Goal: Information Seeking & Learning: Learn about a topic

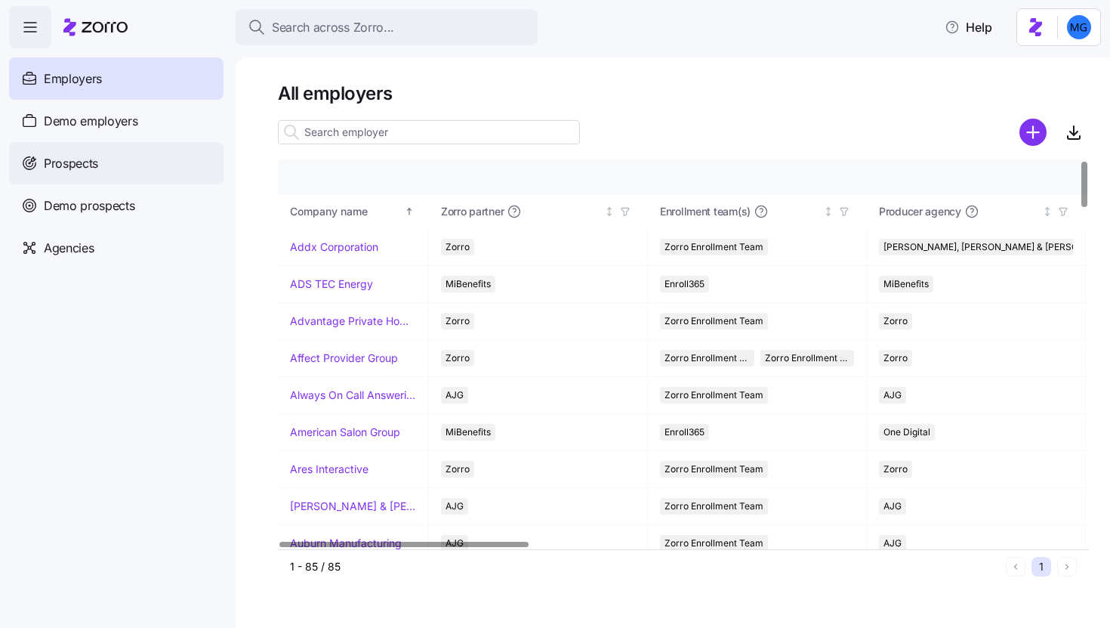
click at [153, 170] on div "Prospects" at bounding box center [116, 163] width 215 height 42
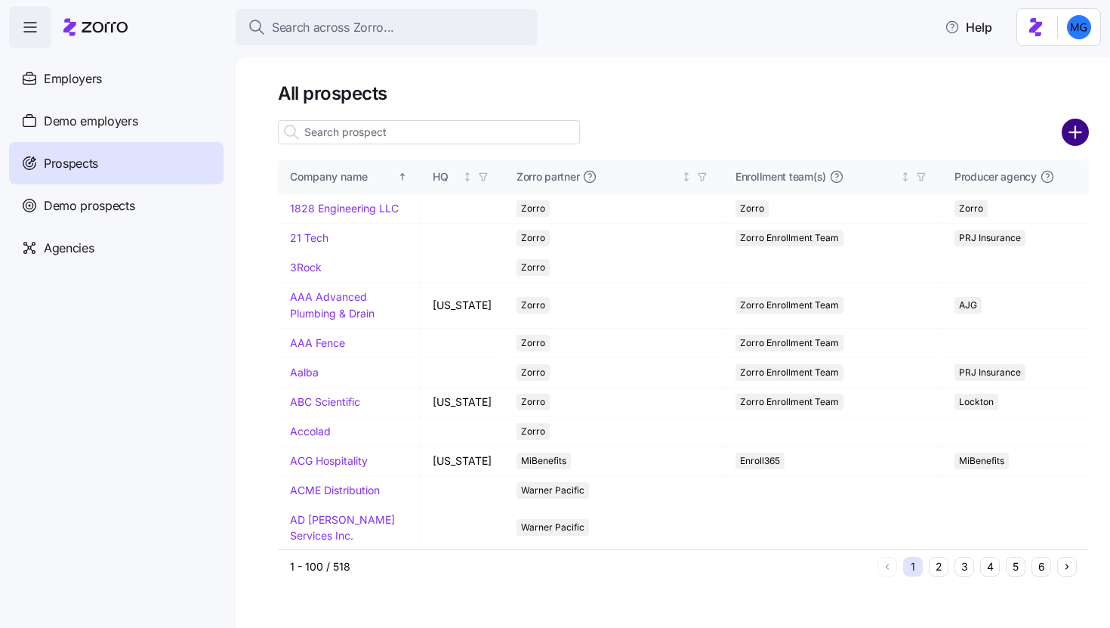
click at [1064, 131] on circle "add icon" at bounding box center [1076, 132] width 25 height 25
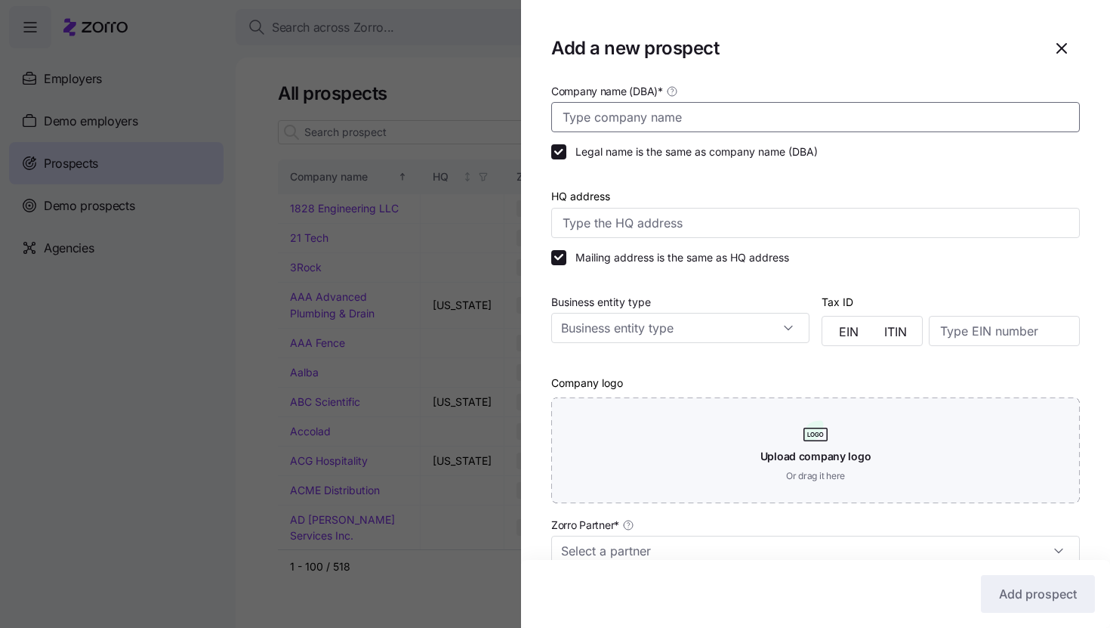
click at [728, 114] on input "Company name (DBA) *" at bounding box center [815, 117] width 529 height 30
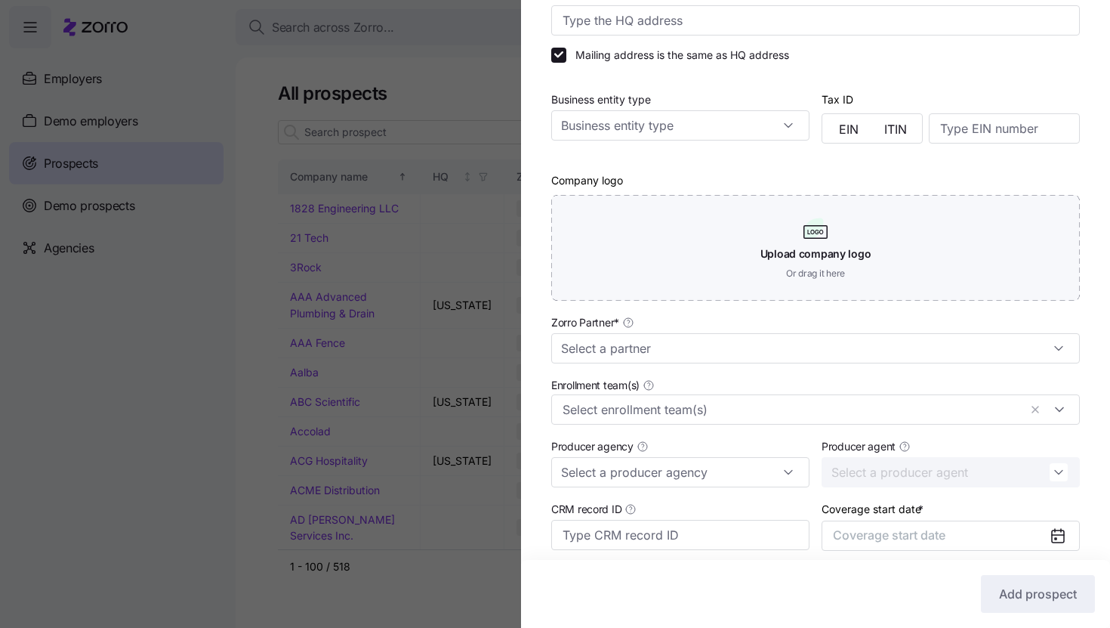
scroll to position [325, 0]
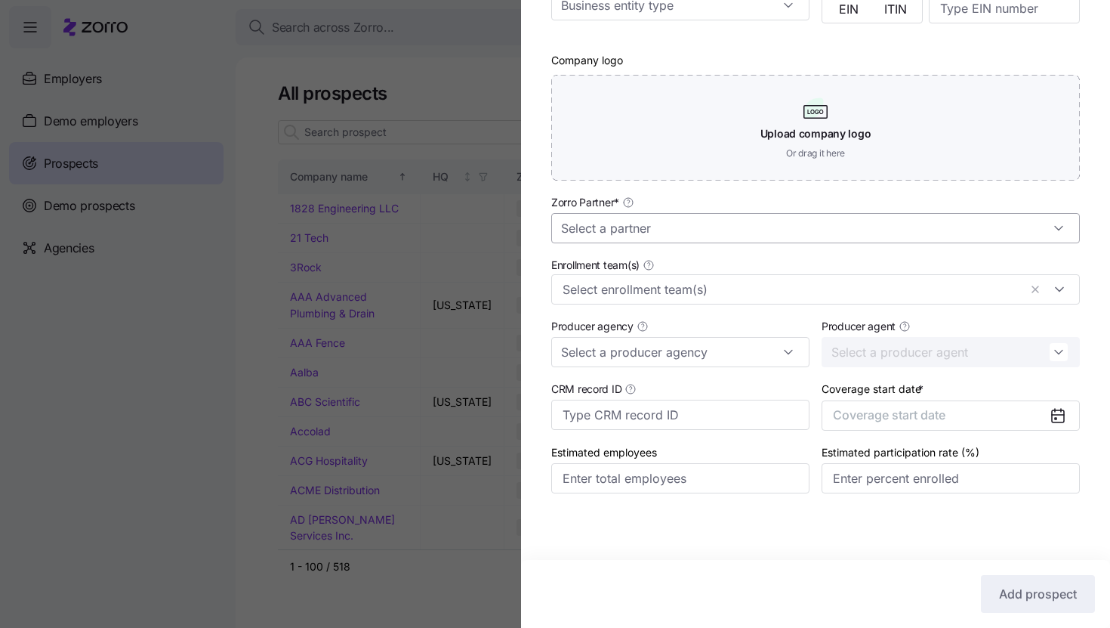
type input "[PERSON_NAME] Products"
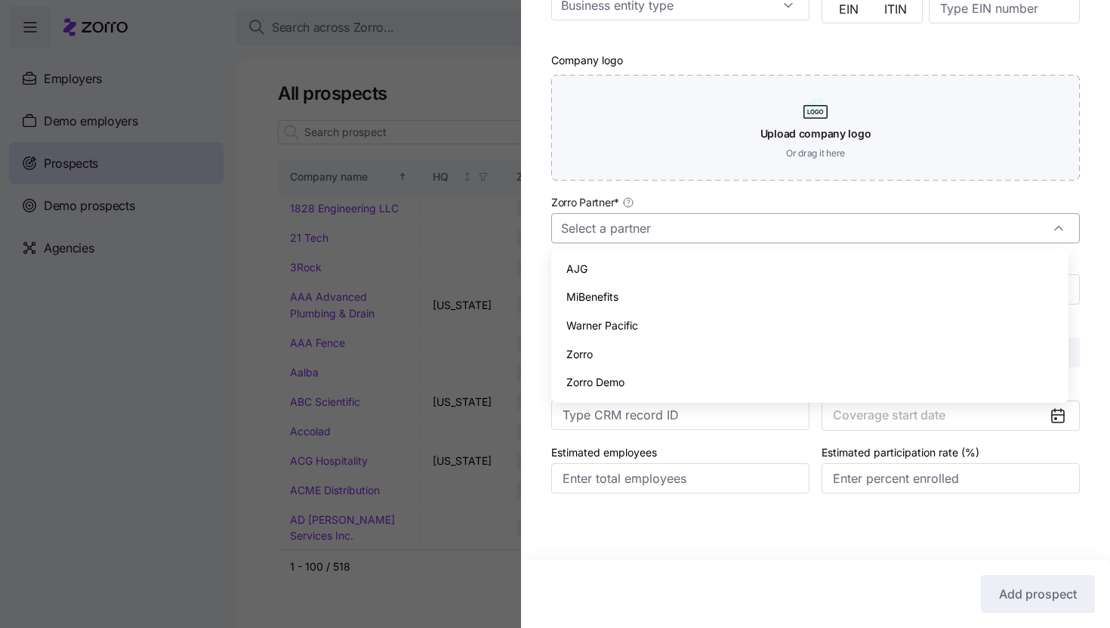
click at [870, 236] on input "Zorro Partner *" at bounding box center [815, 228] width 529 height 30
click at [840, 344] on div "Zorro" at bounding box center [810, 354] width 505 height 29
type input "Zorro"
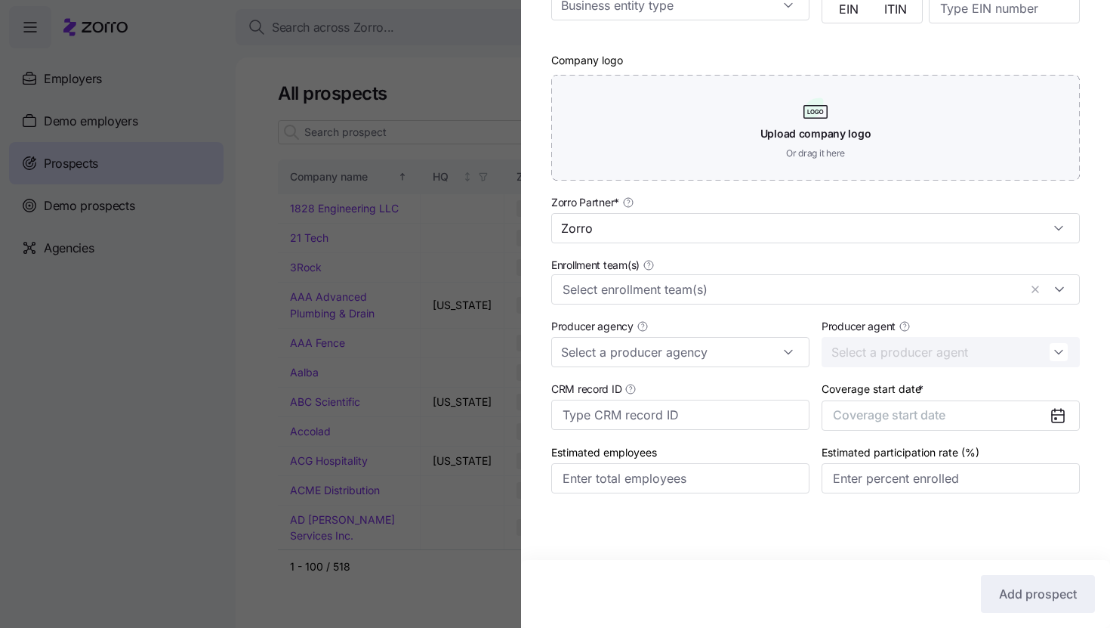
click at [1052, 415] on icon at bounding box center [1058, 415] width 12 height 0
click at [1018, 415] on button "Coverage start date" at bounding box center [951, 415] width 258 height 30
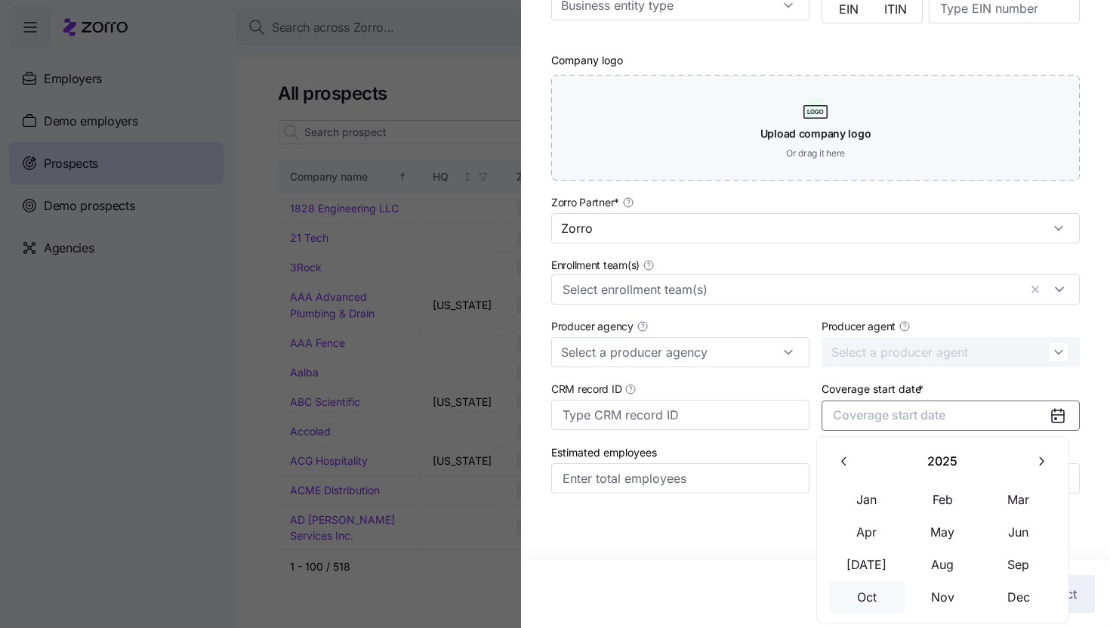
click at [862, 603] on button "Oct" at bounding box center [867, 597] width 76 height 32
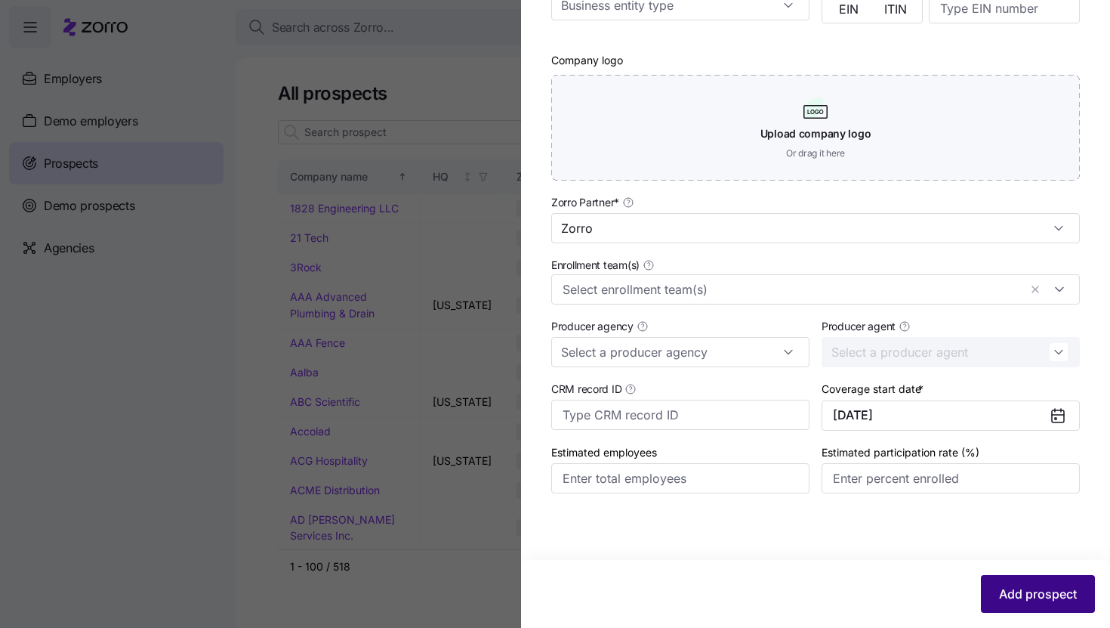
click at [1026, 604] on button "Add prospect" at bounding box center [1038, 594] width 114 height 38
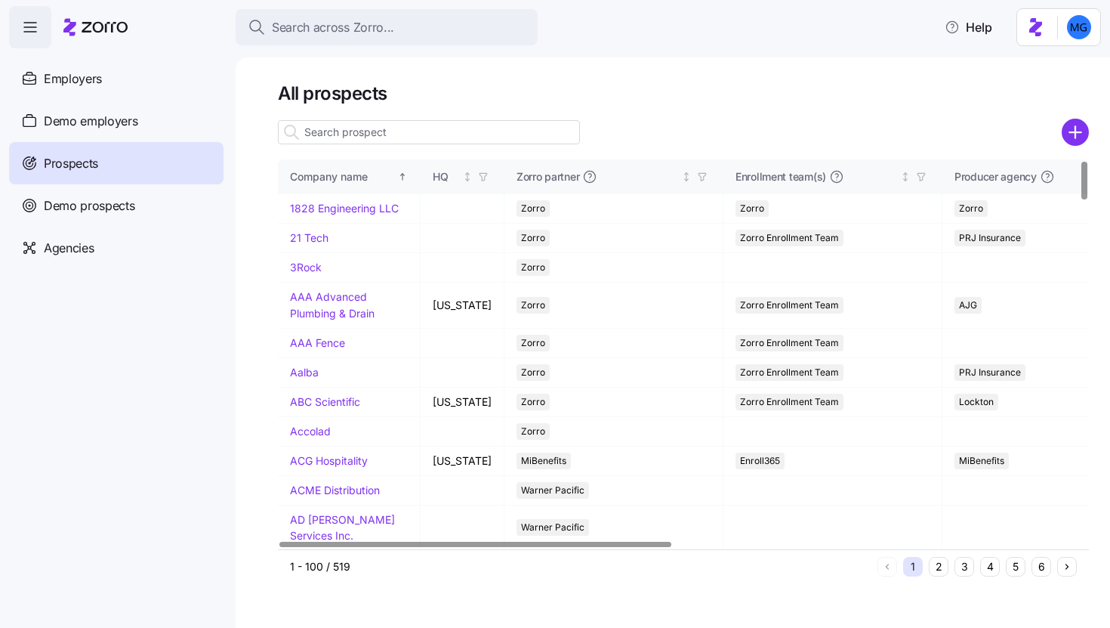
click at [484, 130] on input at bounding box center [429, 132] width 302 height 24
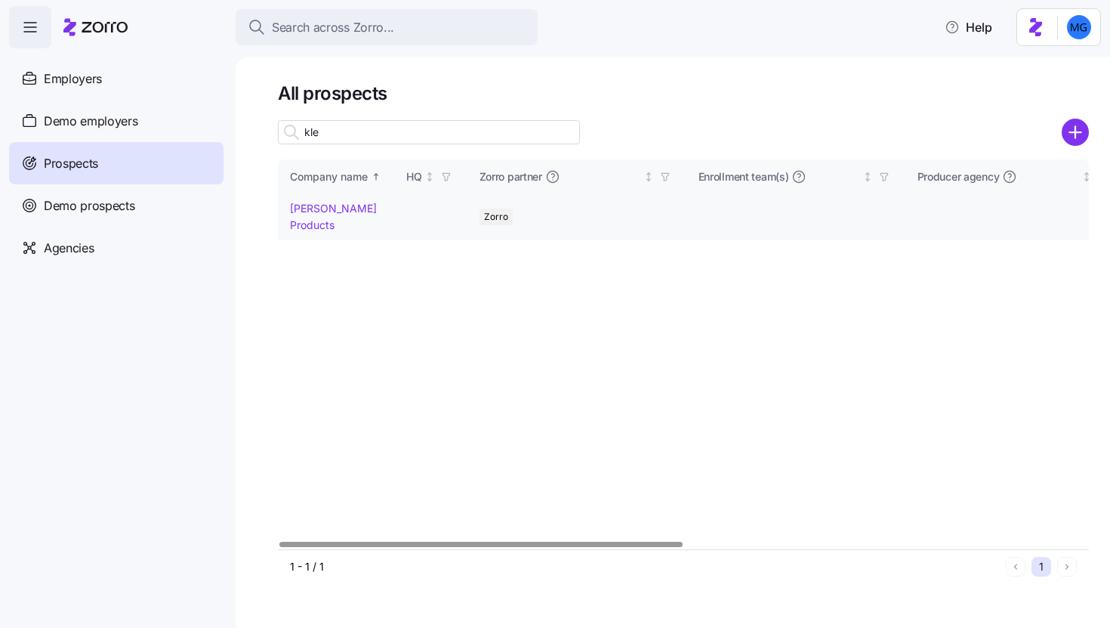
type input "kle"
click at [352, 208] on link "Klein Products" at bounding box center [333, 216] width 87 height 29
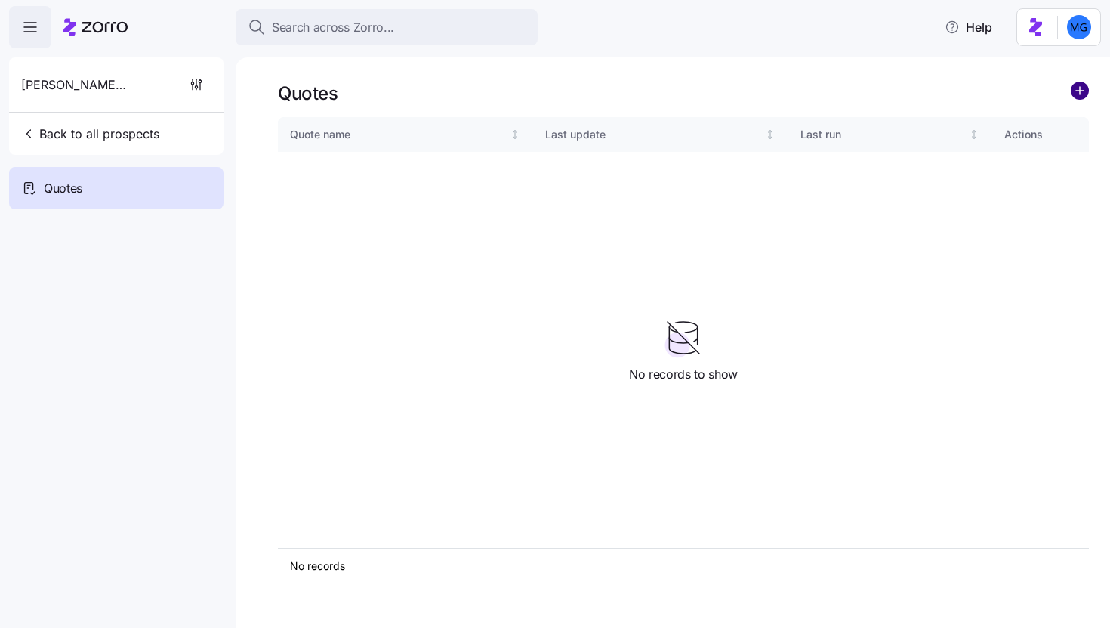
click at [1074, 93] on circle "add icon" at bounding box center [1080, 90] width 17 height 17
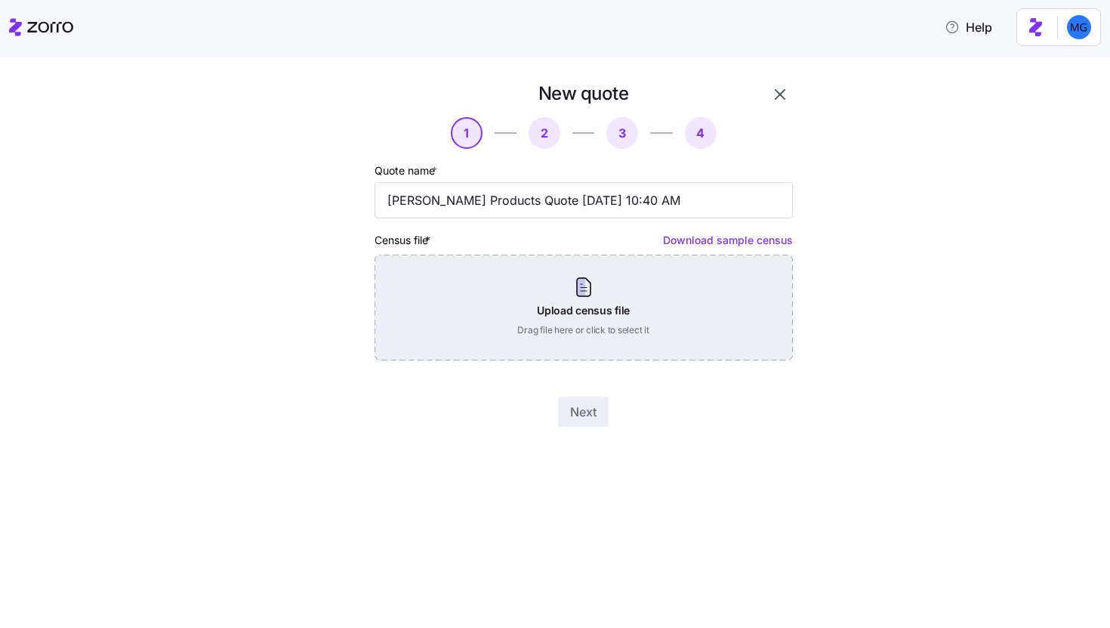
click at [604, 307] on div "Upload census file Drag file here or click to select it" at bounding box center [584, 308] width 419 height 106
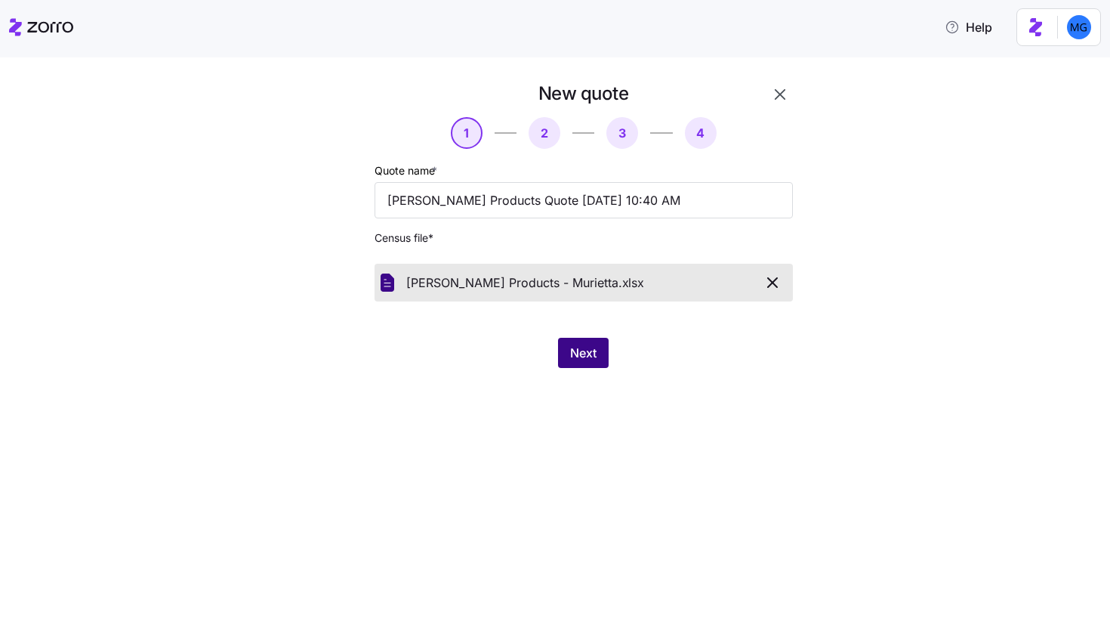
click at [583, 365] on button "Next" at bounding box center [583, 353] width 51 height 30
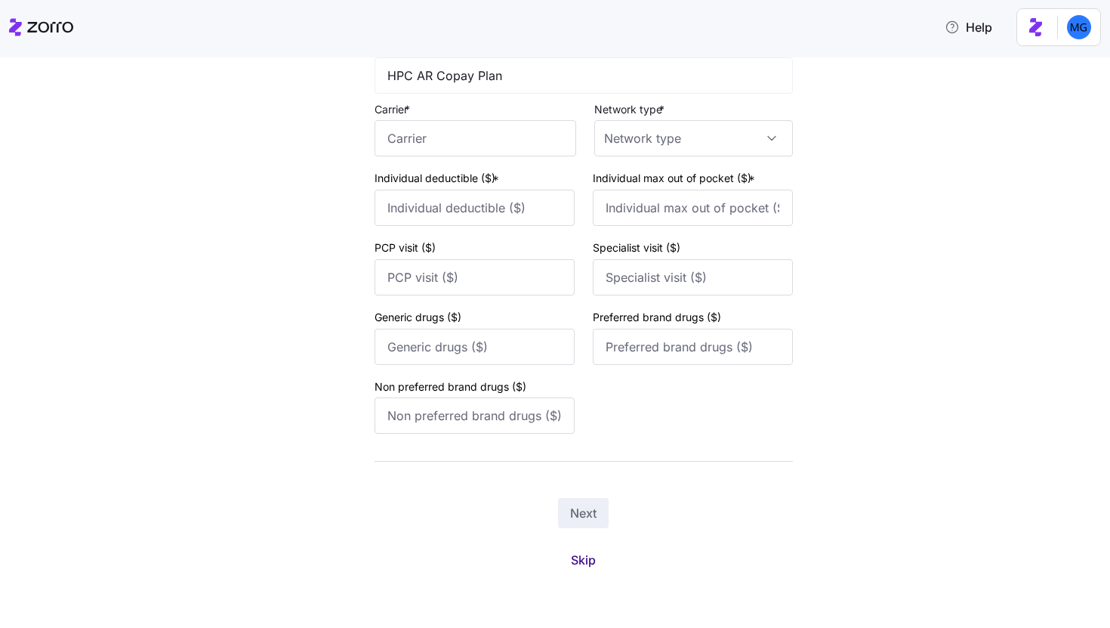
click at [574, 565] on span "Skip" at bounding box center [583, 560] width 25 height 18
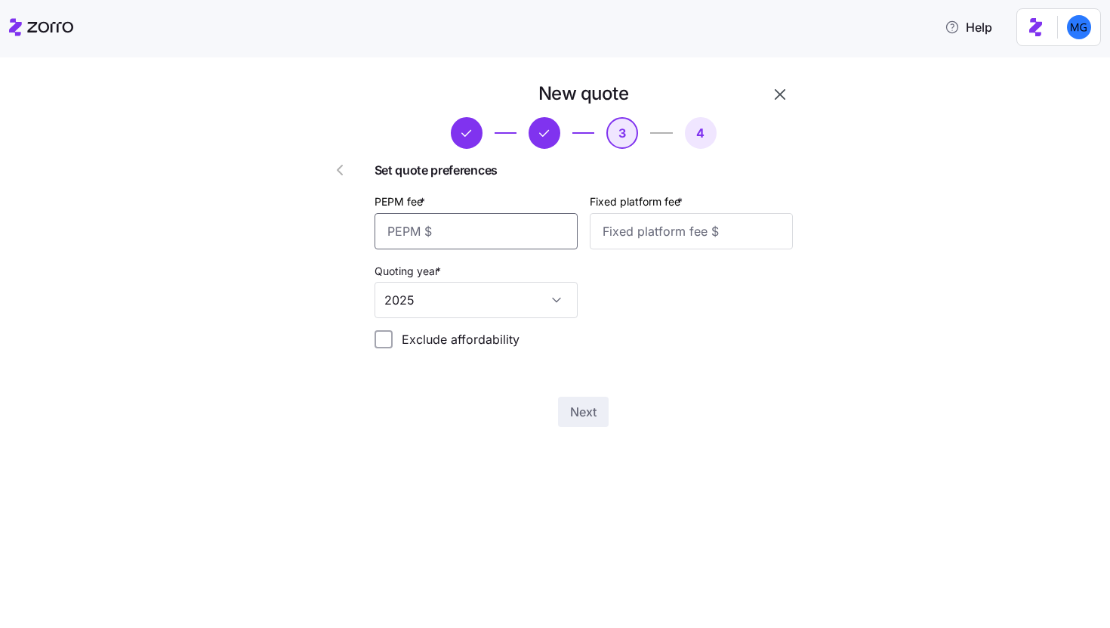
click at [421, 227] on input "PEPM fee *" at bounding box center [476, 231] width 203 height 36
type input "50"
click at [599, 228] on input "Fixed platform fee *" at bounding box center [691, 231] width 203 height 36
type input "100"
click at [601, 416] on button "Next" at bounding box center [583, 412] width 51 height 30
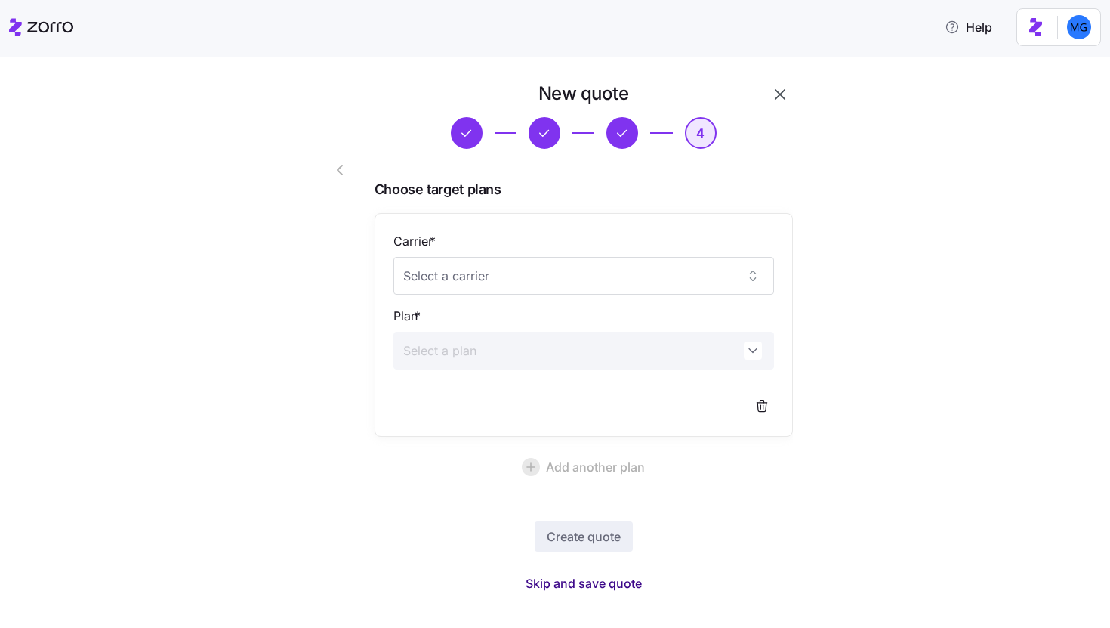
click at [583, 584] on span "Skip and save quote" at bounding box center [584, 583] width 116 height 18
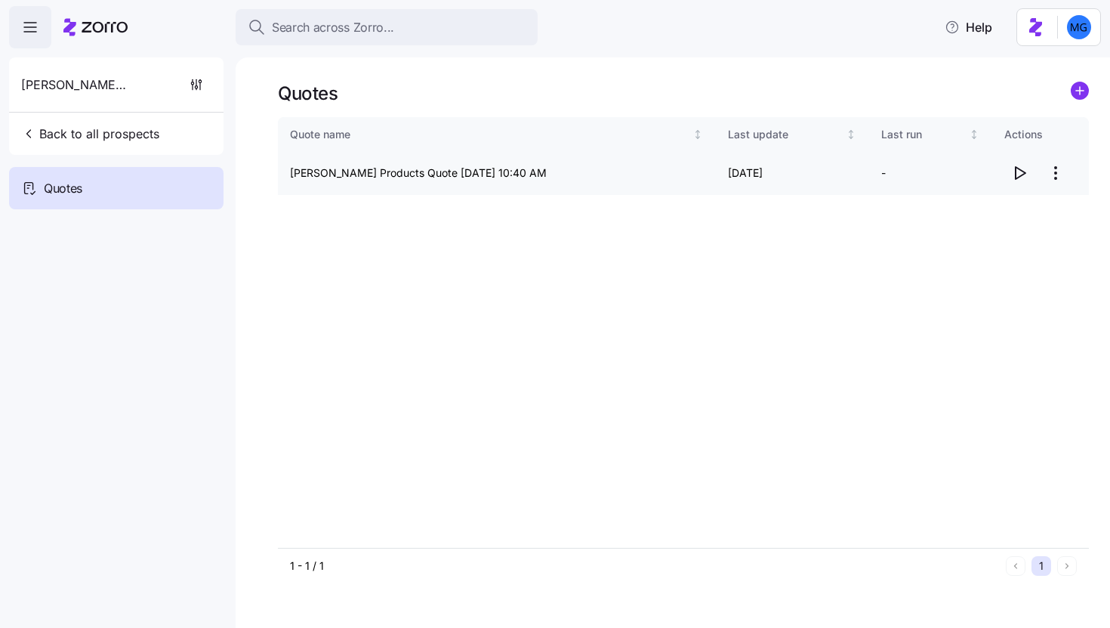
click at [1018, 171] on icon "button" at bounding box center [1020, 173] width 18 height 18
click at [1064, 178] on html "Search across Zorro... Help Klein Products Back to all prospects Quotes Quotes …" at bounding box center [555, 309] width 1110 height 619
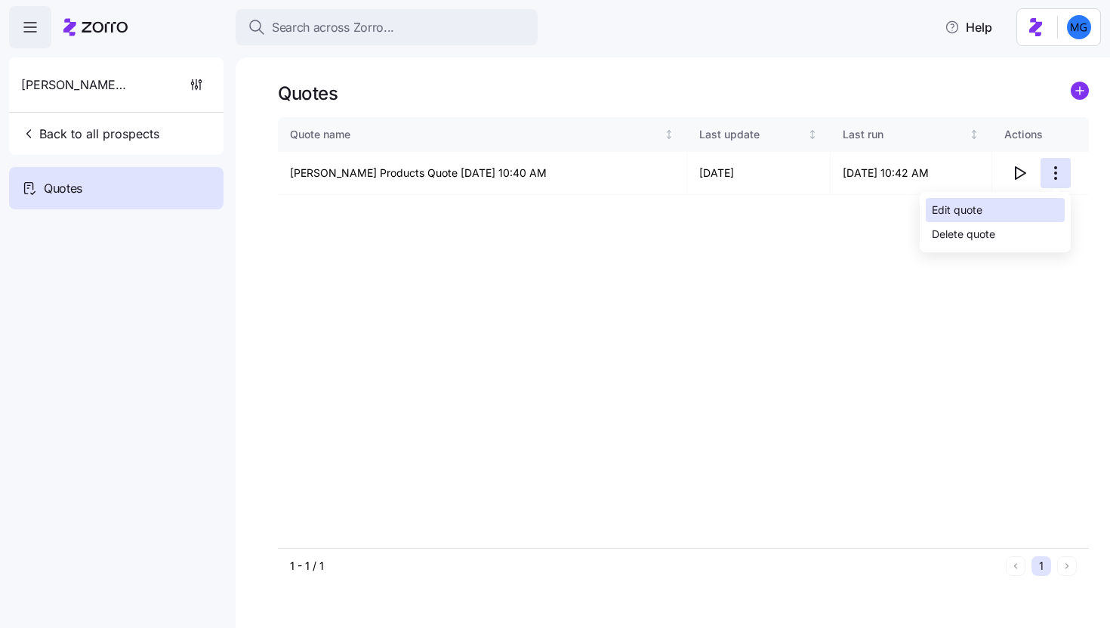
click at [1029, 203] on div "Edit quote" at bounding box center [995, 210] width 139 height 24
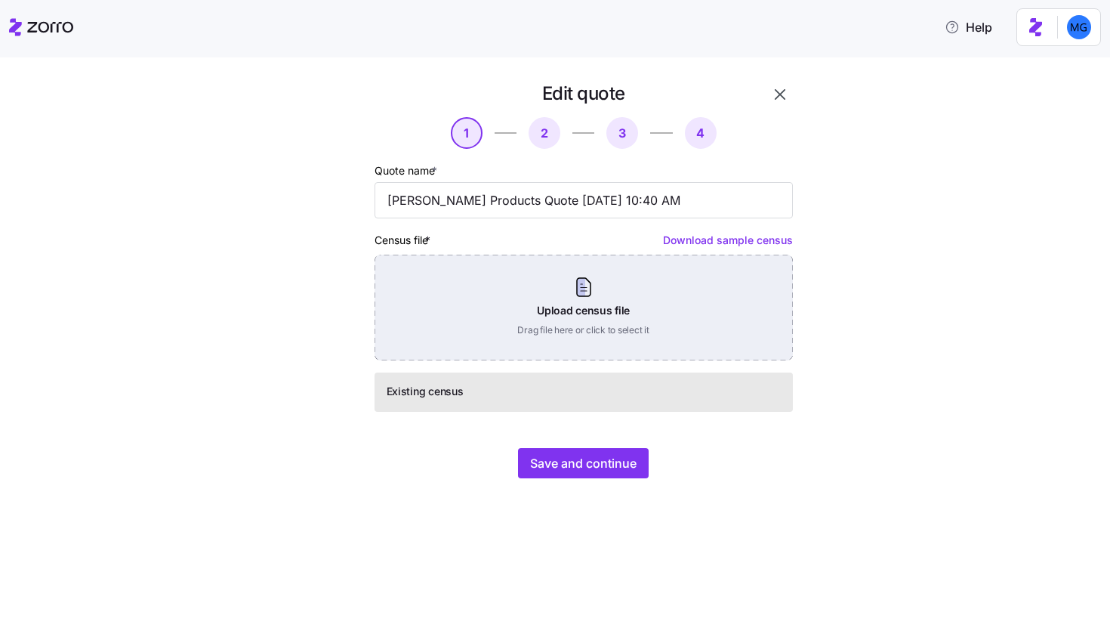
click at [619, 322] on div "Upload census file Drag file here or click to select it" at bounding box center [584, 308] width 419 height 106
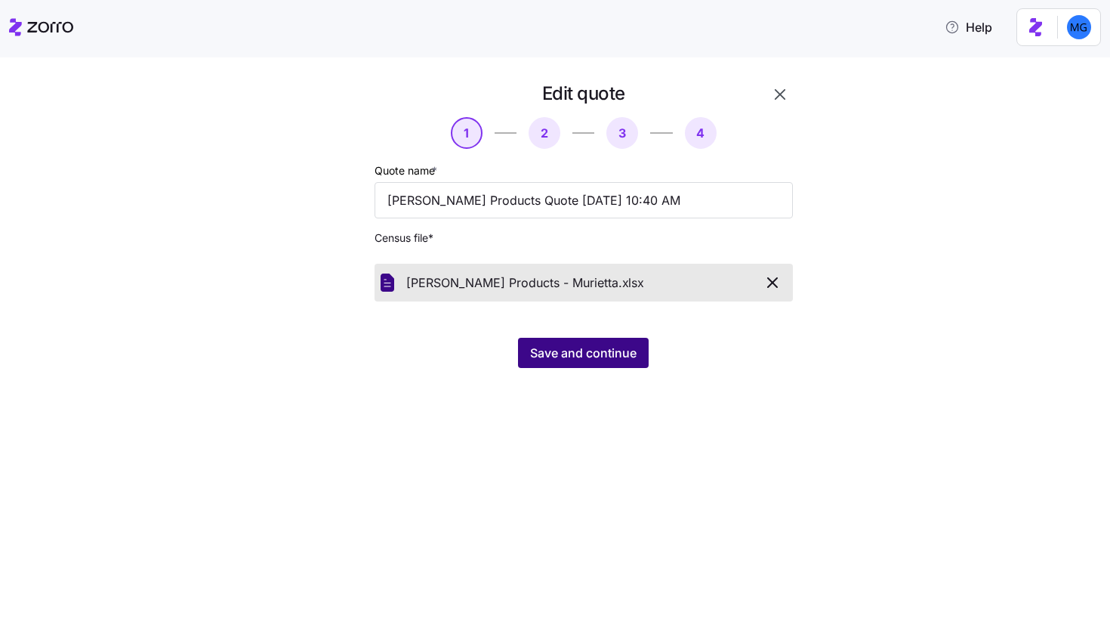
click at [619, 357] on span "Save and continue" at bounding box center [583, 353] width 107 height 18
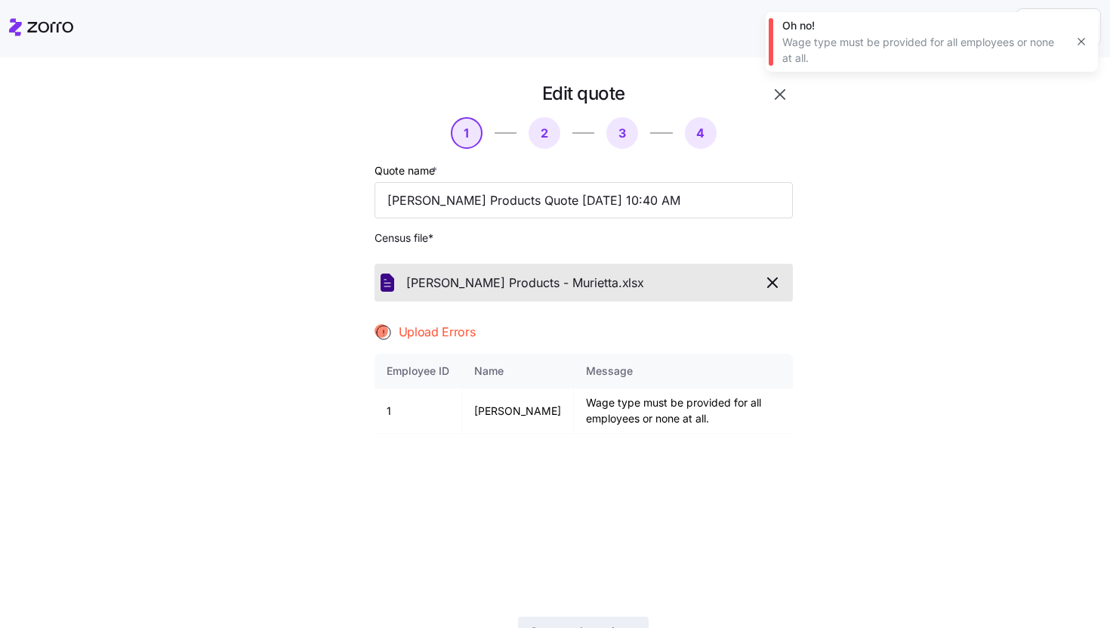
click at [1080, 39] on icon "button" at bounding box center [1082, 42] width 12 height 12
click at [782, 97] on icon "button" at bounding box center [780, 94] width 18 height 18
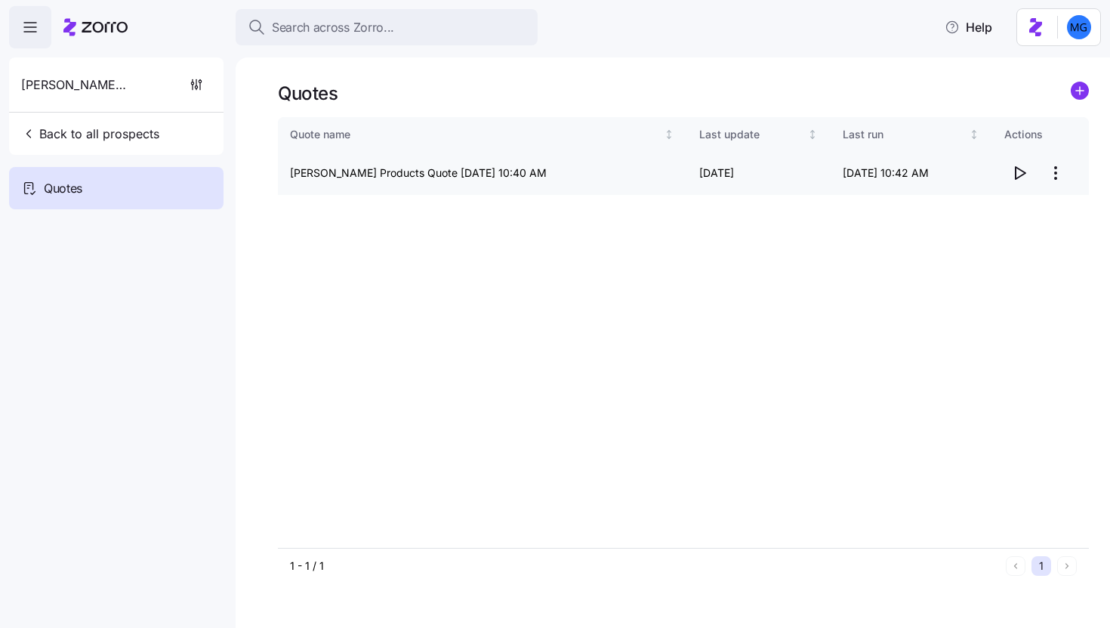
click at [1055, 181] on html "Search across Zorro... Help Klein Products Back to all prospects Quotes Quotes …" at bounding box center [555, 309] width 1110 height 619
click at [1027, 208] on div "Edit quote" at bounding box center [995, 210] width 139 height 24
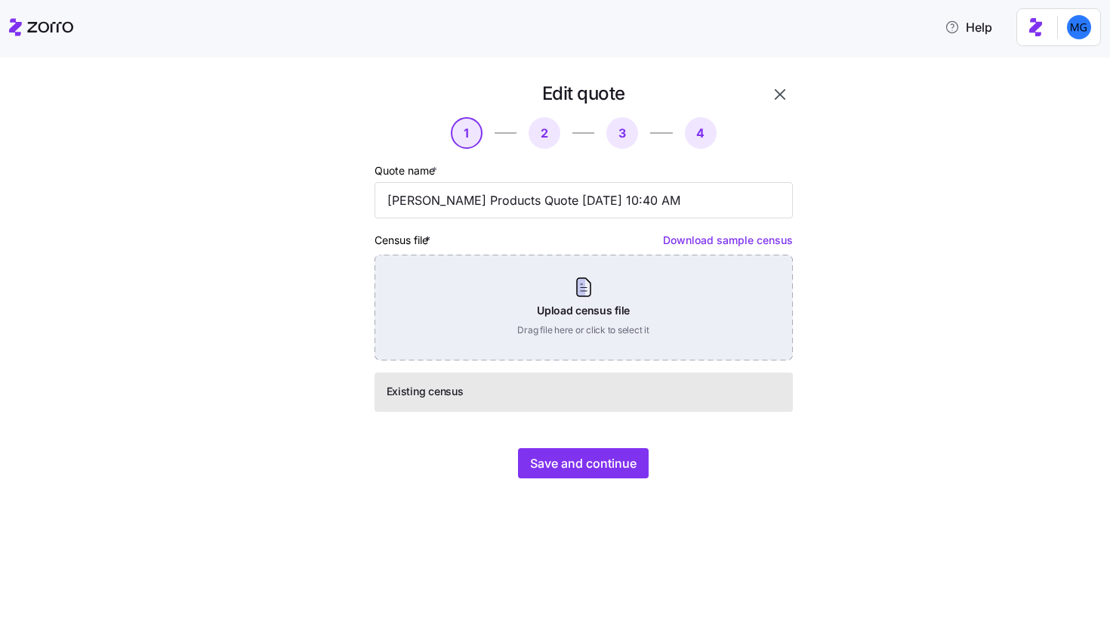
click at [632, 330] on div "Upload census file Drag file here or click to select it" at bounding box center [584, 308] width 419 height 106
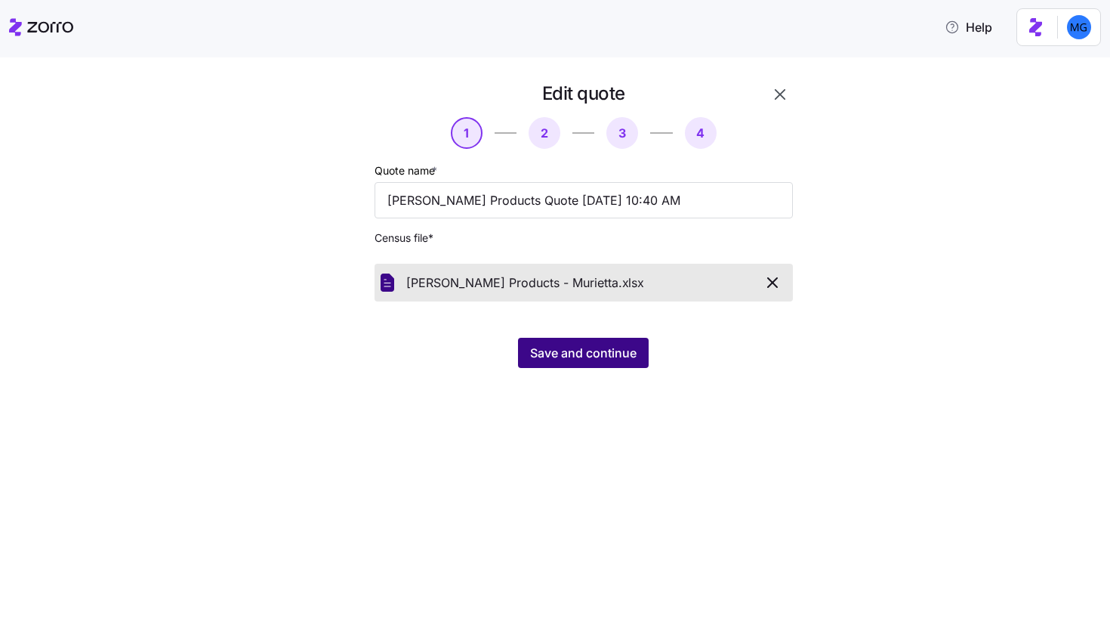
click at [564, 355] on span "Save and continue" at bounding box center [583, 353] width 107 height 18
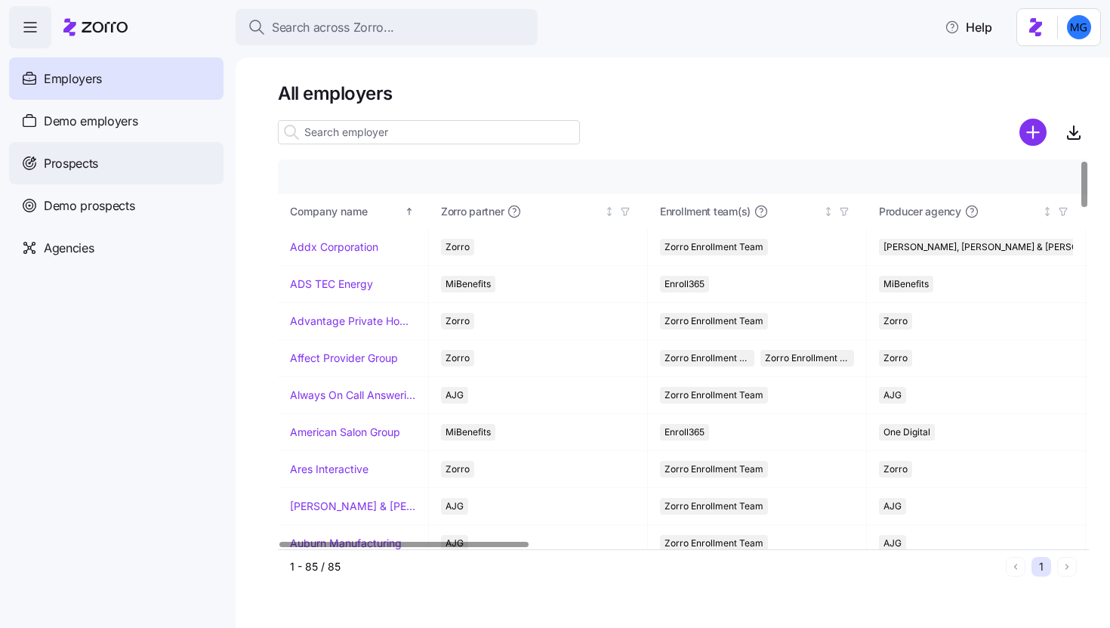
click at [153, 170] on div "Prospects" at bounding box center [116, 163] width 215 height 42
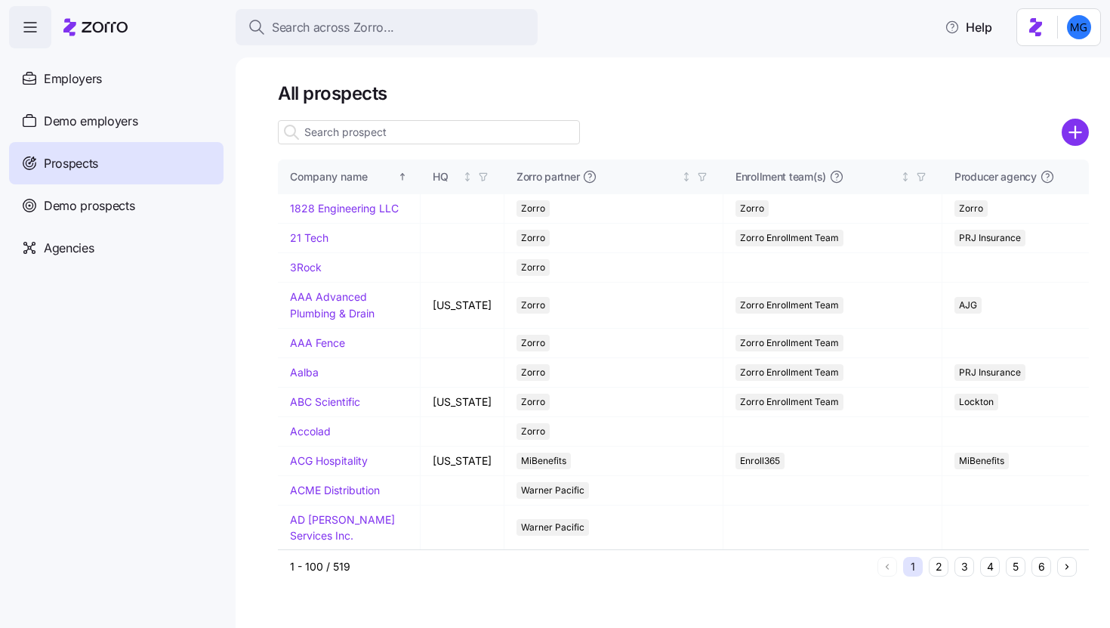
click at [471, 136] on input at bounding box center [429, 132] width 302 height 24
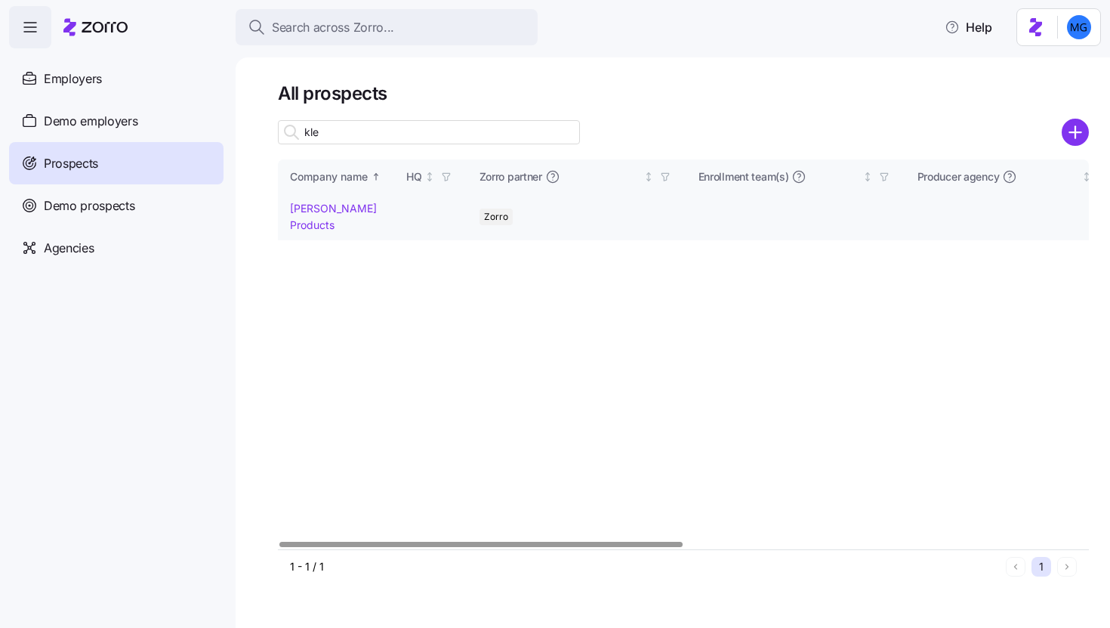
type input "kle"
click at [338, 212] on link "Klein Products" at bounding box center [333, 216] width 87 height 29
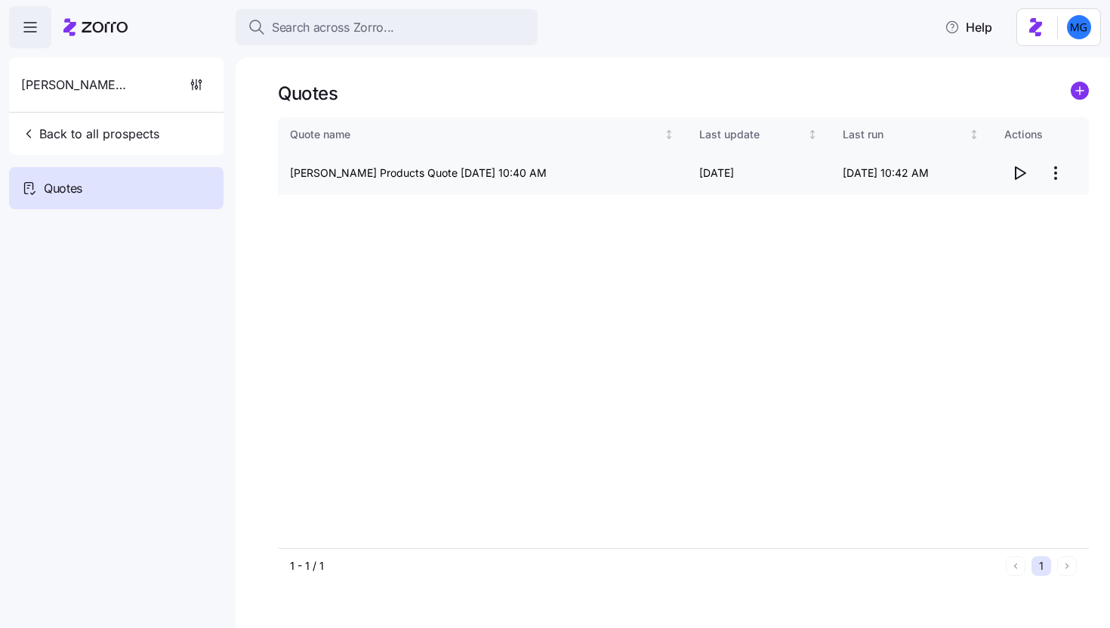
click at [1062, 176] on html "Search across Zorro... Help Klein Products Back to all prospects Quotes Quotes …" at bounding box center [555, 309] width 1110 height 619
click at [1002, 214] on div "Edit quote" at bounding box center [995, 210] width 139 height 24
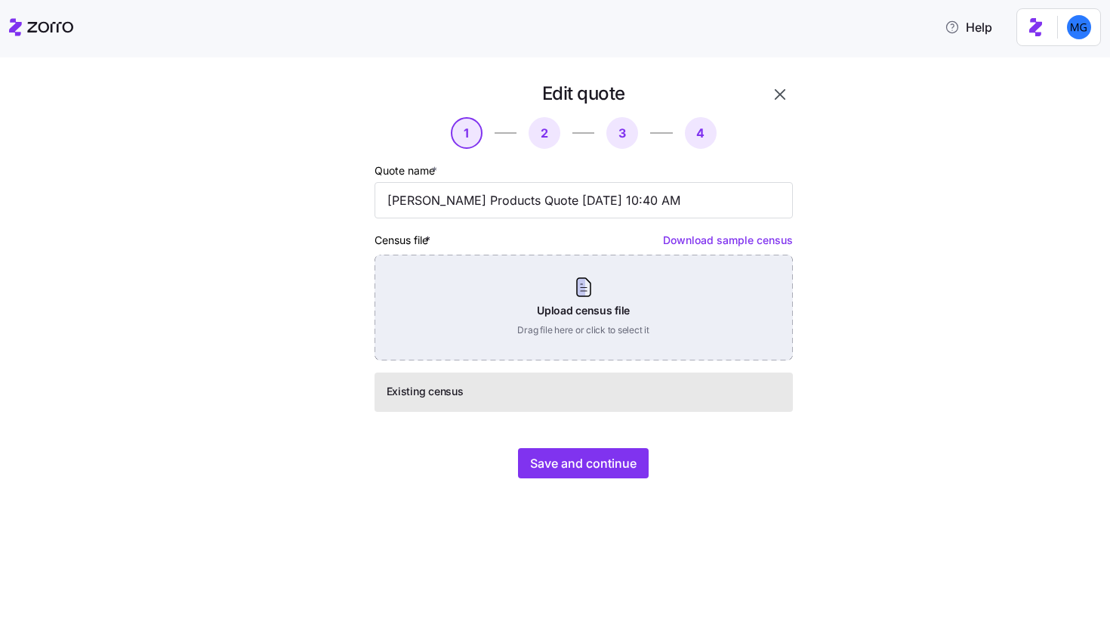
click at [587, 303] on div "Upload census file Drag file here or click to select it" at bounding box center [584, 308] width 419 height 106
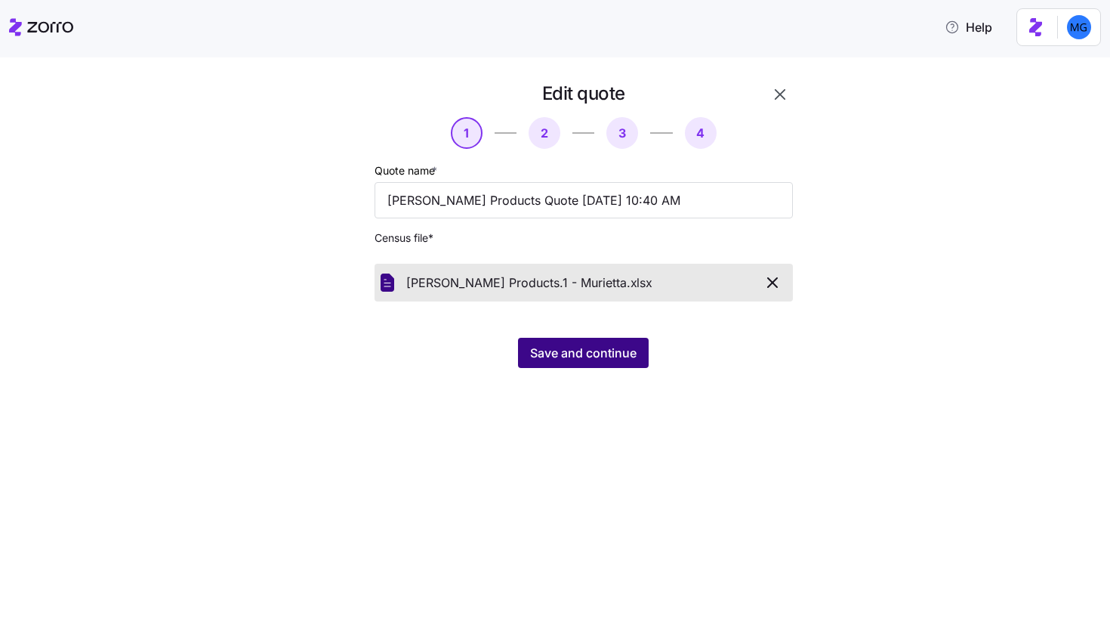
click at [596, 353] on span "Save and continue" at bounding box center [583, 353] width 107 height 18
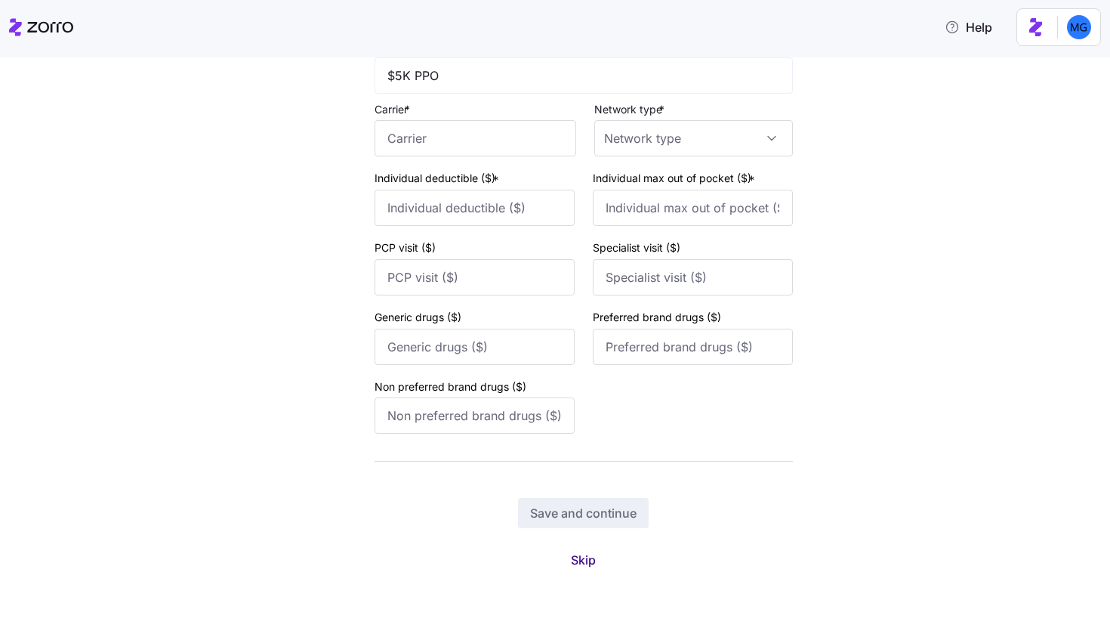
click at [561, 566] on button "Skip" at bounding box center [583, 559] width 49 height 27
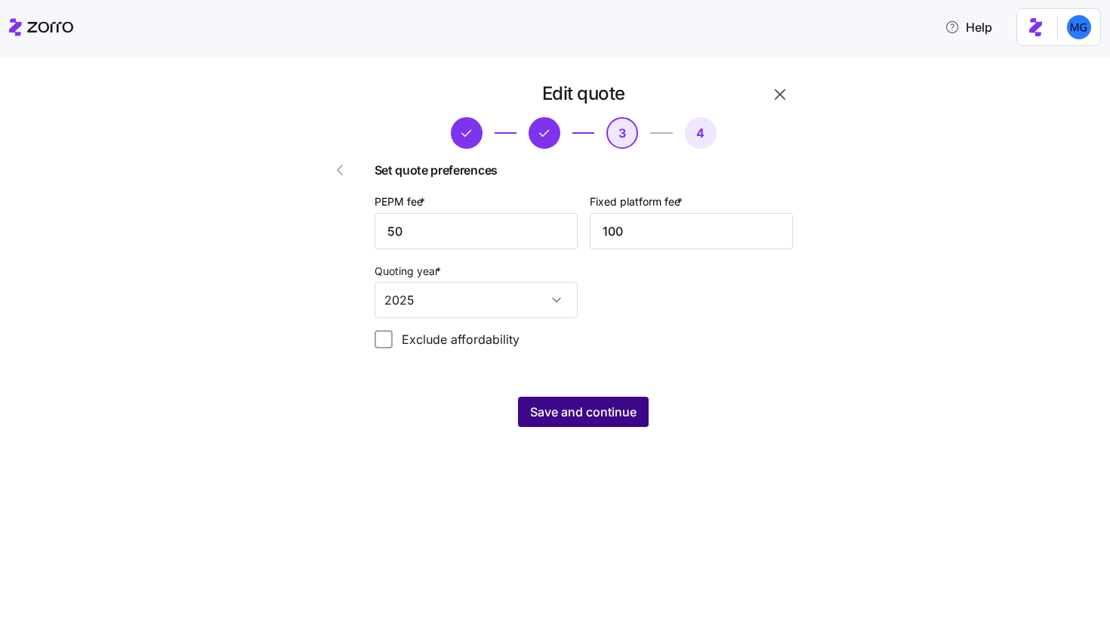
click at [626, 413] on span "Save and continue" at bounding box center [583, 412] width 107 height 18
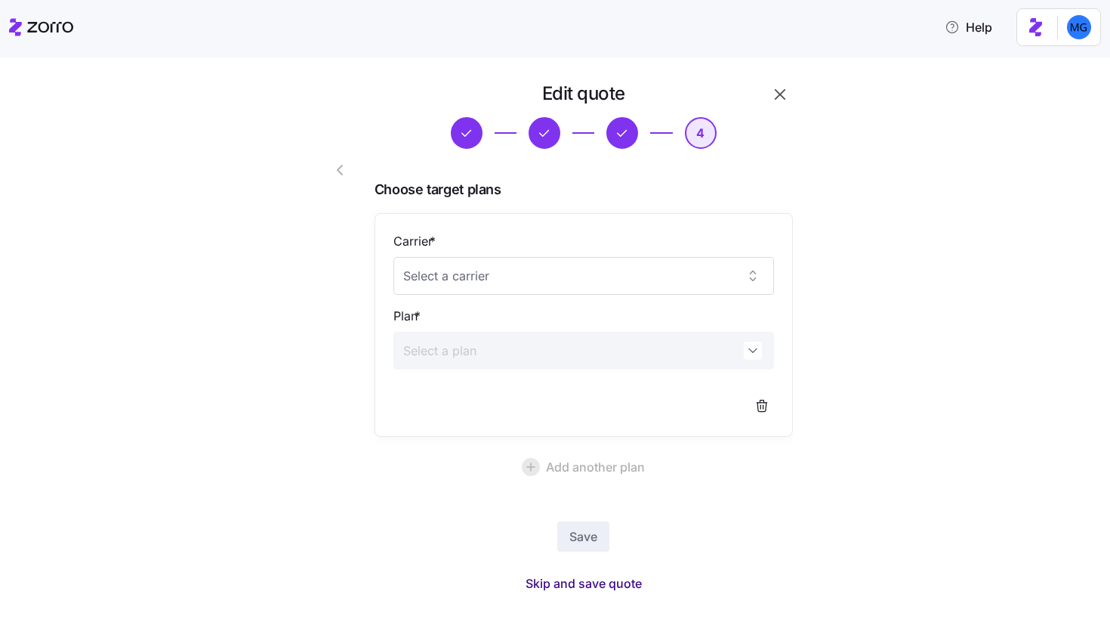
click at [570, 580] on span "Skip and save quote" at bounding box center [584, 583] width 116 height 18
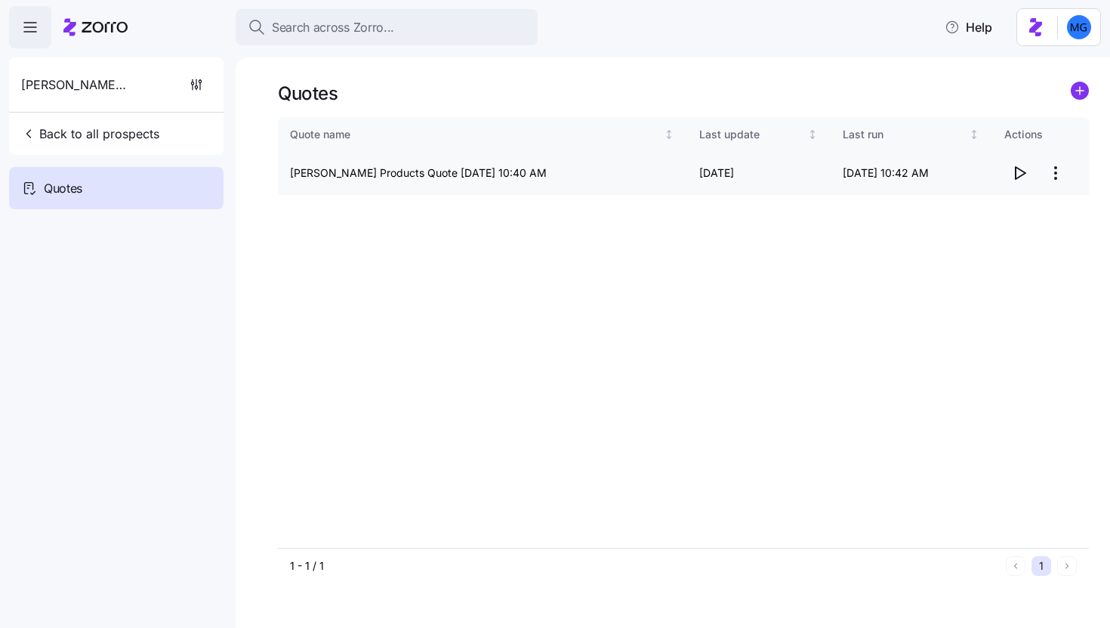
click at [1027, 174] on icon "button" at bounding box center [1020, 173] width 18 height 18
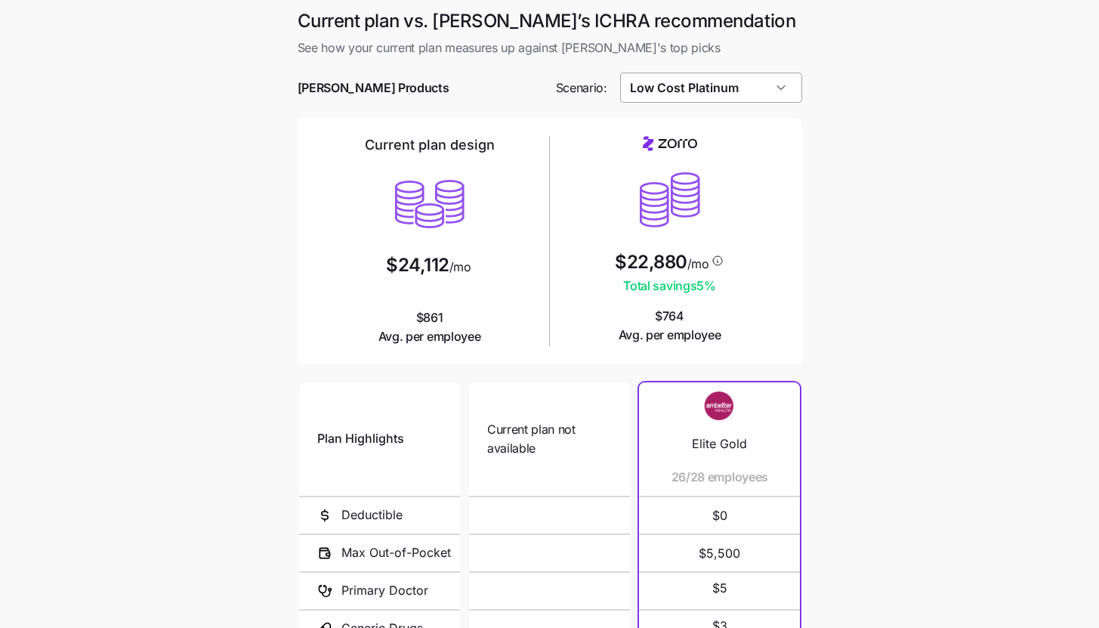
click at [773, 86] on input "Low Cost Platinum" at bounding box center [711, 88] width 182 height 30
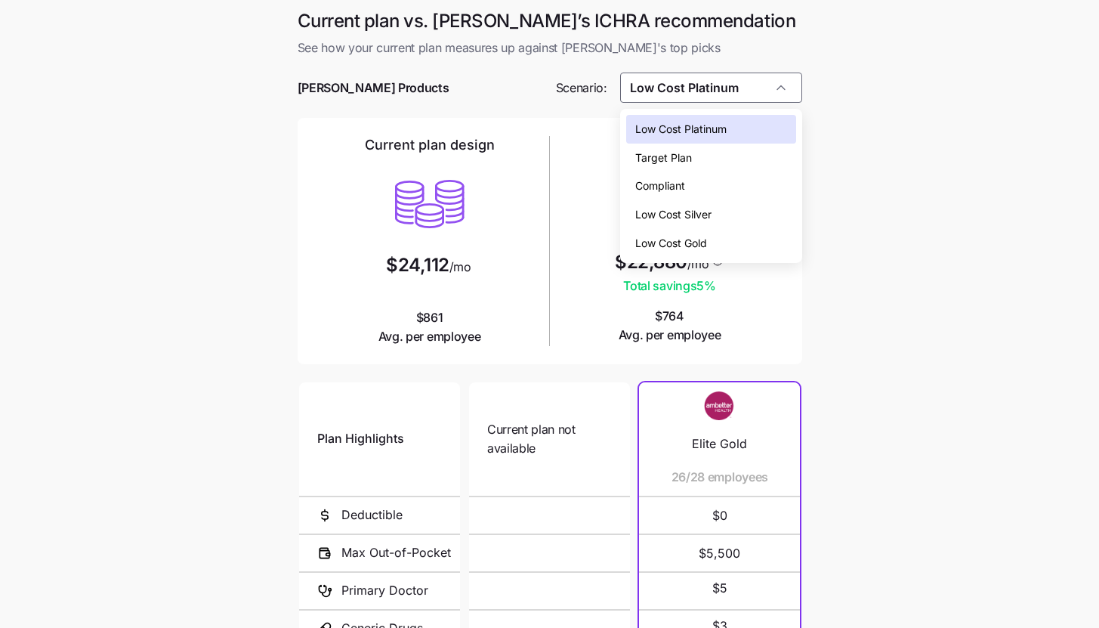
click at [755, 209] on div "Low Cost Silver" at bounding box center [711, 214] width 170 height 29
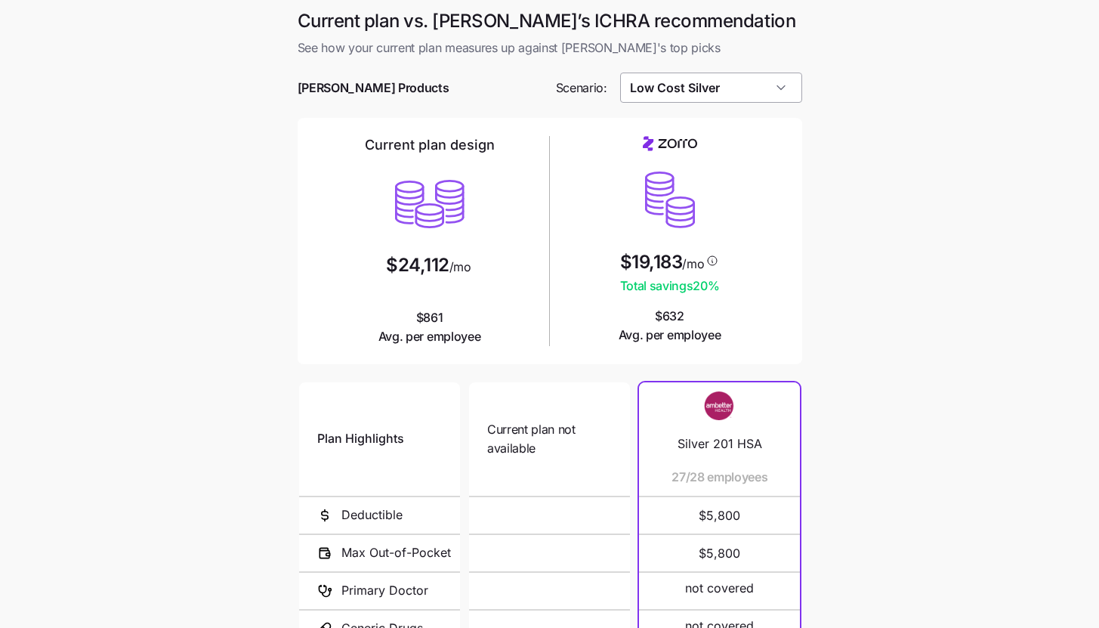
click at [786, 91] on input "Low Cost Silver" at bounding box center [711, 88] width 182 height 30
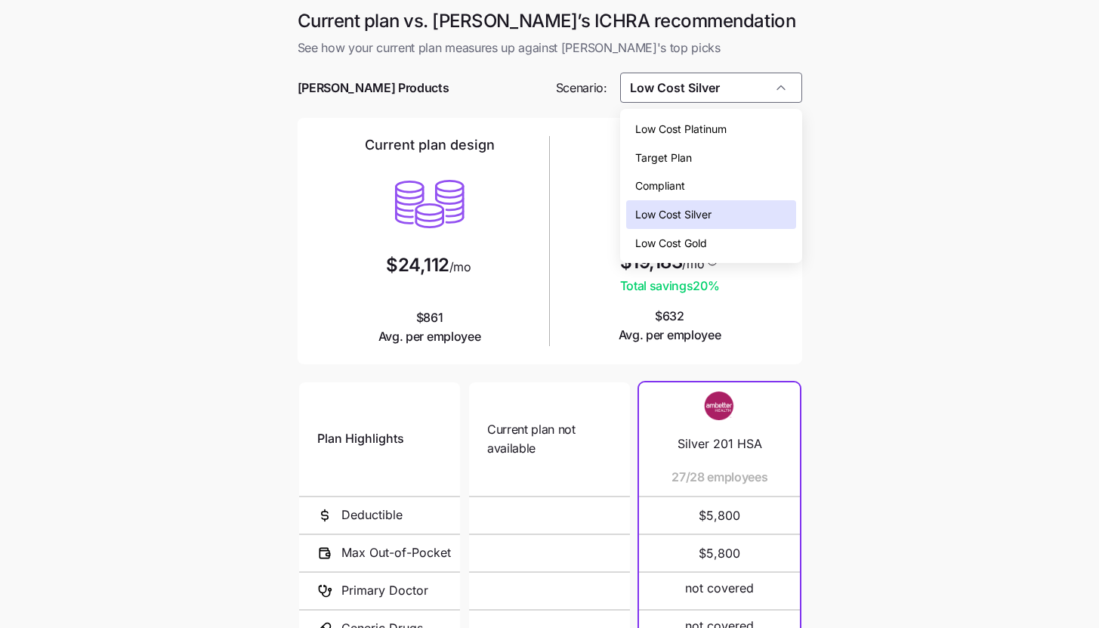
click at [747, 242] on div "Low Cost Gold" at bounding box center [711, 243] width 170 height 29
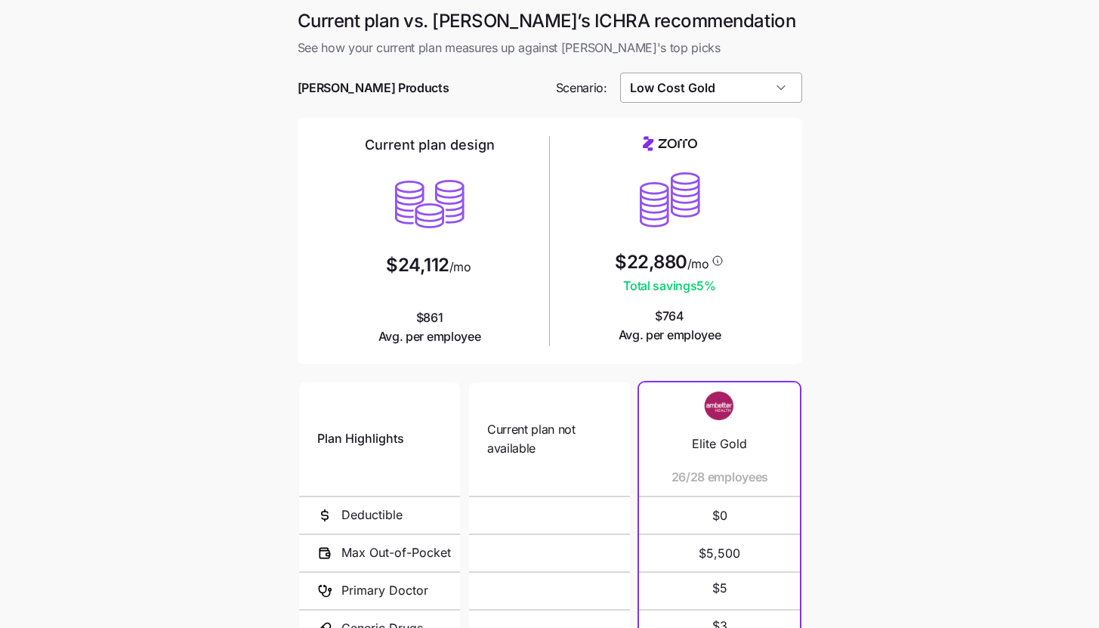
click at [749, 93] on input "Low Cost Gold" at bounding box center [711, 88] width 182 height 30
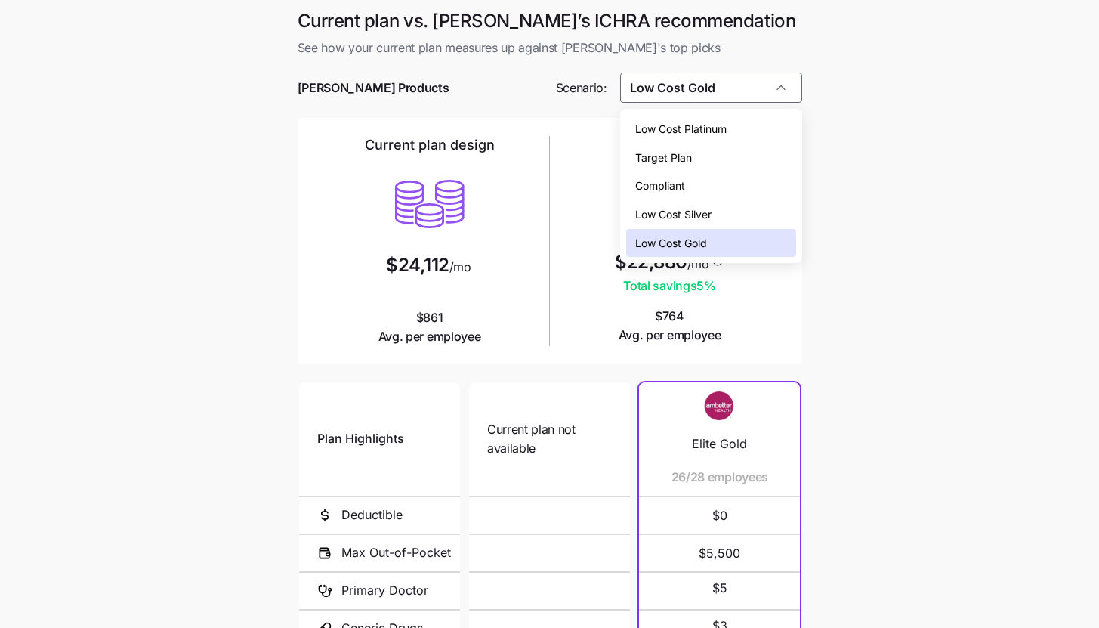
click at [742, 208] on div "Low Cost Silver" at bounding box center [711, 214] width 170 height 29
type input "Low Cost Silver"
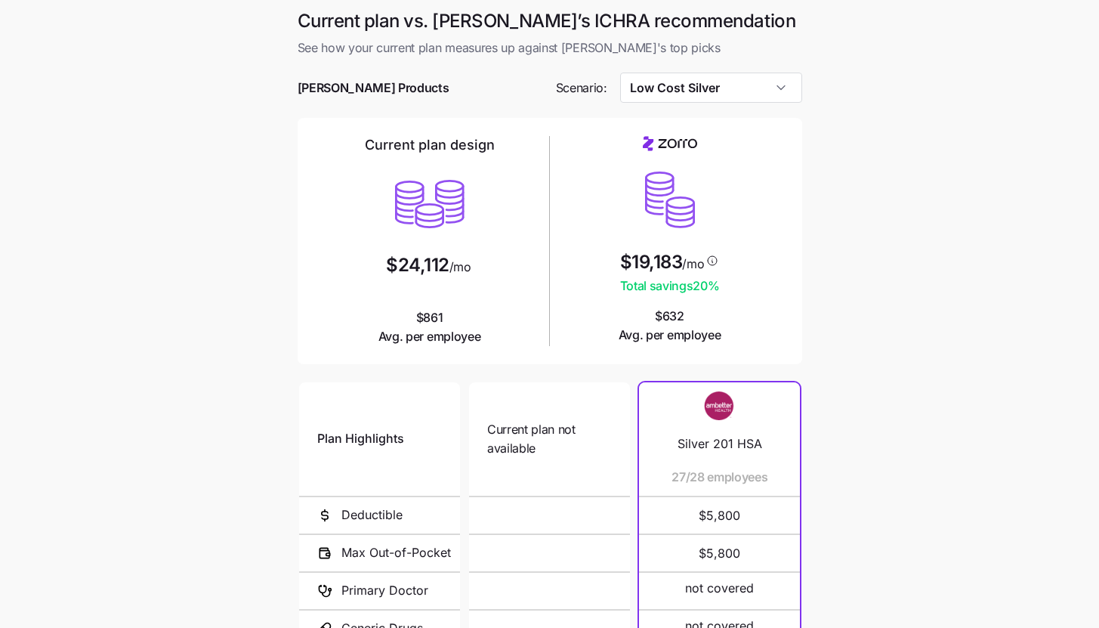
click at [878, 258] on main "Current plan vs. Zorro’s ICHRA recommendation See how your current plan measure…" at bounding box center [549, 412] width 1099 height 825
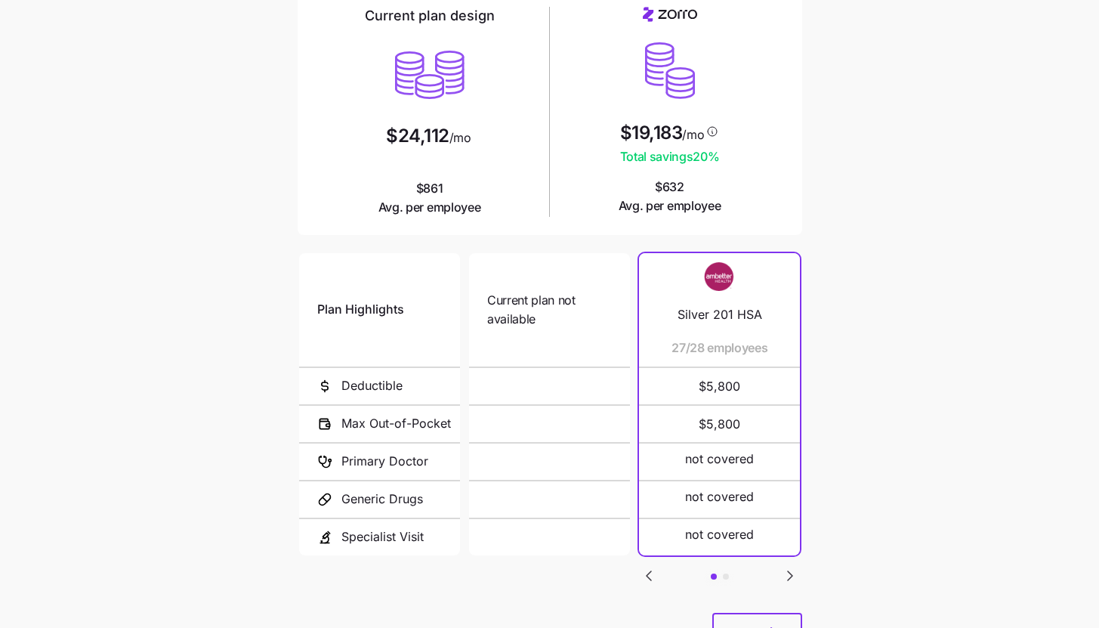
scroll to position [196, 0]
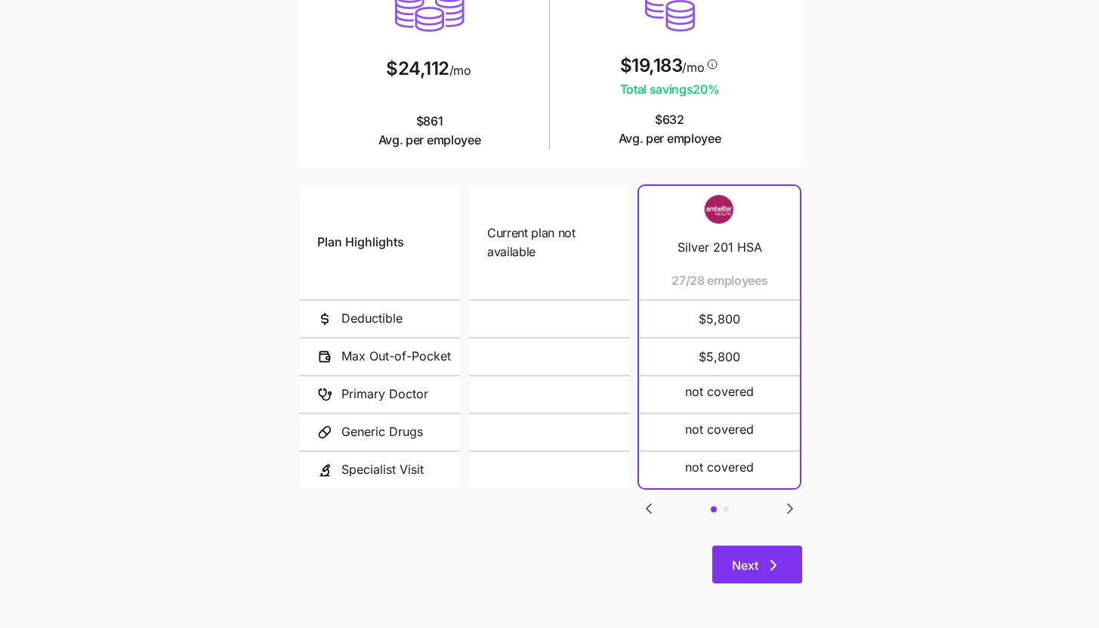
click at [779, 564] on icon "button" at bounding box center [773, 565] width 18 height 18
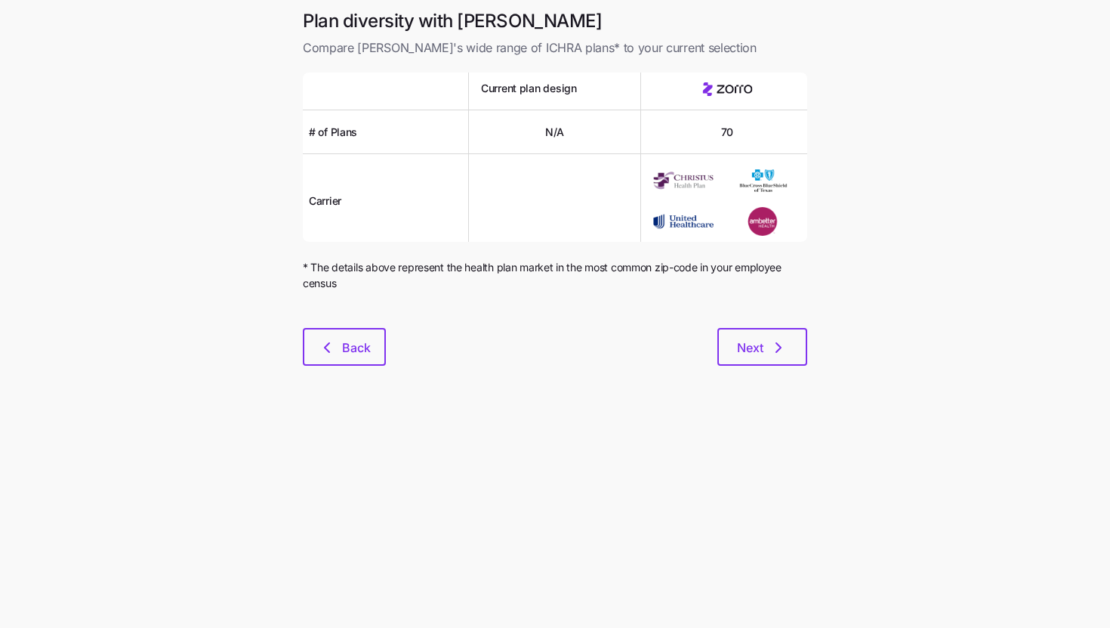
click at [767, 368] on div "Plan diversity with Zorro Compare Zorro's wide range of ICHRA plans* to your cu…" at bounding box center [555, 196] width 529 height 375
click at [764, 360] on button "Next" at bounding box center [763, 347] width 90 height 38
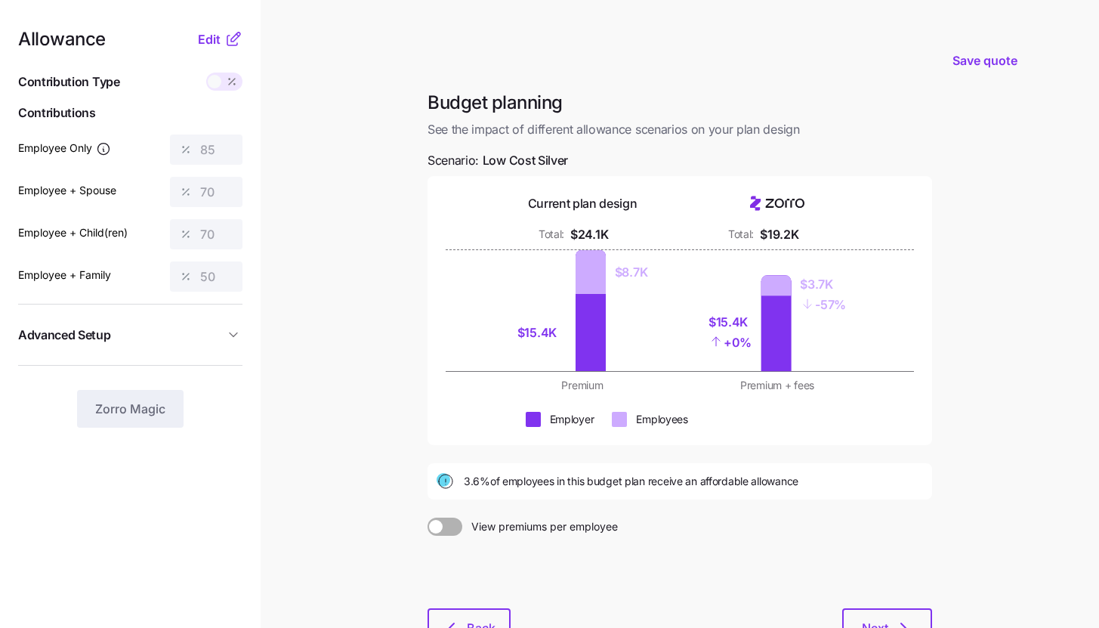
click at [226, 28] on nav "Allowance Edit Contribution Type Use classes Contributions Employee Only 85 Emp…" at bounding box center [130, 371] width 261 height 743
click at [224, 48] on div "Allowance Edit Contribution Type Use classes Contributions Employee Only 85 Emp…" at bounding box center [130, 228] width 224 height 397
click at [221, 40] on button "Edit" at bounding box center [211, 39] width 26 height 18
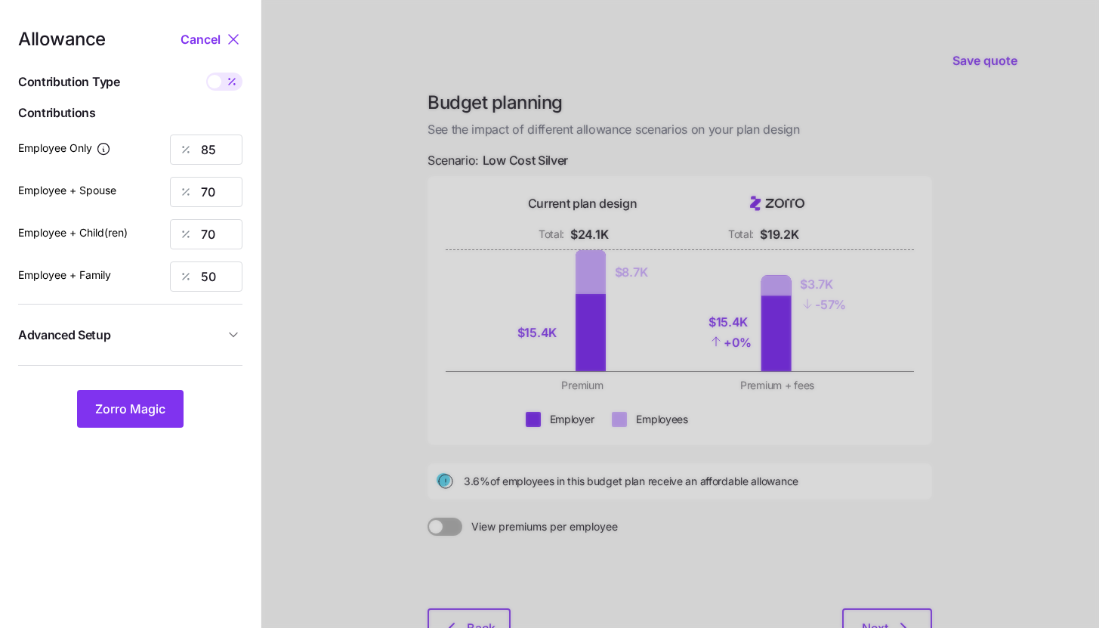
click at [196, 334] on span "Advanced Setup" at bounding box center [121, 335] width 206 height 19
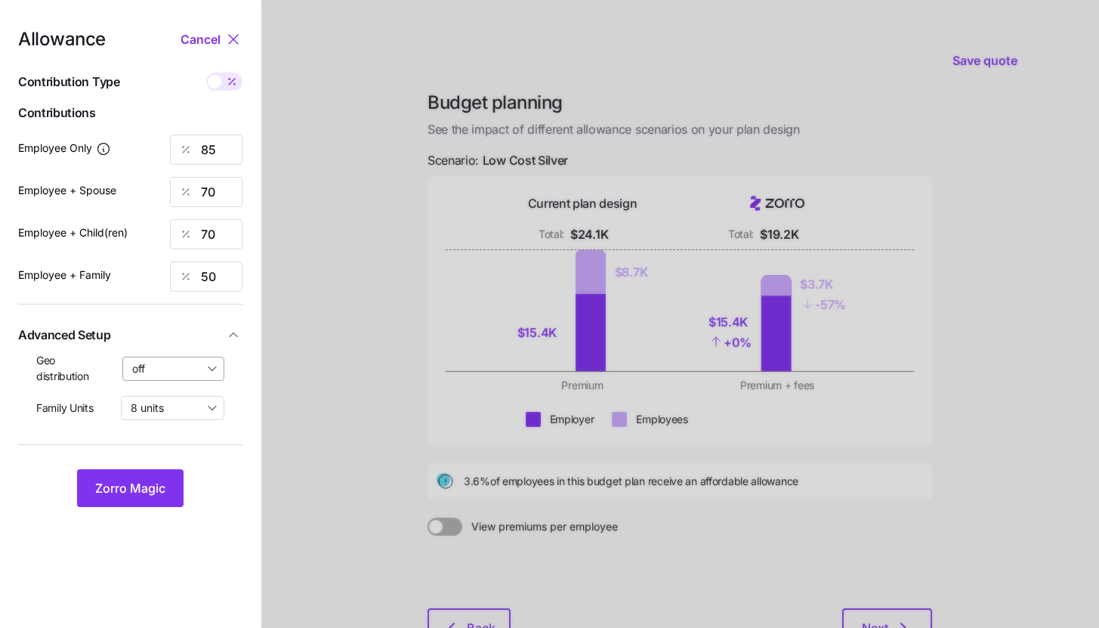
click at [182, 375] on input "off" at bounding box center [173, 369] width 103 height 24
click at [189, 455] on span "By state (1)" at bounding box center [165, 456] width 56 height 17
type input "By state (1)"
click at [162, 478] on button "Zorro Magic" at bounding box center [130, 488] width 107 height 38
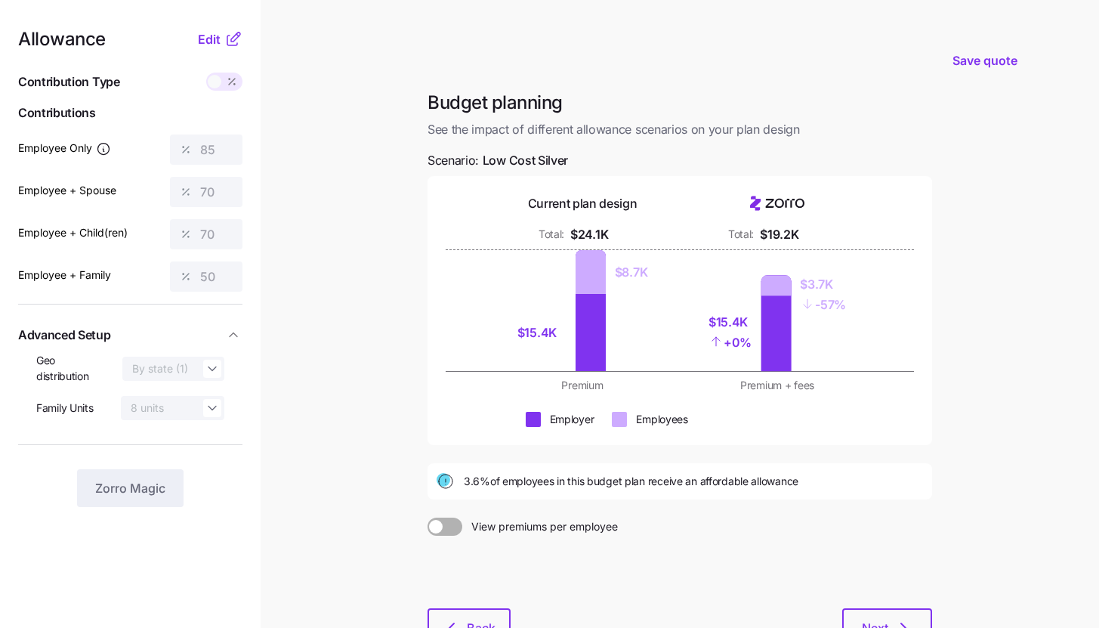
click at [240, 43] on icon at bounding box center [233, 39] width 18 height 18
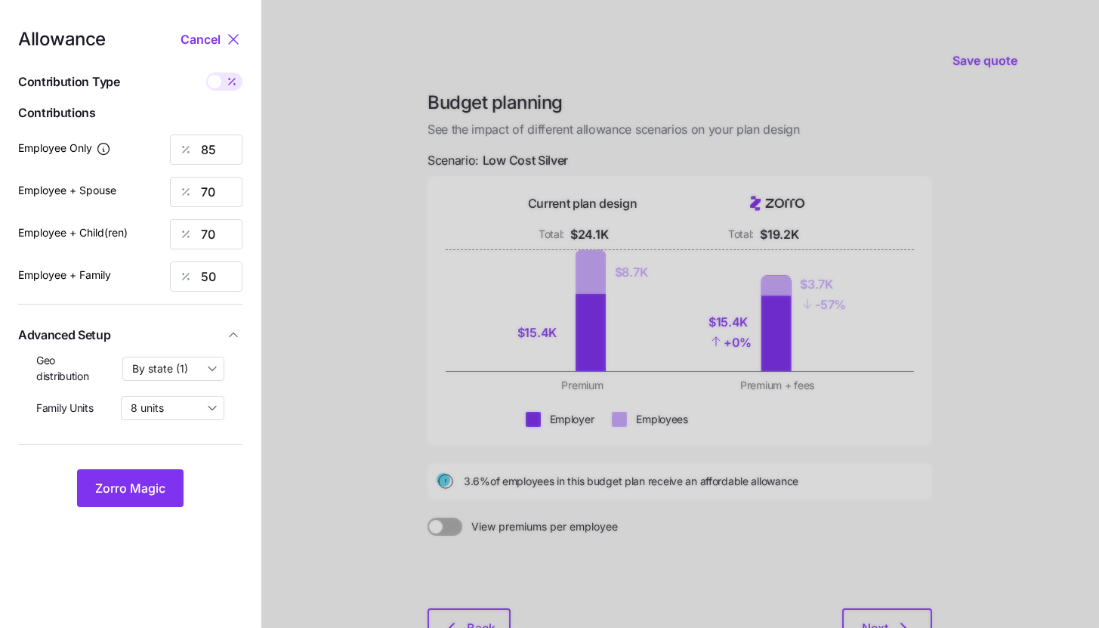
click at [221, 88] on div at bounding box center [224, 82] width 36 height 18
click at [206, 73] on input "checkbox" at bounding box center [206, 73] width 0 height 0
type input "441"
type input "727"
type input "604"
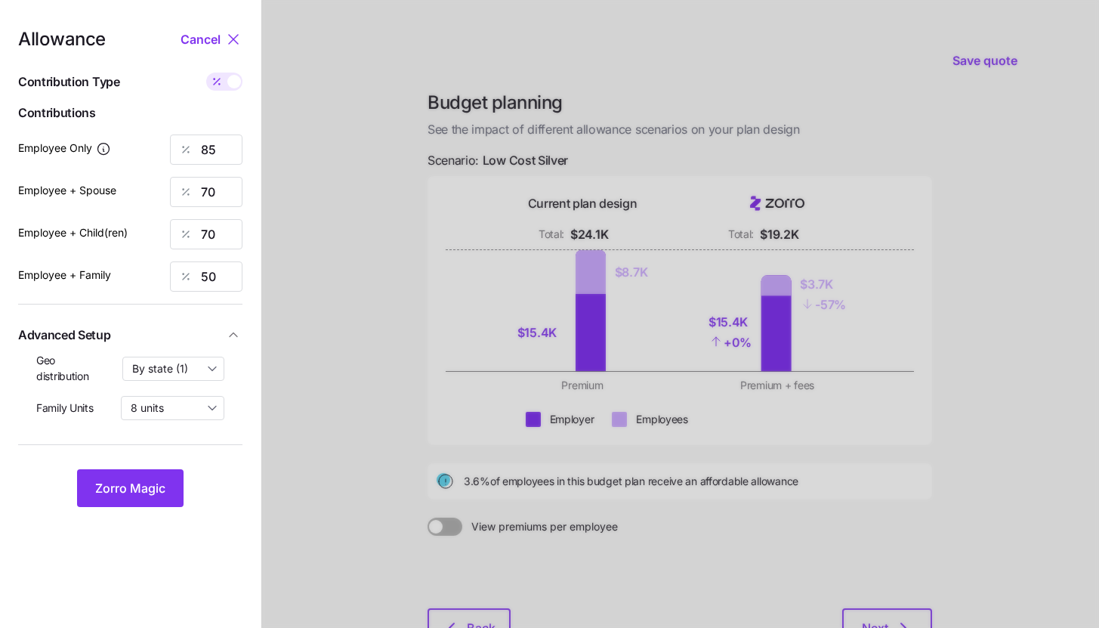
type input "691"
click at [224, 193] on input "727" at bounding box center [206, 192] width 73 height 30
type input "441"
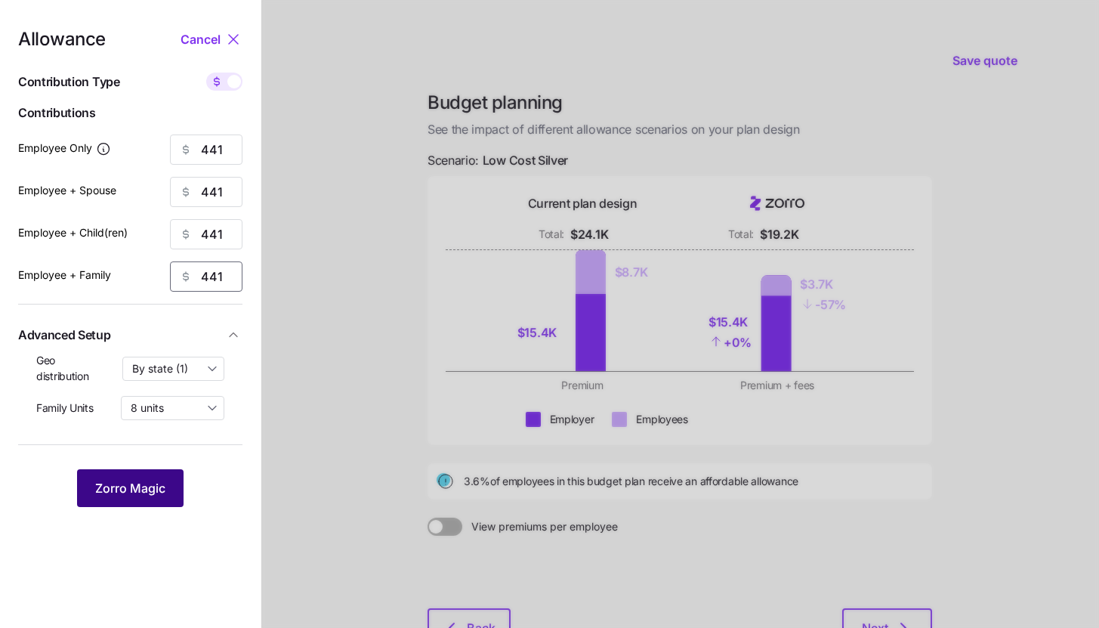
type input "441"
click at [132, 477] on button "Zorro Magic" at bounding box center [130, 488] width 107 height 38
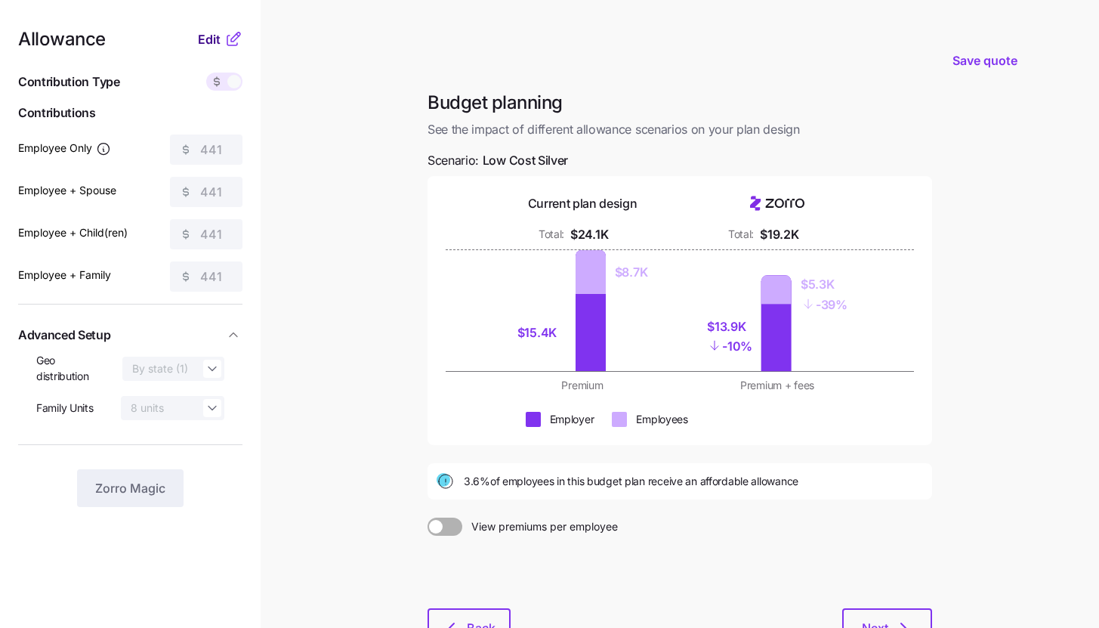
click at [221, 45] on button "Edit" at bounding box center [211, 39] width 26 height 18
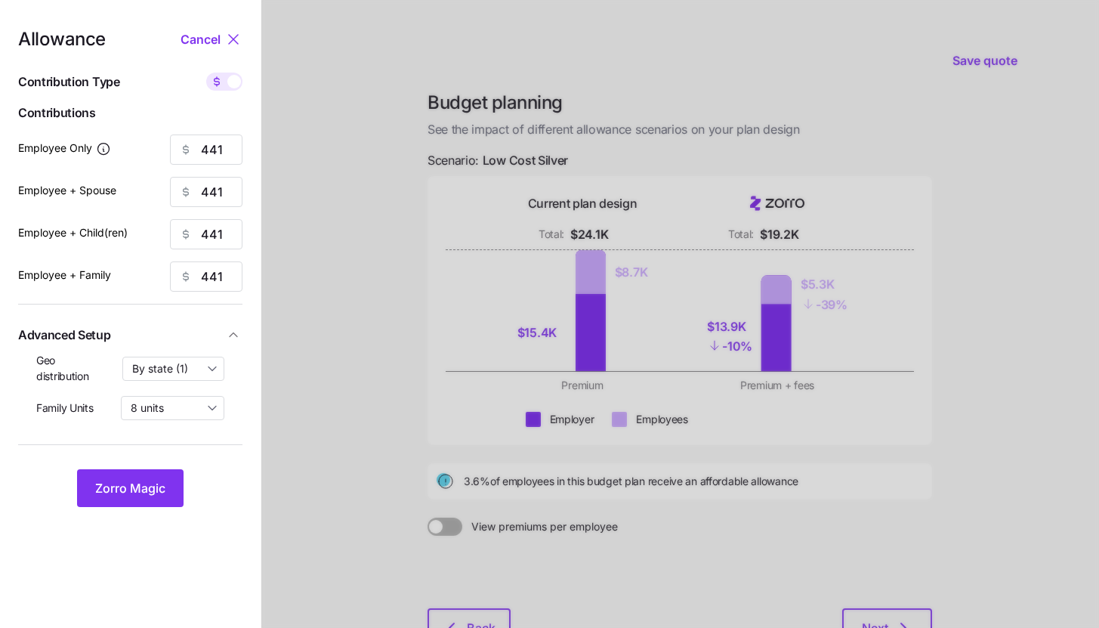
click at [230, 99] on div "Allowance Cancel Contribution Type Use classes Contributions Employee Only 441 …" at bounding box center [130, 268] width 224 height 477
click at [228, 93] on div "Allowance Cancel Contribution Type Use classes Contributions Employee Only 441 …" at bounding box center [130, 268] width 224 height 477
click at [213, 81] on icon at bounding box center [217, 82] width 12 height 12
click at [206, 73] on input "checkbox" at bounding box center [206, 73] width 0 height 0
type input "85"
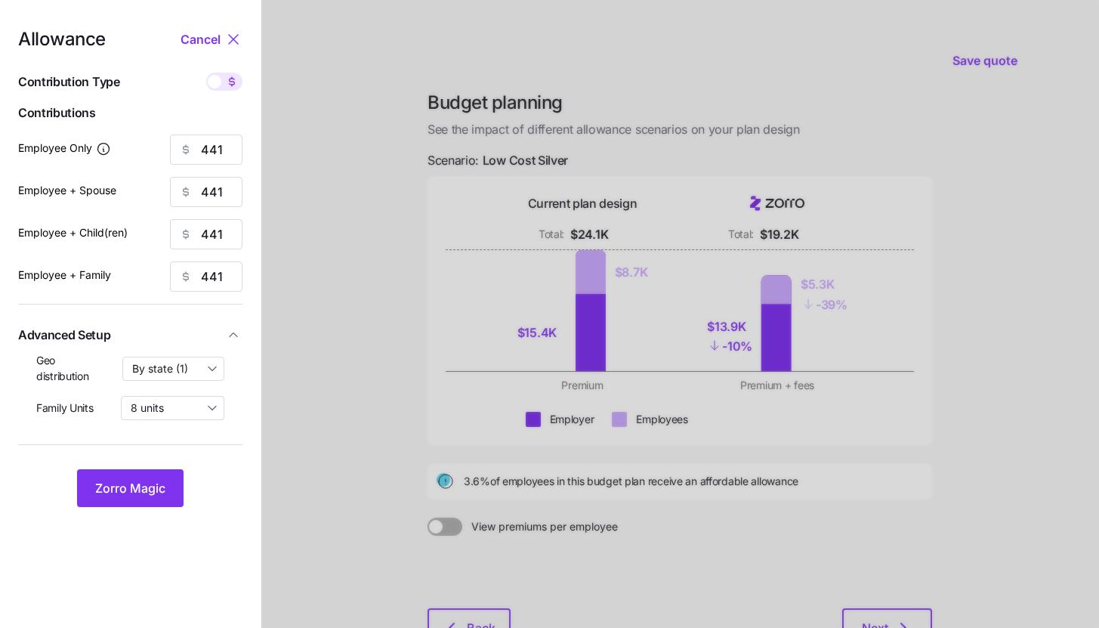
type input "42"
type input "51"
type input "32"
click at [153, 494] on span "Zorro Magic" at bounding box center [130, 488] width 70 height 18
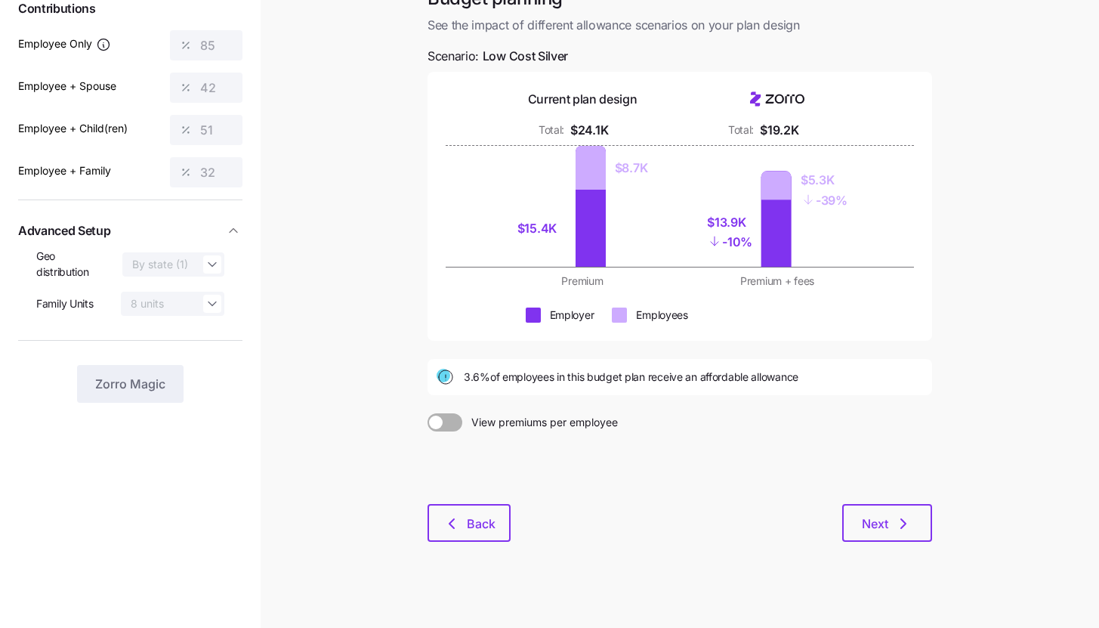
scroll to position [115, 0]
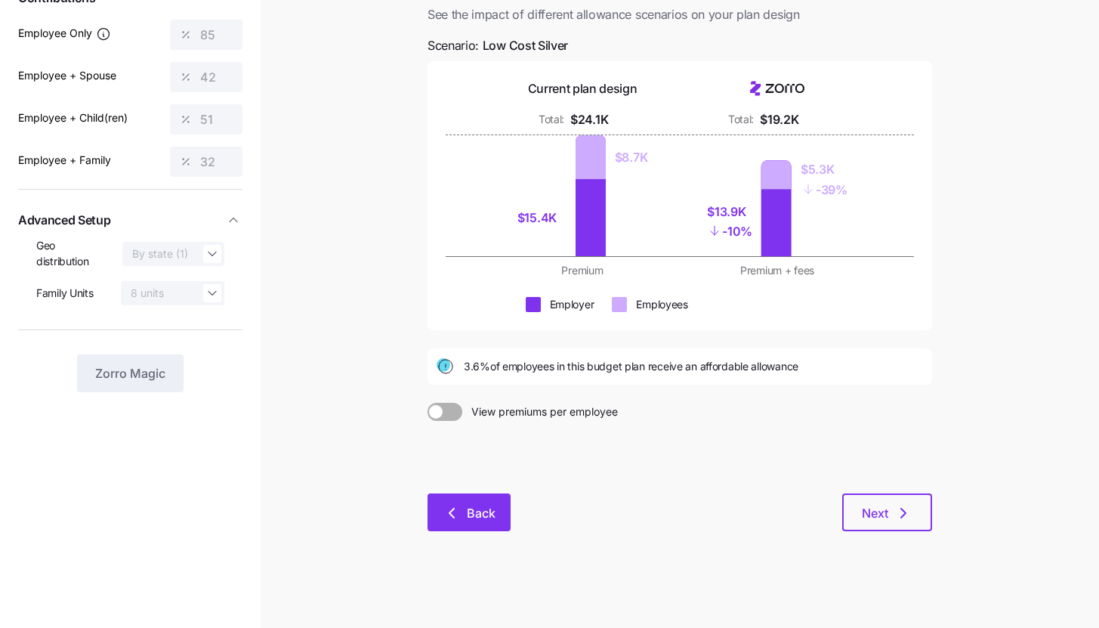
click at [468, 502] on button "Back" at bounding box center [469, 512] width 83 height 38
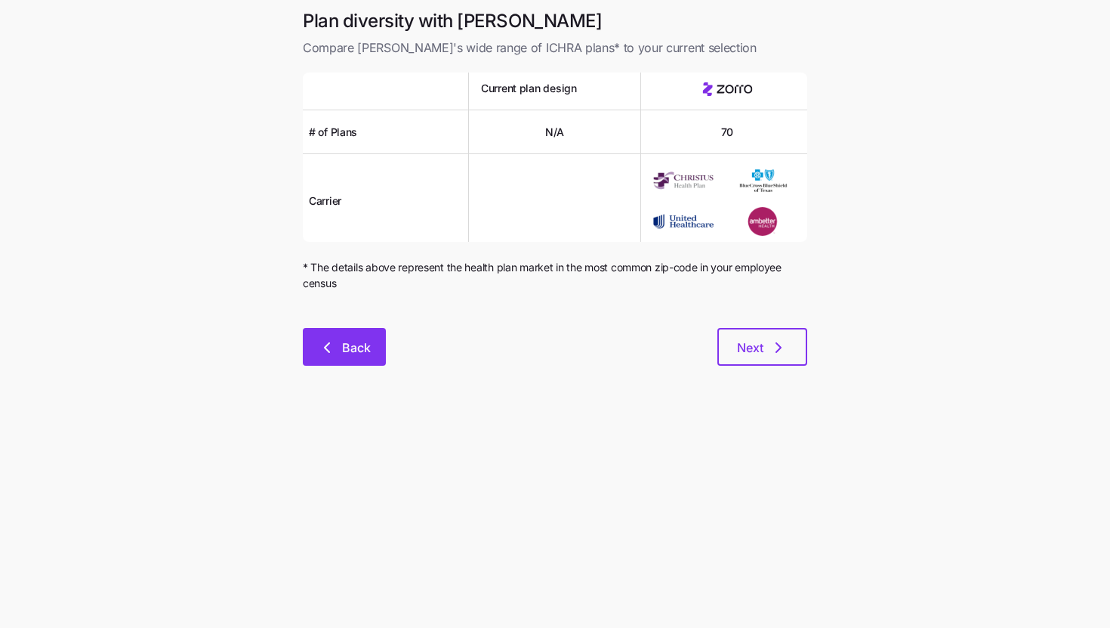
click at [382, 347] on button "Back" at bounding box center [344, 347] width 83 height 38
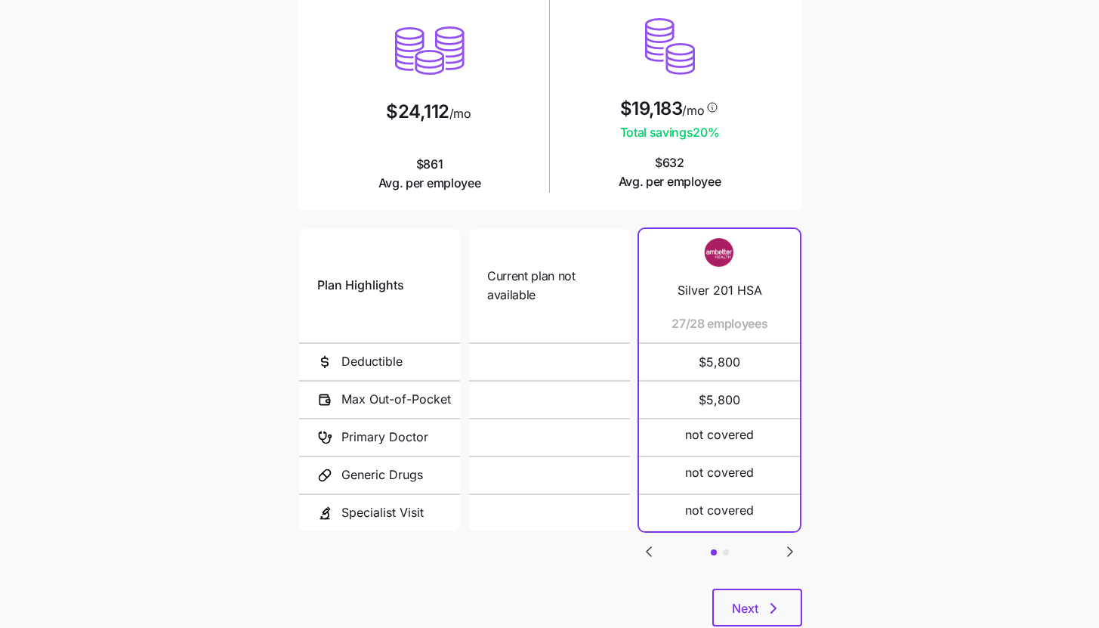
scroll to position [196, 0]
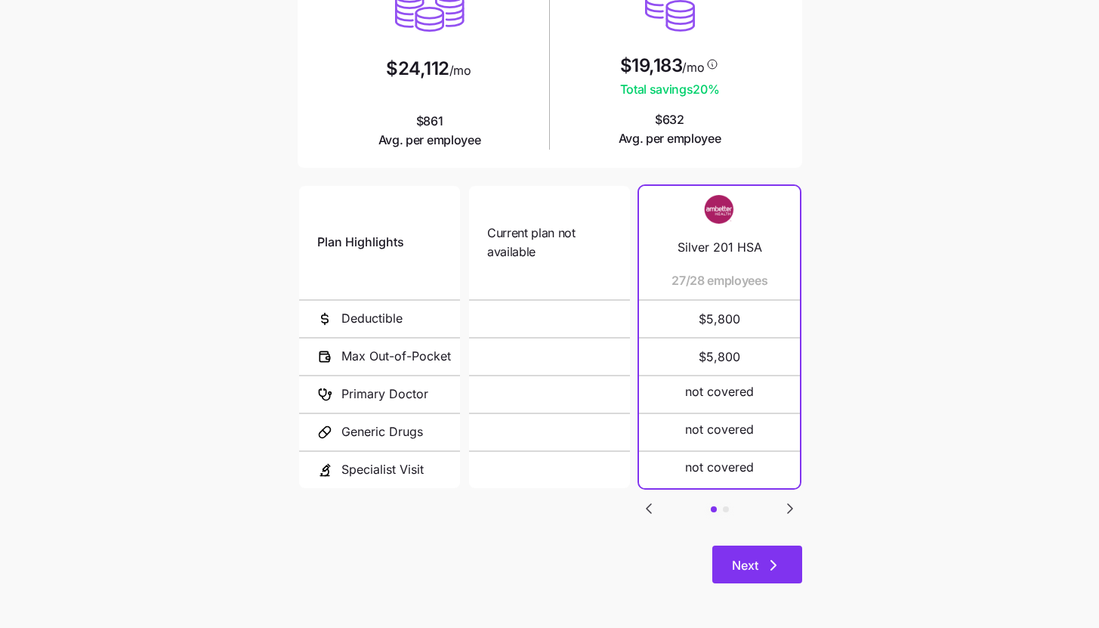
click at [786, 564] on button "Next" at bounding box center [757, 564] width 90 height 38
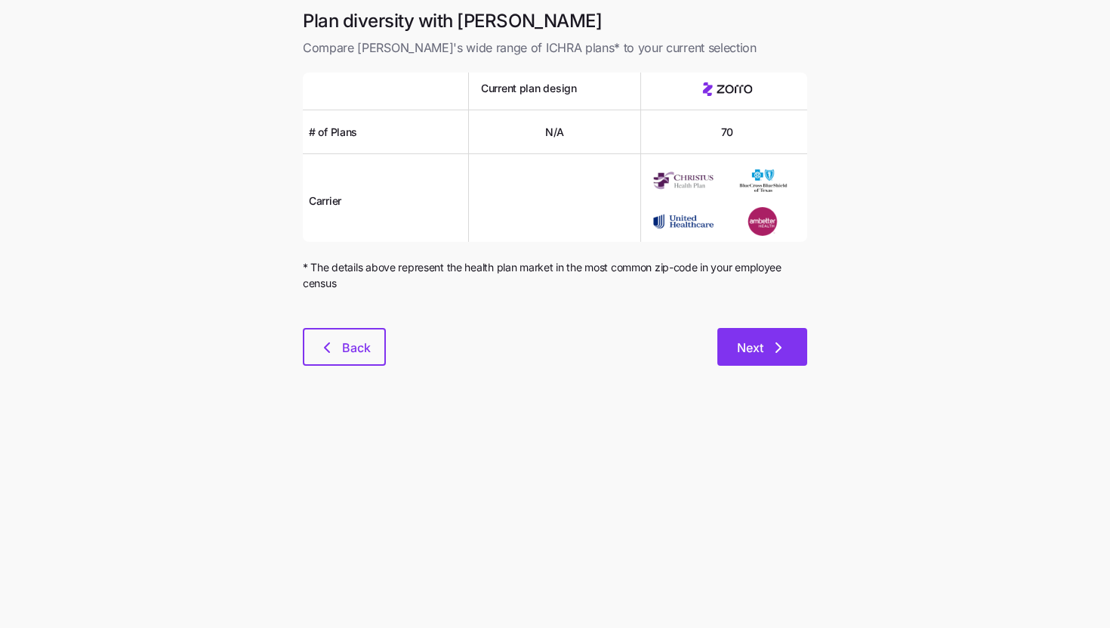
click at [753, 337] on button "Next" at bounding box center [763, 347] width 90 height 38
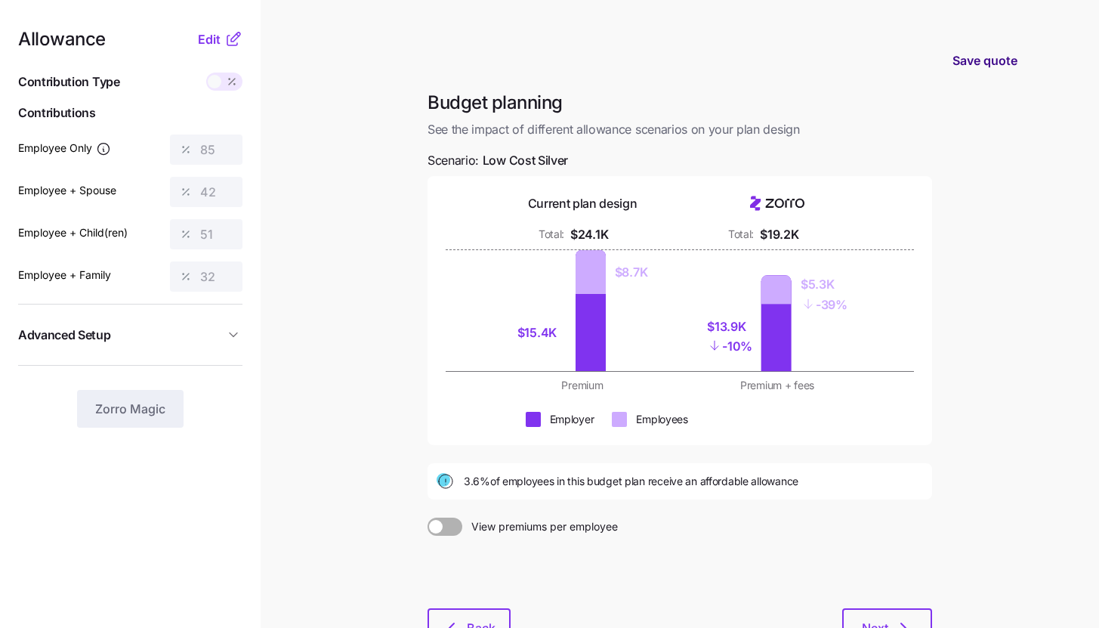
click at [974, 59] on span "Save quote" at bounding box center [985, 60] width 65 height 18
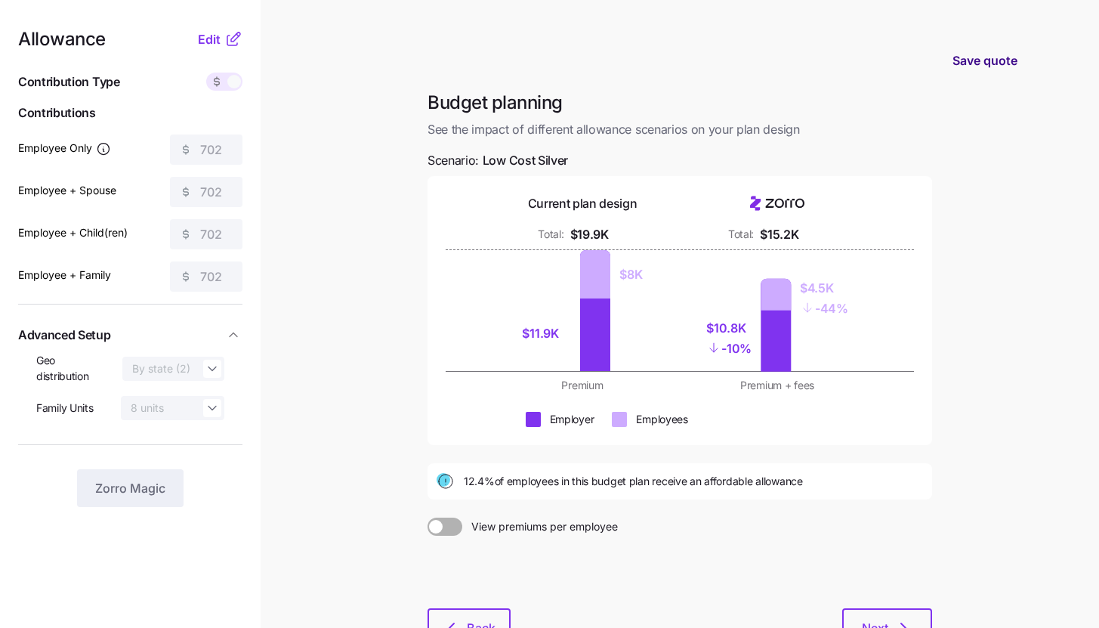
click at [964, 60] on span "Save quote" at bounding box center [985, 60] width 65 height 18
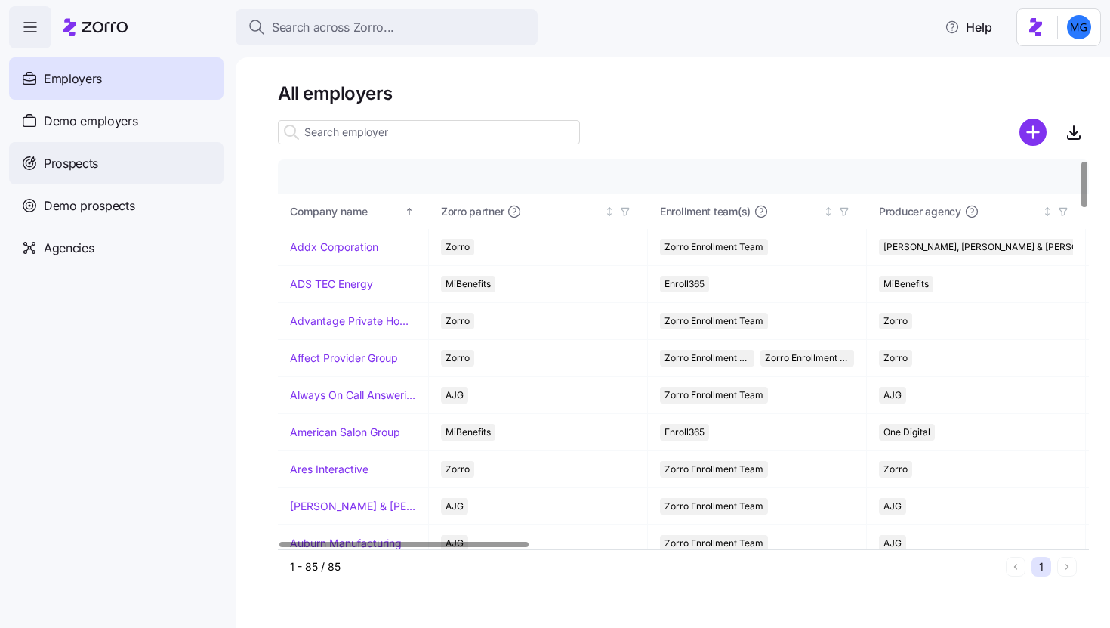
click at [129, 162] on div "Prospects" at bounding box center [116, 163] width 215 height 42
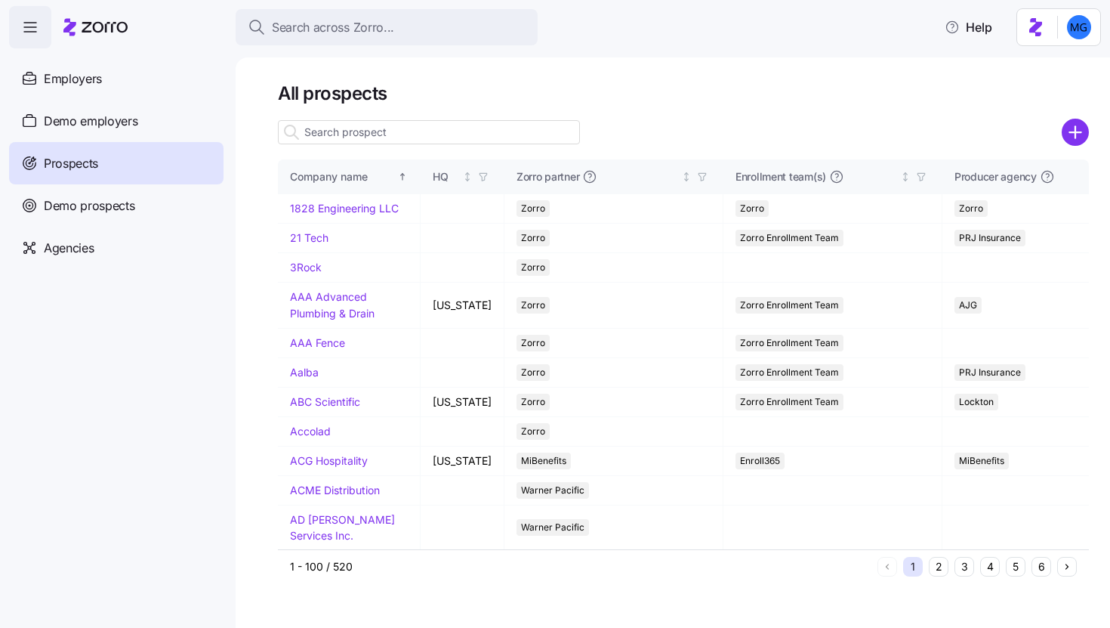
click at [436, 127] on input at bounding box center [429, 132] width 302 height 24
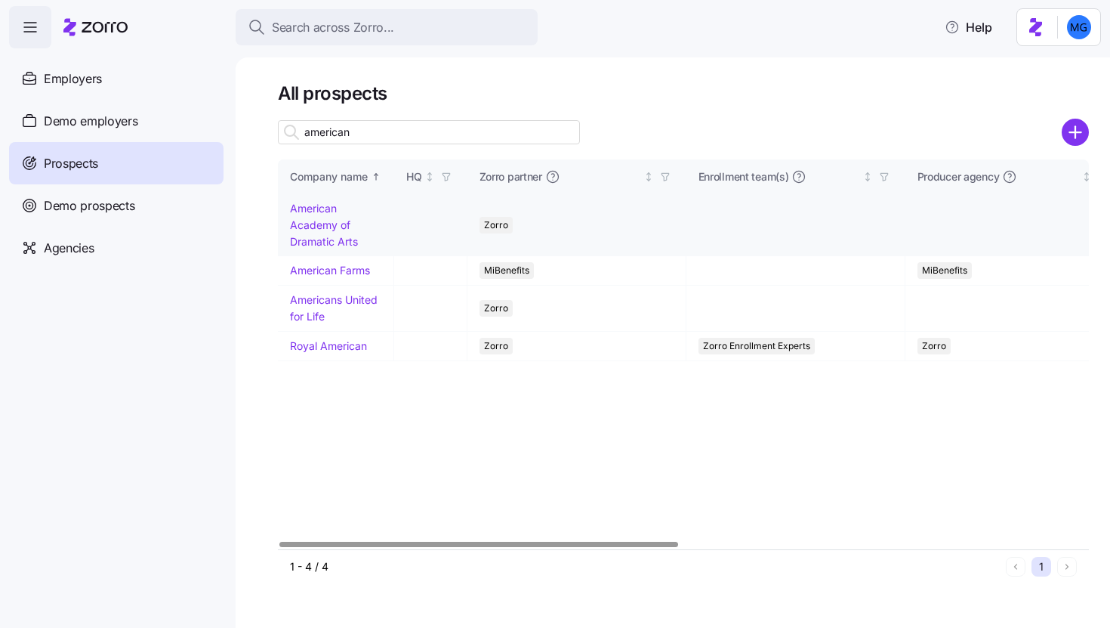
type input "american"
click at [305, 239] on link "American Academy of Dramatic Arts" at bounding box center [324, 224] width 68 height 45
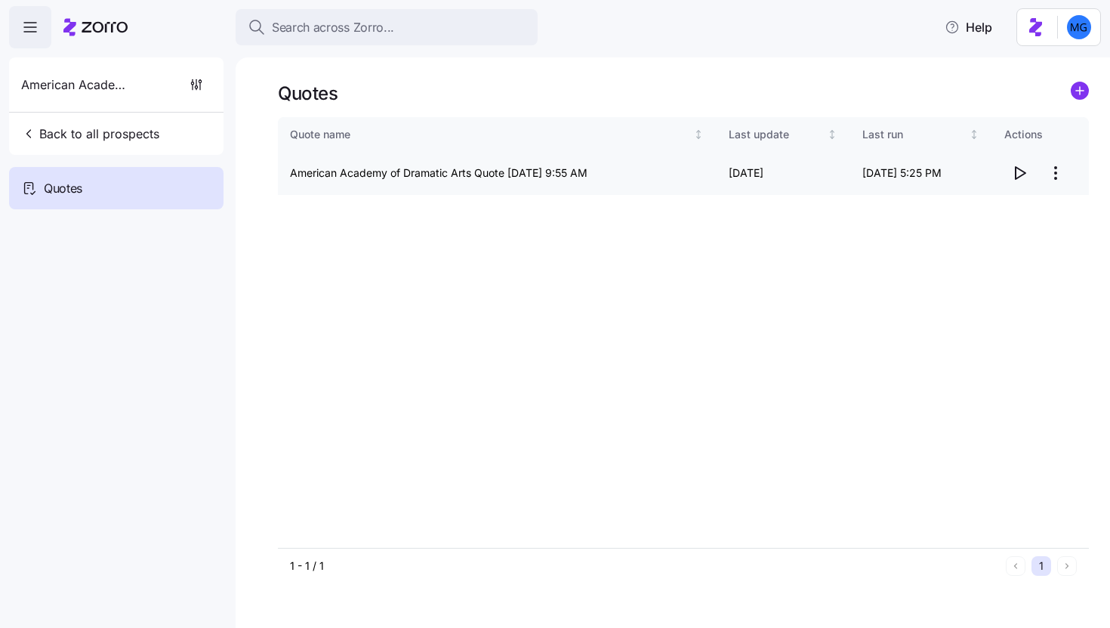
click at [1019, 175] on icon "button" at bounding box center [1020, 173] width 18 height 18
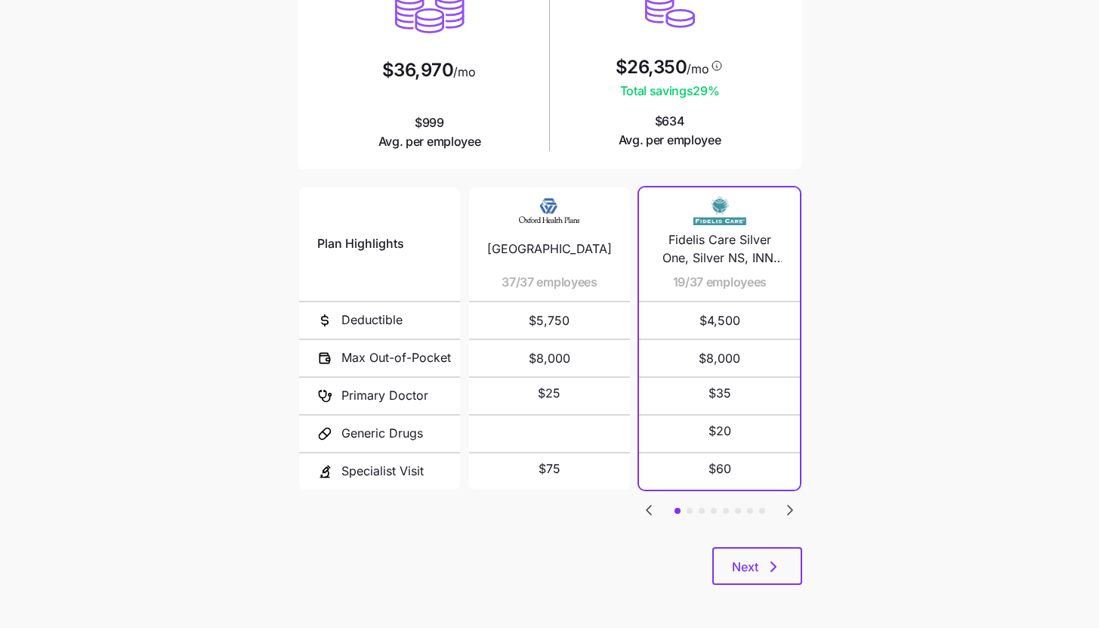
scroll to position [196, 0]
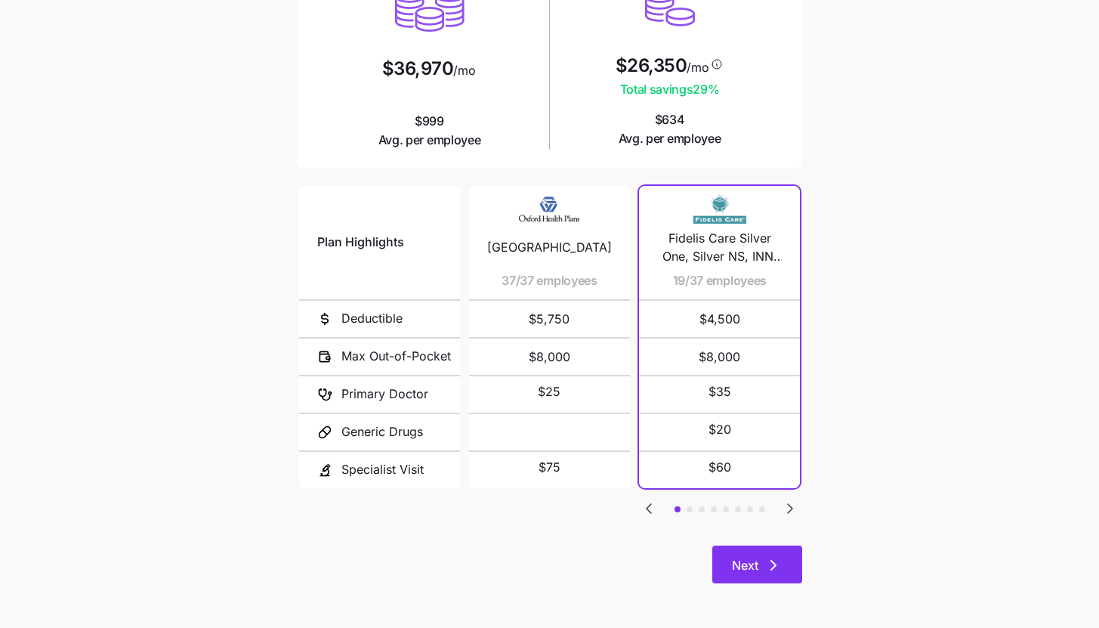
click at [755, 560] on span "Next" at bounding box center [745, 565] width 26 height 18
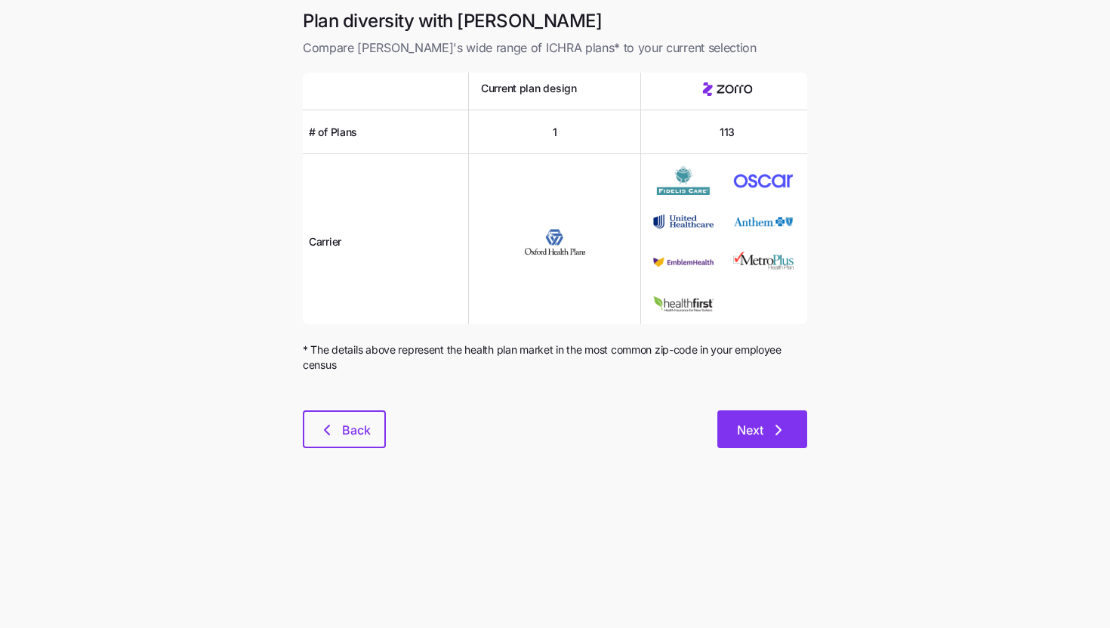
click at [764, 437] on span "Next" at bounding box center [762, 430] width 51 height 18
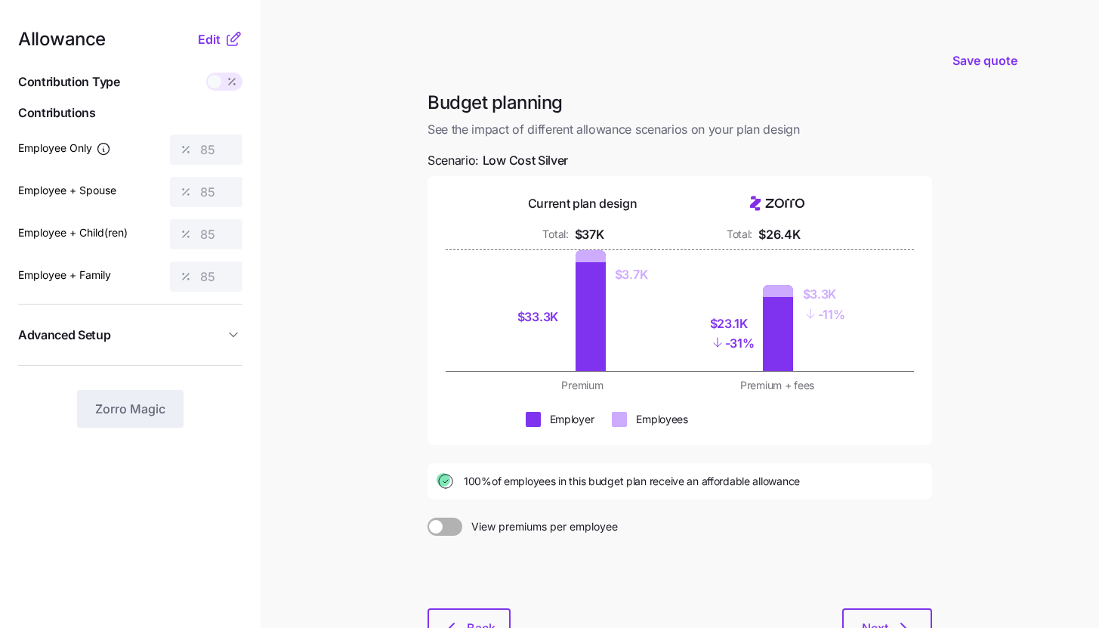
click at [235, 37] on icon at bounding box center [233, 39] width 18 height 18
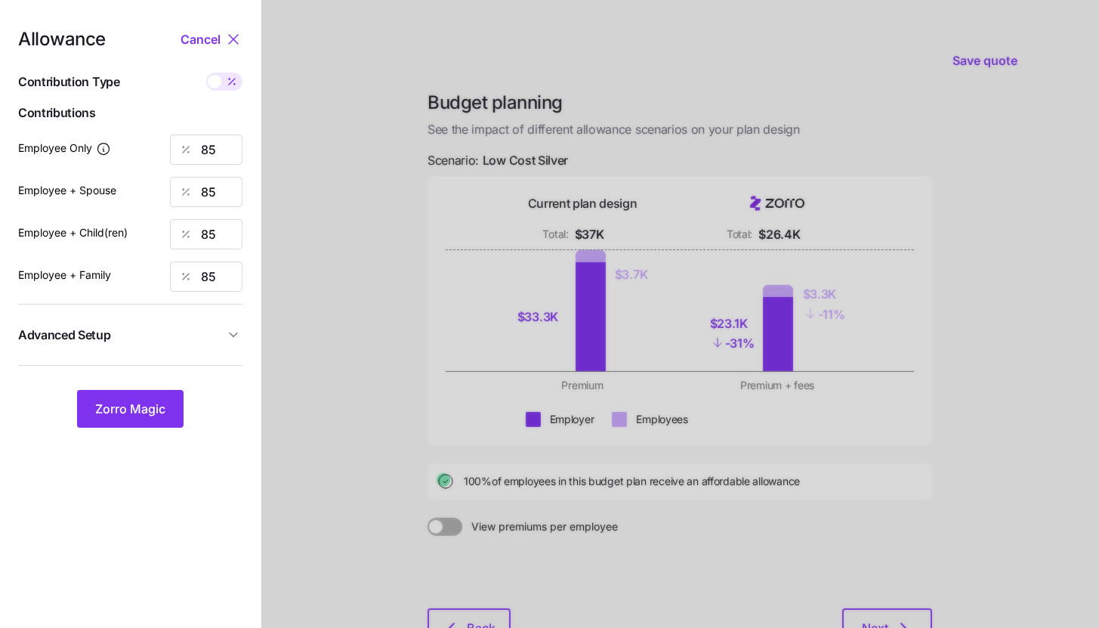
click at [218, 331] on span "Advanced Setup" at bounding box center [121, 335] width 206 height 19
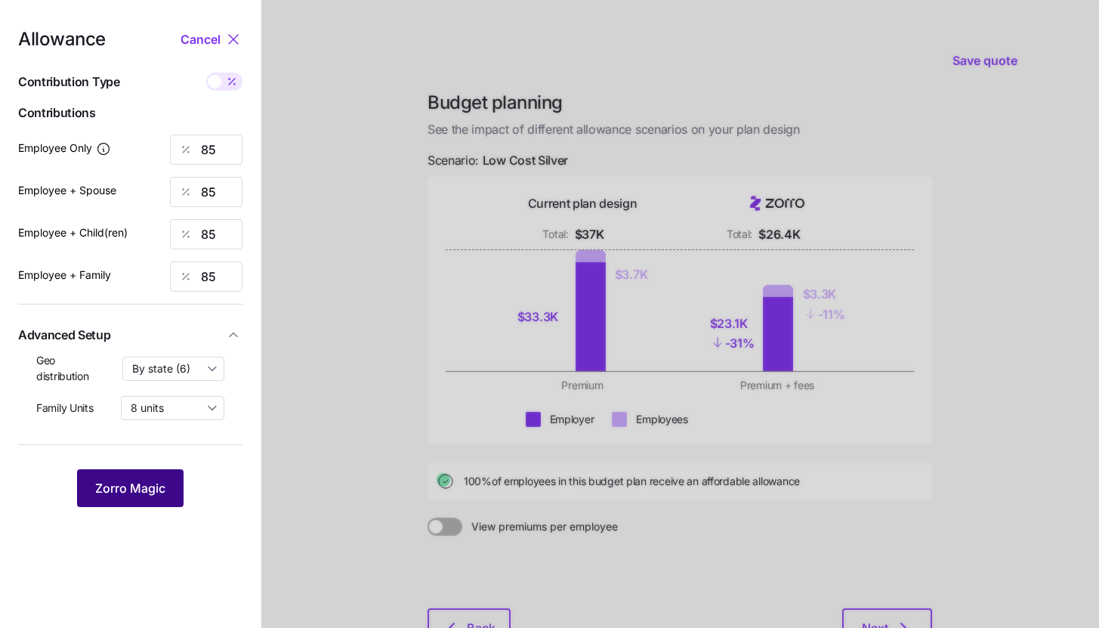
click at [162, 480] on span "Zorro Magic" at bounding box center [130, 488] width 70 height 18
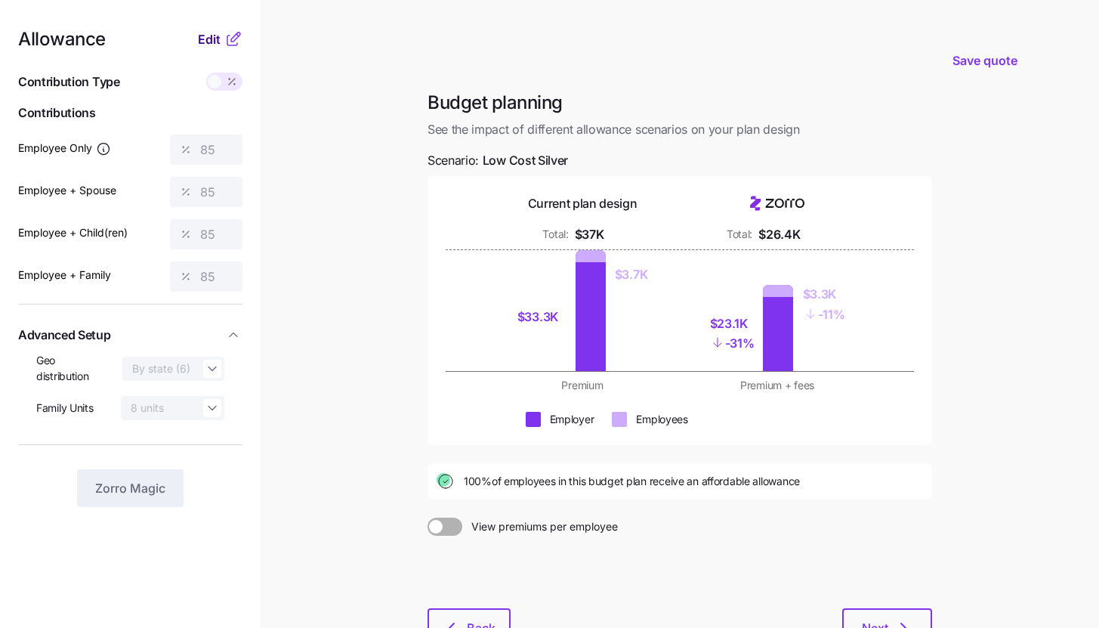
click at [223, 34] on button "Edit" at bounding box center [211, 39] width 26 height 18
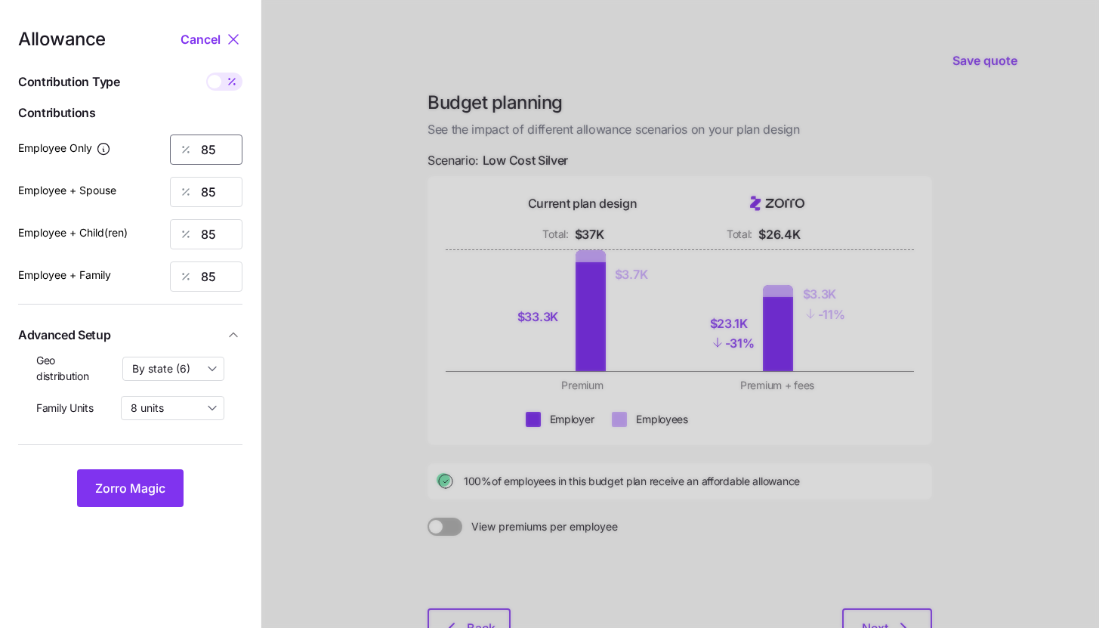
click at [226, 144] on input "85" at bounding box center [206, 149] width 73 height 30
type input "100"
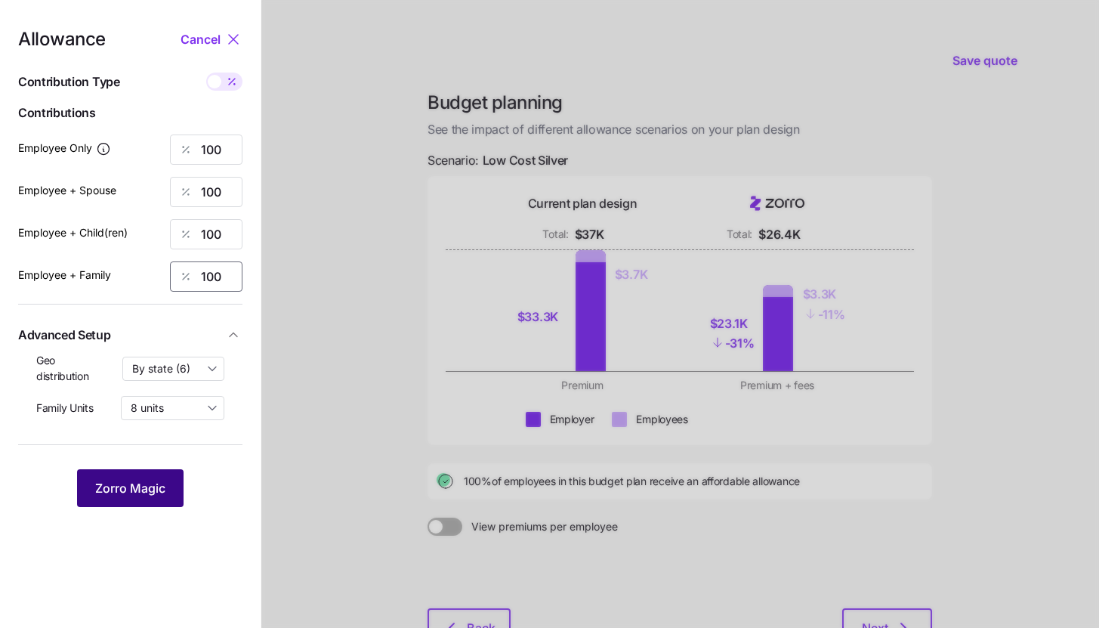
type input "100"
click at [119, 492] on span "Zorro Magic" at bounding box center [130, 488] width 70 height 18
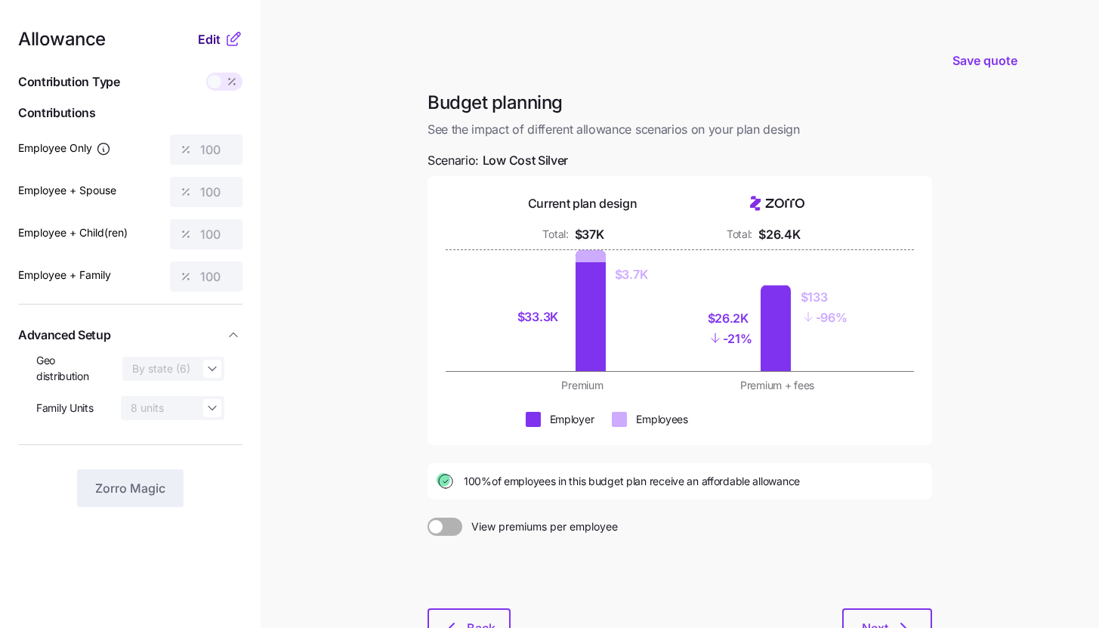
click at [217, 47] on span "Edit" at bounding box center [209, 39] width 23 height 18
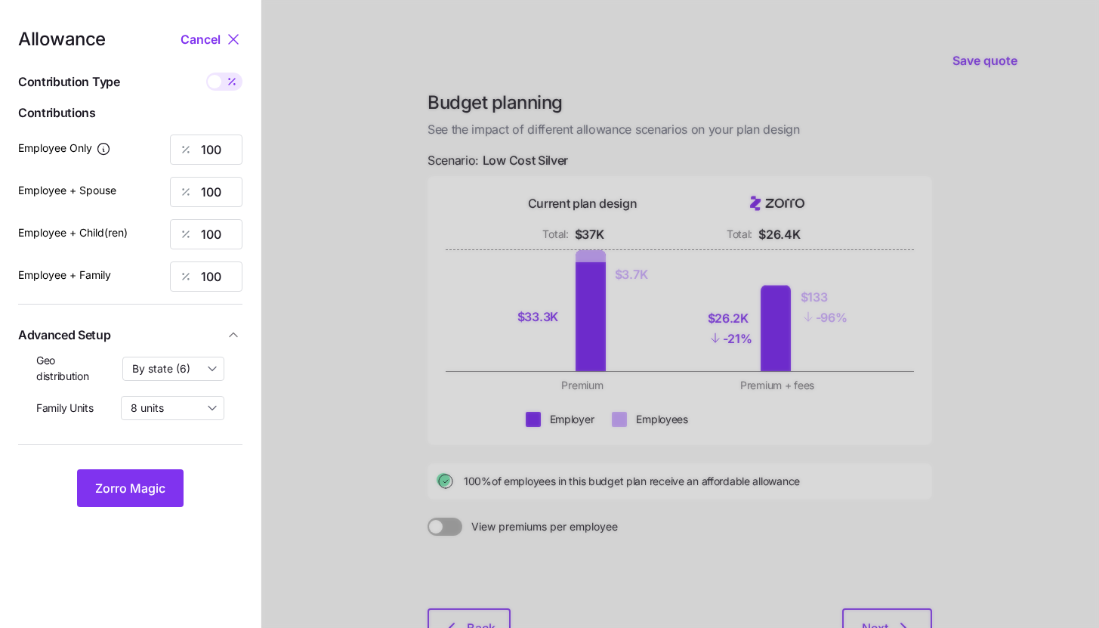
click at [232, 84] on icon at bounding box center [232, 82] width 12 height 12
click at [206, 73] on input "checkbox" at bounding box center [206, 73] width 0 height 0
type input "692"
type input "1383"
type input "1421"
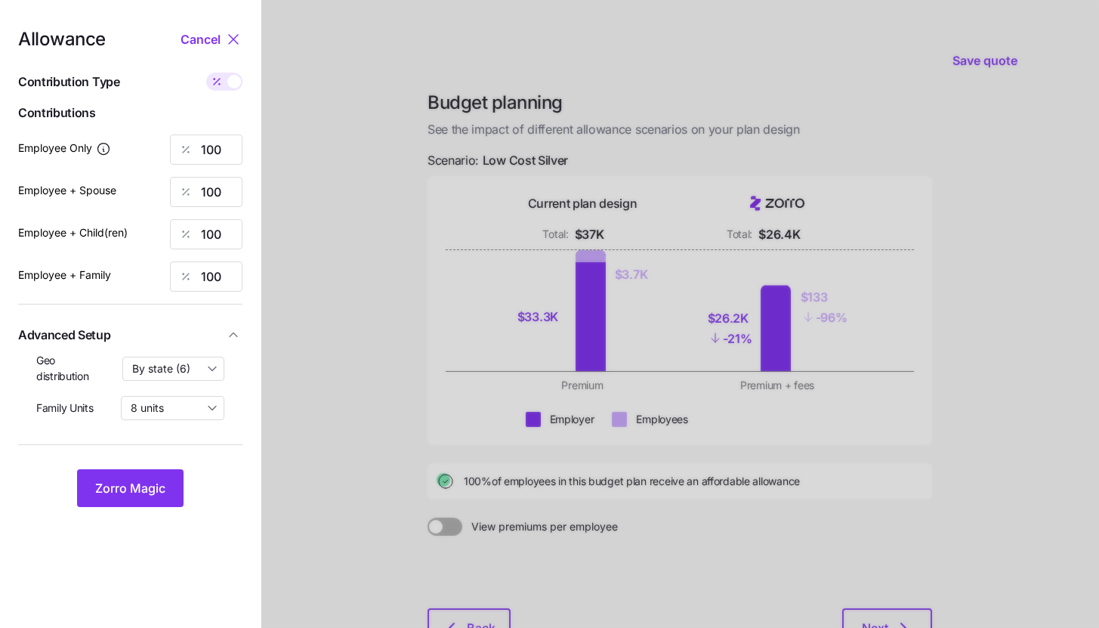
type input "2112"
click at [221, 191] on input "1383" at bounding box center [206, 192] width 73 height 30
type input "692"
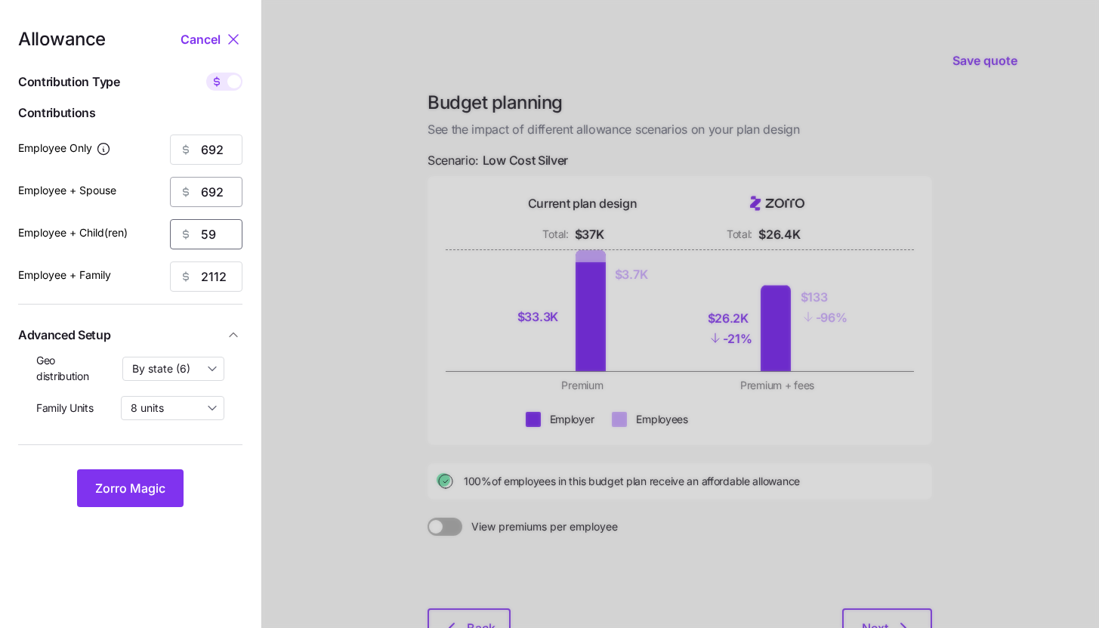
type input "5"
type input "692"
click at [139, 481] on span "Zorro Magic" at bounding box center [130, 488] width 70 height 18
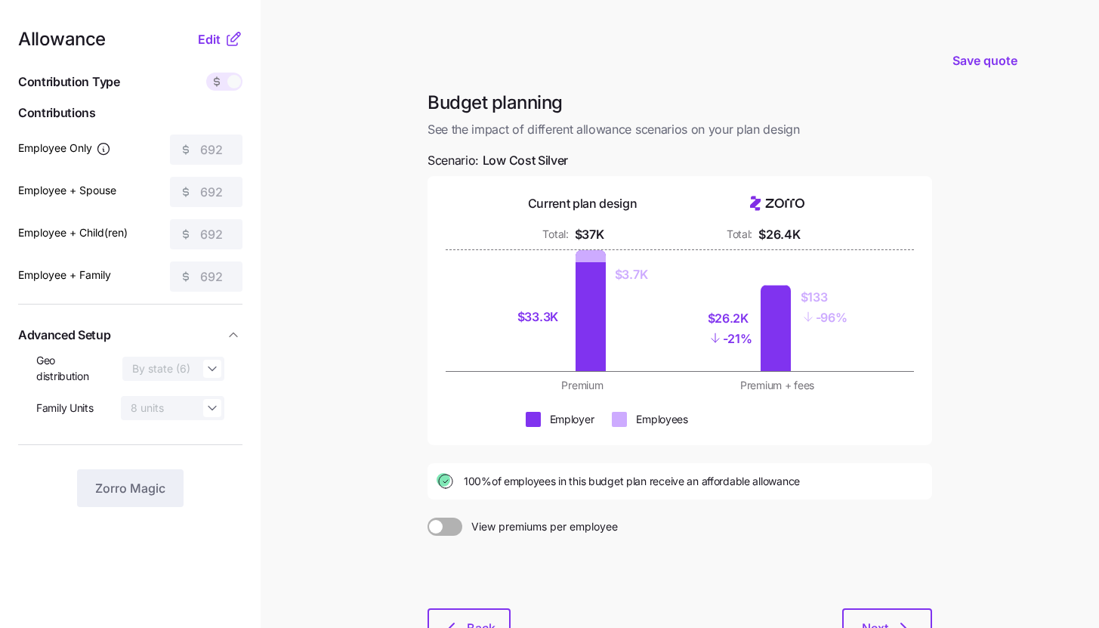
click at [223, 40] on button "Edit" at bounding box center [211, 39] width 26 height 18
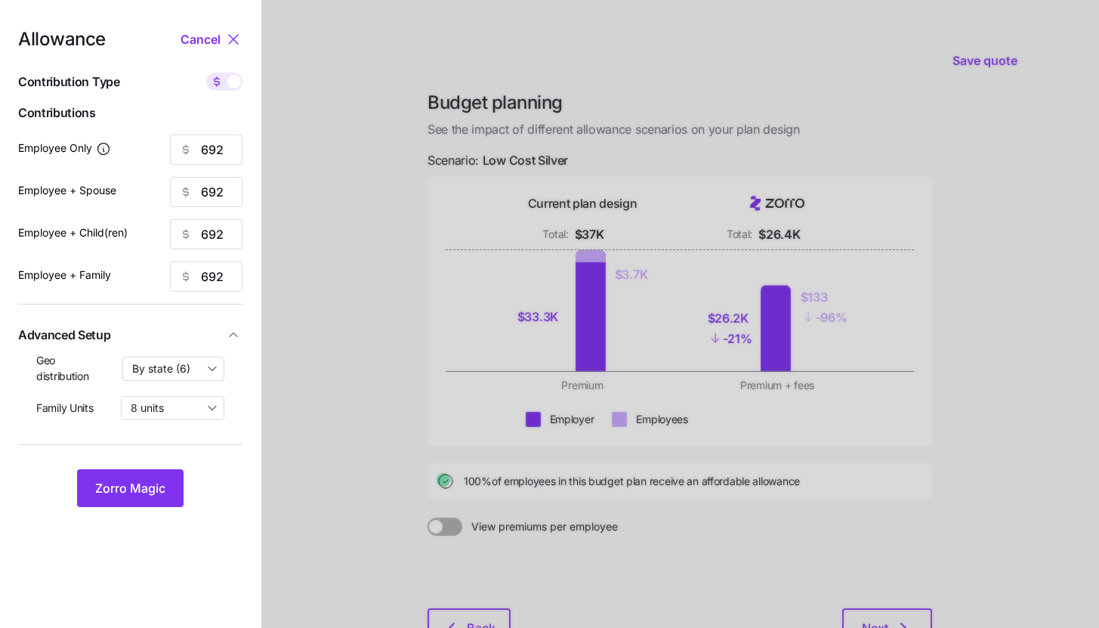
click at [220, 85] on icon at bounding box center [217, 82] width 12 height 12
click at [206, 73] on input "checkbox" at bounding box center [206, 73] width 0 height 0
type input "100"
type input "50"
type input "49"
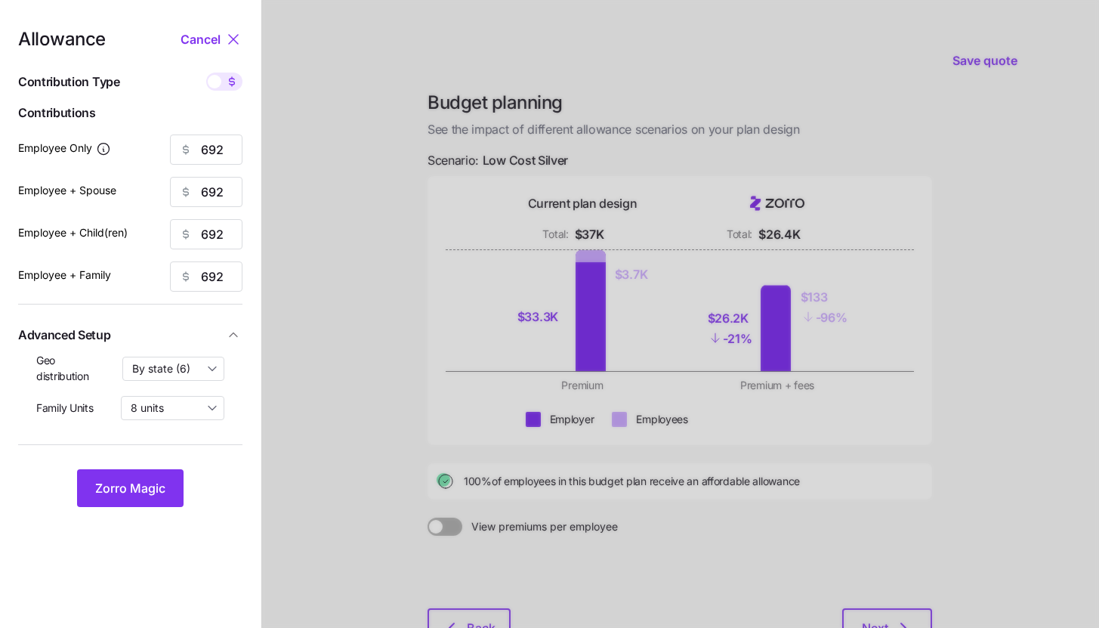
type input "33"
click at [223, 147] on input "100" at bounding box center [206, 149] width 73 height 30
click at [149, 498] on button "Zorro Magic" at bounding box center [130, 488] width 107 height 38
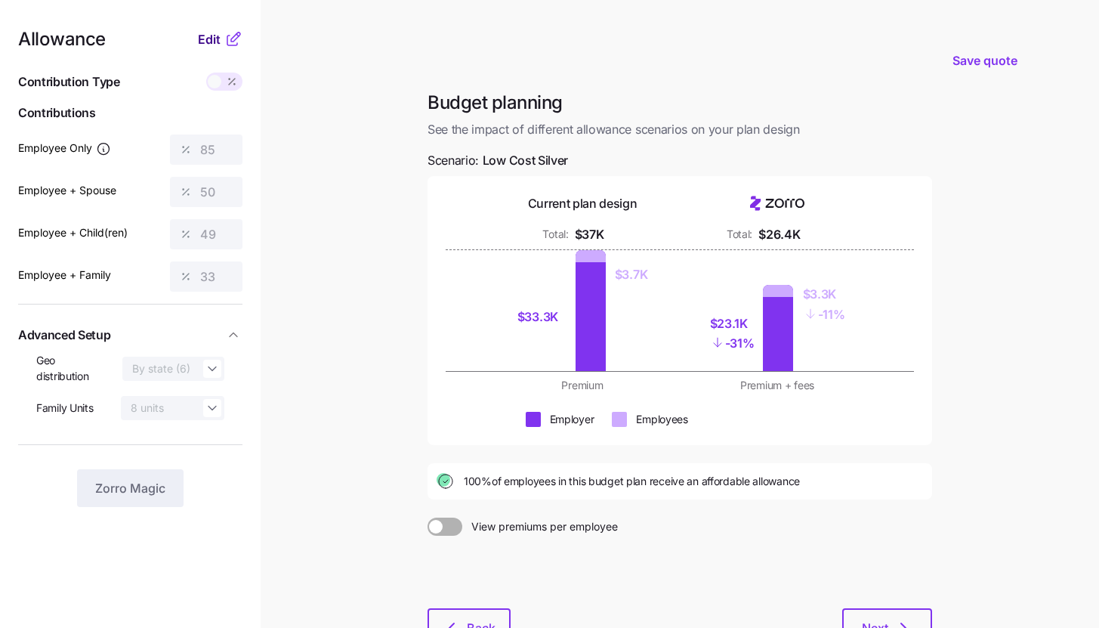
click at [210, 34] on span "Edit" at bounding box center [209, 39] width 23 height 18
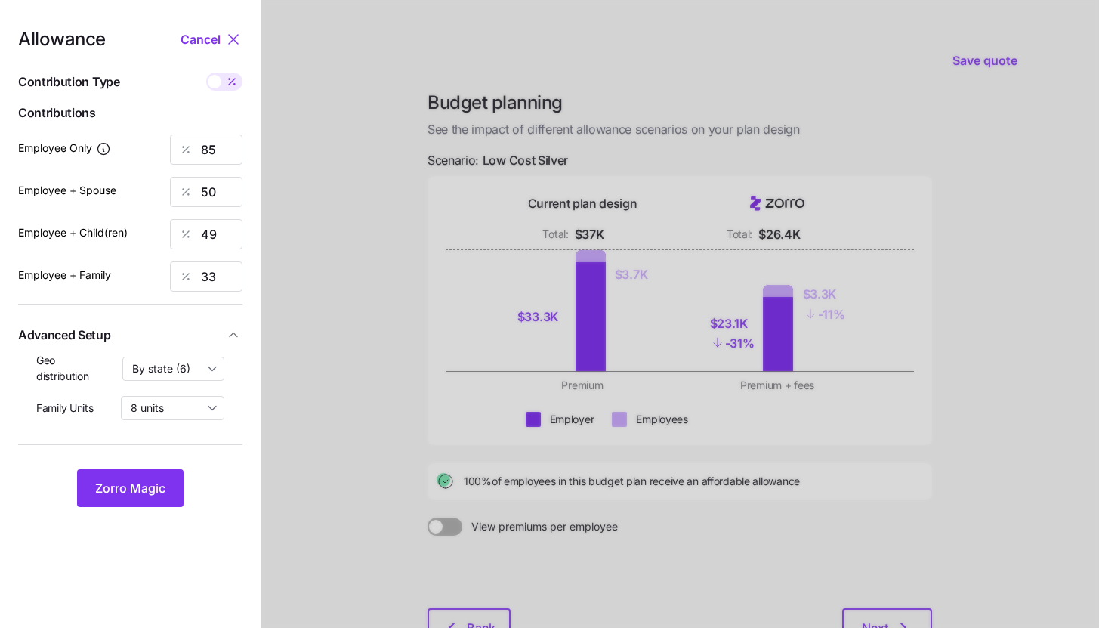
click at [224, 80] on span at bounding box center [231, 82] width 21 height 18
click at [206, 73] on input "checkbox" at bounding box center [206, 73] width 0 height 0
type input "588"
type input "692"
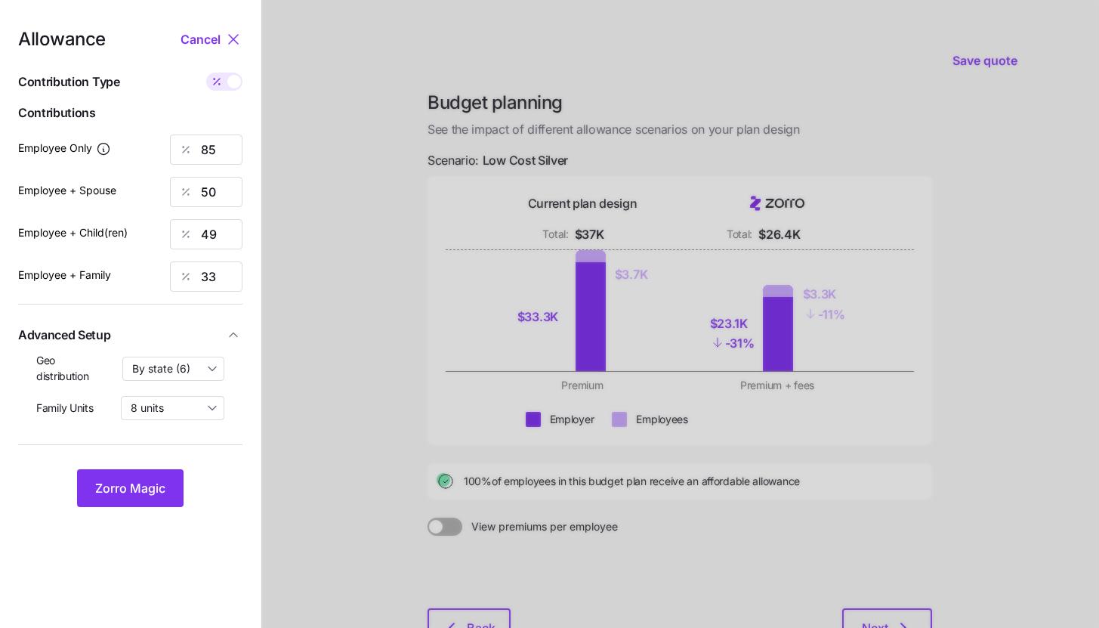
type input "692"
click at [216, 191] on input "692" at bounding box center [206, 192] width 73 height 30
type input "588"
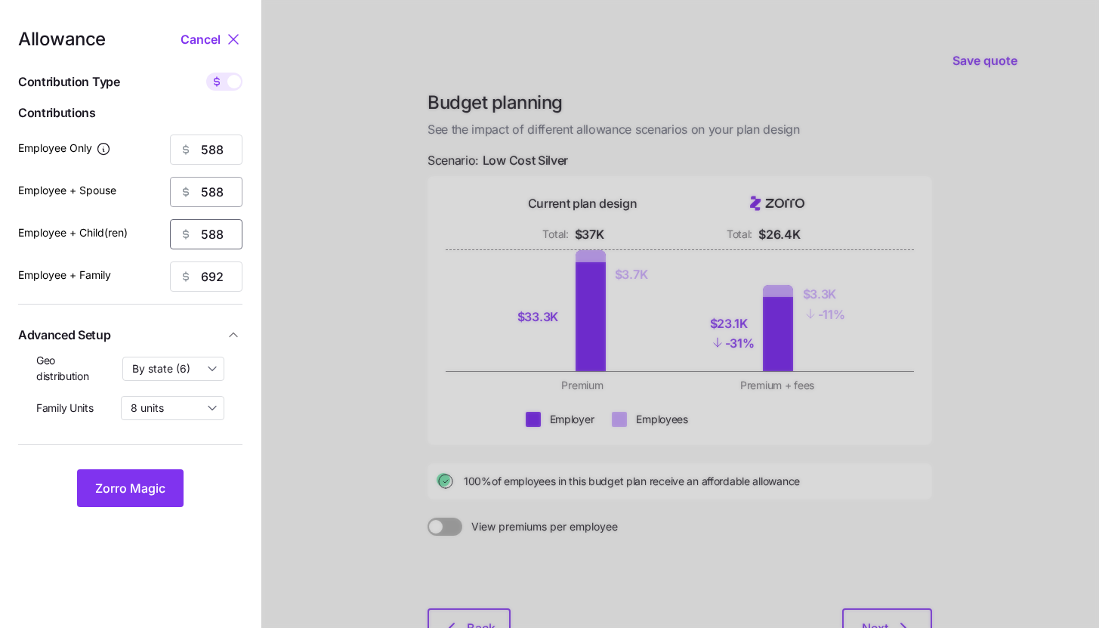
type input "588"
click at [160, 484] on span "Zorro Magic" at bounding box center [130, 488] width 70 height 18
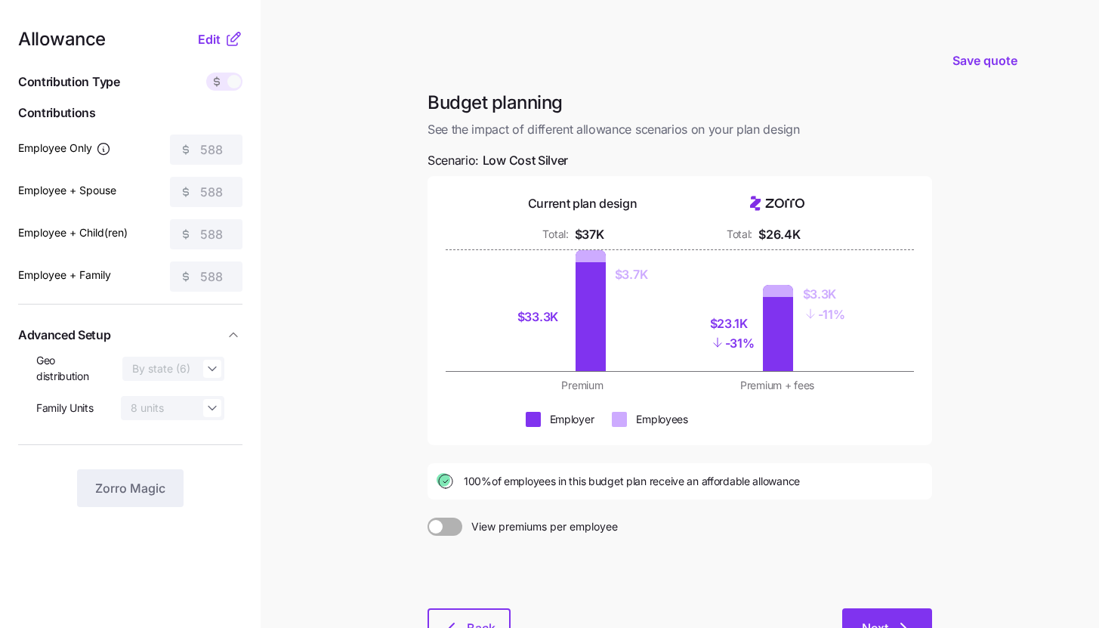
click at [907, 616] on button "Next" at bounding box center [887, 627] width 90 height 38
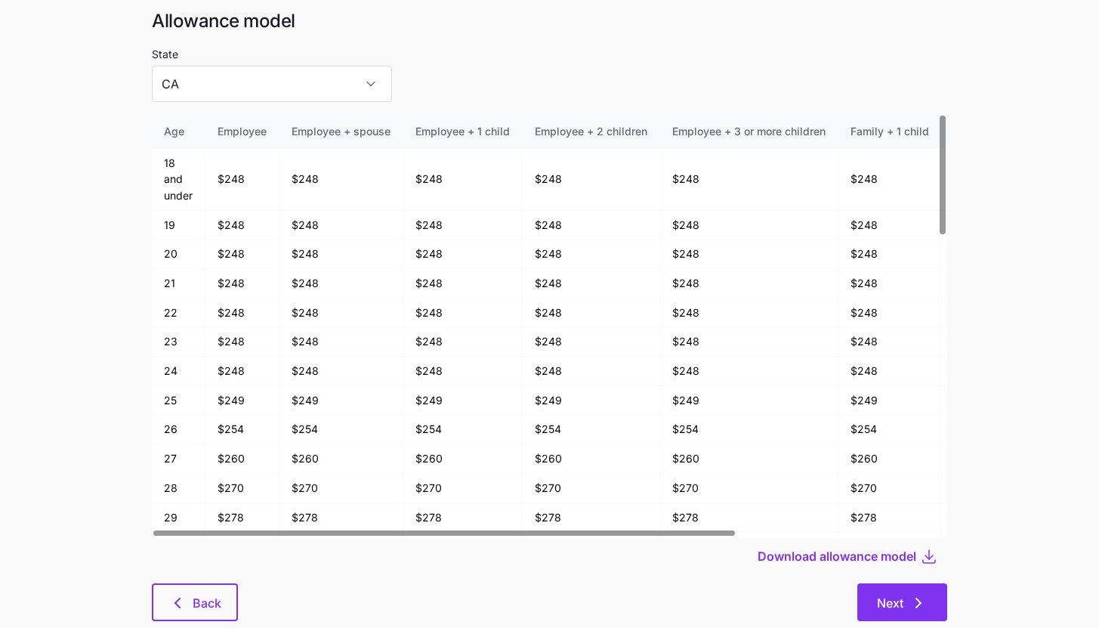
scroll to position [81, 0]
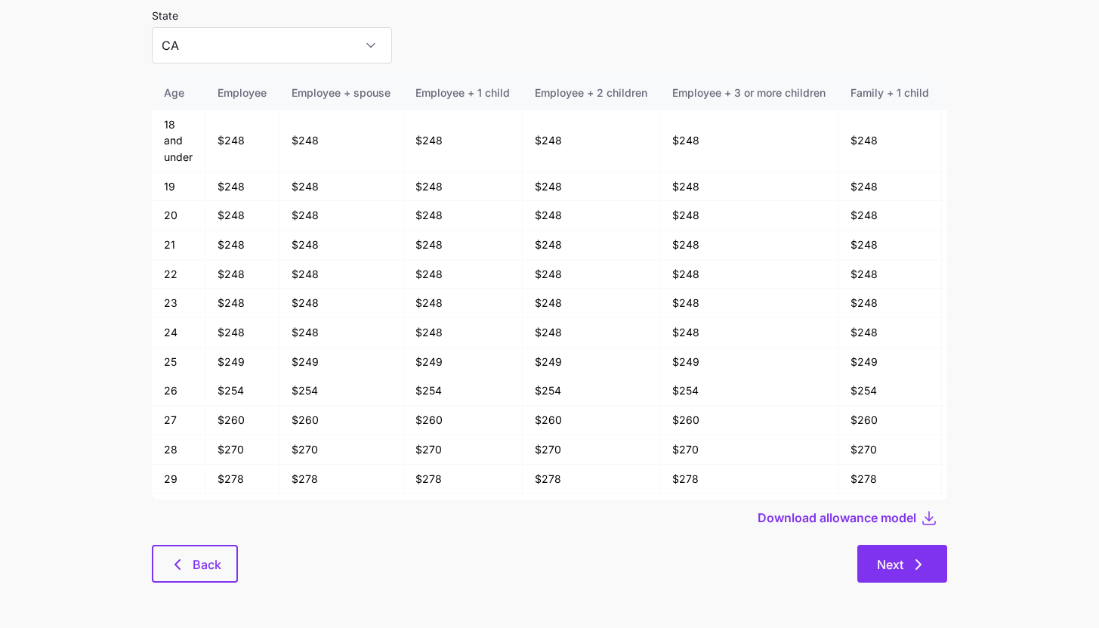
click at [888, 567] on span "Next" at bounding box center [890, 564] width 26 height 18
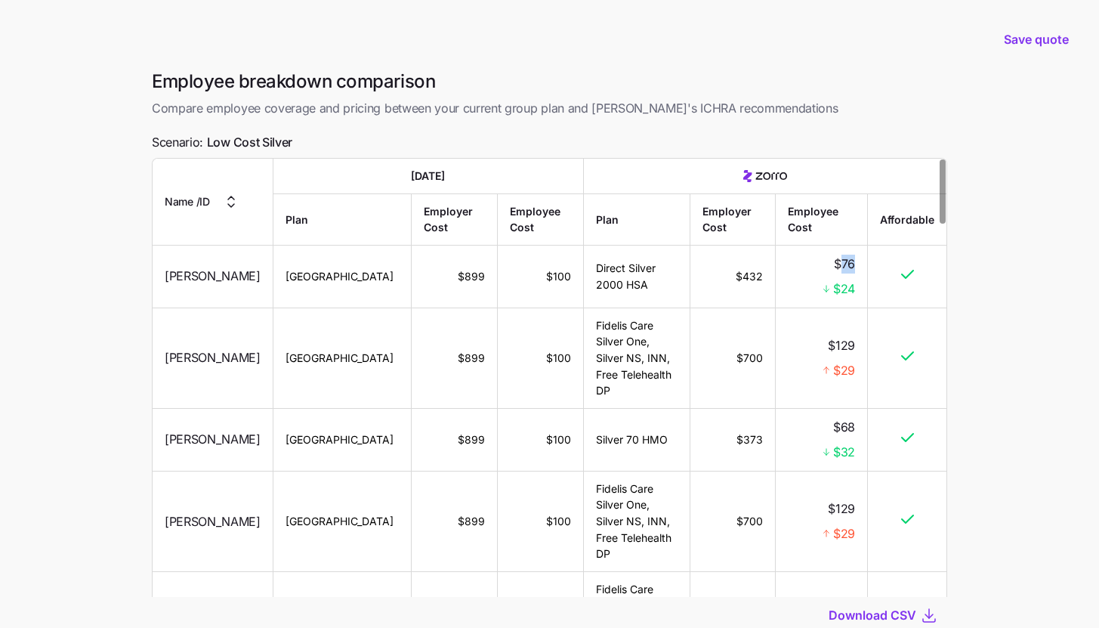
drag, startPoint x: 839, startPoint y: 264, endPoint x: 857, endPoint y: 264, distance: 18.1
click at [857, 264] on td "$76 $24" at bounding box center [822, 277] width 92 height 63
click at [641, 283] on td "Direct Silver 2000 HSA" at bounding box center [637, 277] width 107 height 63
drag, startPoint x: 833, startPoint y: 290, endPoint x: 852, endPoint y: 290, distance: 18.9
click at [852, 290] on span "$24" at bounding box center [844, 289] width 22 height 19
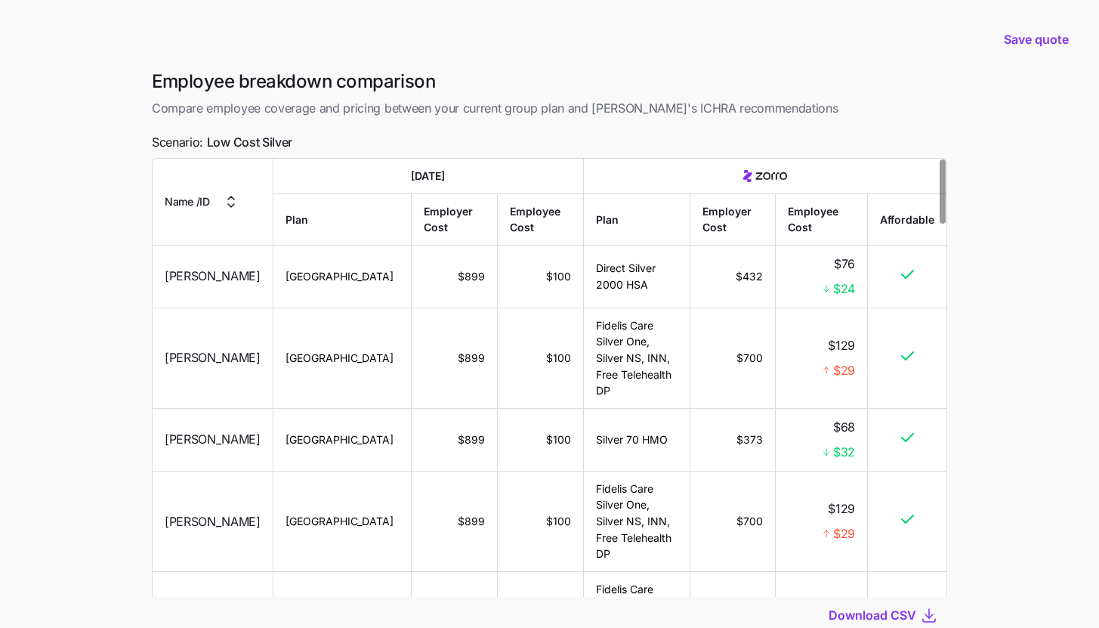
click at [872, 295] on td at bounding box center [907, 277] width 79 height 63
drag, startPoint x: 728, startPoint y: 356, endPoint x: 737, endPoint y: 351, distance: 9.8
click at [737, 351] on td "$700" at bounding box center [732, 357] width 85 height 100
drag, startPoint x: 747, startPoint y: 347, endPoint x: 758, endPoint y: 347, distance: 10.6
click at [758, 347] on td "$700" at bounding box center [732, 357] width 85 height 100
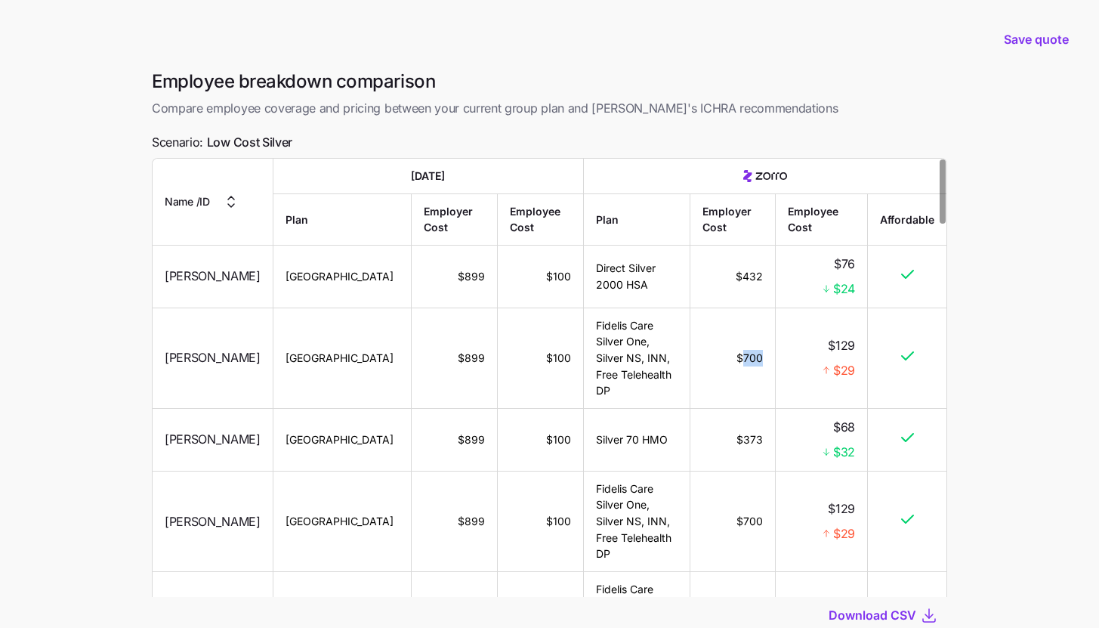
click at [757, 366] on td "$700" at bounding box center [732, 357] width 85 height 100
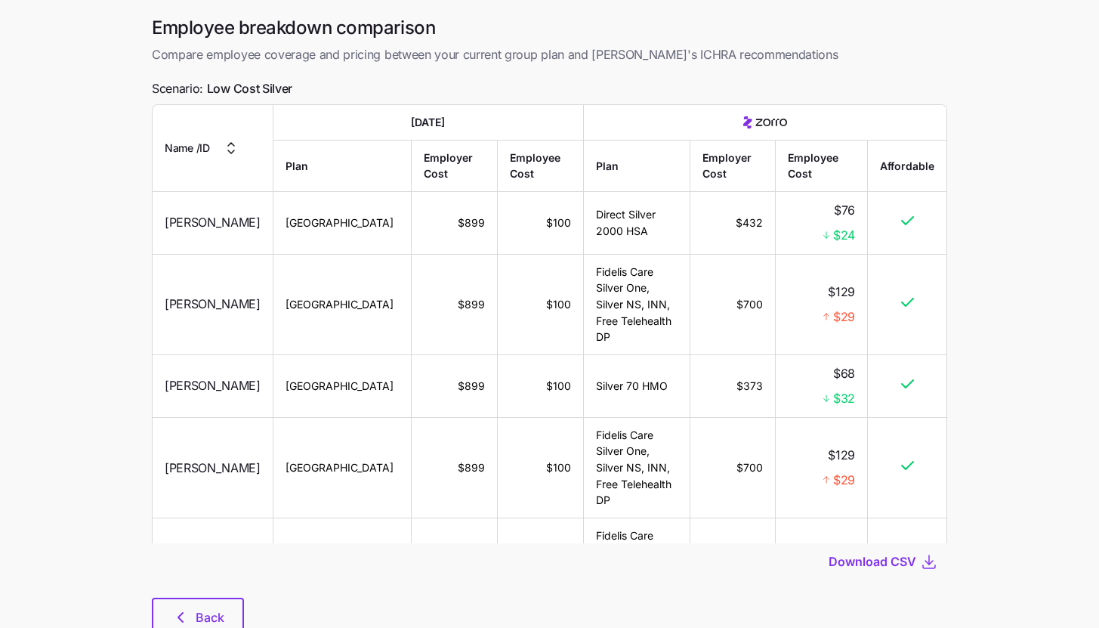
scroll to position [107, 0]
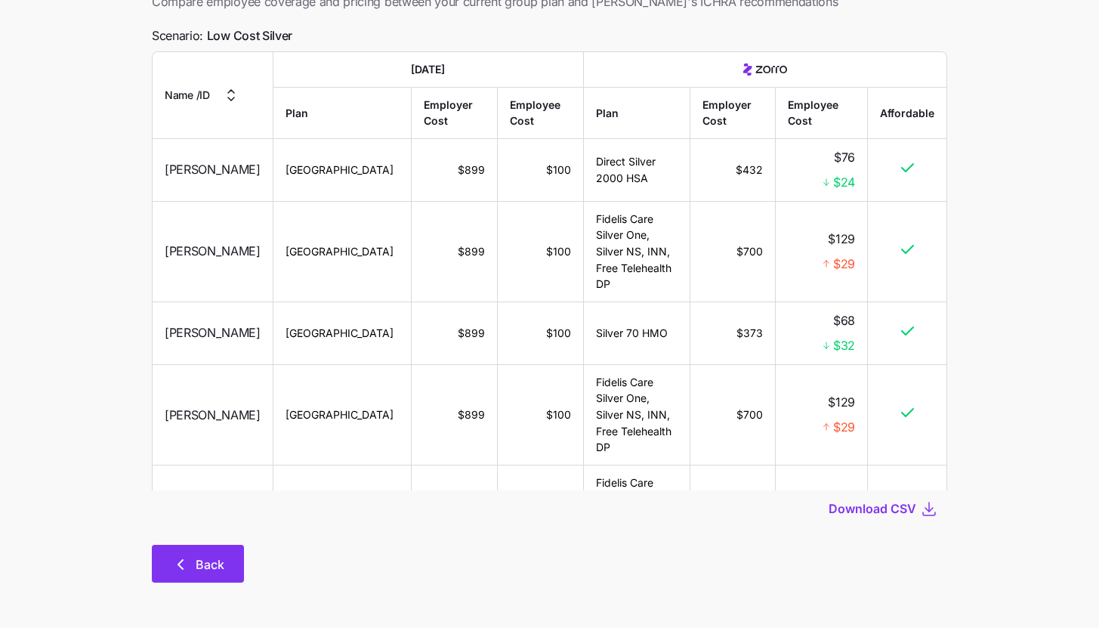
click at [187, 580] on button "Back" at bounding box center [198, 564] width 92 height 38
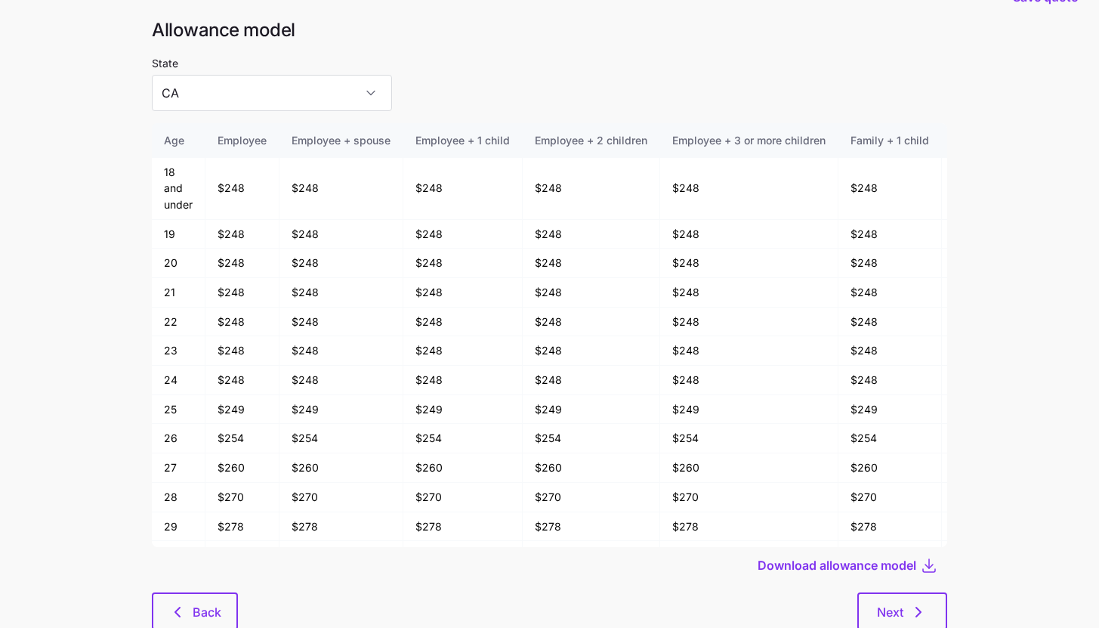
scroll to position [81, 0]
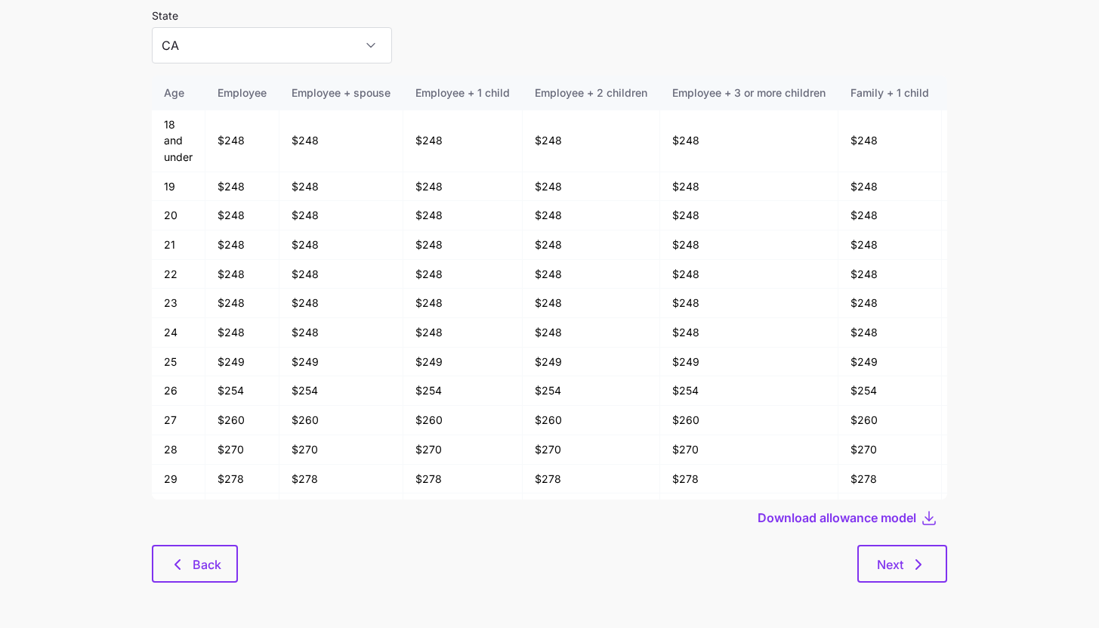
click at [179, 584] on div "Allowance model State CA Age Employee Employee + spouse Employee + 1 child Empl…" at bounding box center [550, 286] width 820 height 630
click at [181, 575] on button "Back" at bounding box center [195, 564] width 86 height 38
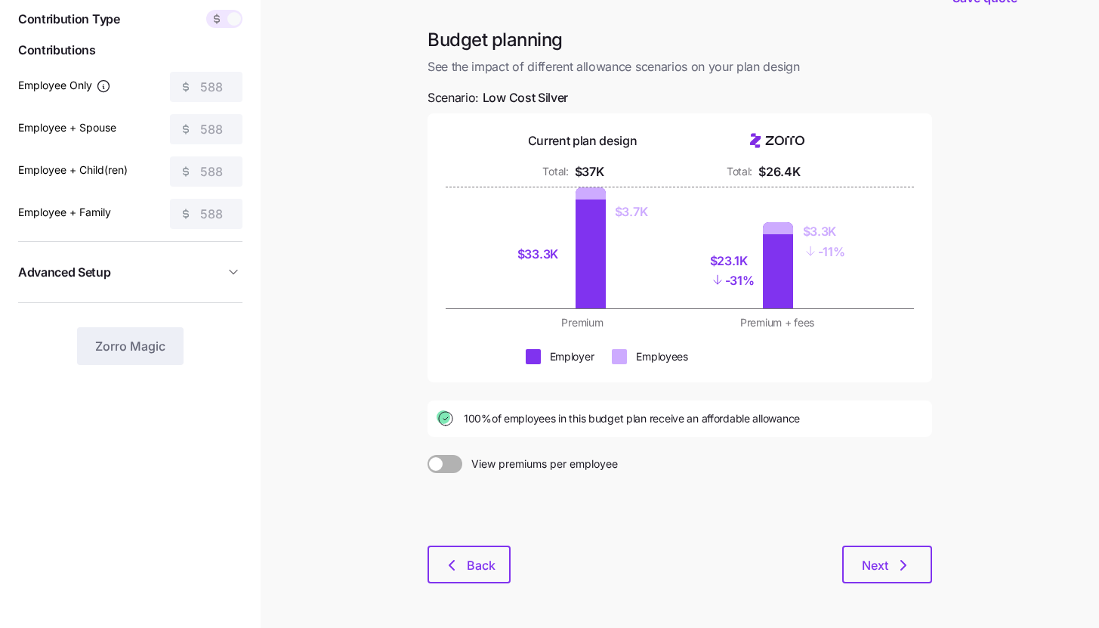
scroll to position [115, 0]
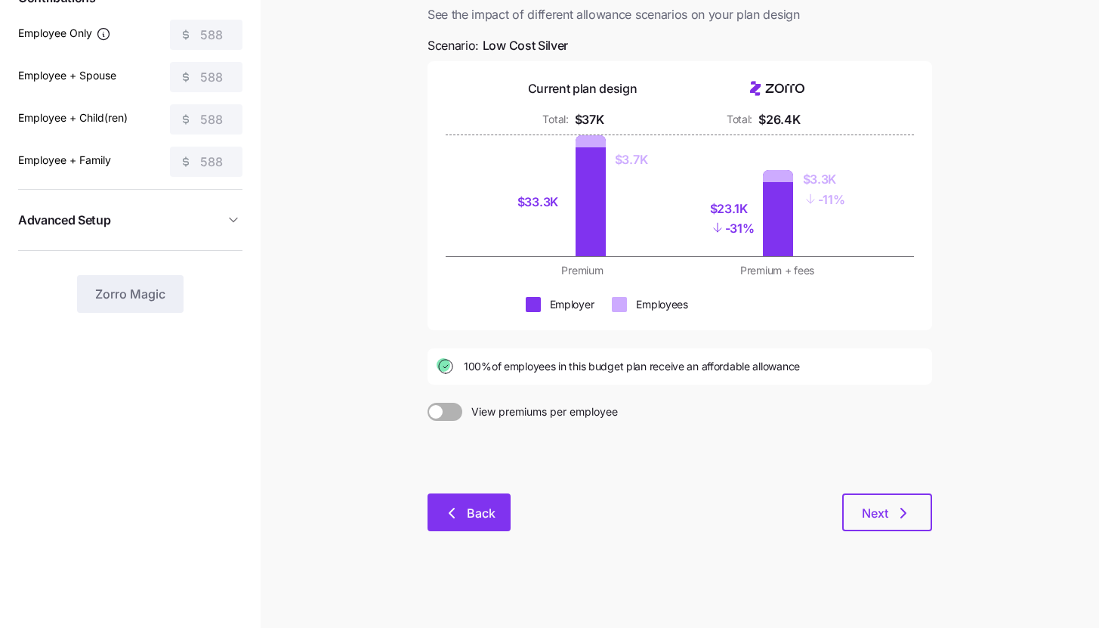
click at [454, 518] on icon "button" at bounding box center [452, 513] width 18 height 18
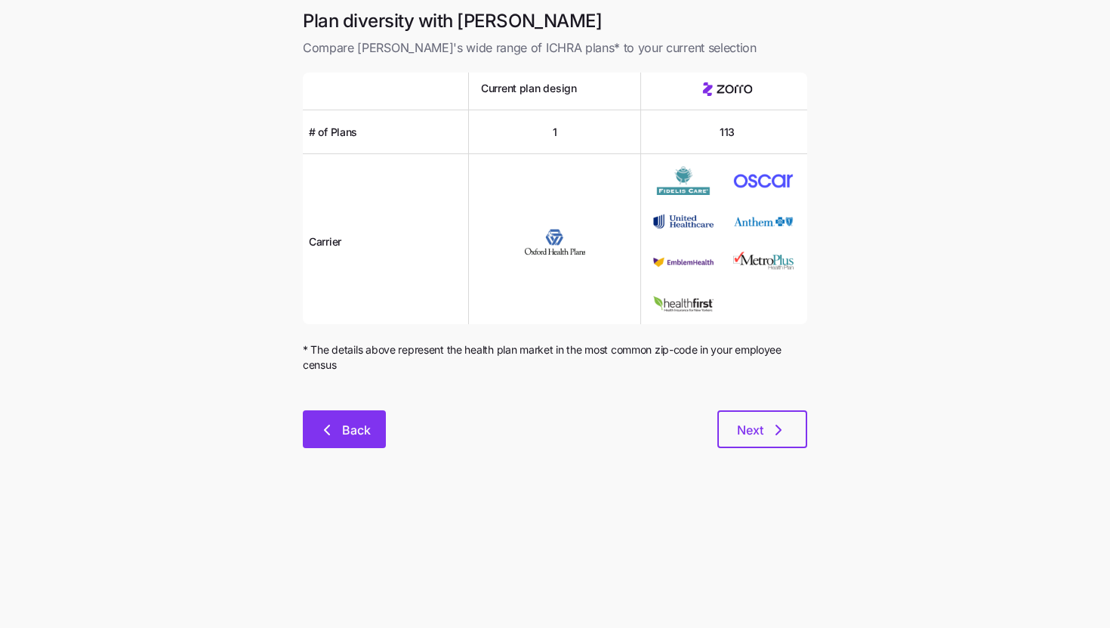
click at [340, 433] on span "Back" at bounding box center [345, 430] width 44 height 18
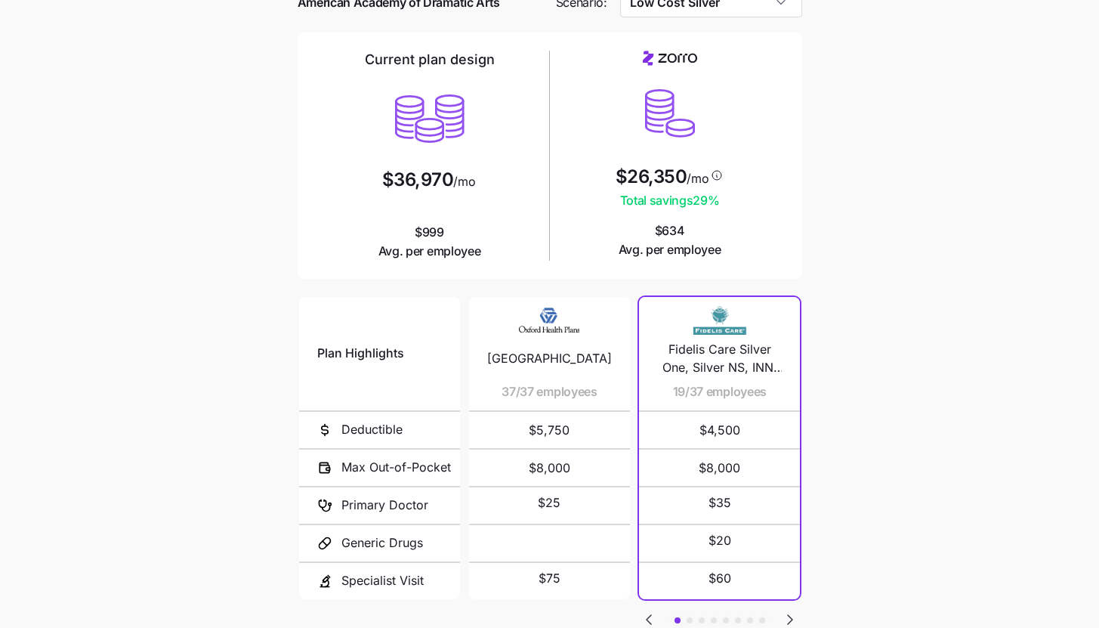
scroll to position [126, 0]
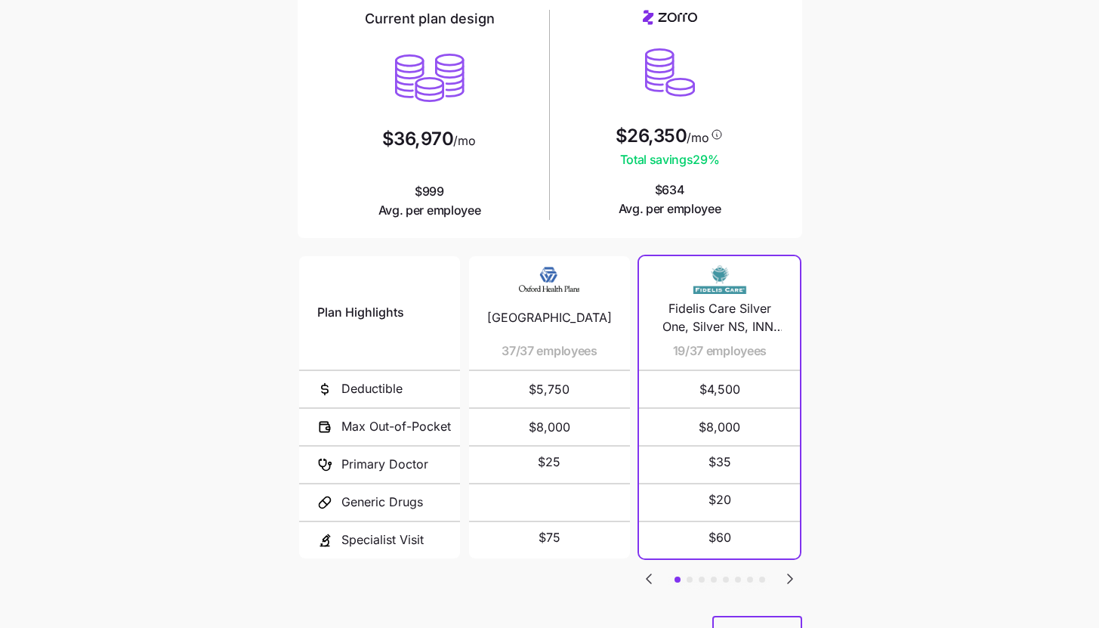
click at [791, 574] on icon "Go to next slide" at bounding box center [790, 578] width 5 height 9
click at [889, 399] on main "Current plan vs. Zorro’s ICHRA recommendation See how your current plan measure…" at bounding box center [549, 286] width 1099 height 825
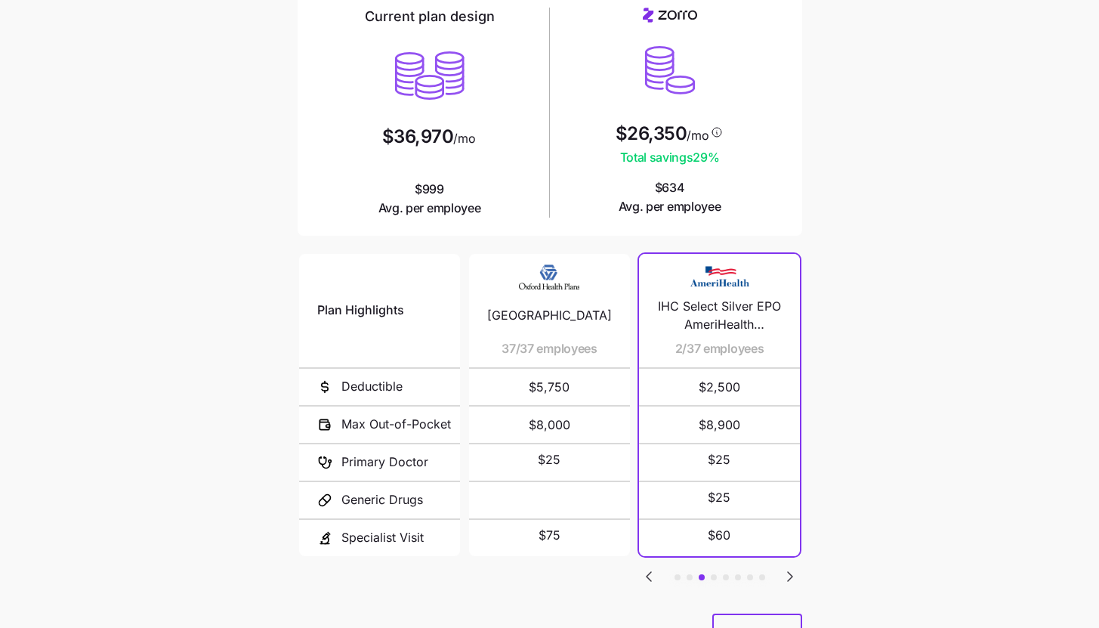
scroll to position [129, 0]
click at [755, 627] on span "Next" at bounding box center [745, 632] width 26 height 18
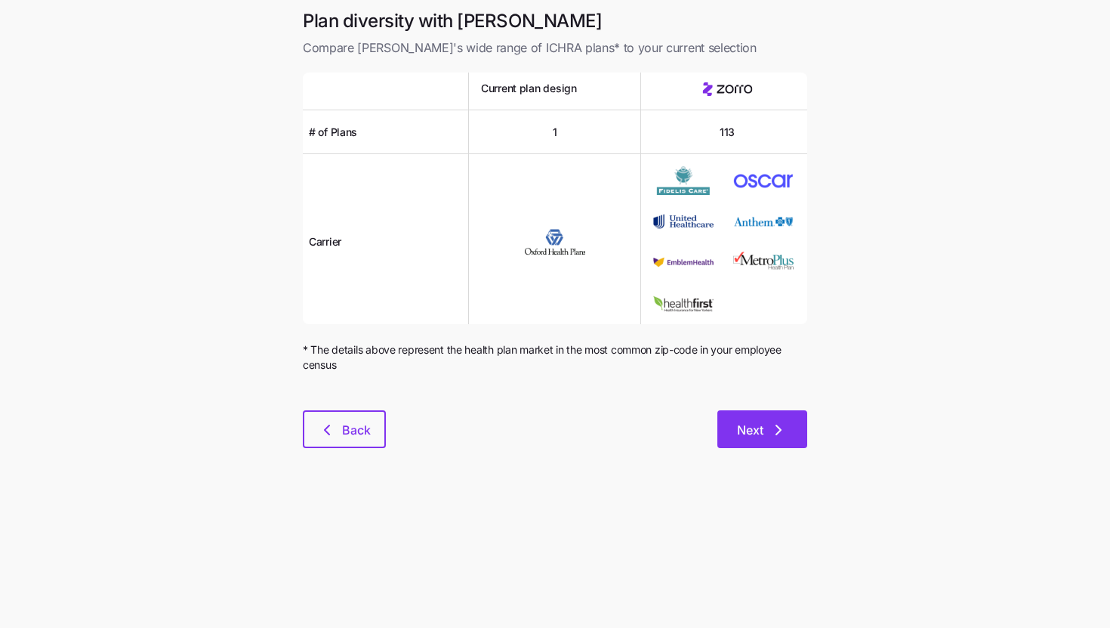
click at [777, 426] on icon "button" at bounding box center [779, 430] width 18 height 18
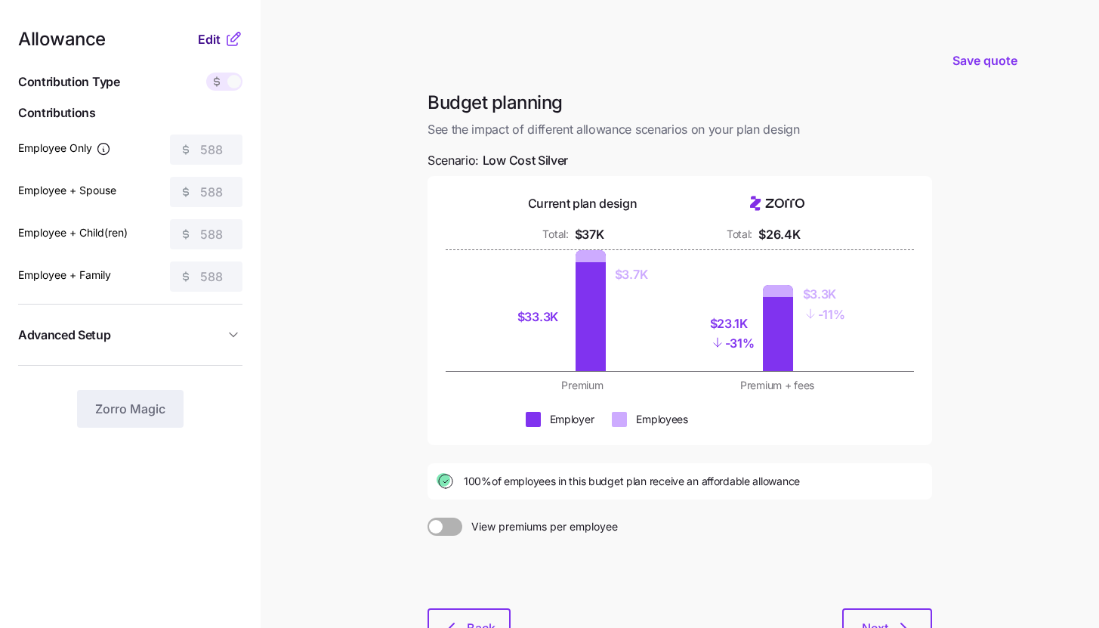
click at [217, 39] on span "Edit" at bounding box center [209, 39] width 23 height 18
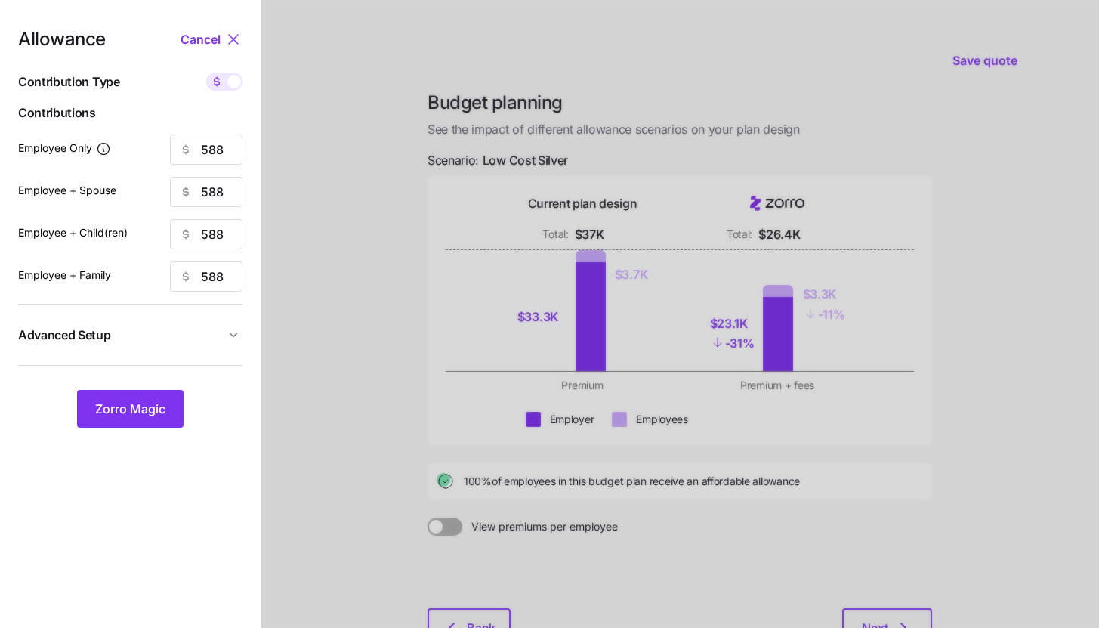
click at [227, 77] on div at bounding box center [224, 82] width 36 height 18
click at [206, 73] on input "checkbox" at bounding box center [206, 73] width 0 height 0
type input "85"
type input "43"
type input "41"
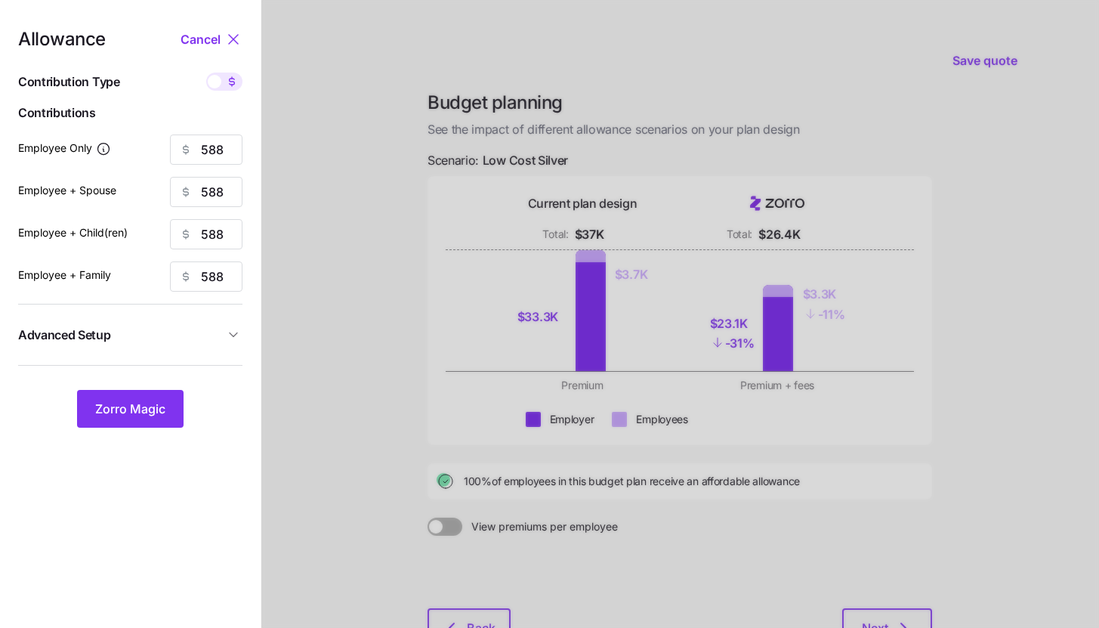
type input "28"
click at [137, 419] on button "Zorro Magic" at bounding box center [130, 409] width 107 height 38
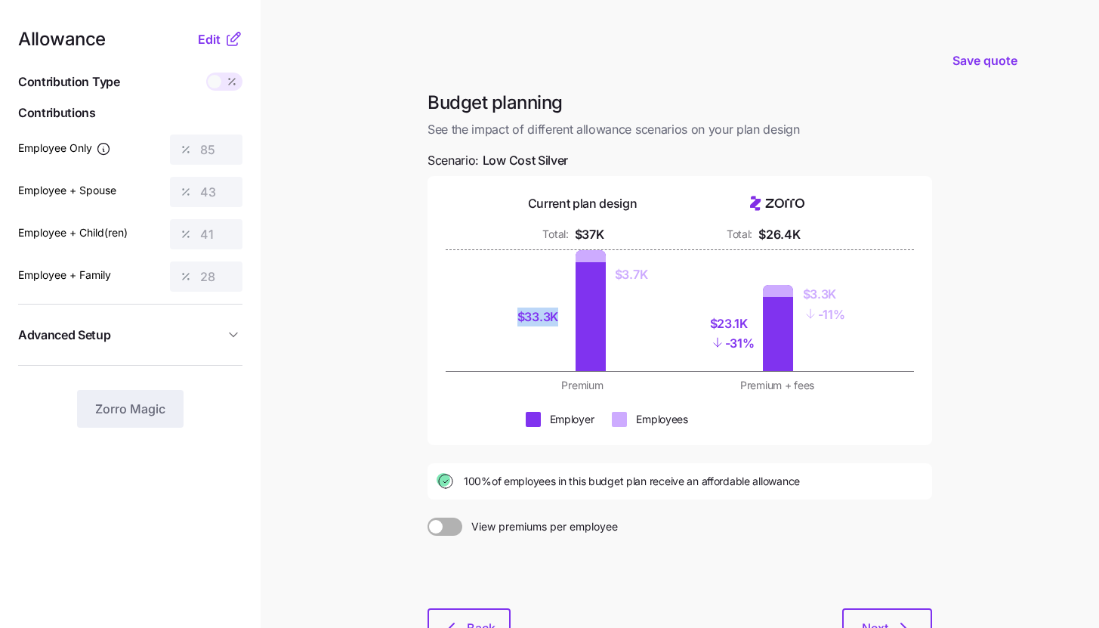
drag, startPoint x: 520, startPoint y: 320, endPoint x: 605, endPoint y: 321, distance: 85.4
click at [559, 319] on div "$33.3K" at bounding box center [541, 316] width 49 height 19
drag, startPoint x: 712, startPoint y: 325, endPoint x: 749, endPoint y: 326, distance: 36.3
click at [749, 326] on div "$23.1K" at bounding box center [732, 323] width 45 height 19
click at [710, 421] on div "Employer Employees" at bounding box center [680, 419] width 468 height 15
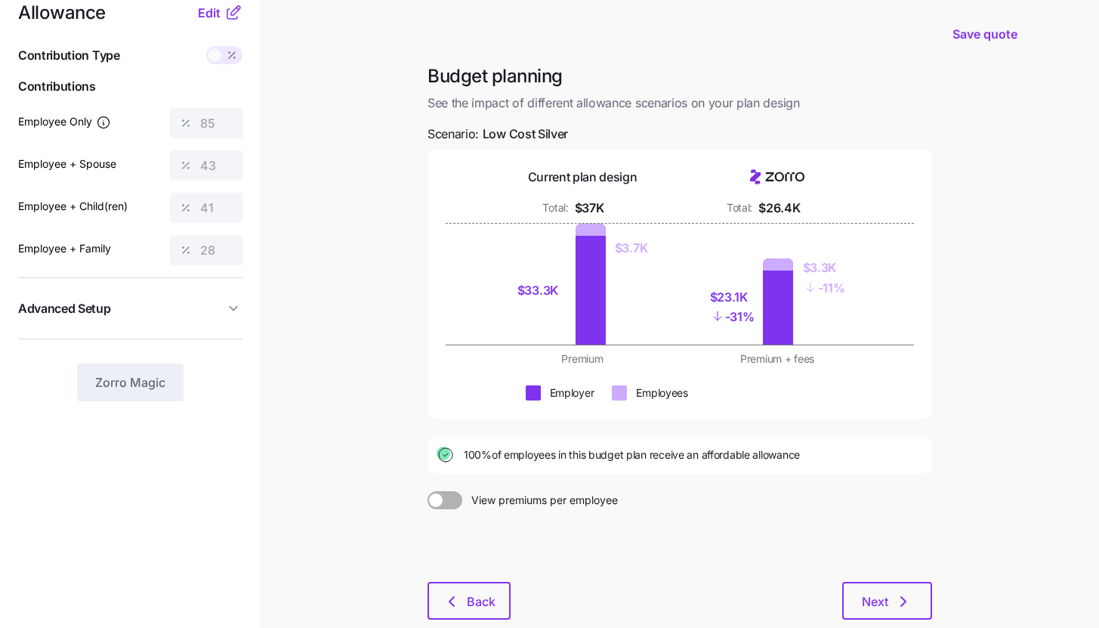
scroll to position [104, 0]
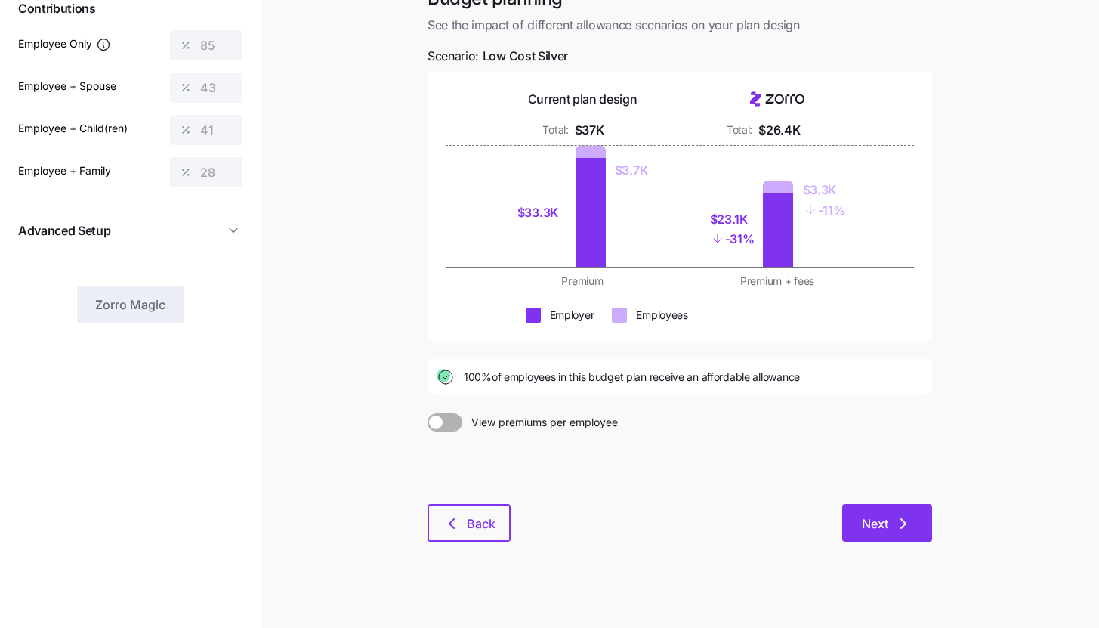
click at [871, 532] on span "Next" at bounding box center [875, 523] width 26 height 18
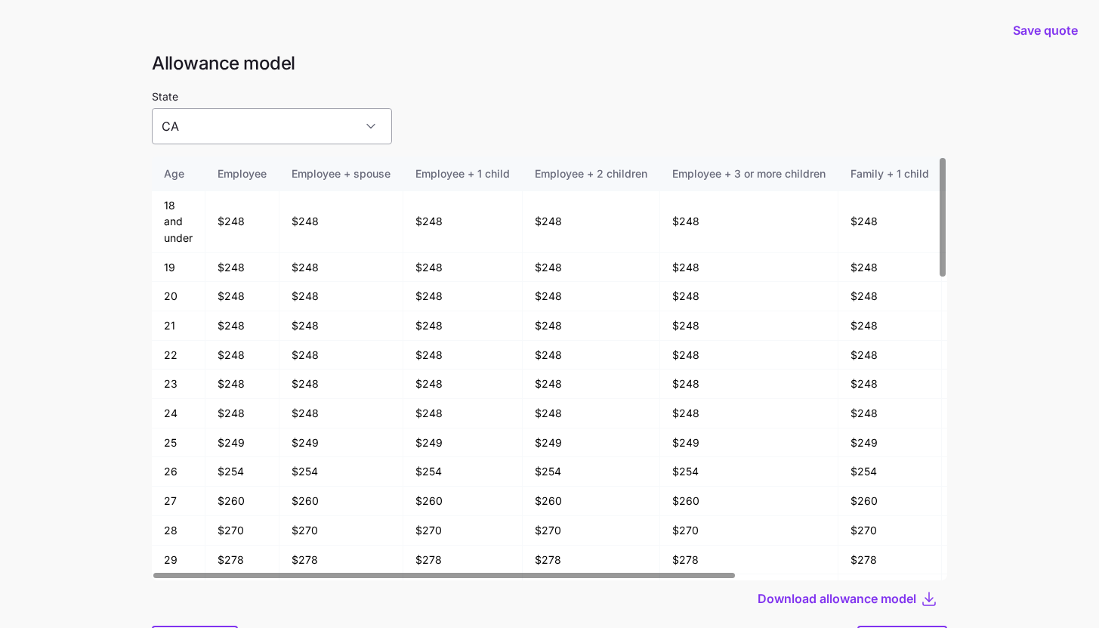
click at [313, 125] on input "CA" at bounding box center [272, 126] width 240 height 36
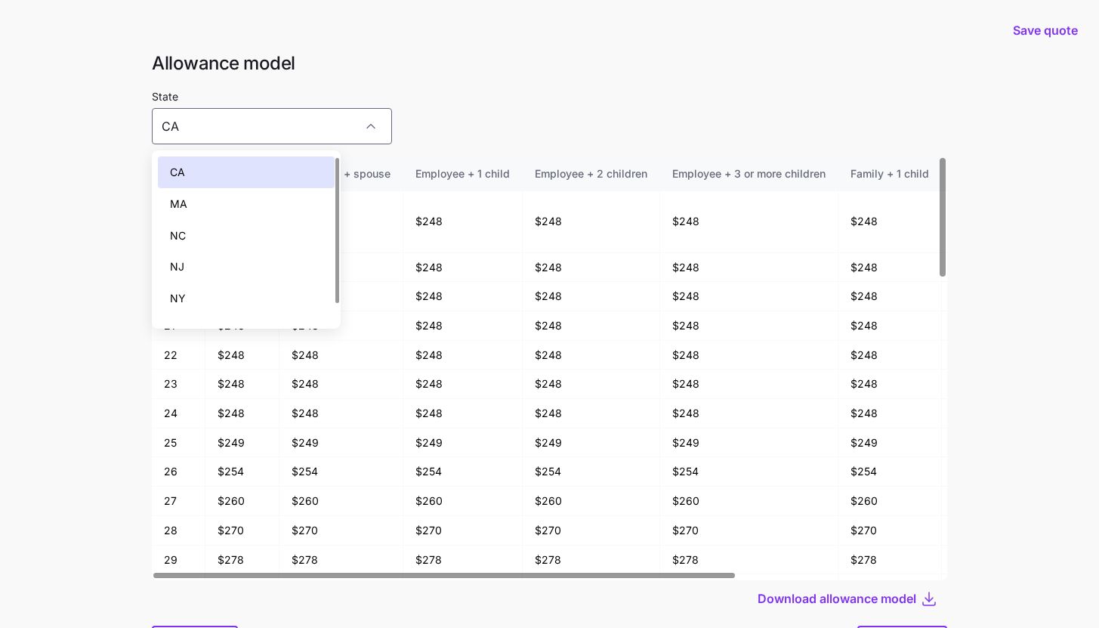
click at [463, 113] on div "State CA" at bounding box center [549, 115] width 795 height 57
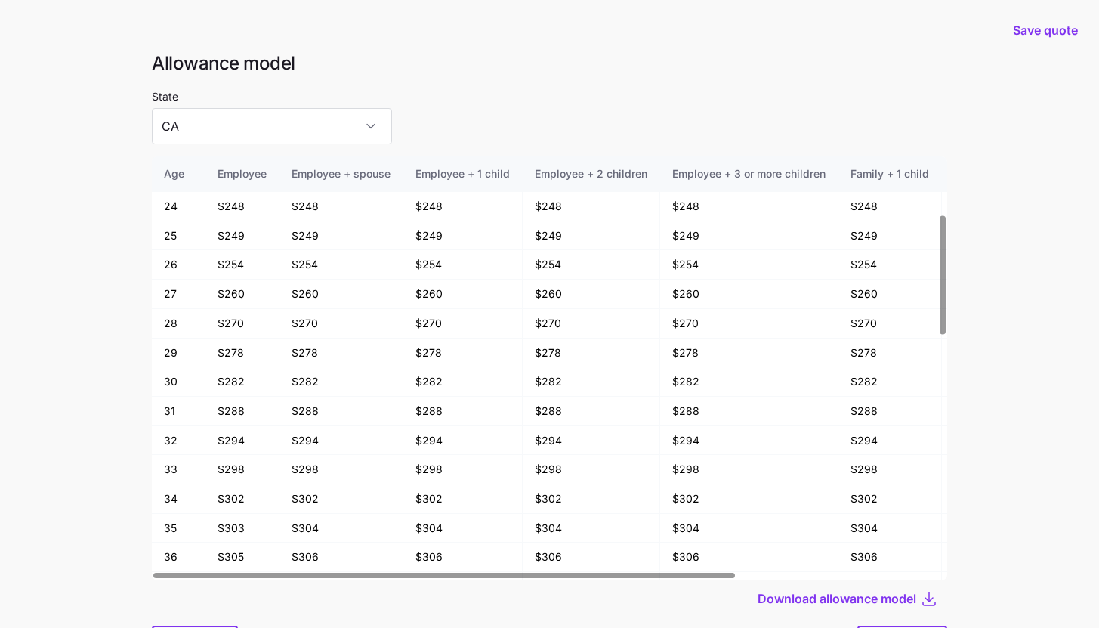
scroll to position [719, 0]
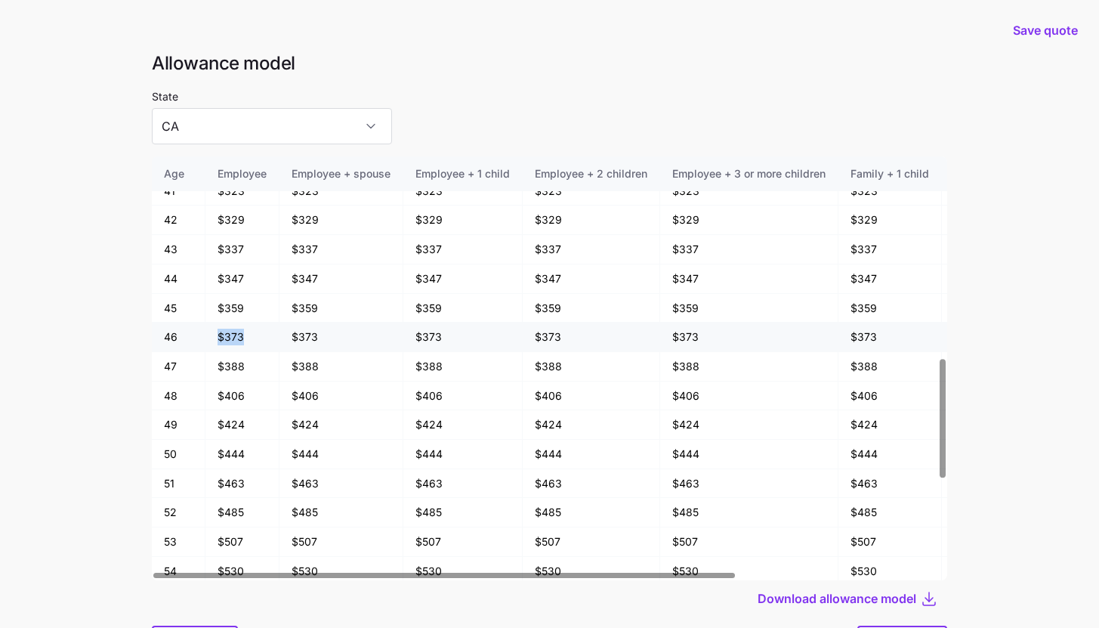
drag, startPoint x: 219, startPoint y: 336, endPoint x: 247, endPoint y: 338, distance: 28.0
click at [247, 338] on td "$373" at bounding box center [242, 337] width 74 height 29
click at [85, 330] on main "Save quote Allowance model State CA Age Employee Employee + spouse Employee + 1…" at bounding box center [549, 354] width 1099 height 709
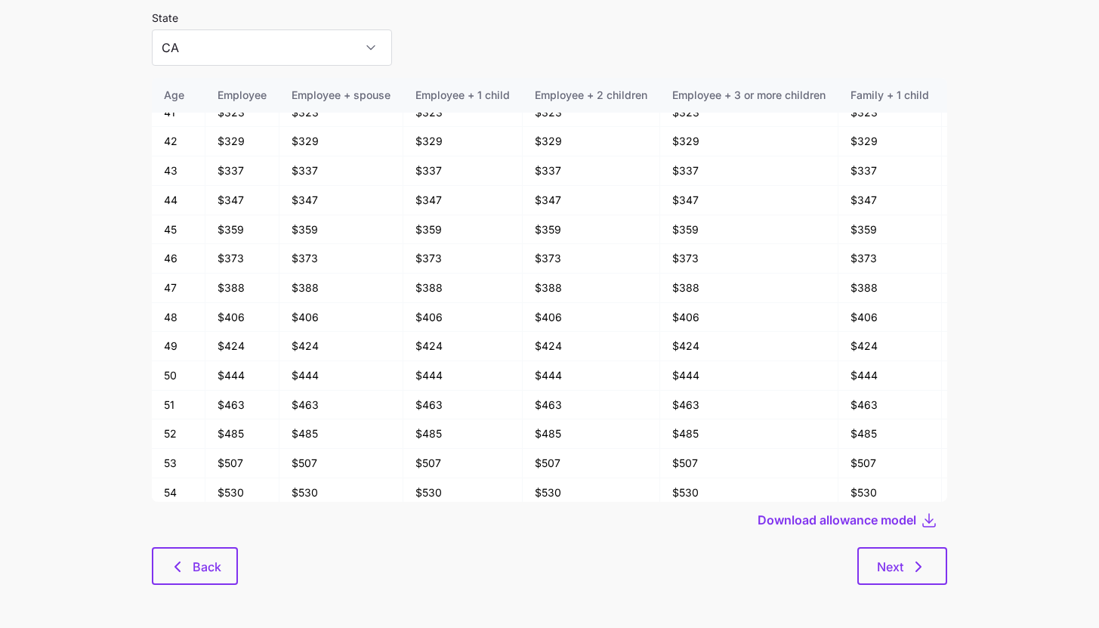
scroll to position [81, 0]
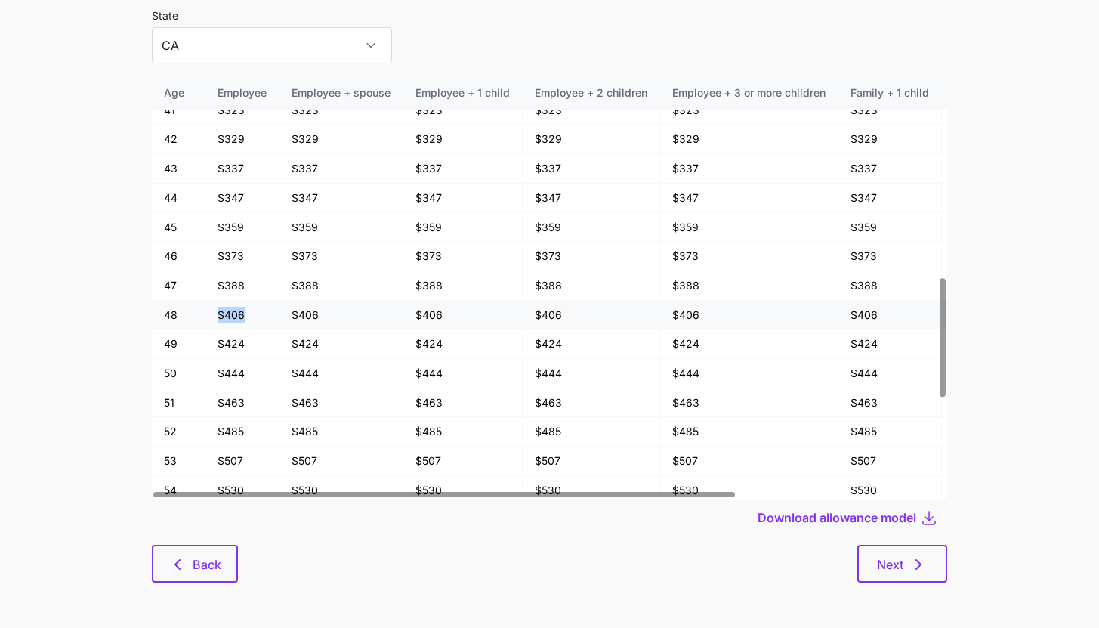
drag, startPoint x: 219, startPoint y: 310, endPoint x: 248, endPoint y: 315, distance: 29.2
click at [247, 315] on td "$406" at bounding box center [242, 315] width 74 height 29
click at [229, 310] on td "$406" at bounding box center [242, 315] width 74 height 29
drag, startPoint x: 239, startPoint y: 315, endPoint x: 248, endPoint y: 313, distance: 9.2
click at [248, 313] on td "$406" at bounding box center [242, 315] width 74 height 29
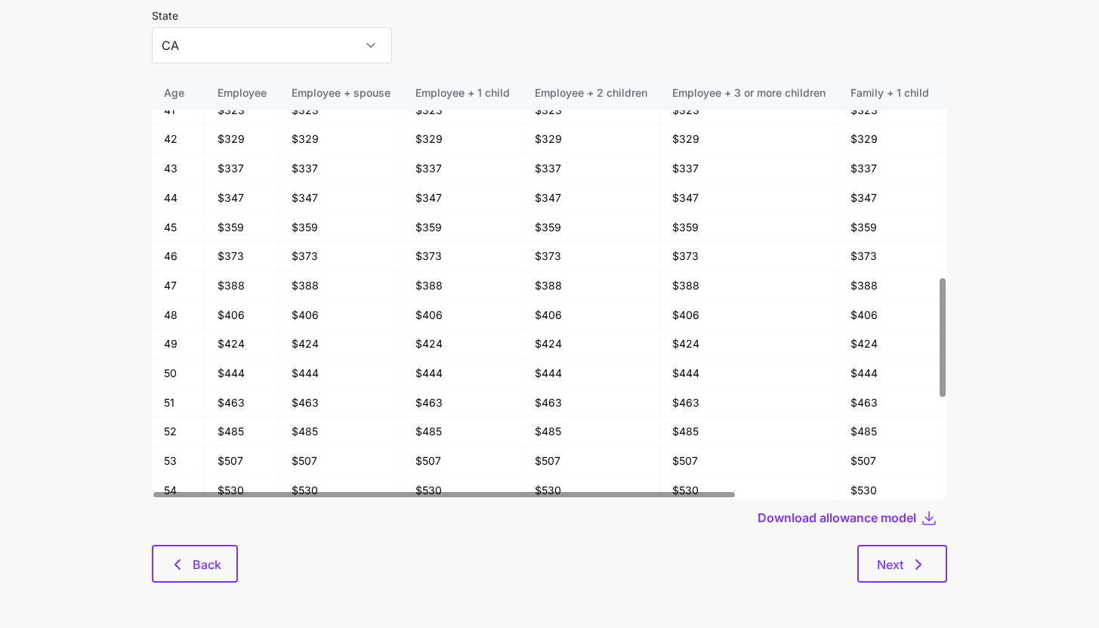
click at [313, 533] on div "Download allowance model" at bounding box center [549, 517] width 795 height 36
drag, startPoint x: 218, startPoint y: 320, endPoint x: 245, endPoint y: 313, distance: 27.9
click at [243, 313] on td "$406" at bounding box center [242, 315] width 74 height 29
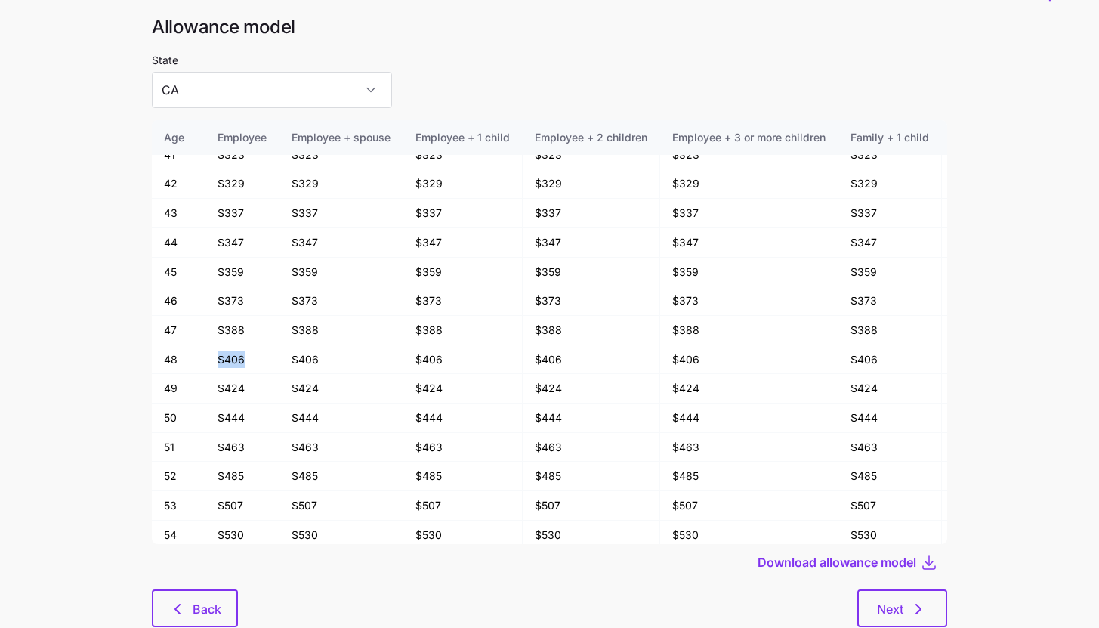
scroll to position [0, 0]
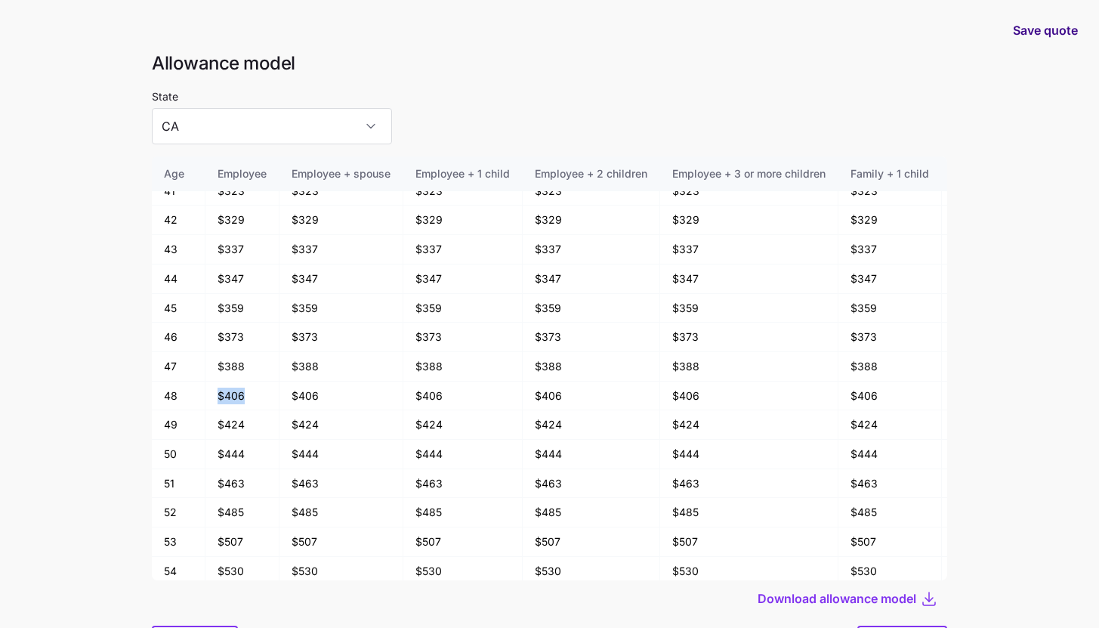
click at [1027, 32] on span "Save quote" at bounding box center [1045, 30] width 65 height 18
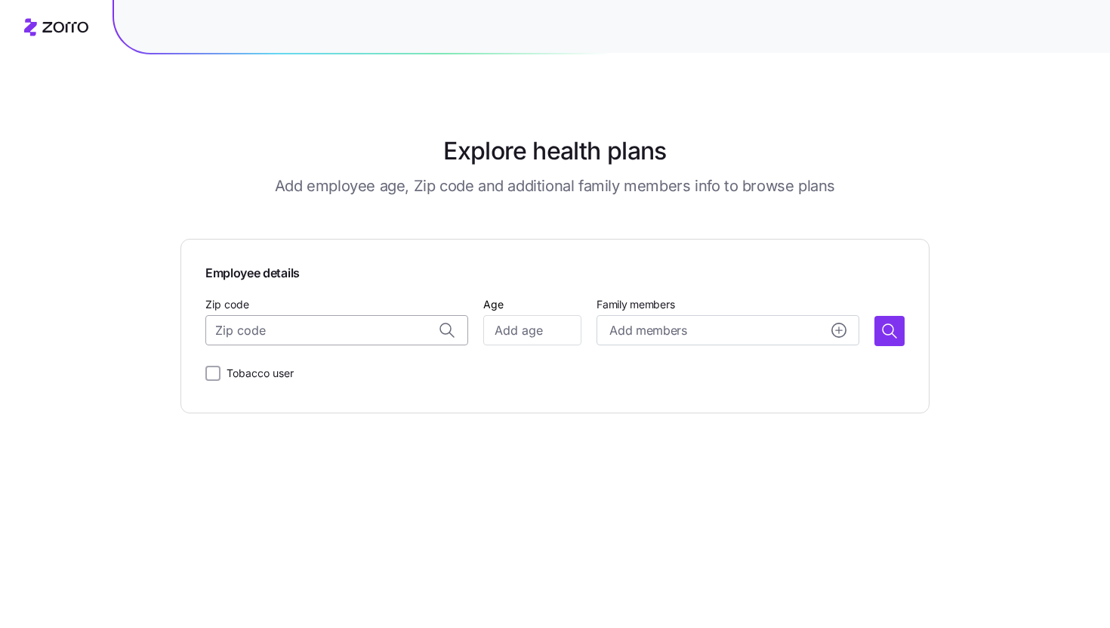
click at [391, 332] on input "Zip code" at bounding box center [336, 330] width 263 height 30
click at [366, 336] on input "Zip code" at bounding box center [336, 330] width 263 height 30
click at [388, 372] on span "10016, New York County, NY" at bounding box center [352, 370] width 212 height 19
type input "10016, New York County, NY"
click at [562, 321] on input "Age" at bounding box center [532, 330] width 98 height 30
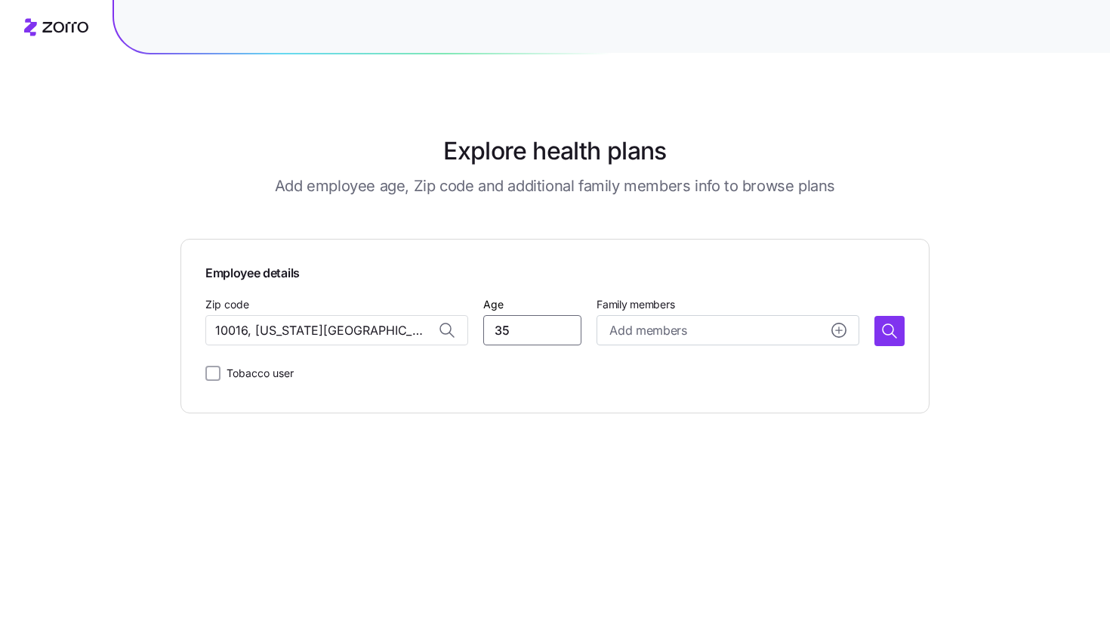
type input "35"
click at [862, 332] on div "Zip code 10016, New York County, NY Age 35 Family members Add members" at bounding box center [555, 320] width 700 height 51
click at [894, 333] on icon "button" at bounding box center [890, 331] width 18 height 18
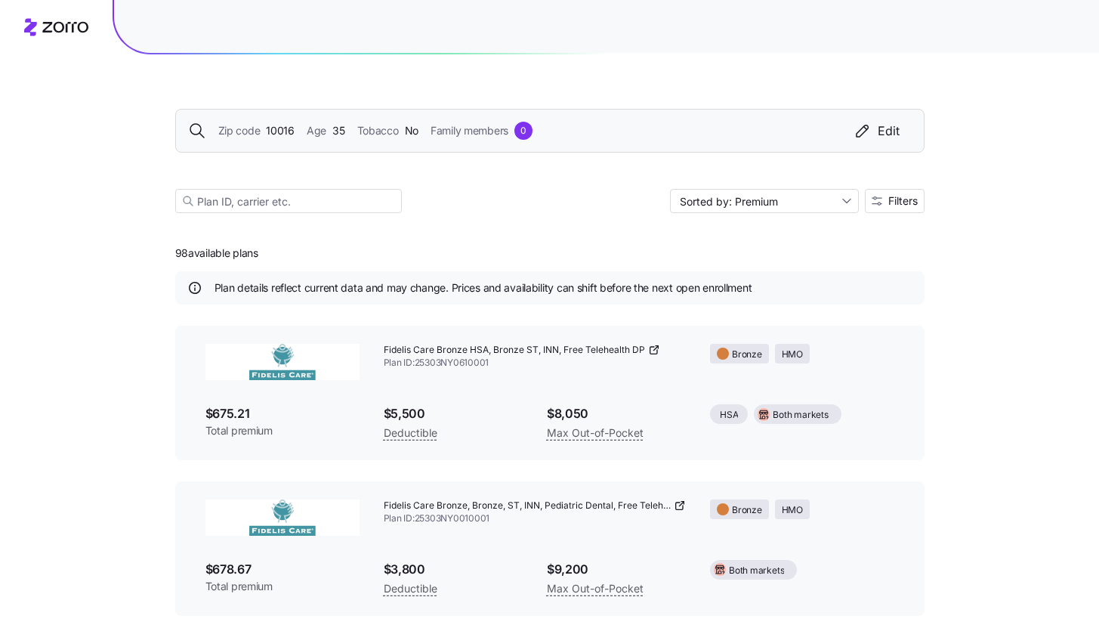
click at [545, 131] on div "Zip code 10016 Age 35 Tobacco No Family members 0 Edit" at bounding box center [550, 131] width 724 height 18
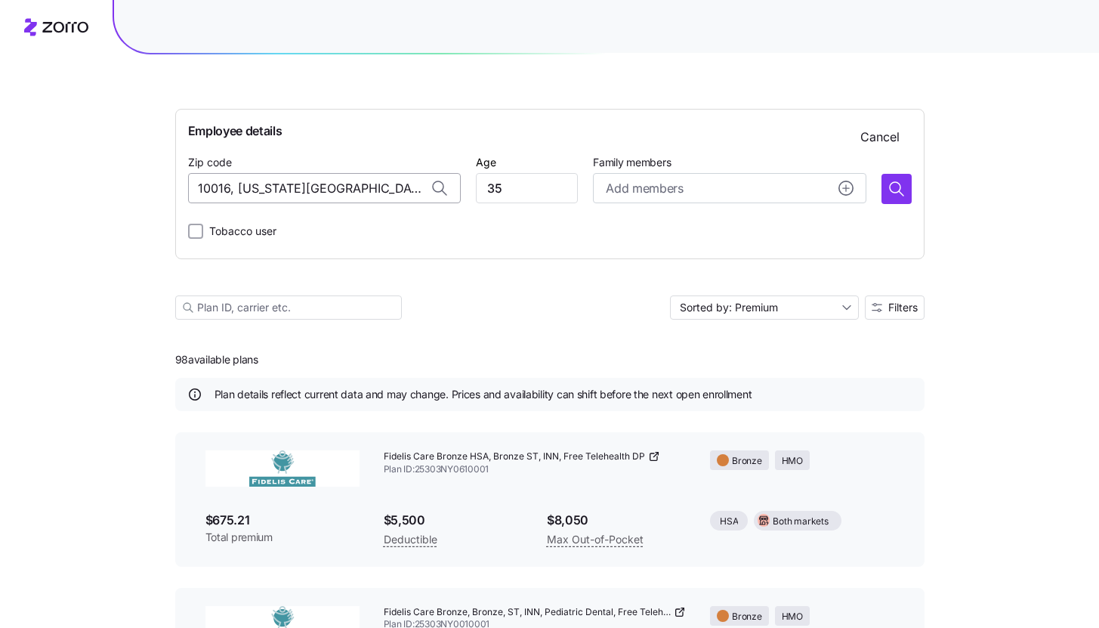
click at [286, 194] on input "10016, New York County, NY" at bounding box center [324, 188] width 273 height 30
click at [546, 188] on input "35" at bounding box center [527, 188] width 102 height 30
click at [903, 193] on icon "button" at bounding box center [897, 189] width 18 height 18
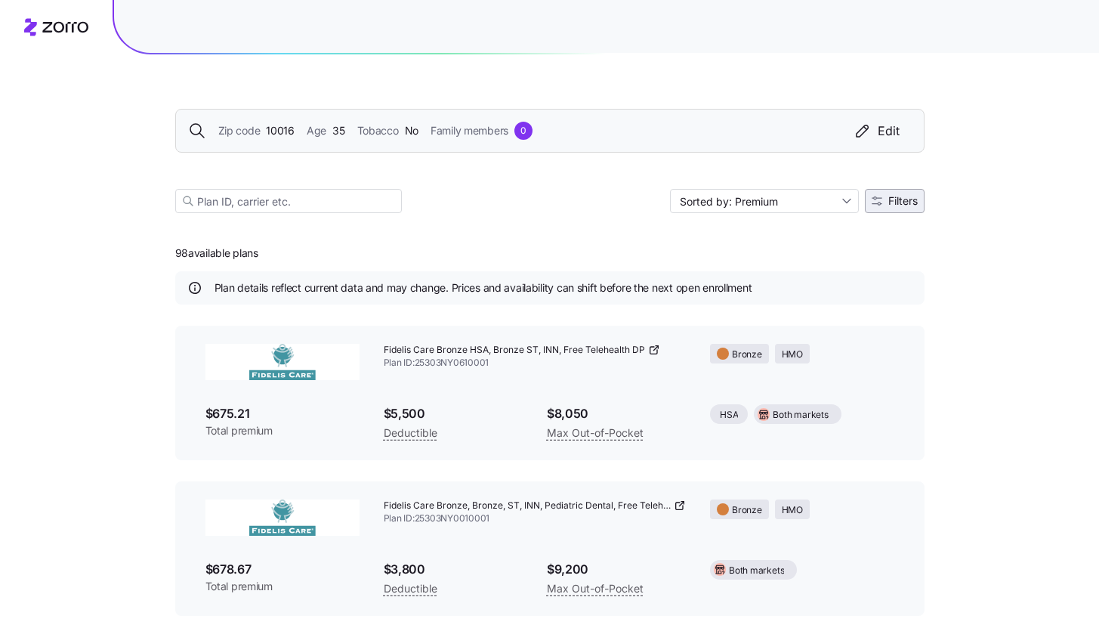
click at [897, 208] on button "Filters" at bounding box center [895, 201] width 60 height 24
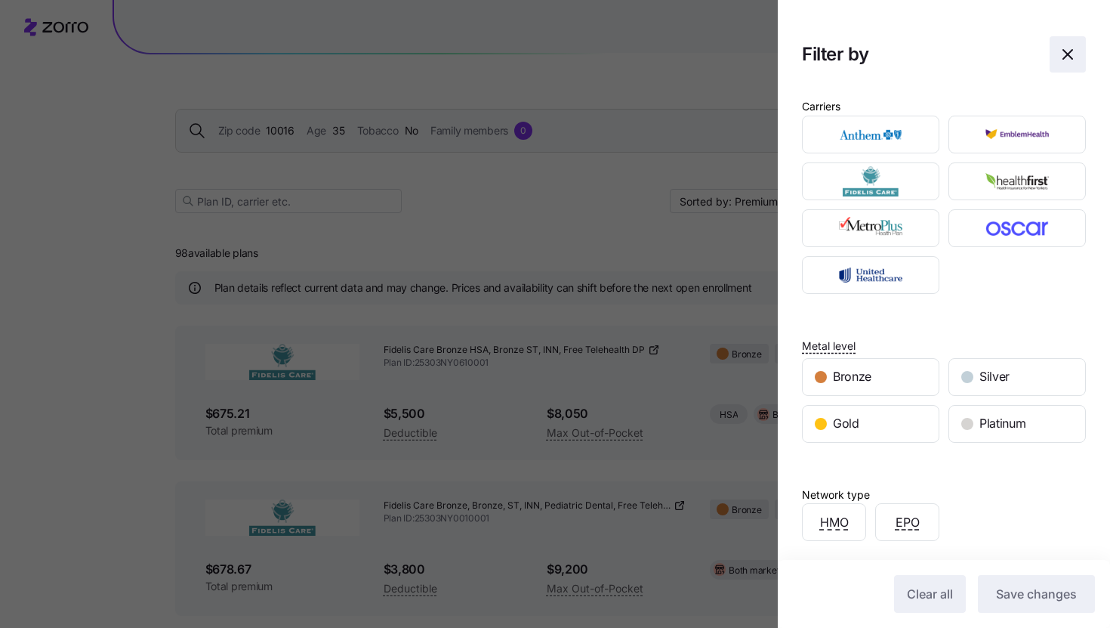
click at [1051, 57] on span "button" at bounding box center [1068, 54] width 35 height 35
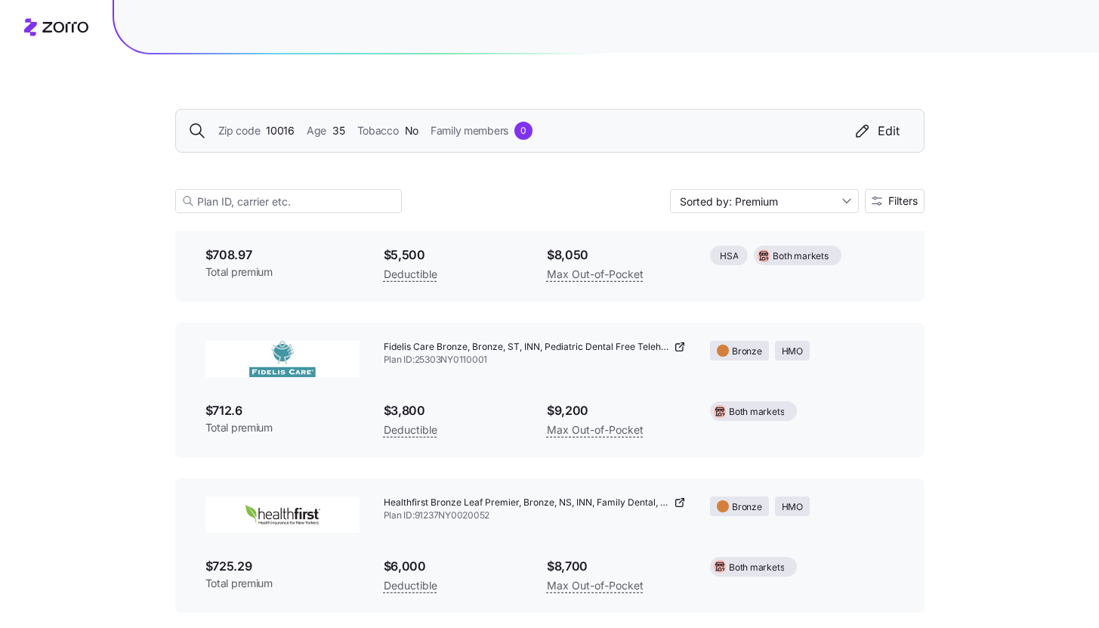
scroll to position [798, 0]
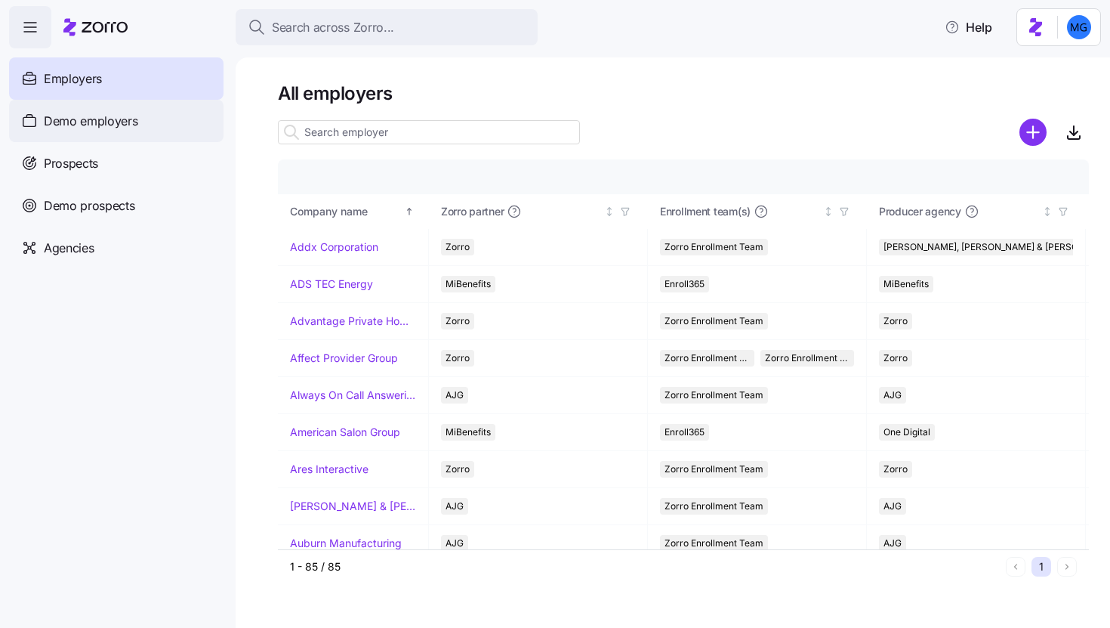
click at [144, 129] on div "Demo employers" at bounding box center [116, 121] width 215 height 42
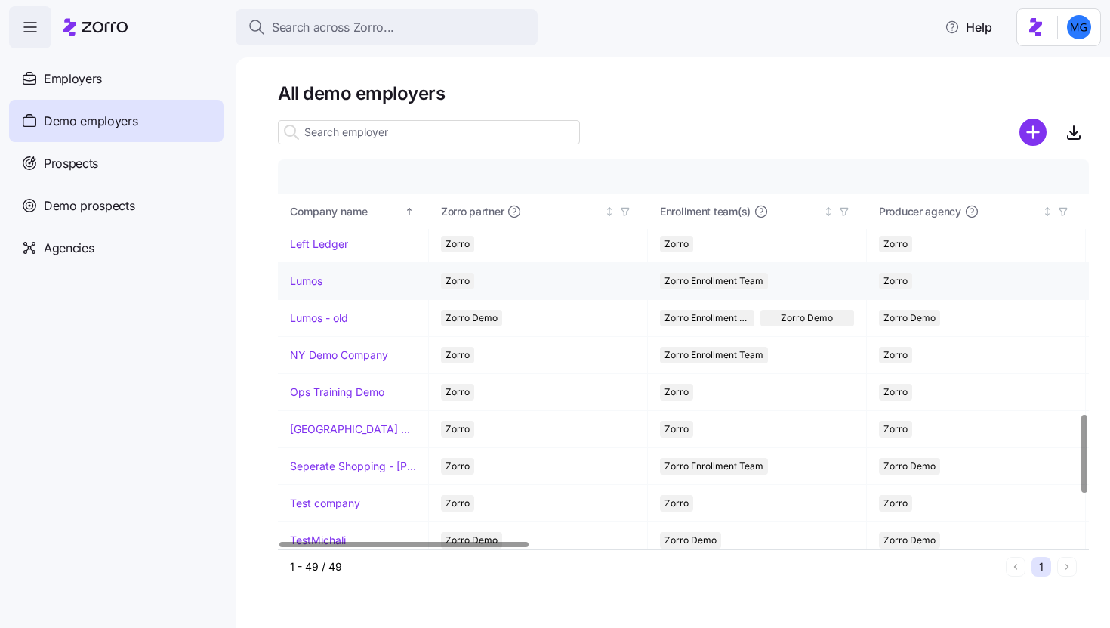
scroll to position [1262, 0]
click at [316, 283] on link "Lumos" at bounding box center [306, 280] width 32 height 15
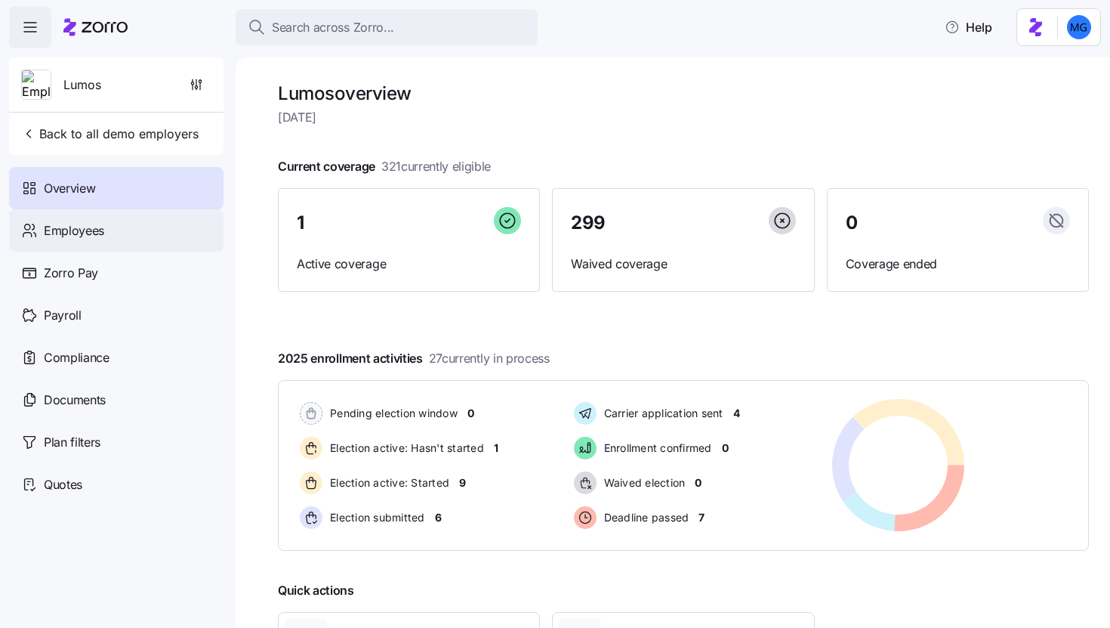
click at [109, 239] on div "Employees" at bounding box center [116, 230] width 215 height 42
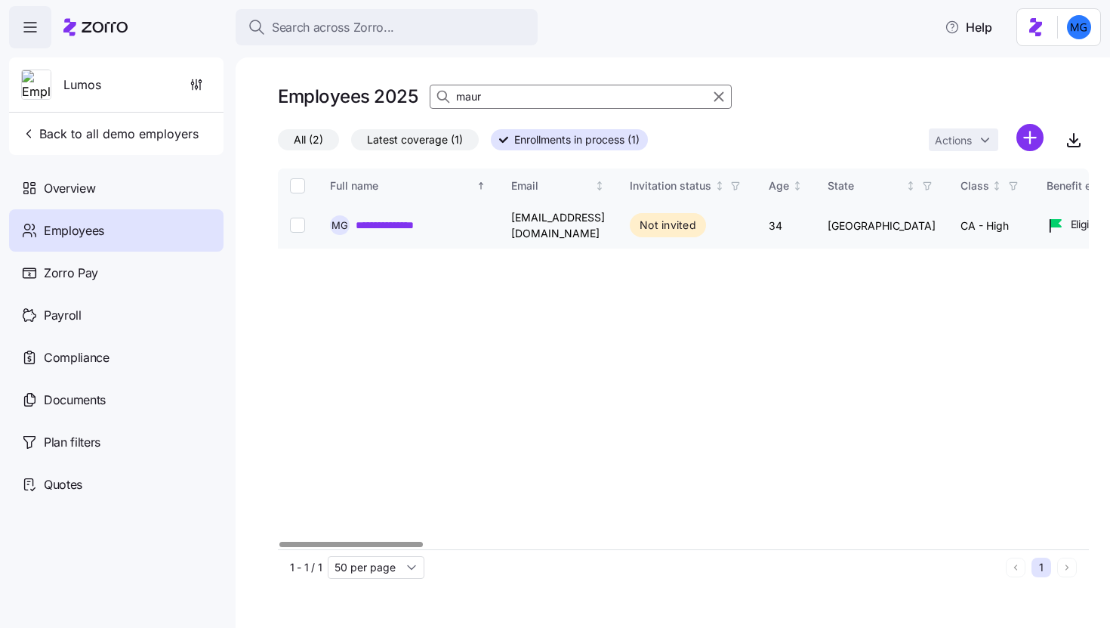
click at [390, 224] on link "**********" at bounding box center [403, 225] width 94 height 15
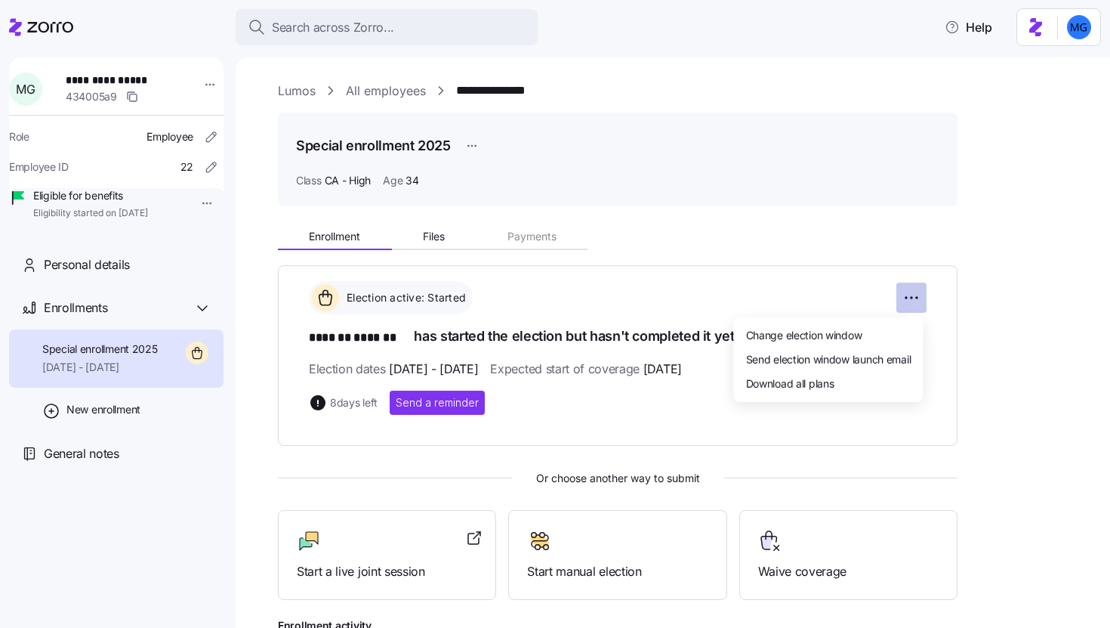
click at [914, 304] on html "**********" at bounding box center [555, 309] width 1110 height 619
click at [993, 341] on html "**********" at bounding box center [555, 309] width 1110 height 619
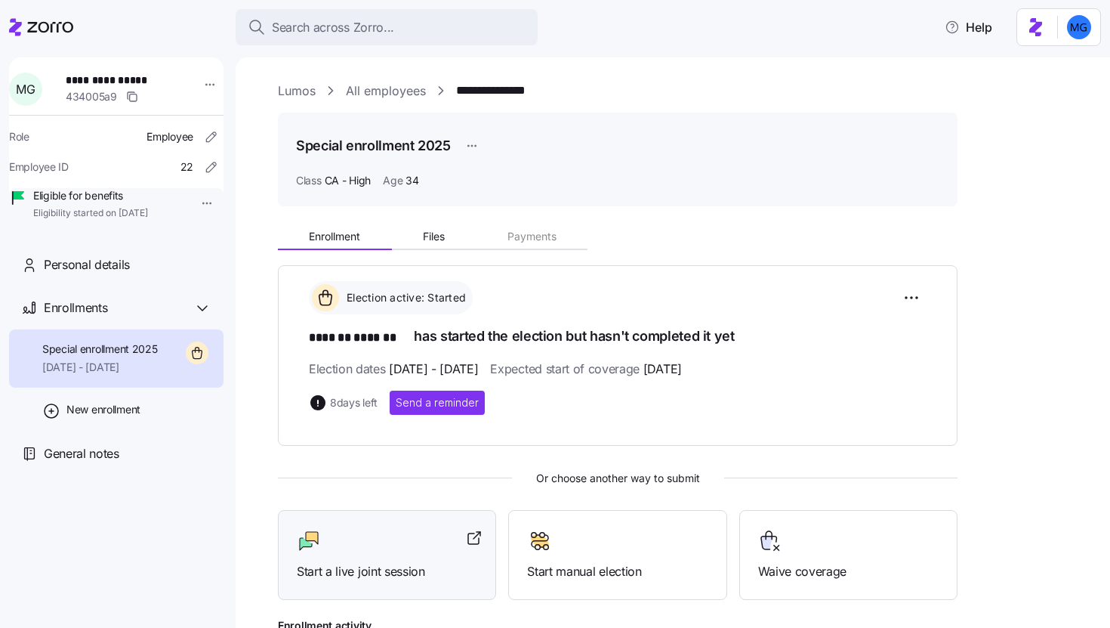
click at [397, 570] on span "Start a live joint session" at bounding box center [387, 571] width 181 height 19
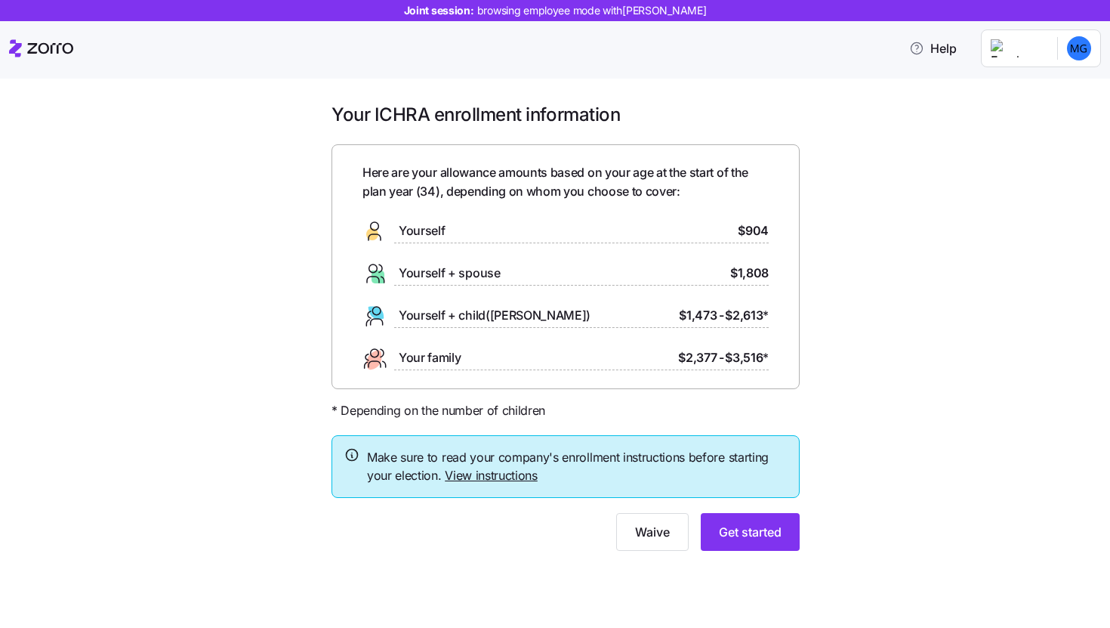
click at [493, 477] on link "View instructions" at bounding box center [491, 475] width 93 height 15
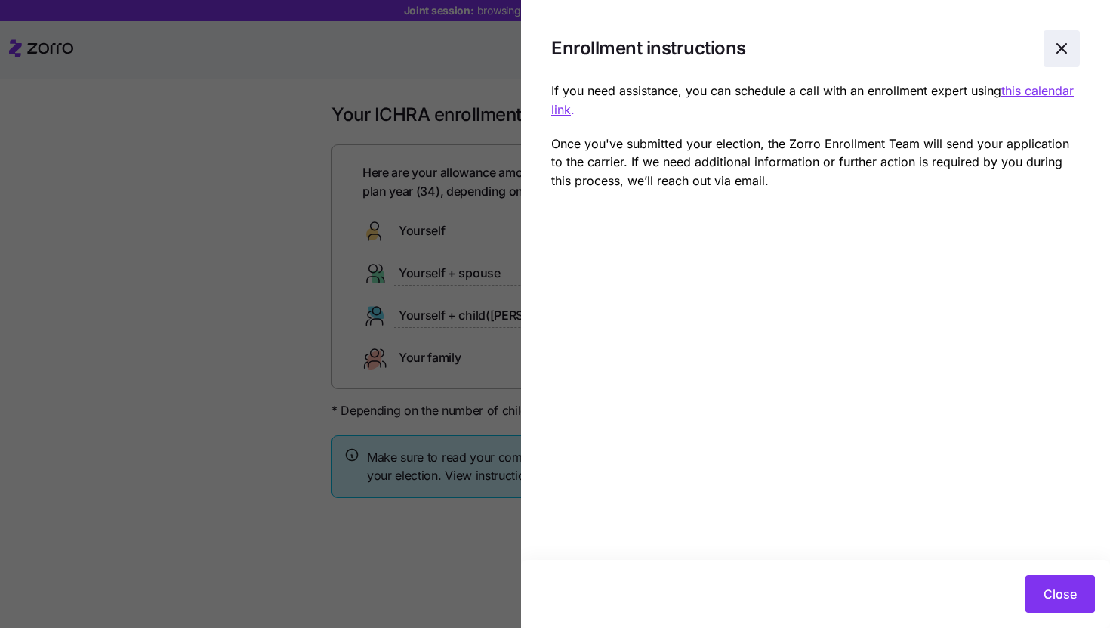
click at [1068, 51] on icon "button" at bounding box center [1062, 48] width 18 height 18
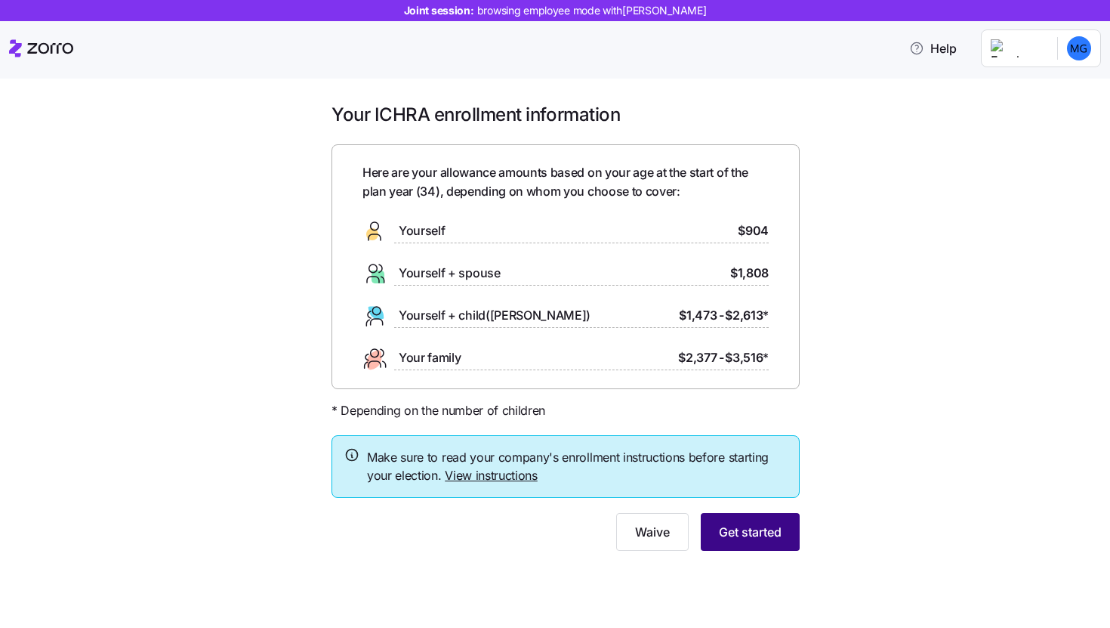
click at [750, 542] on button "Get started" at bounding box center [750, 532] width 99 height 38
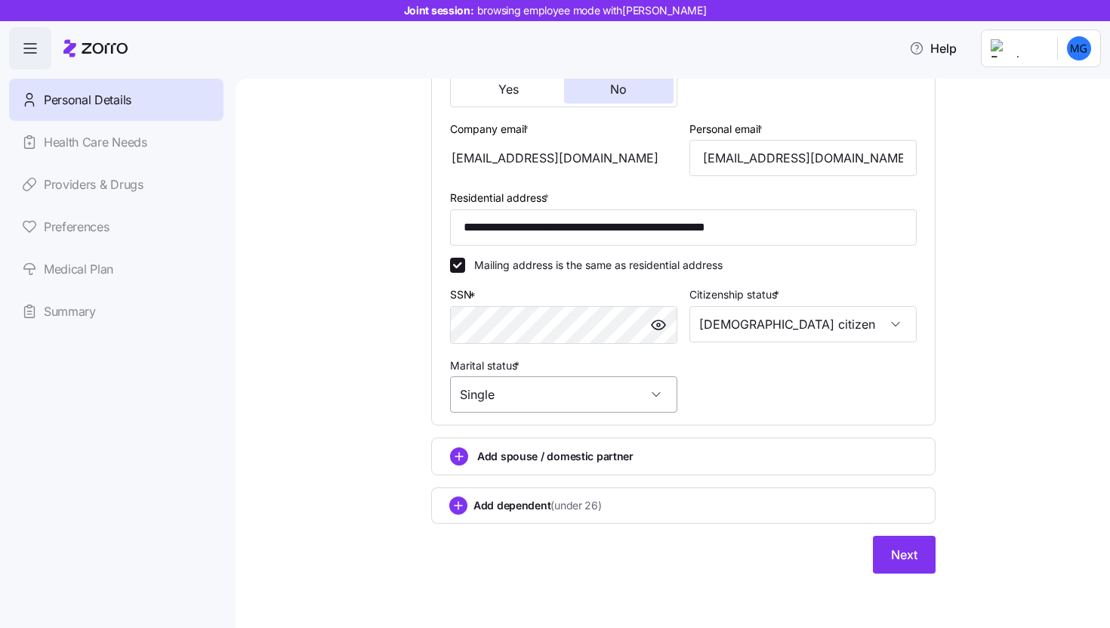
scroll to position [404, 0]
click at [899, 548] on span "Next" at bounding box center [904, 554] width 26 height 18
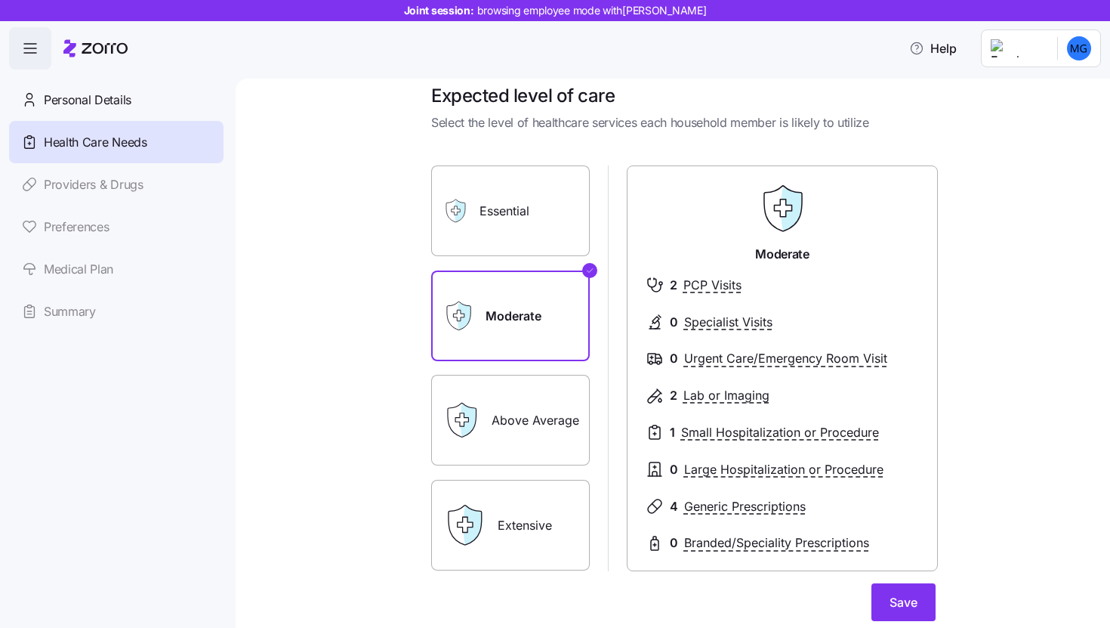
scroll to position [22, 0]
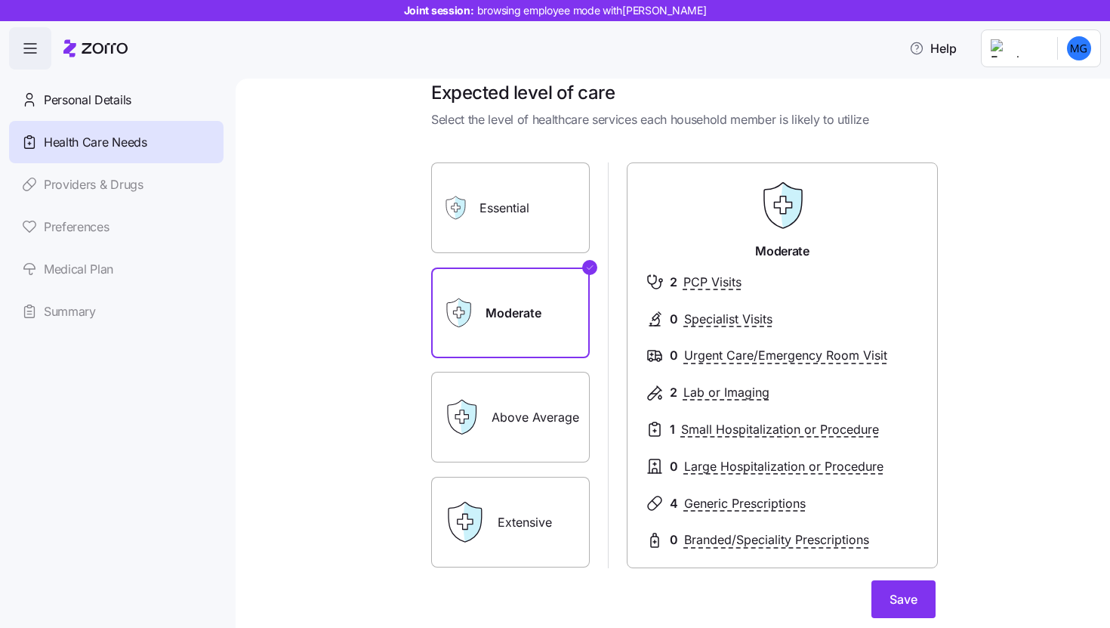
click at [538, 502] on label "Extensive" at bounding box center [510, 522] width 159 height 91
click at [0, 0] on input "Extensive" at bounding box center [0, 0] width 0 height 0
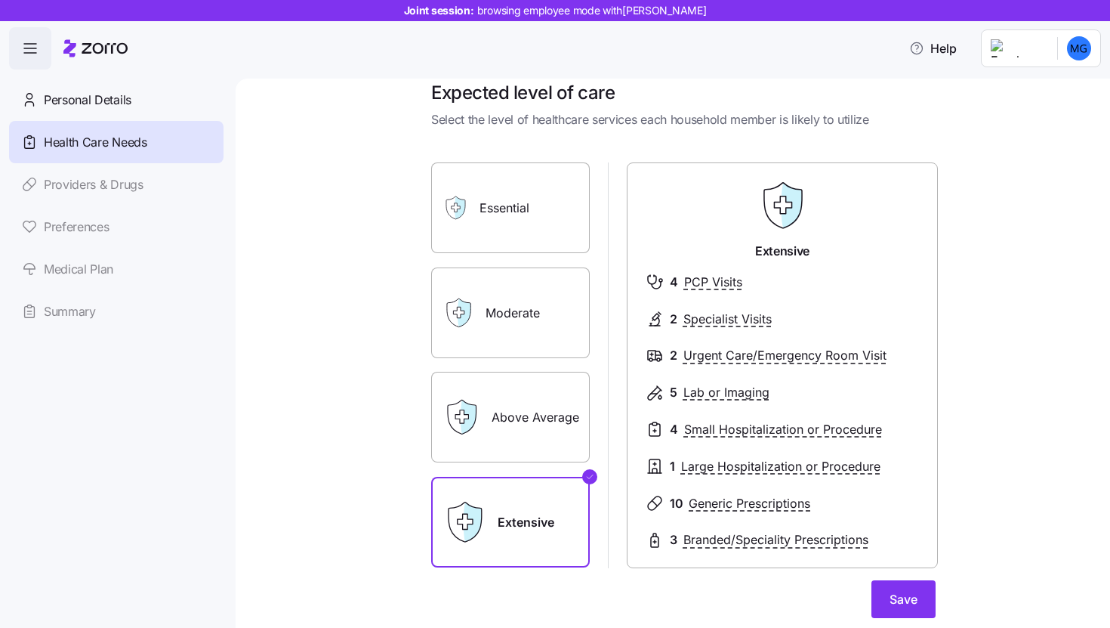
click at [568, 220] on label "Essential" at bounding box center [510, 207] width 159 height 91
click at [0, 0] on input "Essential" at bounding box center [0, 0] width 0 height 0
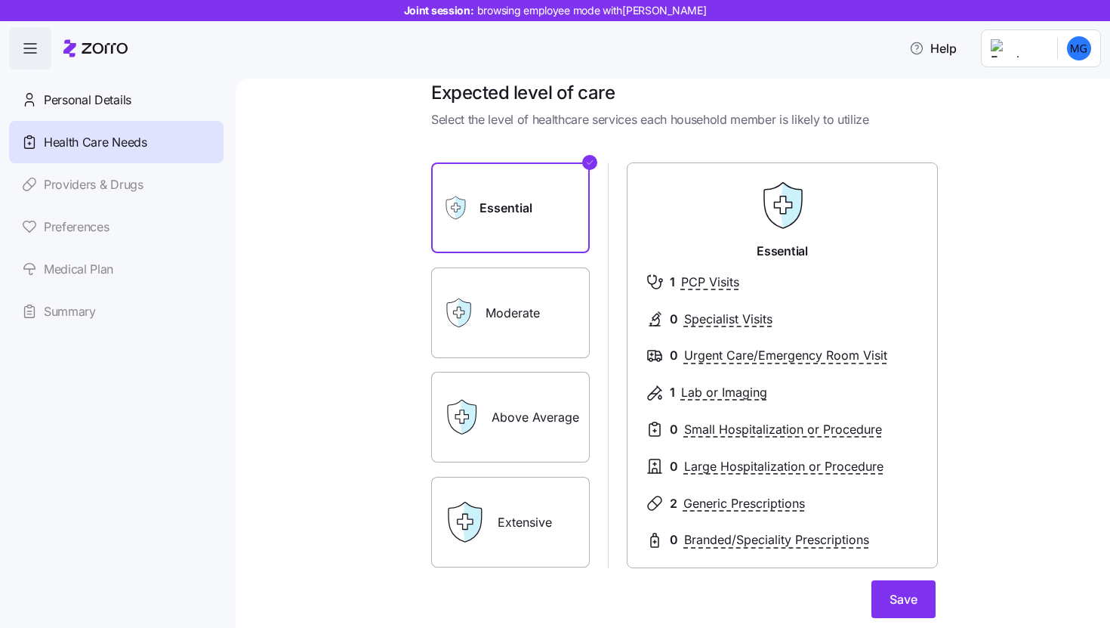
click at [522, 419] on label "Above Average" at bounding box center [510, 417] width 159 height 91
click at [0, 0] on input "Above Average" at bounding box center [0, 0] width 0 height 0
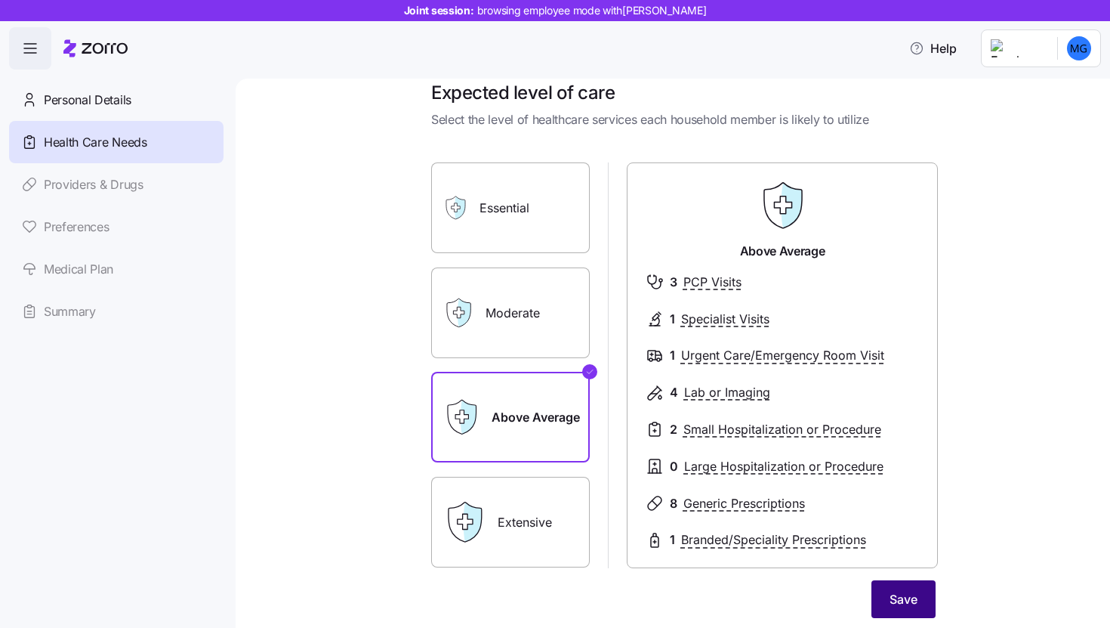
click at [920, 607] on button "Save" at bounding box center [904, 599] width 64 height 38
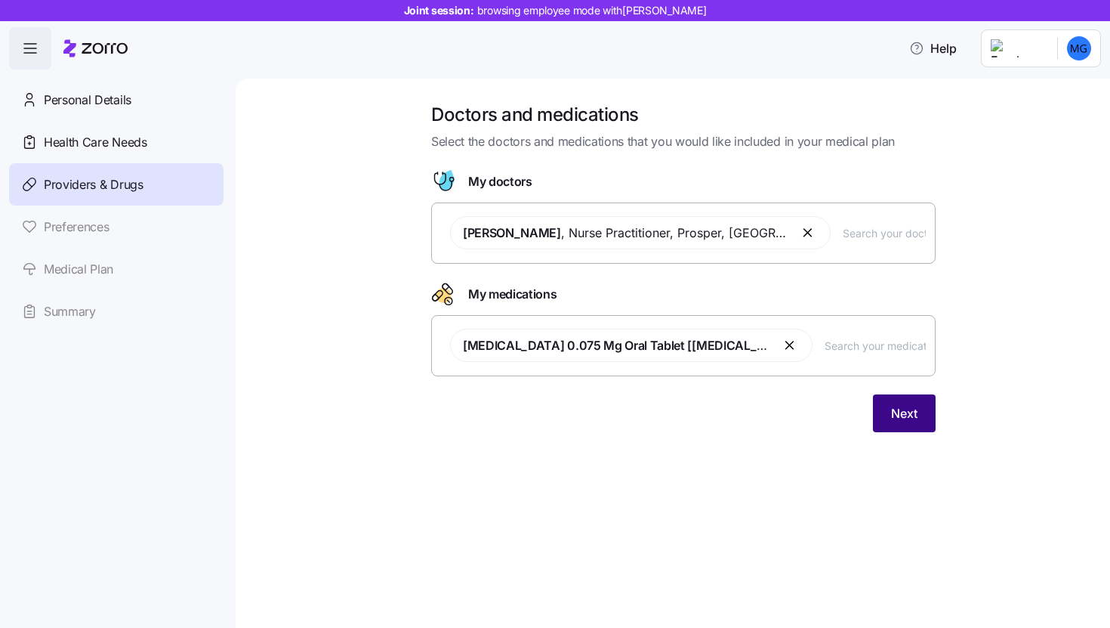
click at [889, 406] on button "Next" at bounding box center [904, 413] width 63 height 38
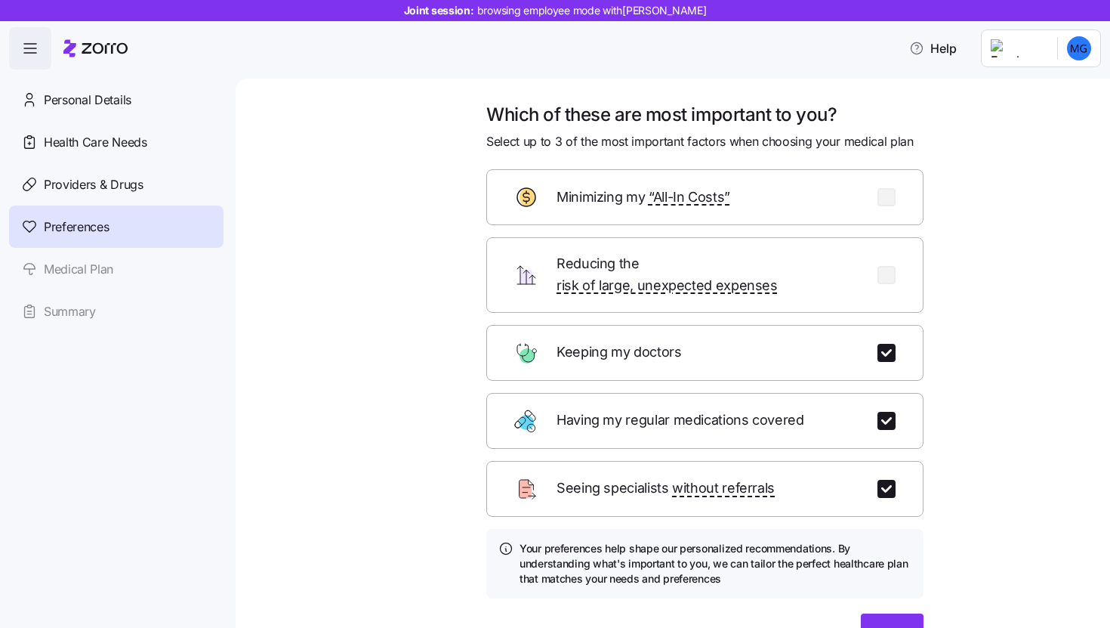
click at [832, 341] on div "Keeping my doctors" at bounding box center [704, 353] width 437 height 56
click at [879, 480] on input "checkbox" at bounding box center [887, 489] width 18 height 18
checkbox input "false"
click at [879, 200] on input "checkbox" at bounding box center [887, 197] width 18 height 18
checkbox input "true"
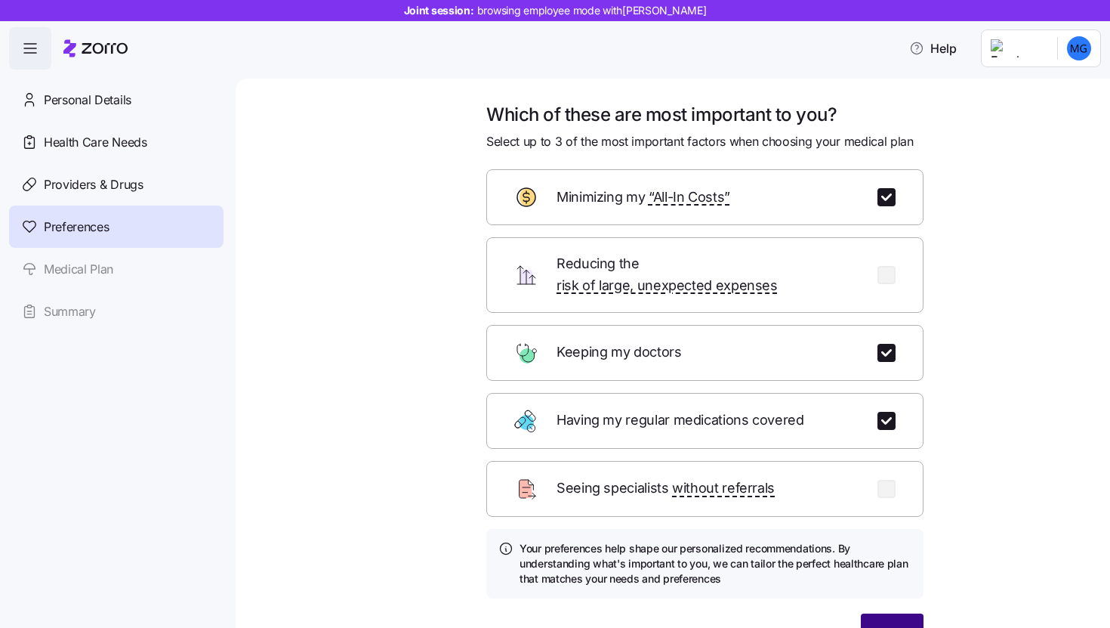
click at [910, 613] on button "Next" at bounding box center [892, 632] width 63 height 38
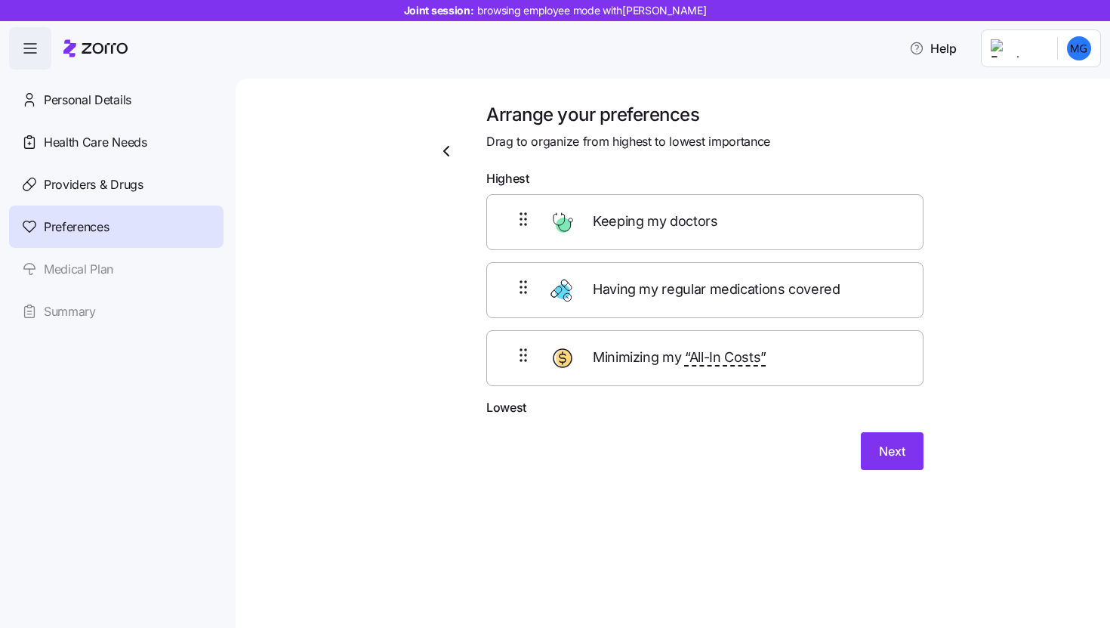
drag, startPoint x: 713, startPoint y: 221, endPoint x: 706, endPoint y: 327, distance: 106.7
click at [706, 327] on div "Keeping my doctors Having my regular medications covered Minimizing my “All-In …" at bounding box center [704, 290] width 437 height 192
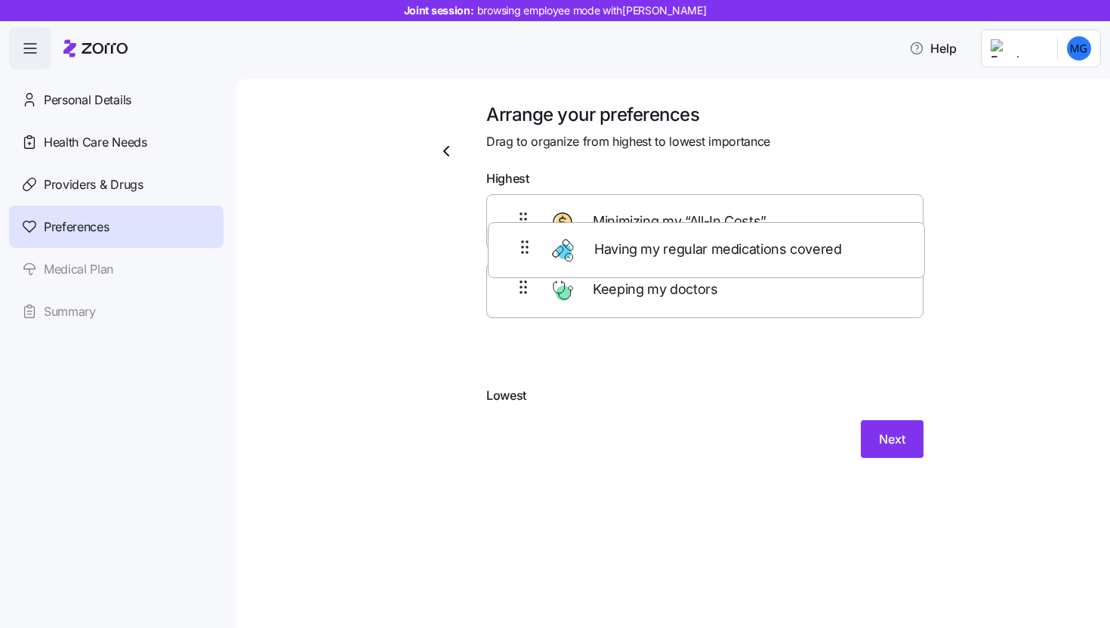
drag, startPoint x: 664, startPoint y: 299, endPoint x: 669, endPoint y: 222, distance: 77.2
click at [668, 227] on div "Minimizing my “All-In Costs” Having my regular medications covered Keeping my d…" at bounding box center [704, 290] width 437 height 192
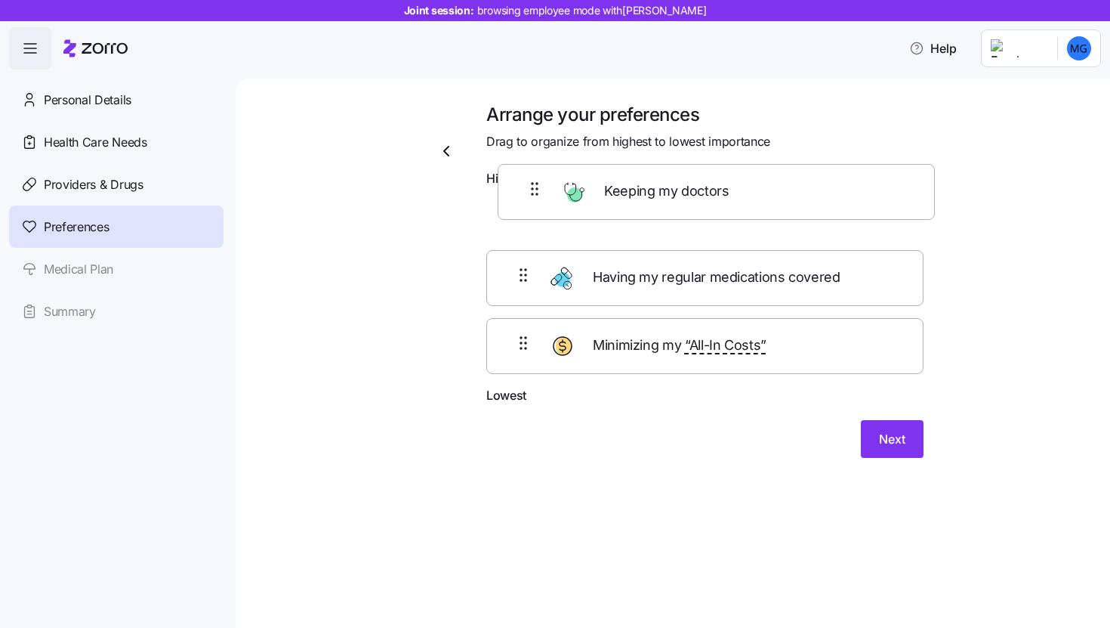
drag, startPoint x: 675, startPoint y: 362, endPoint x: 687, endPoint y: 188, distance: 174.2
click at [687, 188] on form "Highest Having my regular medications covered Minimizing my “All-In Costs” Keep…" at bounding box center [704, 313] width 437 height 289
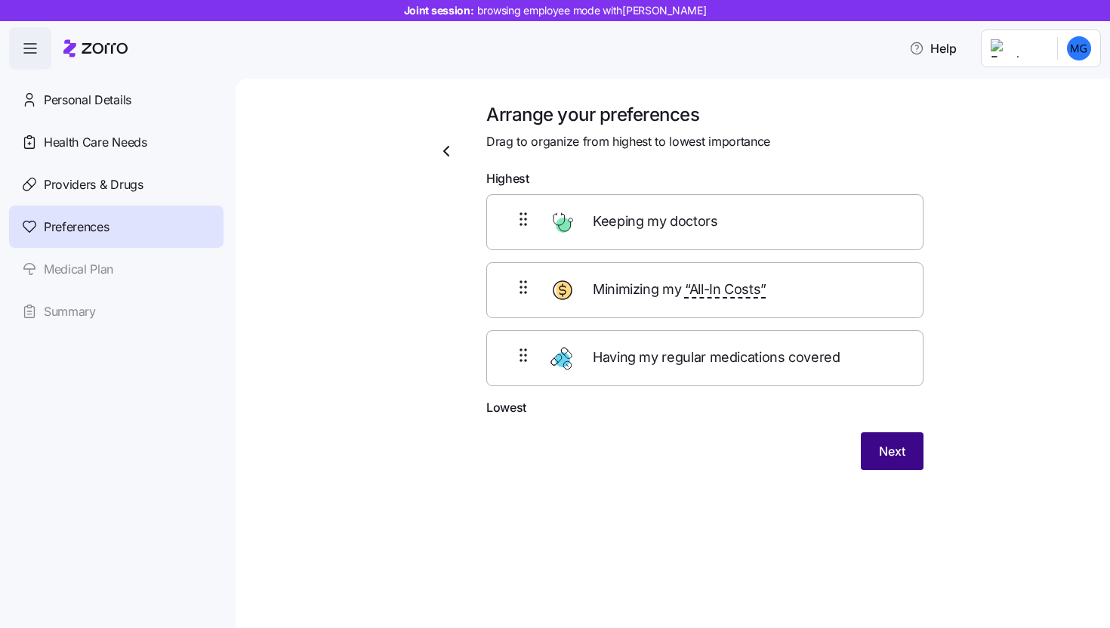
click at [882, 451] on span "Next" at bounding box center [892, 451] width 26 height 18
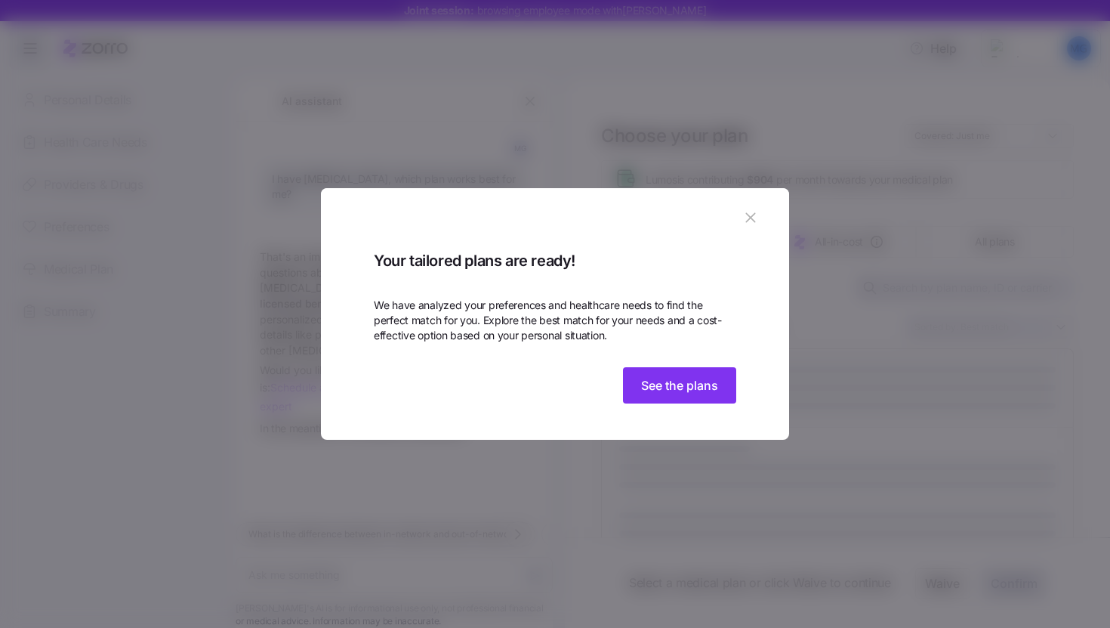
scroll to position [14, 0]
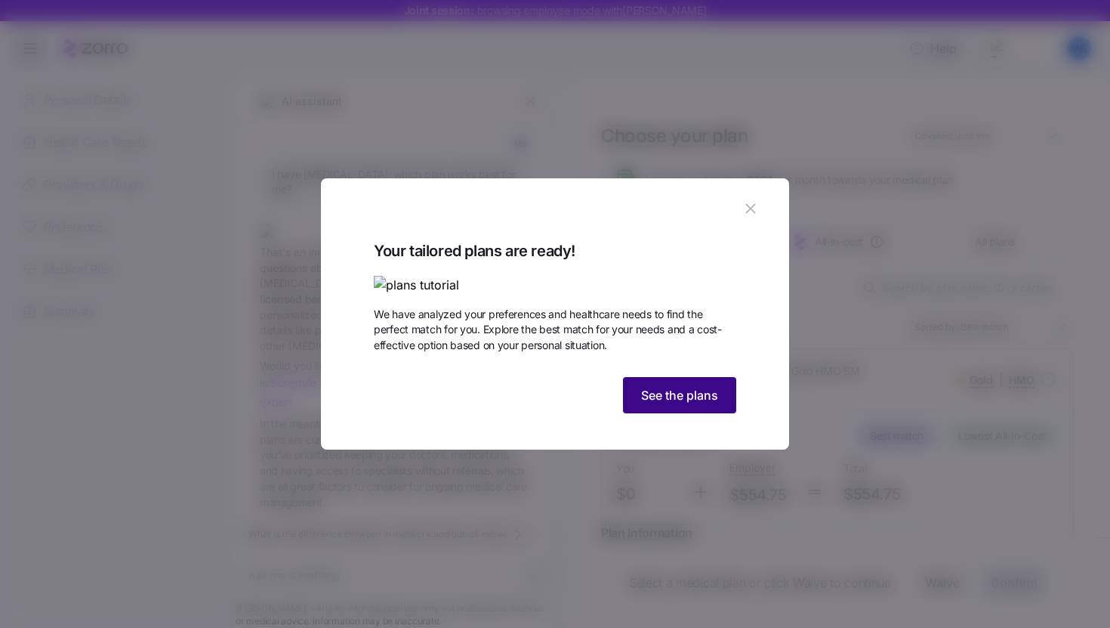
click at [709, 404] on span "See the plans" at bounding box center [679, 395] width 77 height 18
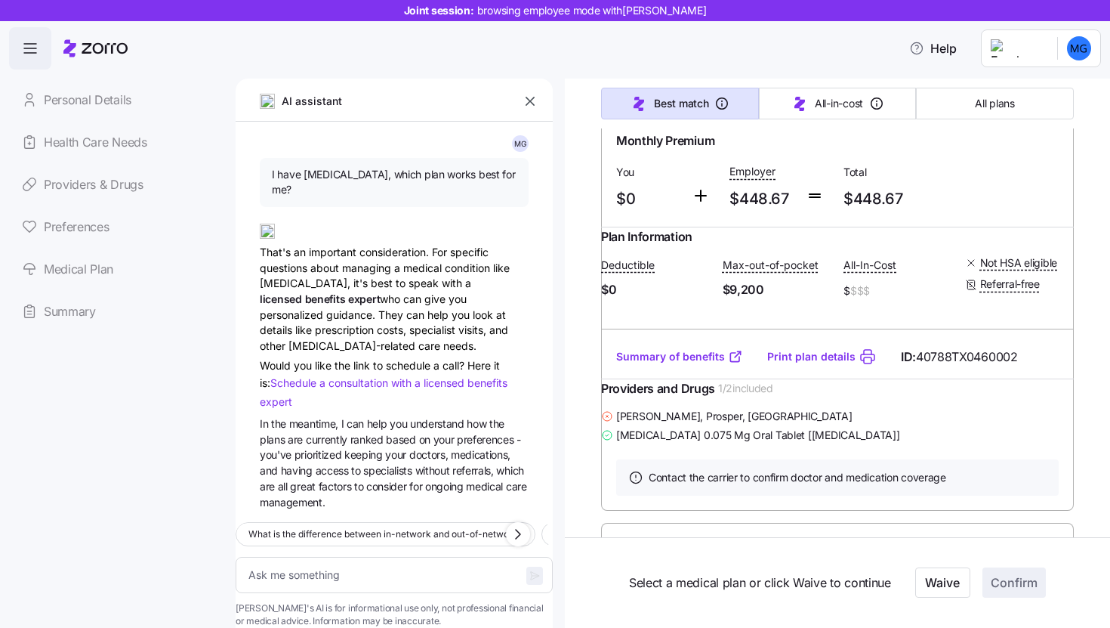
scroll to position [785, 0]
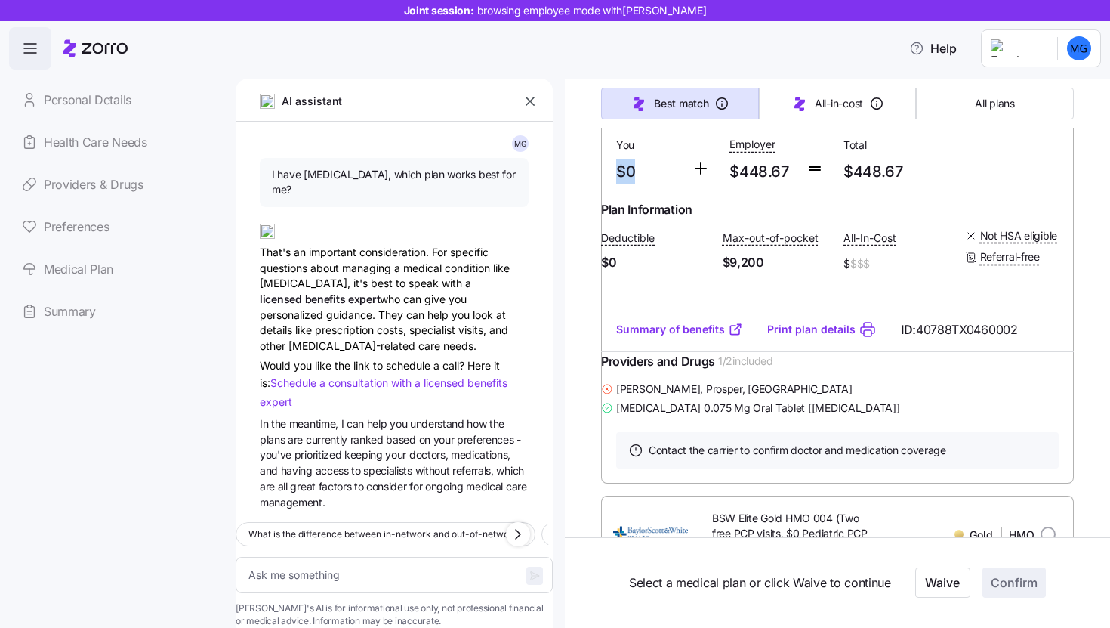
drag, startPoint x: 617, startPoint y: 227, endPoint x: 635, endPoint y: 227, distance: 18.1
click at [635, 184] on span "$0" at bounding box center [647, 171] width 63 height 25
click at [680, 200] on div "Monthly Premium You $0 Employer $448.67 Total $448.67" at bounding box center [837, 144] width 473 height 111
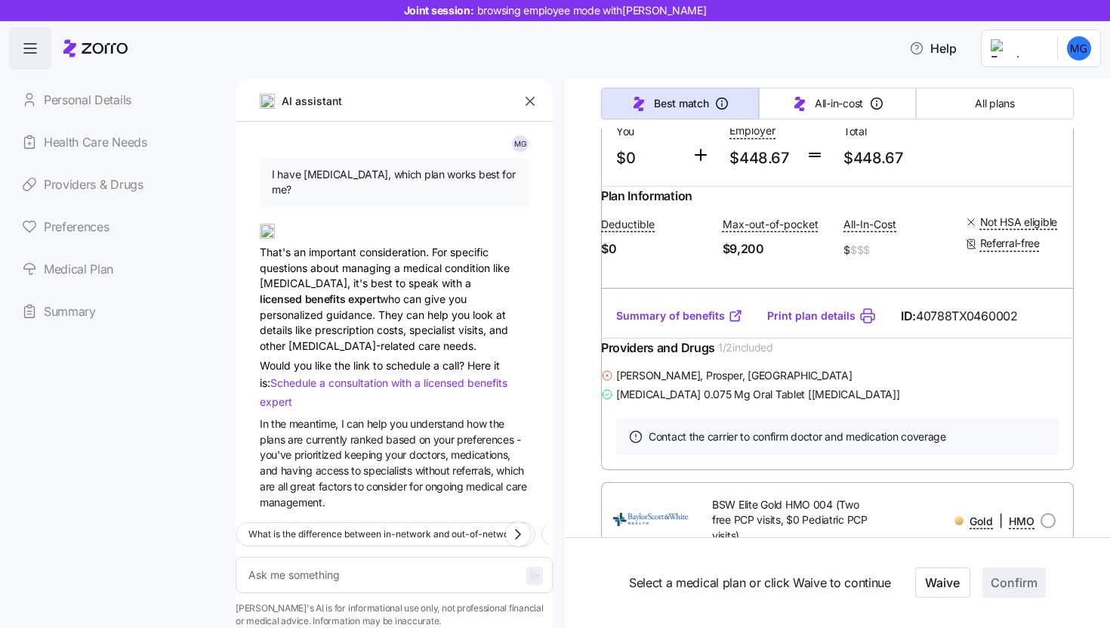
scroll to position [814, 0]
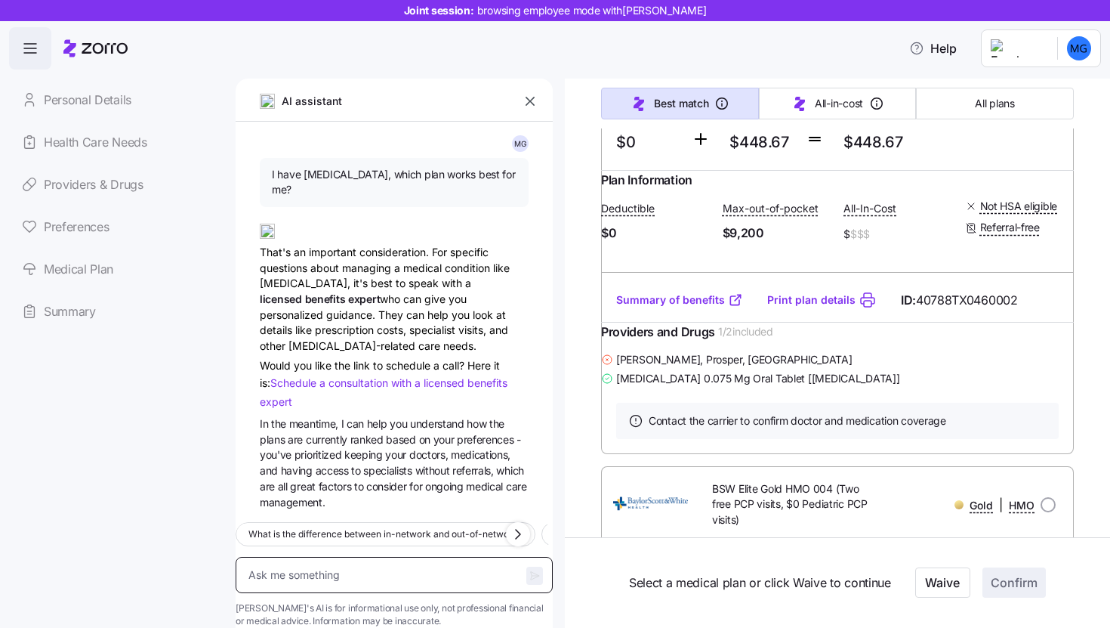
click at [383, 557] on textarea at bounding box center [394, 575] width 317 height 36
click at [379, 557] on textarea at bounding box center [394, 575] width 317 height 36
click at [366, 557] on textarea at bounding box center [394, 575] width 317 height 36
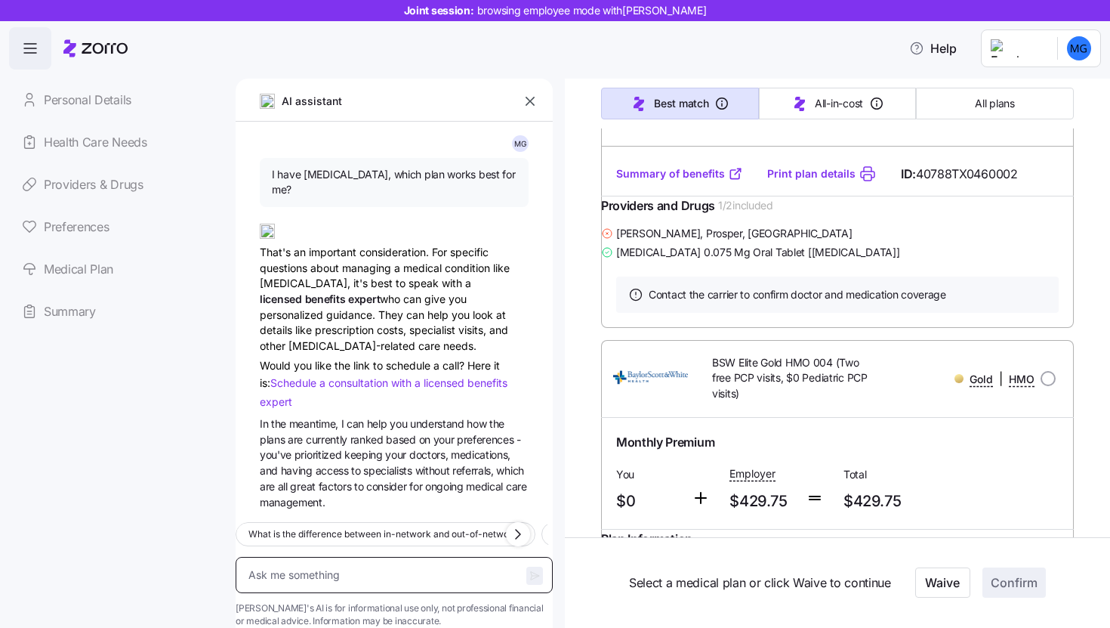
scroll to position [986, 0]
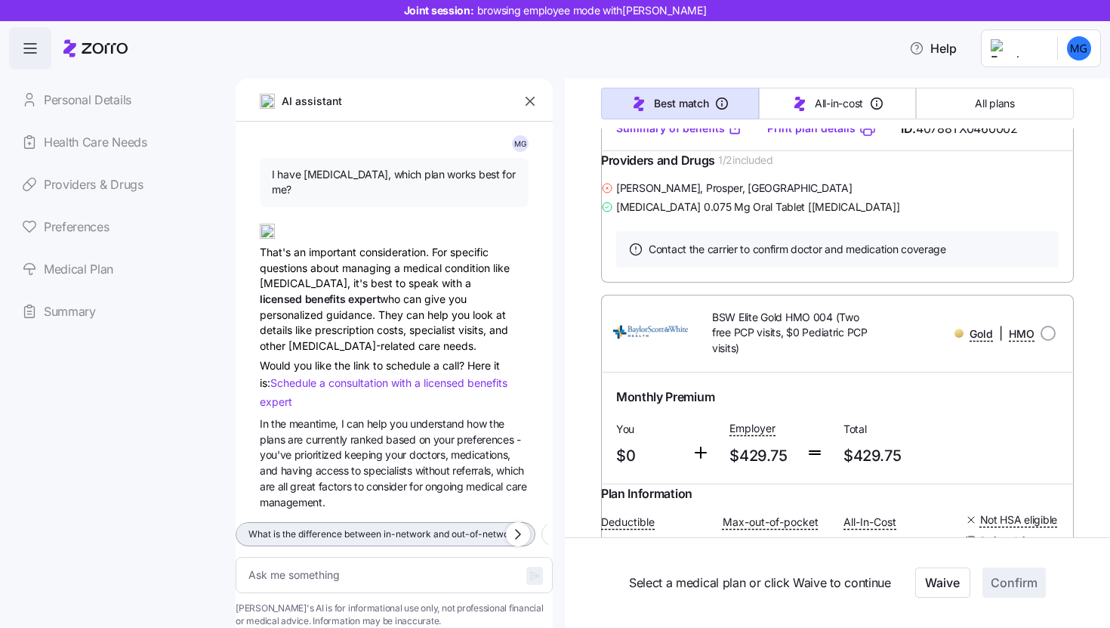
click at [401, 527] on span "What is the difference between in-network and out-of-network?" at bounding box center [386, 534] width 274 height 15
type textarea "x"
type textarea "What is the difference between in-network and out-of-network?"
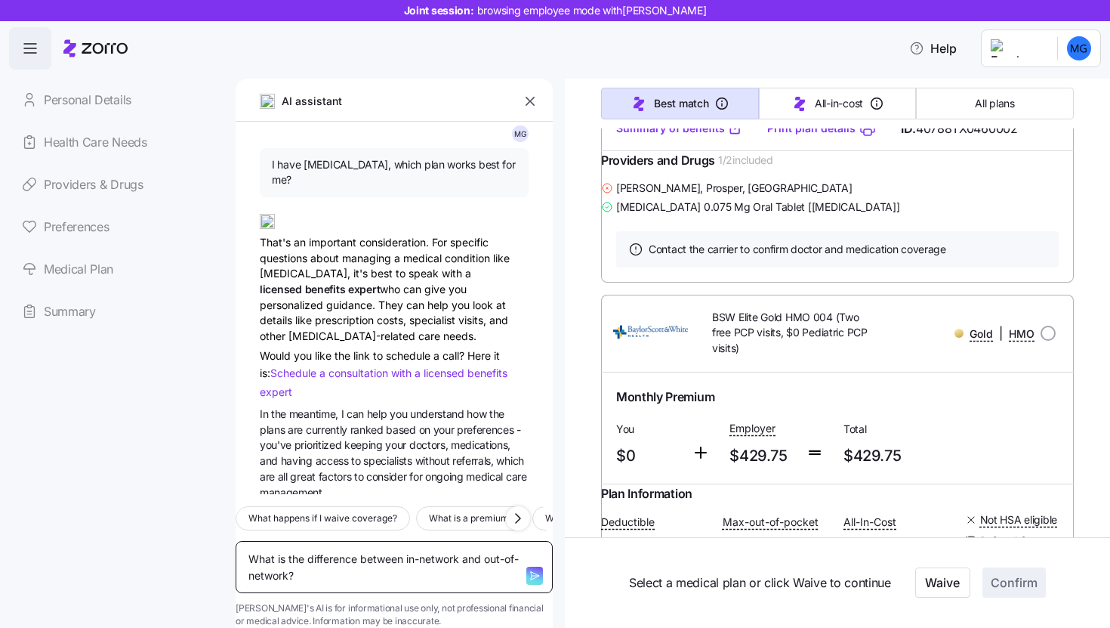
click at [421, 554] on textarea "What is the difference between in-network and out-of-network?" at bounding box center [394, 567] width 317 height 52
type textarea "x"
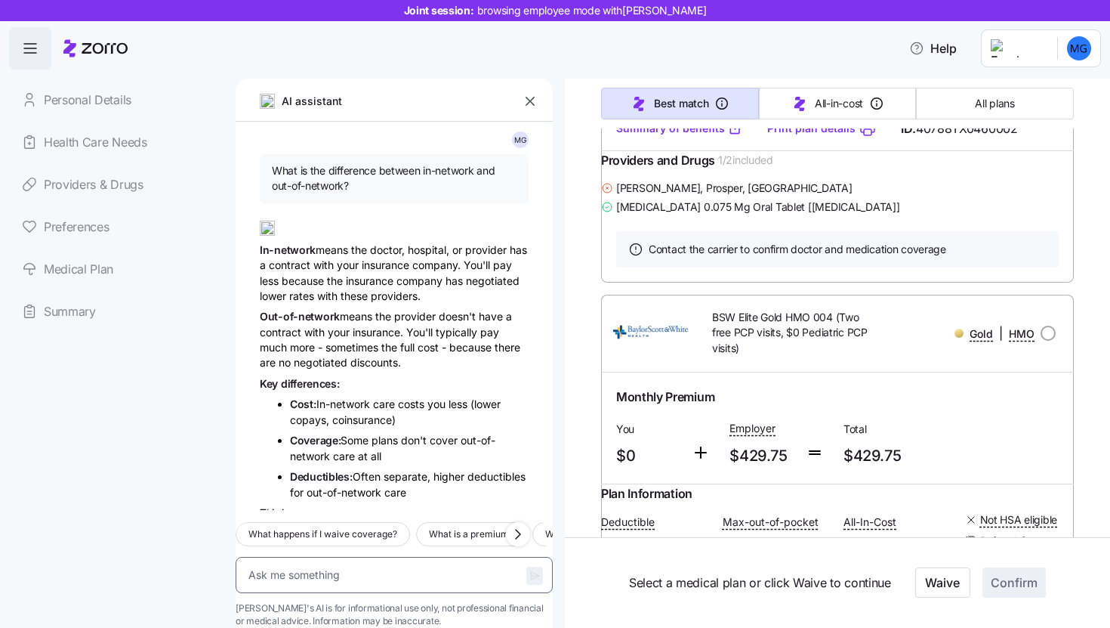
scroll to position [462, 0]
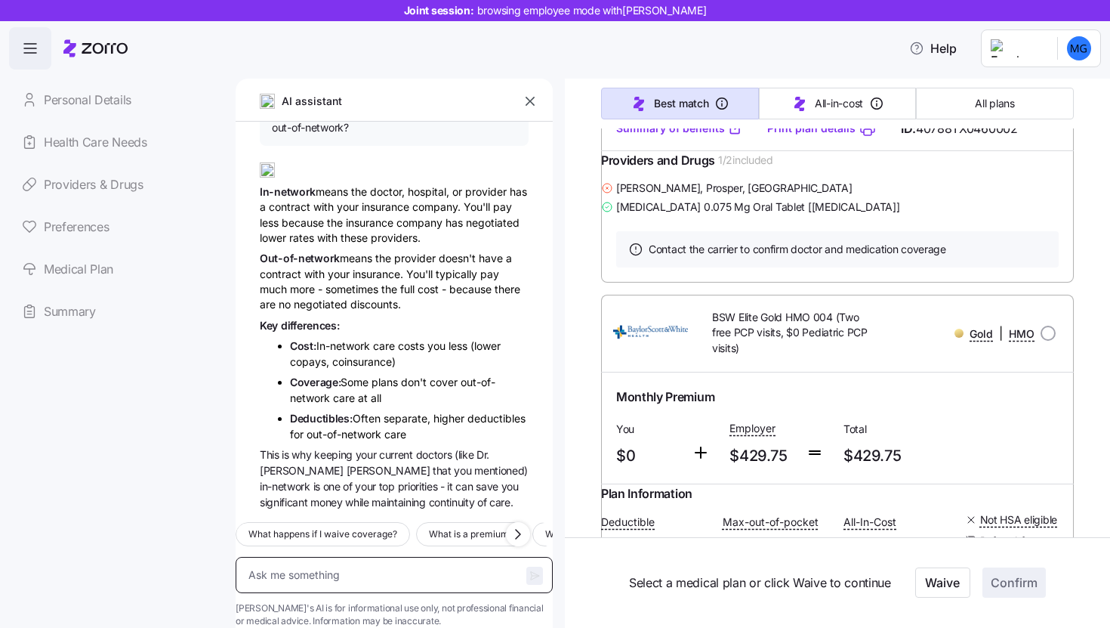
click at [358, 561] on textarea at bounding box center [394, 575] width 317 height 36
type textarea "x"
type textarea "I"
type textarea "x"
type textarea "I"
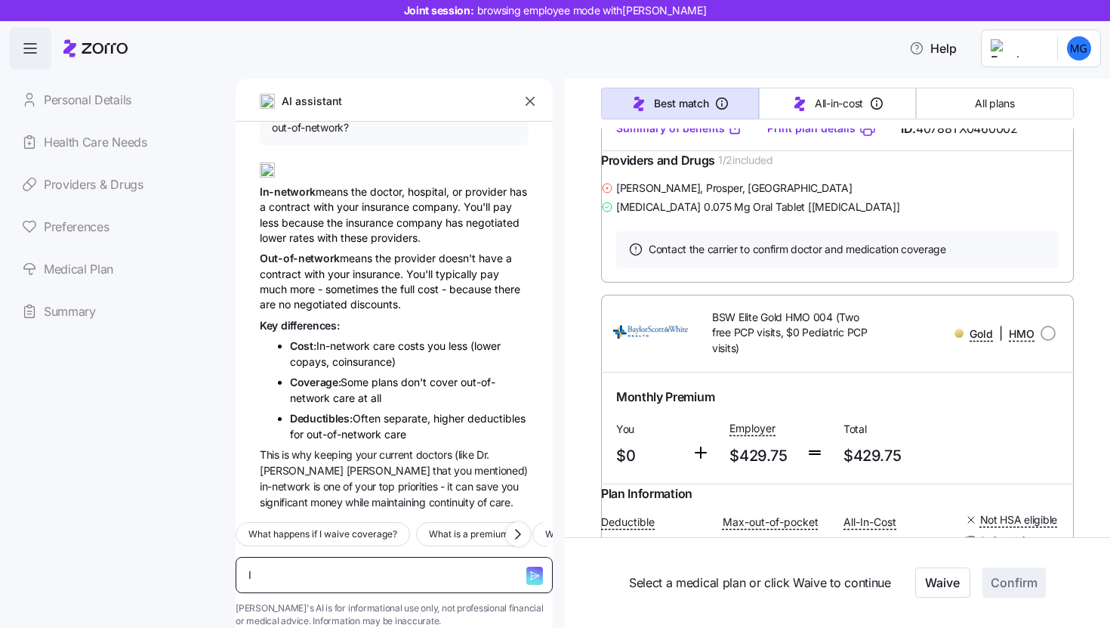
type textarea "x"
type textarea "I ha"
type textarea "x"
type textarea "I hav"
type textarea "x"
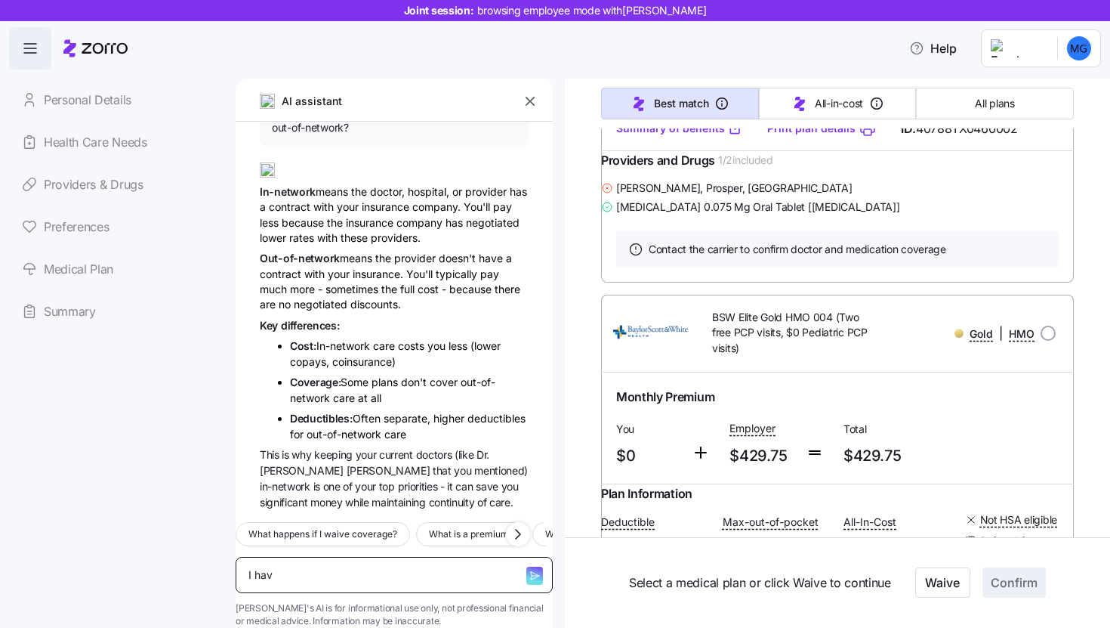
type textarea "I have"
type textarea "x"
type textarea "I have"
type textarea "x"
type textarea "I have d"
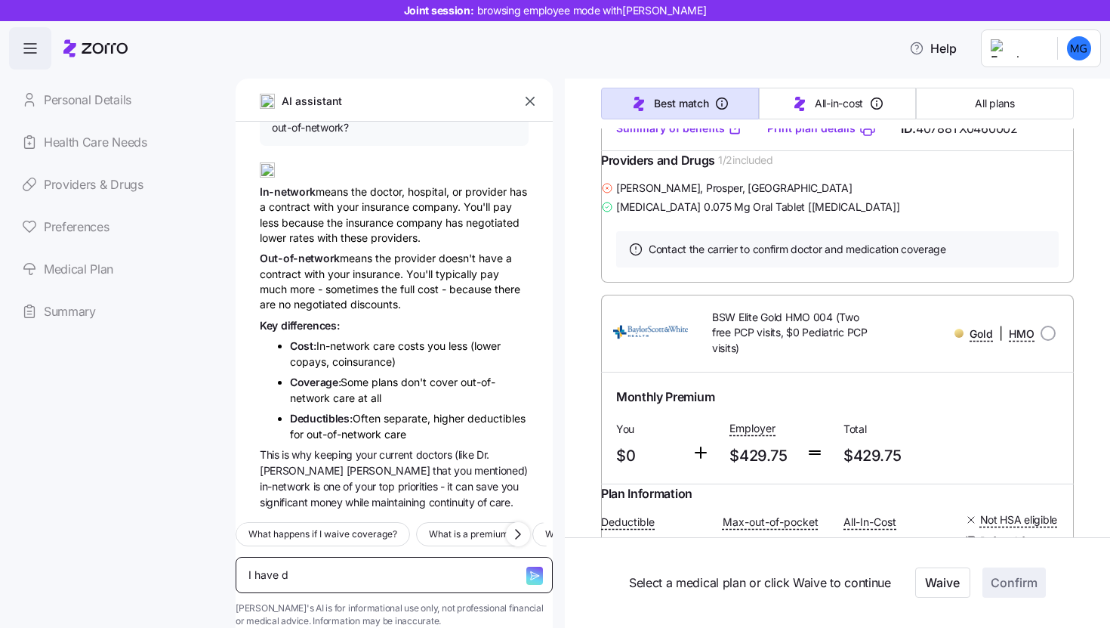
type textarea "x"
type textarea "I have di"
type textarea "x"
type textarea "I have dia"
type textarea "x"
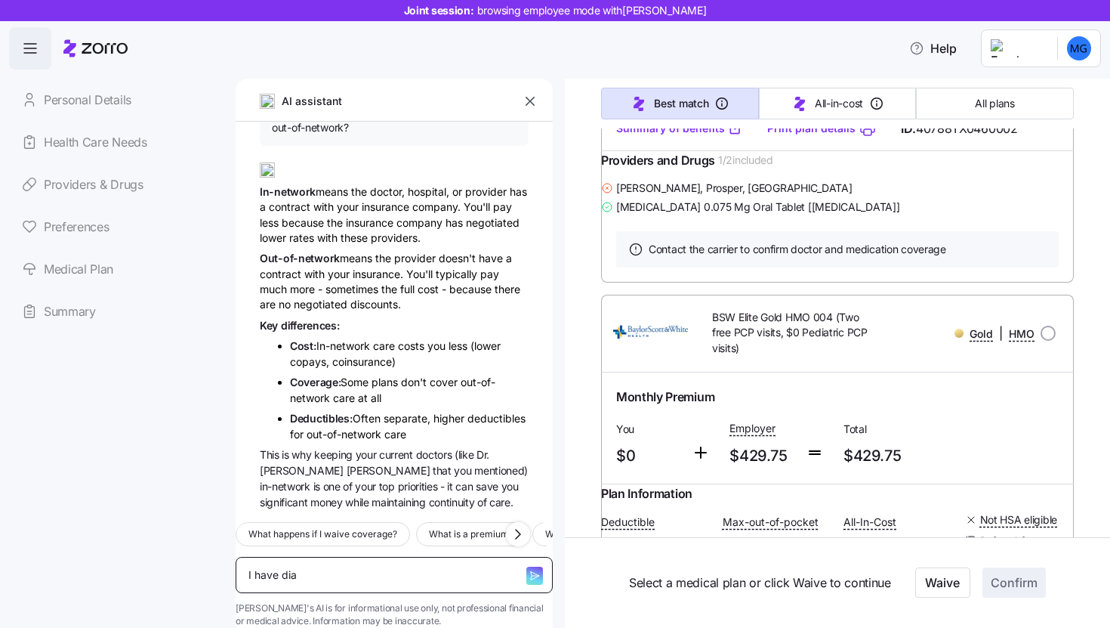
type textarea "I have diab"
type textarea "x"
type textarea "I have diabe"
type textarea "x"
type textarea "I have diabet"
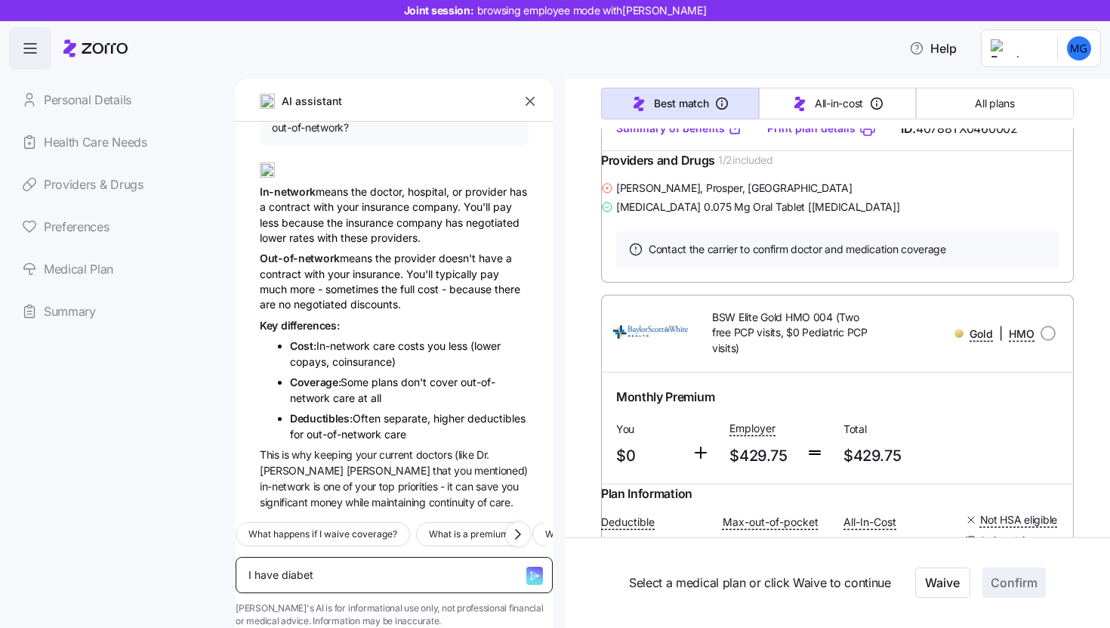
type textarea "x"
type textarea "I have diabete"
type textarea "x"
type textarea "I have diabetee"
type textarea "x"
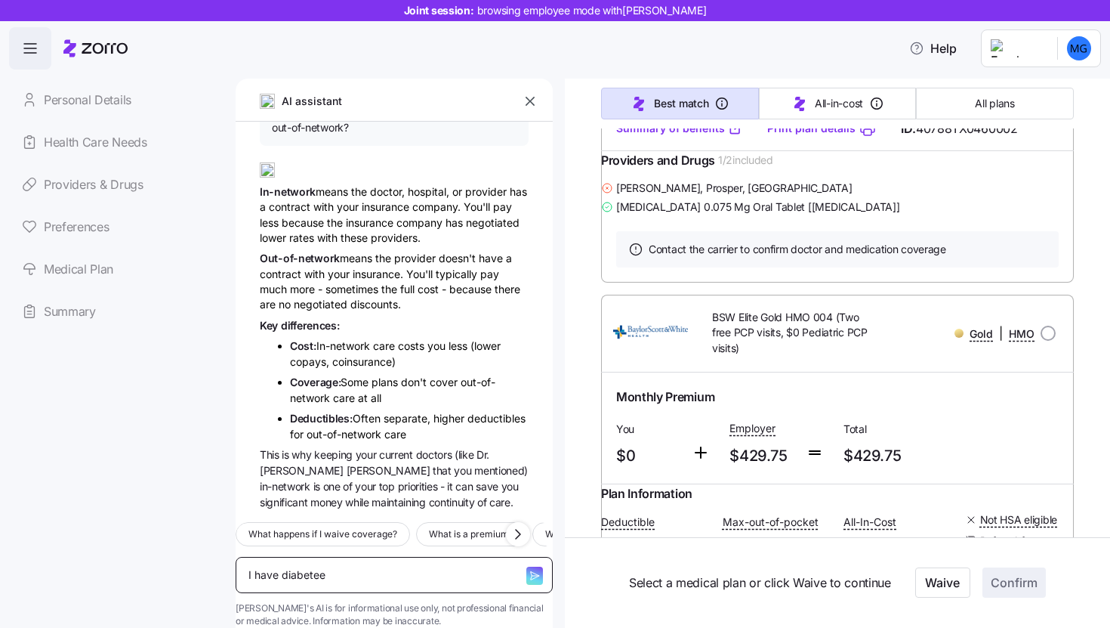
type textarea "I have diabetees"
type textarea "x"
type textarea "I have diabetee"
type textarea "x"
type textarea "I have diabete"
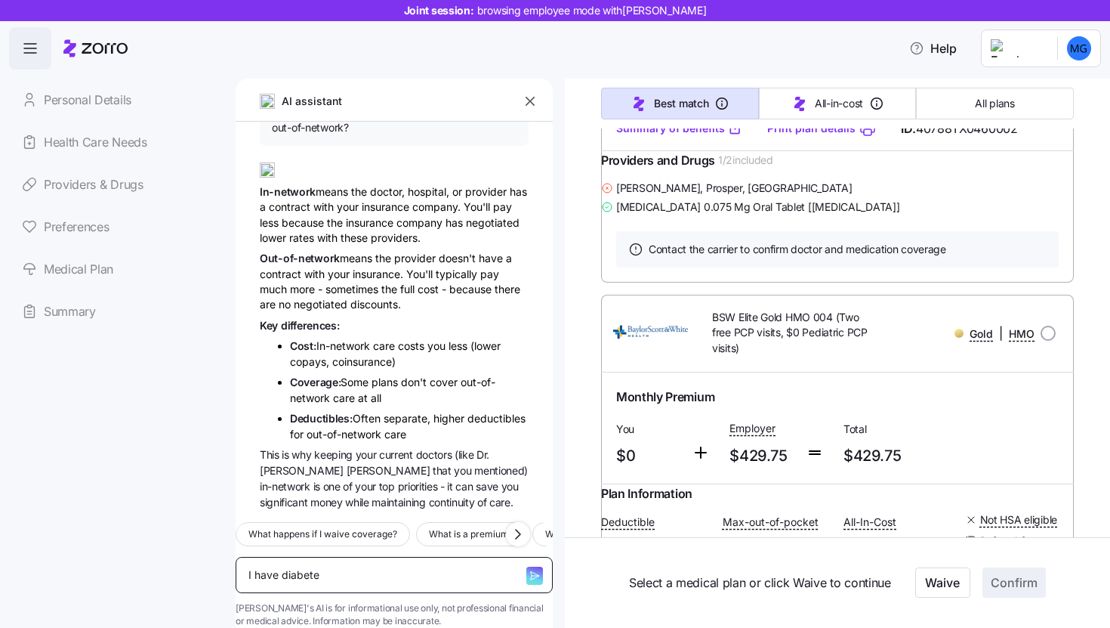
type textarea "x"
type textarea "I have [MEDICAL_DATA]"
type textarea "x"
type textarea "I have [MEDICAL_DATA],"
type textarea "x"
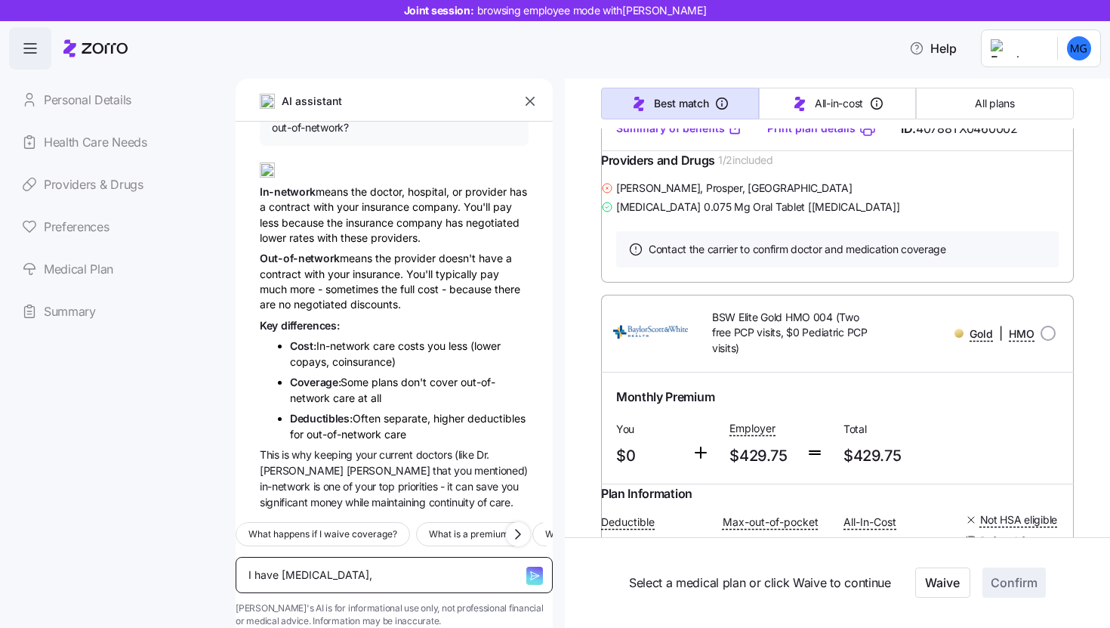
type textarea "I have [MEDICAL_DATA],"
type textarea "x"
type textarea "I have [MEDICAL_DATA], w"
type textarea "x"
type textarea "I have [MEDICAL_DATA], wh"
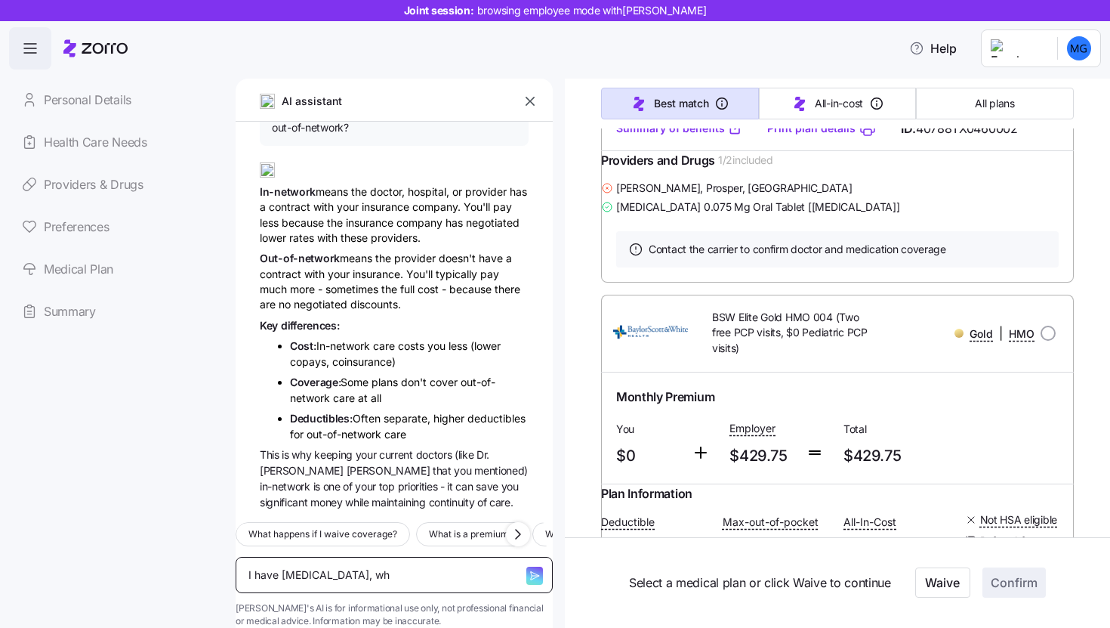
type textarea "x"
type textarea "I have [MEDICAL_DATA], wha"
type textarea "x"
type textarea "I have [MEDICAL_DATA], what"
type textarea "x"
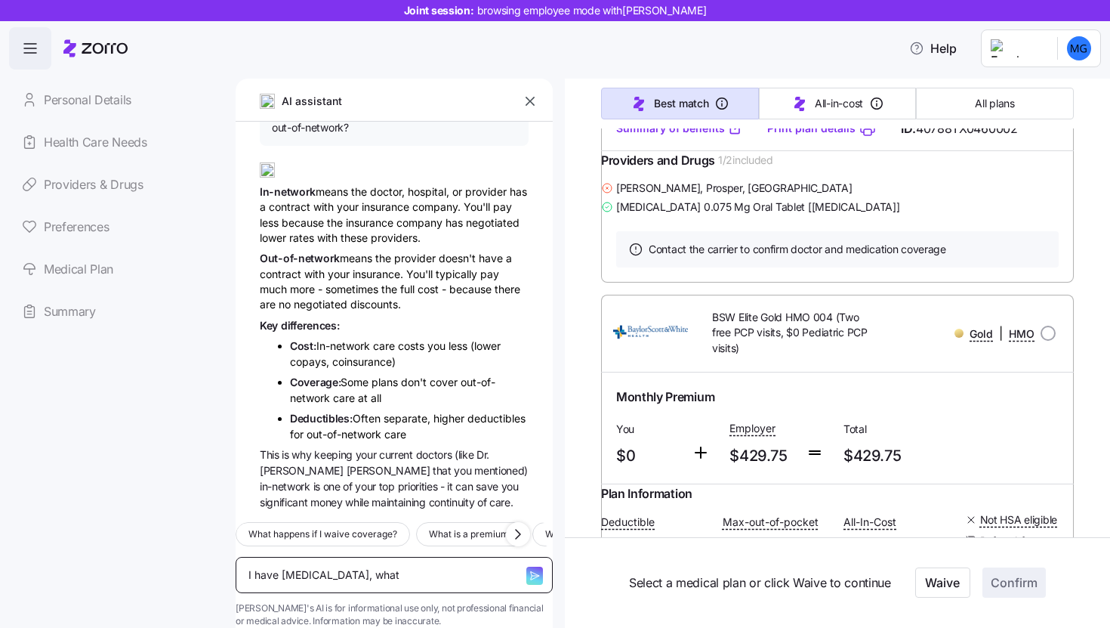
type textarea "I have [MEDICAL_DATA], what i"
type textarea "x"
type textarea "I have [MEDICAL_DATA], what is"
type textarea "x"
type textarea "I have [MEDICAL_DATA], what is"
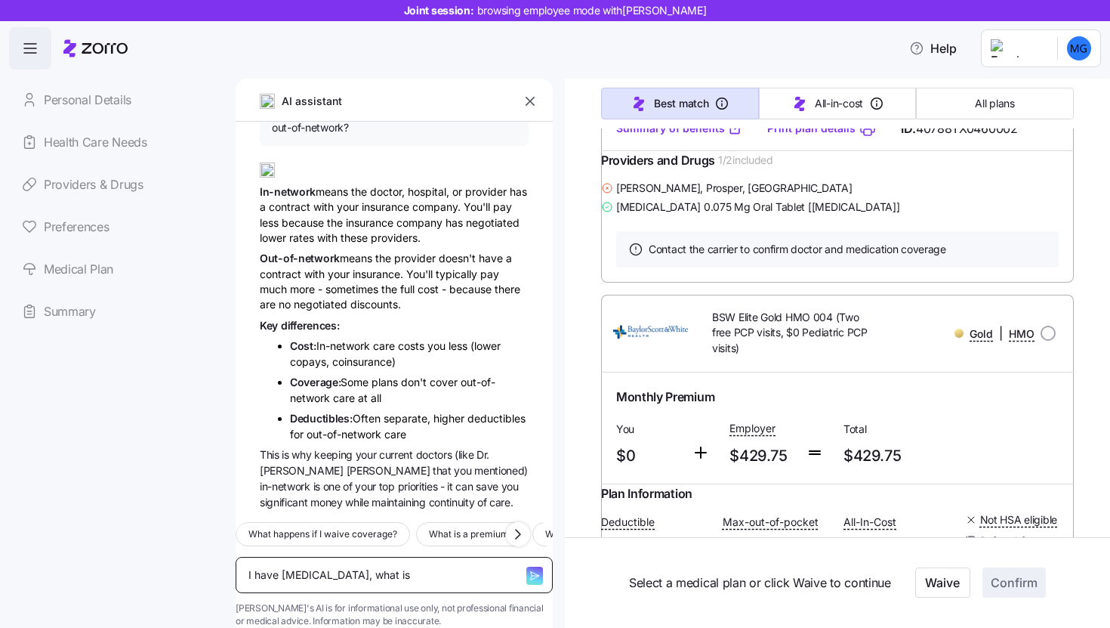
type textarea "x"
type textarea "I have [MEDICAL_DATA], what is t"
type textarea "x"
type textarea "I have [MEDICAL_DATA], what is th"
type textarea "x"
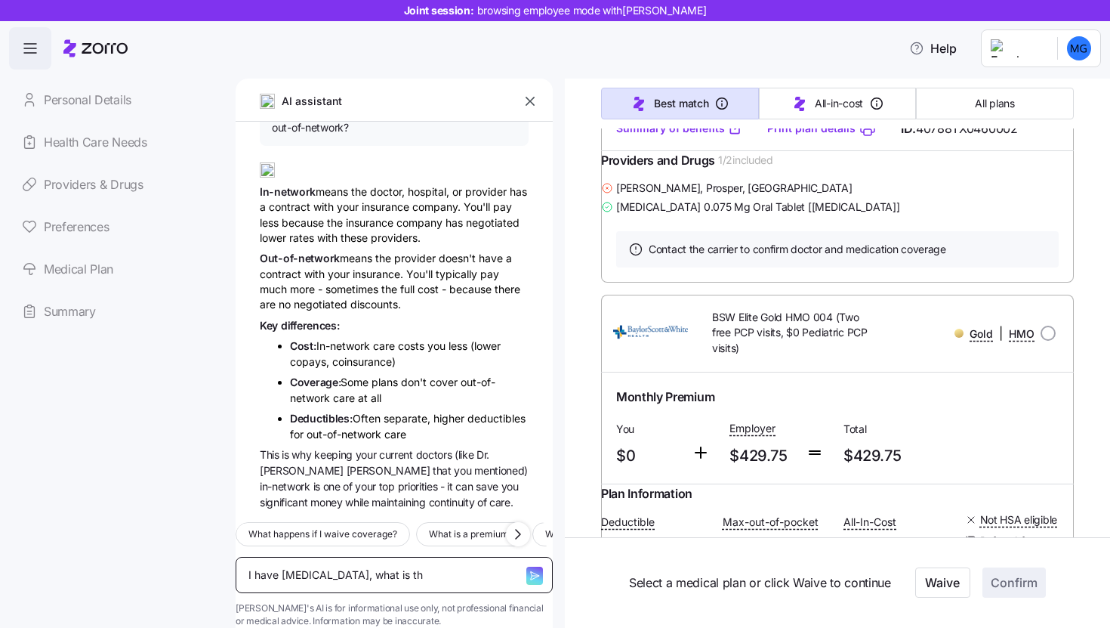
type textarea "I have [MEDICAL_DATA], what is the"
type textarea "x"
type textarea "I have [MEDICAL_DATA], what is the"
type textarea "x"
type textarea "I have [MEDICAL_DATA], what is the bs"
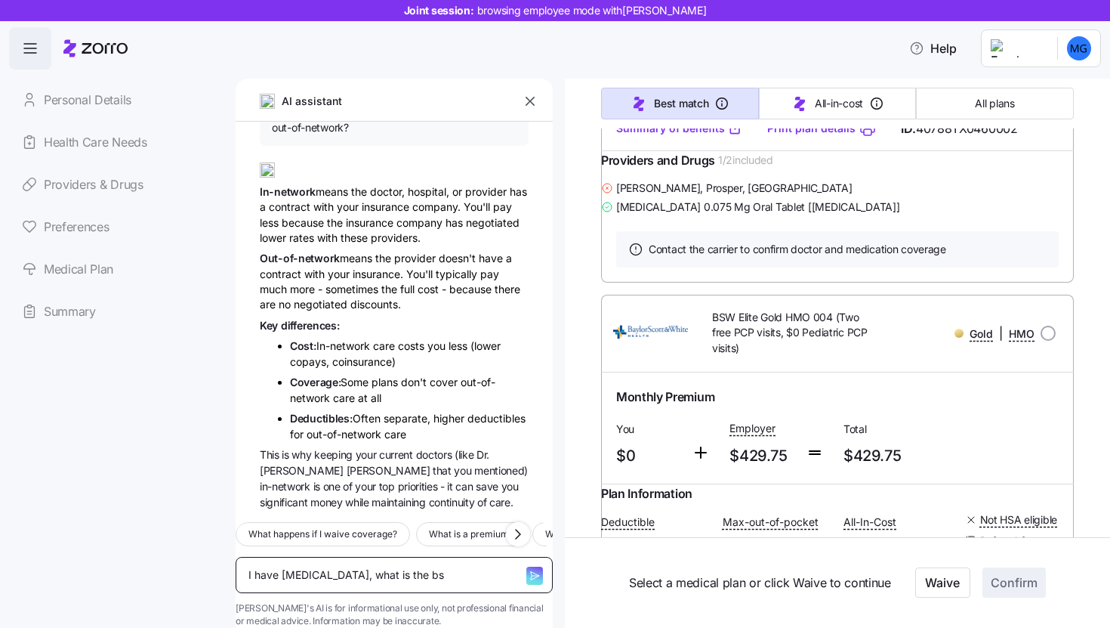
type textarea "x"
type textarea "I have [MEDICAL_DATA], what is the bse"
type textarea "x"
type textarea "I have [MEDICAL_DATA], what is the bset"
type textarea "x"
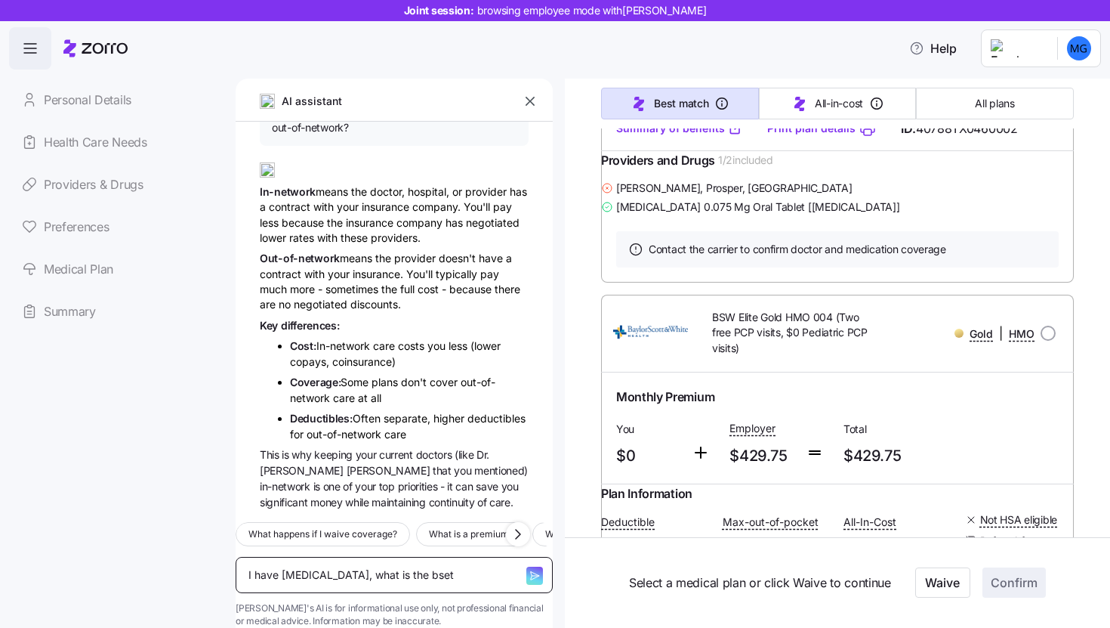
type textarea "I have [MEDICAL_DATA], what is the bset"
type textarea "x"
type textarea "I have [MEDICAL_DATA], what is the bset"
type textarea "x"
type textarea "I have [MEDICAL_DATA], what is the bse"
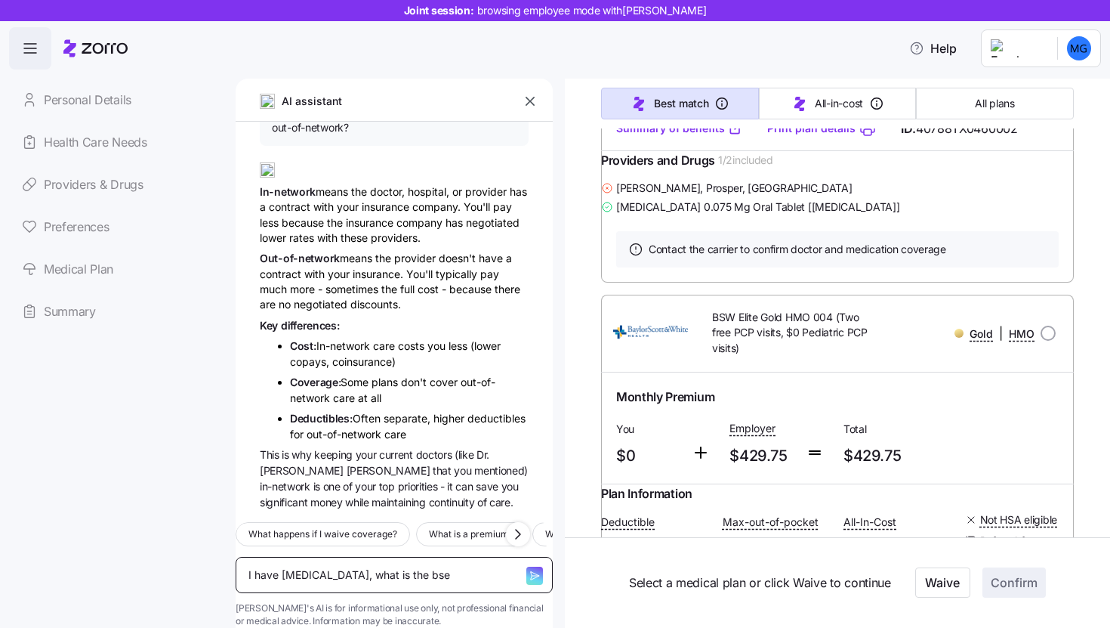
type textarea "x"
type textarea "I have [MEDICAL_DATA], what is the bs"
type textarea "x"
type textarea "I have [MEDICAL_DATA], what is the b"
type textarea "x"
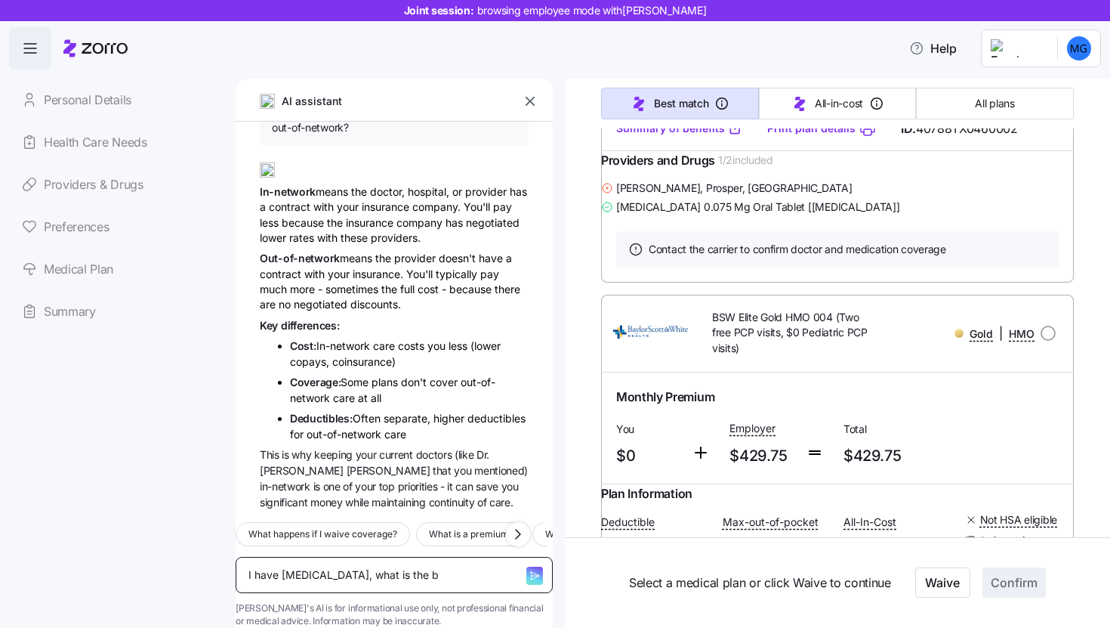
type textarea "I have [MEDICAL_DATA], what is the be"
type textarea "x"
type textarea "I have [MEDICAL_DATA], what is the best"
type textarea "x"
type textarea "I have [MEDICAL_DATA], what is the best"
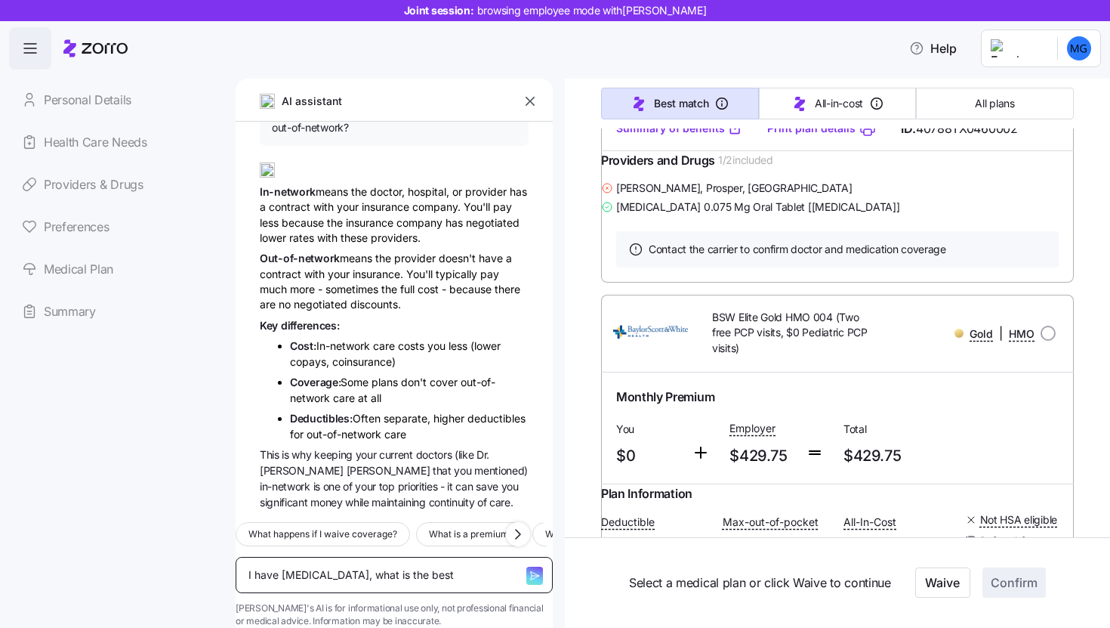
type textarea "x"
type textarea "I have [MEDICAL_DATA], what is the best p"
type textarea "x"
type textarea "I have [MEDICAL_DATA], what is the best pl"
type textarea "x"
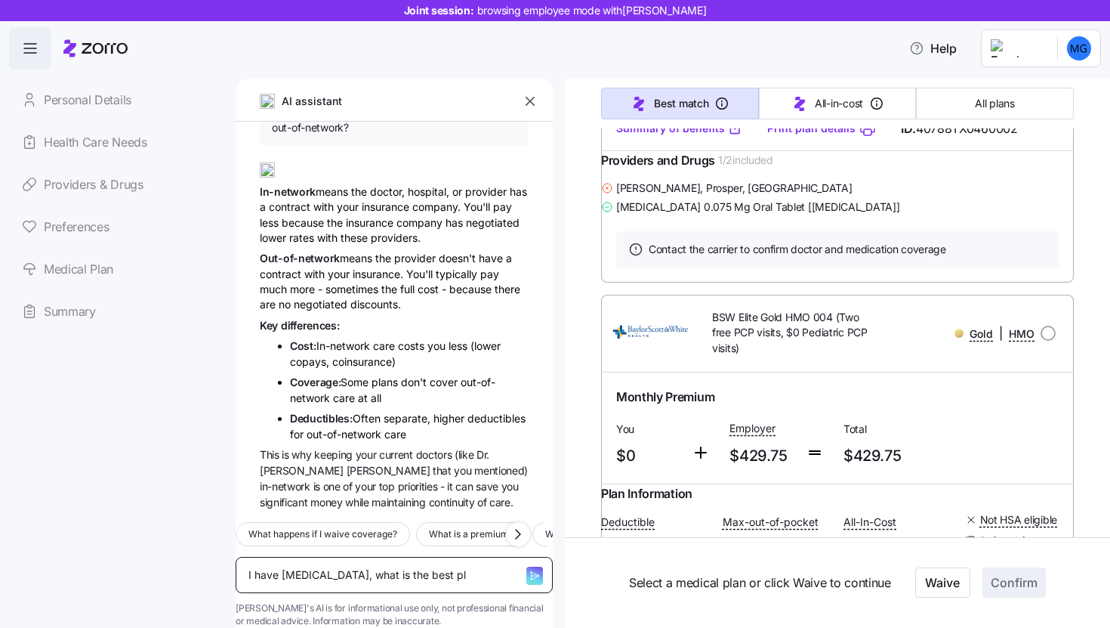
type textarea "I have [MEDICAL_DATA], what is the best pla"
type textarea "x"
type textarea "I have [MEDICAL_DATA], what is the best plan"
type textarea "x"
type textarea "I have [MEDICAL_DATA], what is the best plan f"
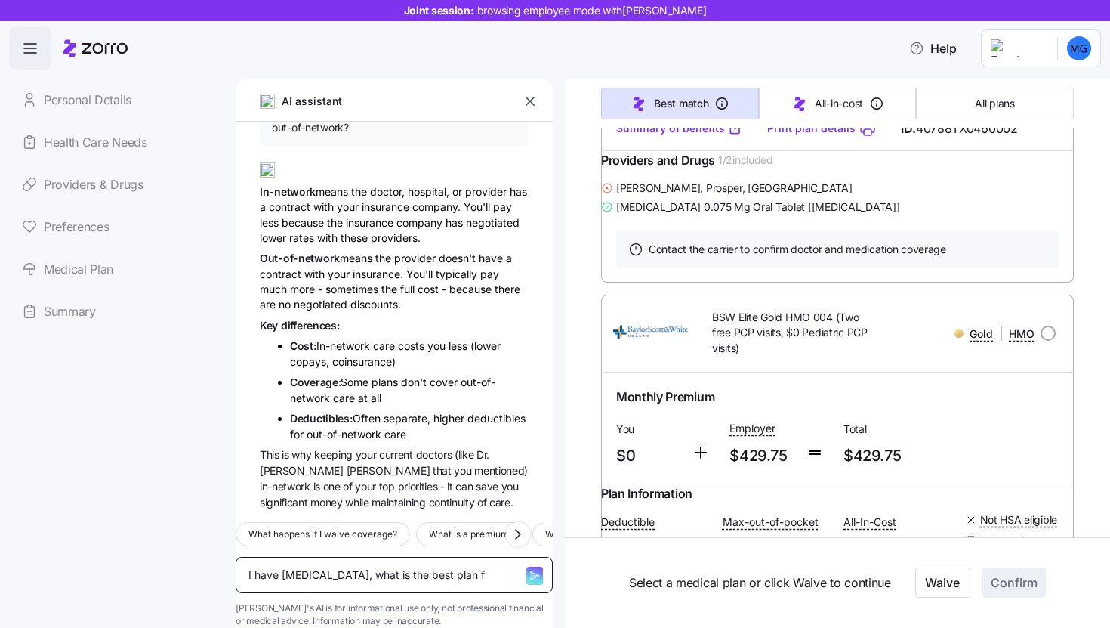
type textarea "x"
type textarea "I have [MEDICAL_DATA], what is the best plan fo"
type textarea "x"
type textarea "I have [MEDICAL_DATA], what is the best plan for"
type textarea "x"
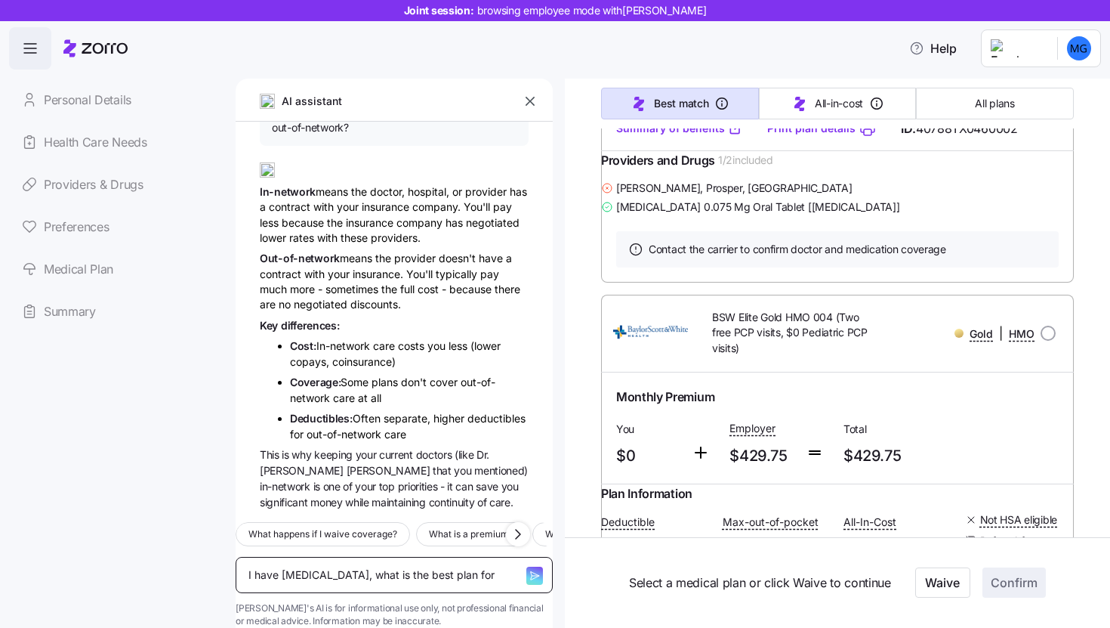
type textarea "I have [MEDICAL_DATA], what is the best plan for"
type textarea "x"
type textarea "I have [MEDICAL_DATA], what is the best plan for e"
type textarea "x"
type textarea "I have [MEDICAL_DATA], what is the best plan for"
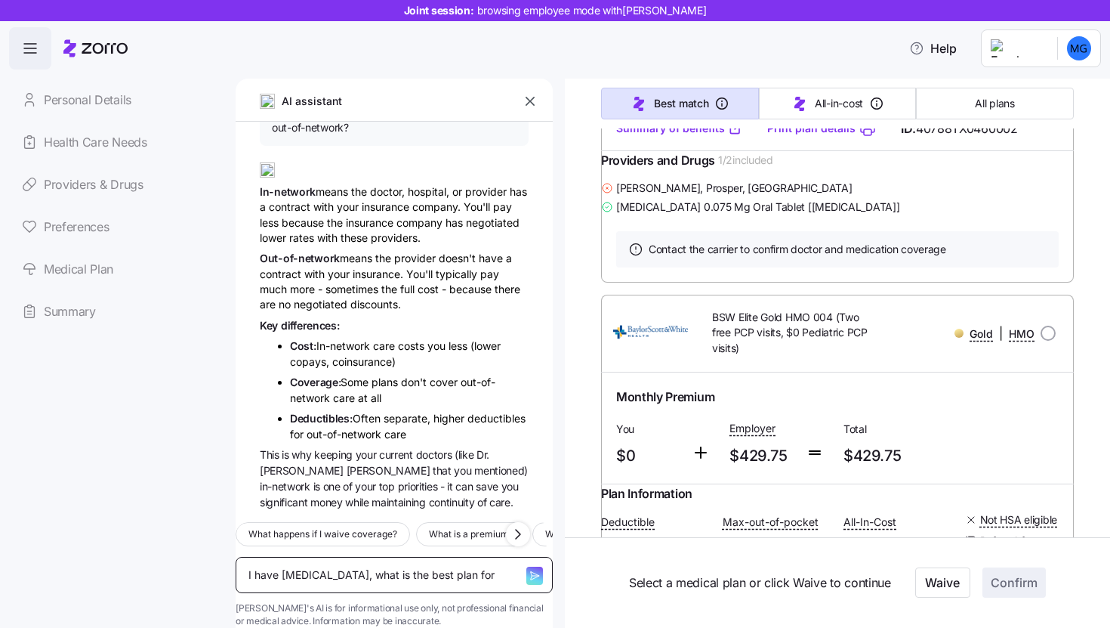
type textarea "x"
type textarea "I have [MEDICAL_DATA], what is the best plan for m"
type textarea "x"
type textarea "I have [MEDICAL_DATA], what is the best plan for me"
type textarea "x"
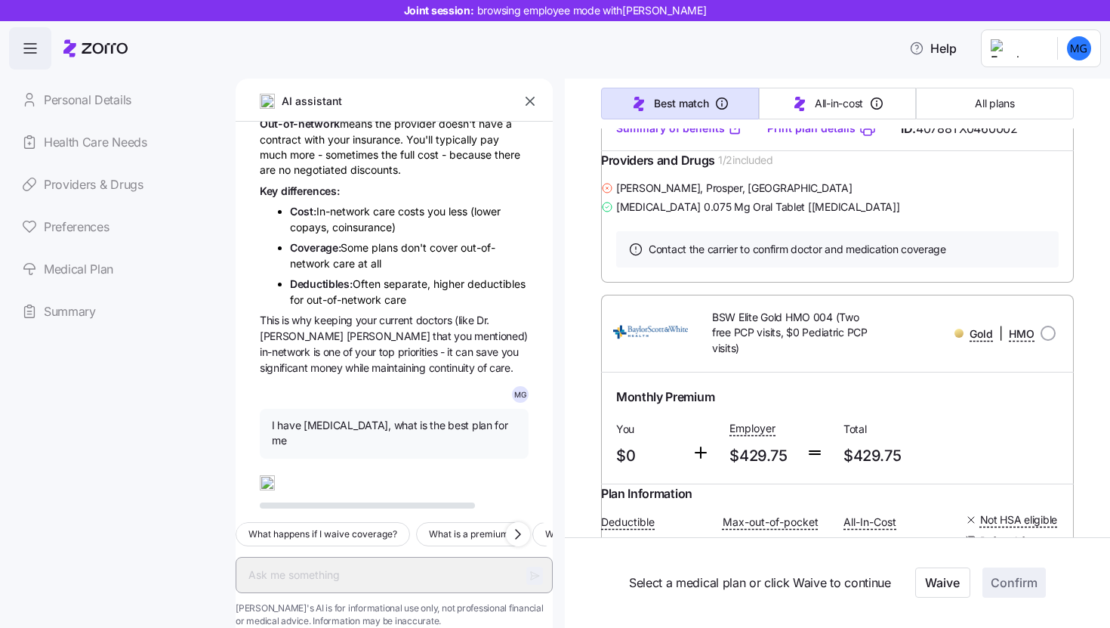
scroll to position [616, 0]
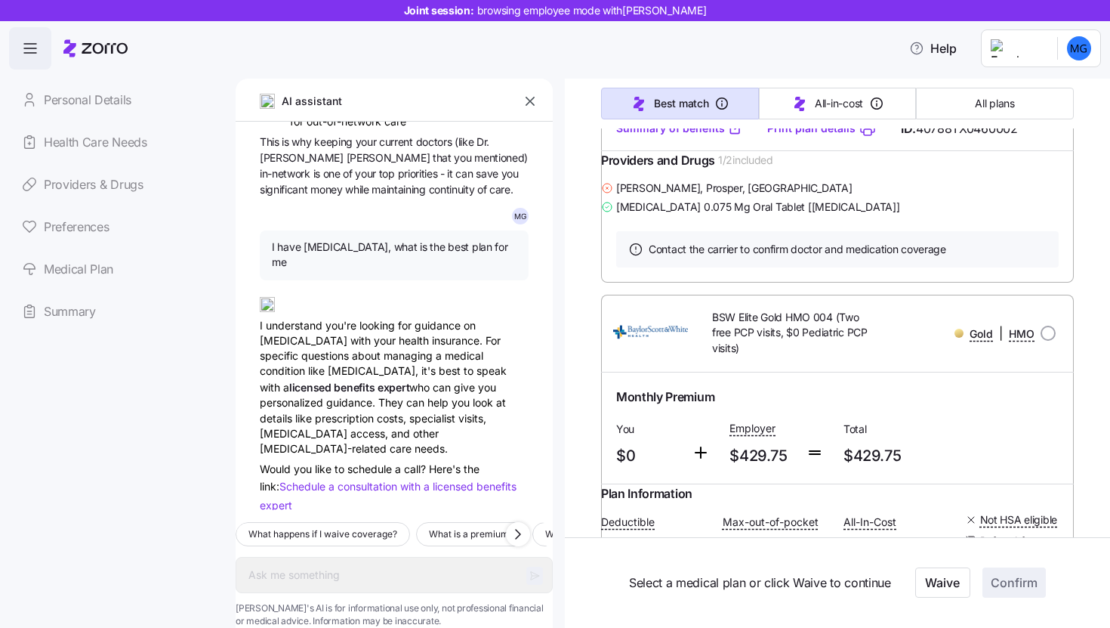
type textarea "x"
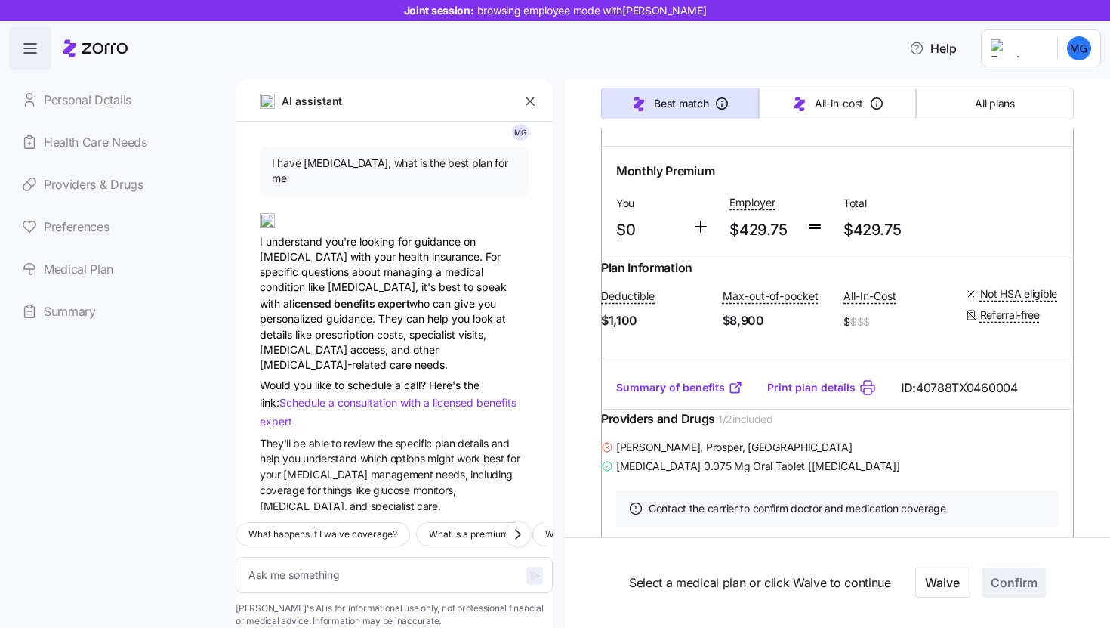
scroll to position [1228, 0]
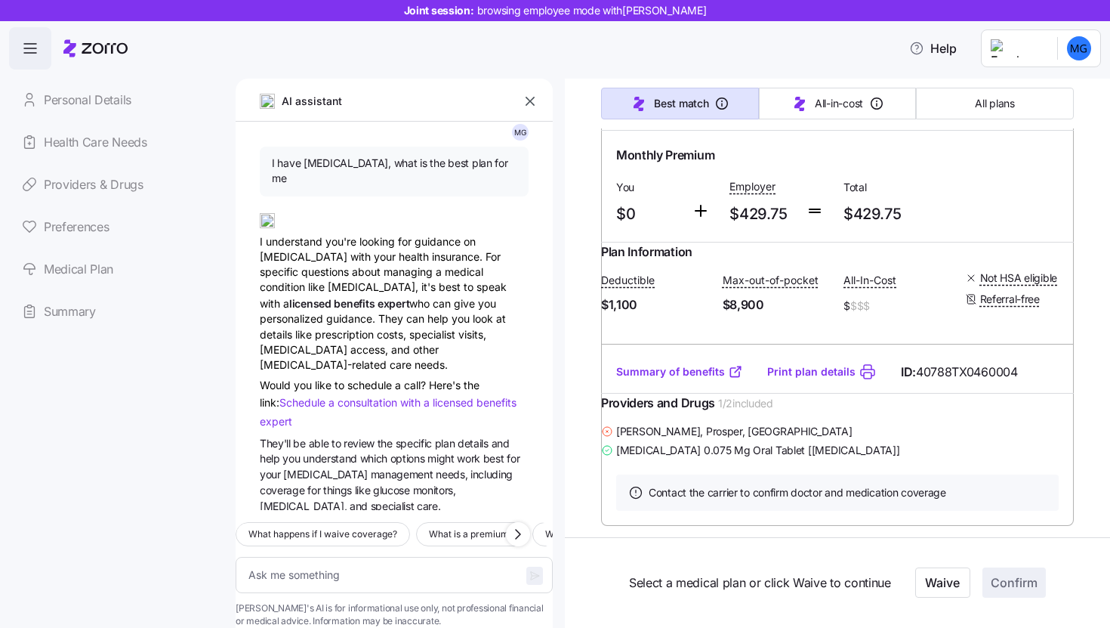
click at [528, 106] on icon "button" at bounding box center [530, 101] width 15 height 15
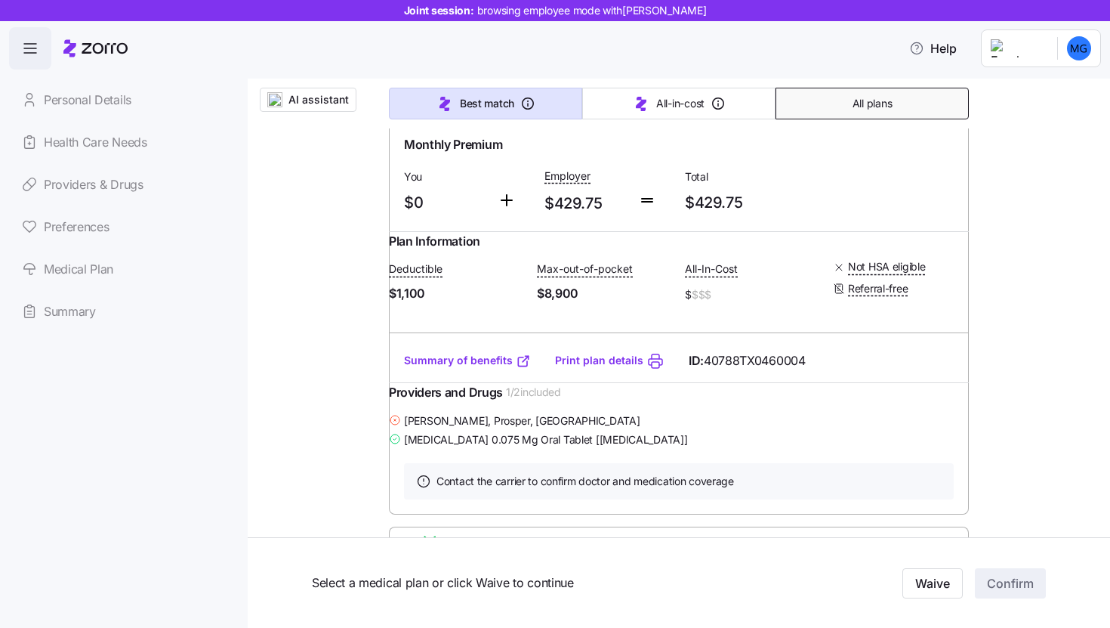
click at [888, 100] on button "All plans" at bounding box center [872, 104] width 193 height 32
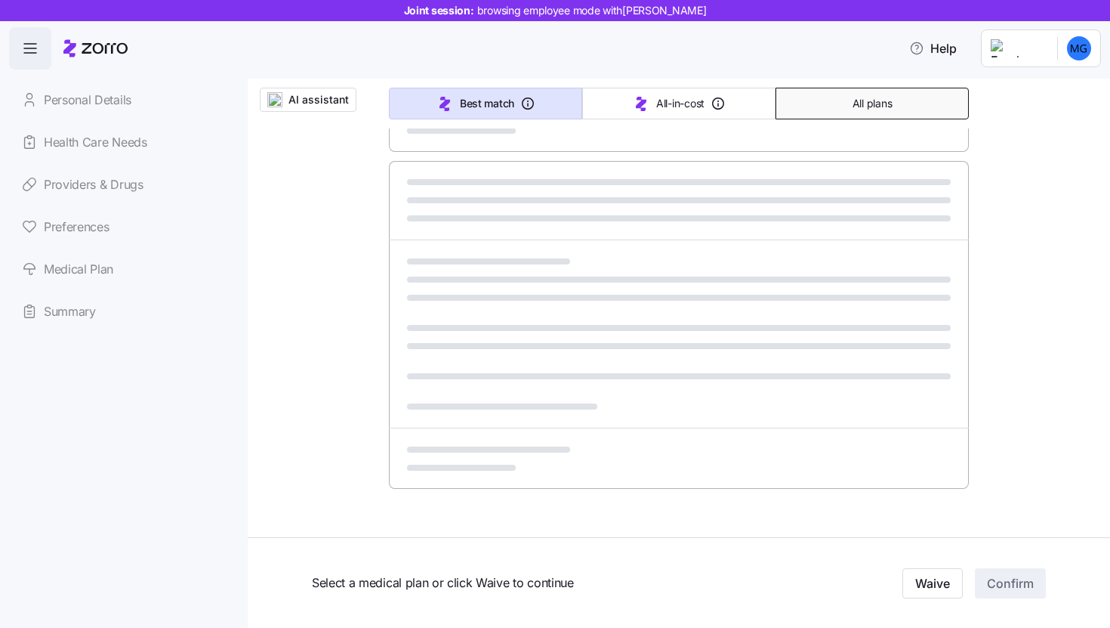
type input "Sorted by: Premium"
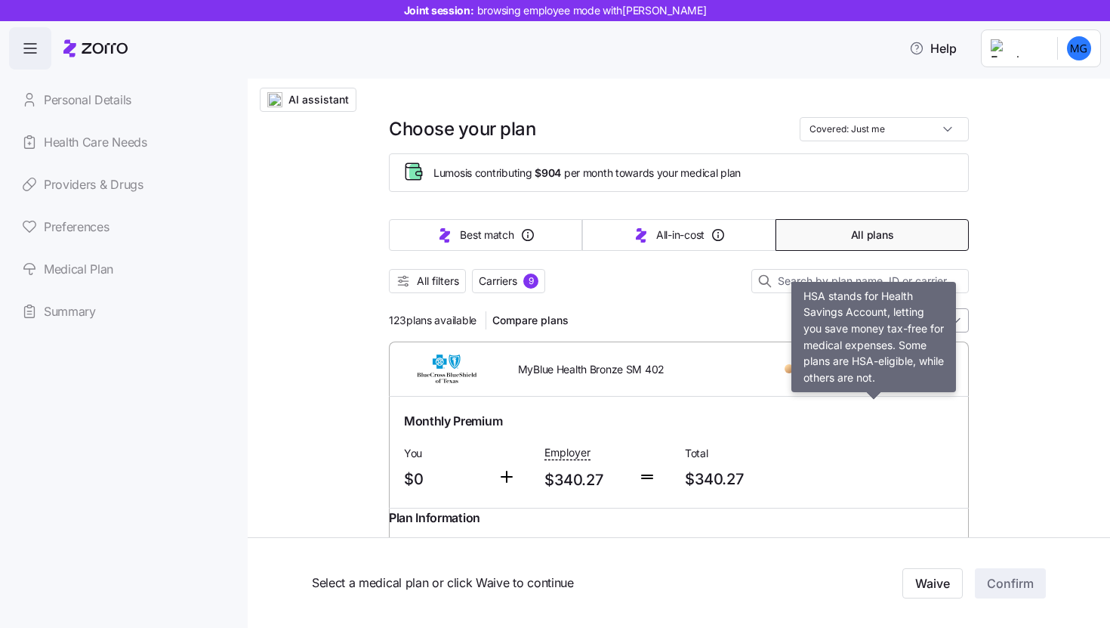
scroll to position [0, 0]
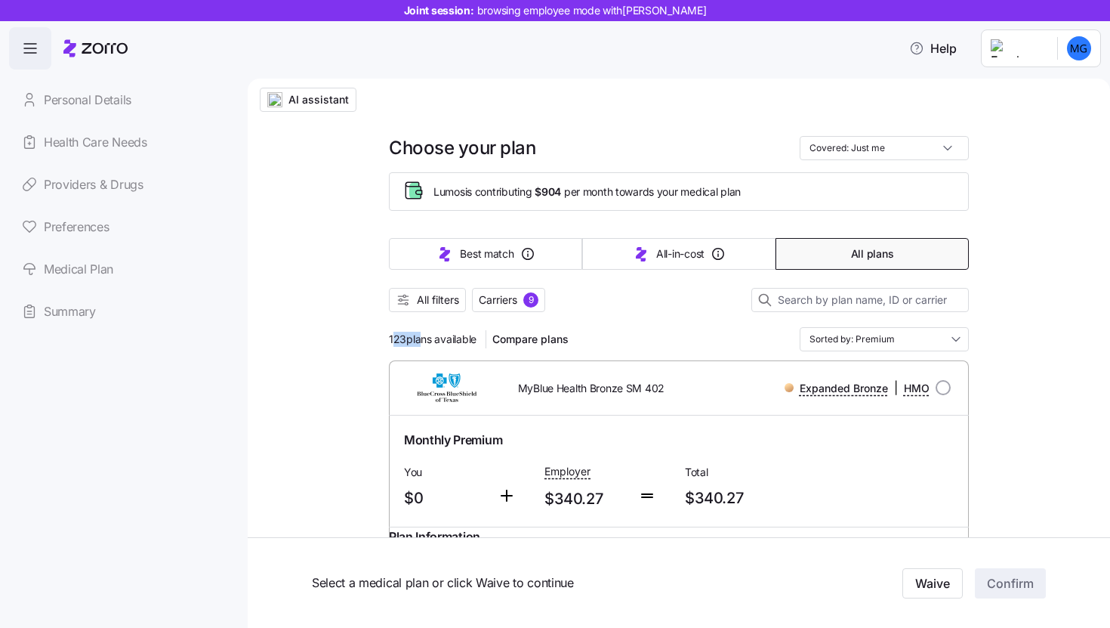
drag, startPoint x: 387, startPoint y: 340, endPoint x: 413, endPoint y: 341, distance: 26.5
click at [413, 341] on span "123 plans available" at bounding box center [433, 339] width 88 height 15
click at [629, 336] on div "123 plans available Compare plans Sorted by: Premium" at bounding box center [679, 339] width 580 height 24
click at [429, 304] on span "All filters" at bounding box center [438, 299] width 42 height 15
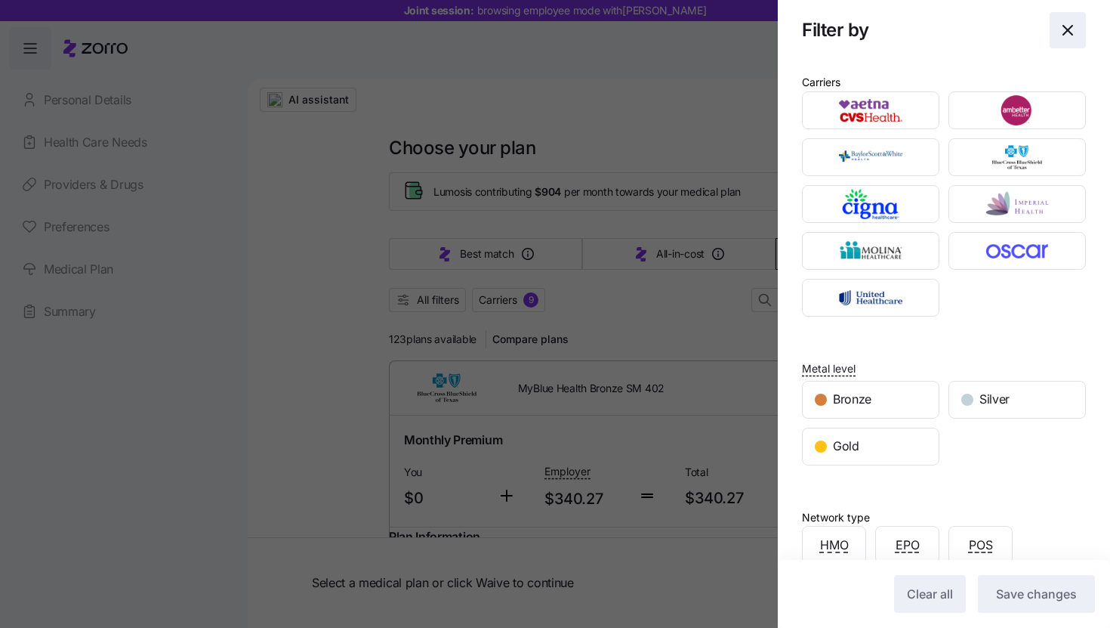
click at [1059, 32] on icon "button" at bounding box center [1068, 30] width 18 height 18
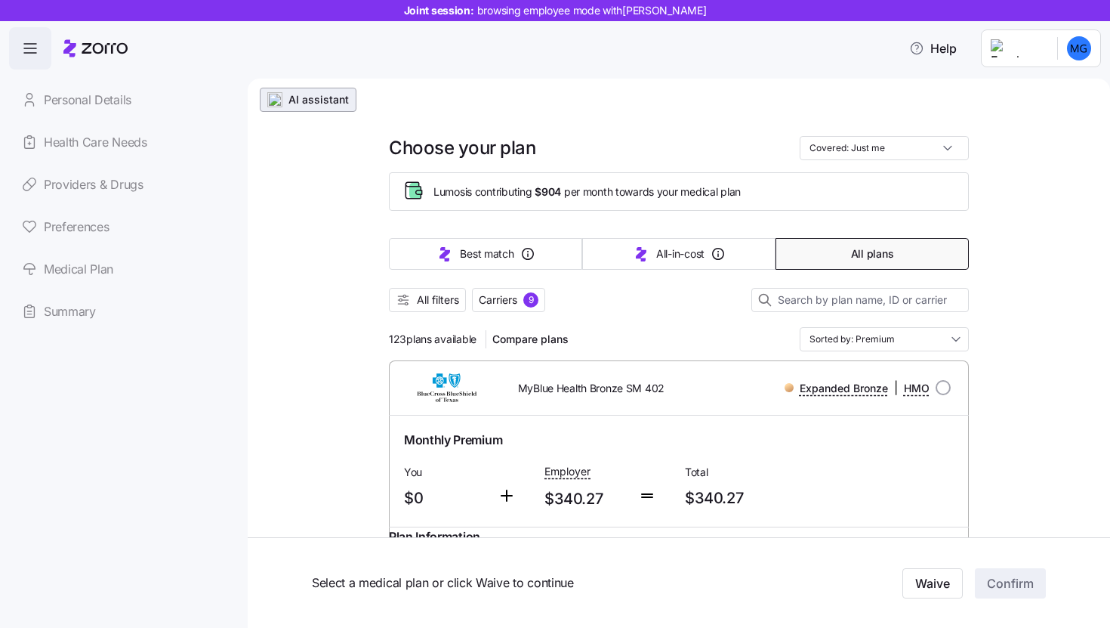
click at [317, 107] on span "AI assistant" at bounding box center [319, 99] width 60 height 15
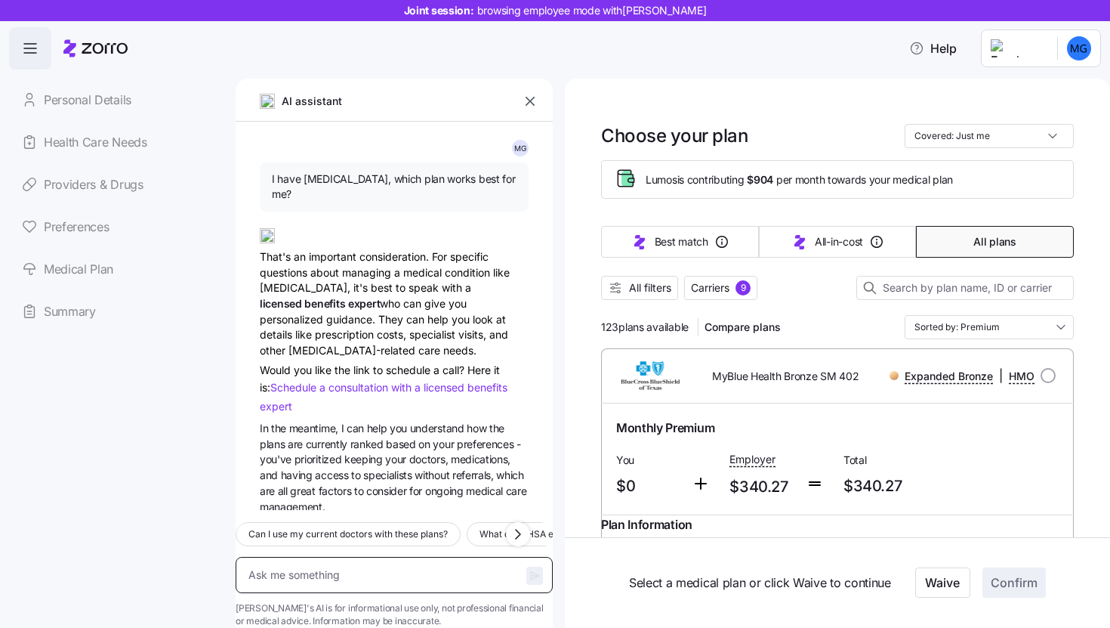
click at [354, 557] on textarea at bounding box center [394, 575] width 317 height 36
click at [377, 557] on textarea at bounding box center [394, 575] width 317 height 36
type textarea "x"
type textarea "A"
type textarea "x"
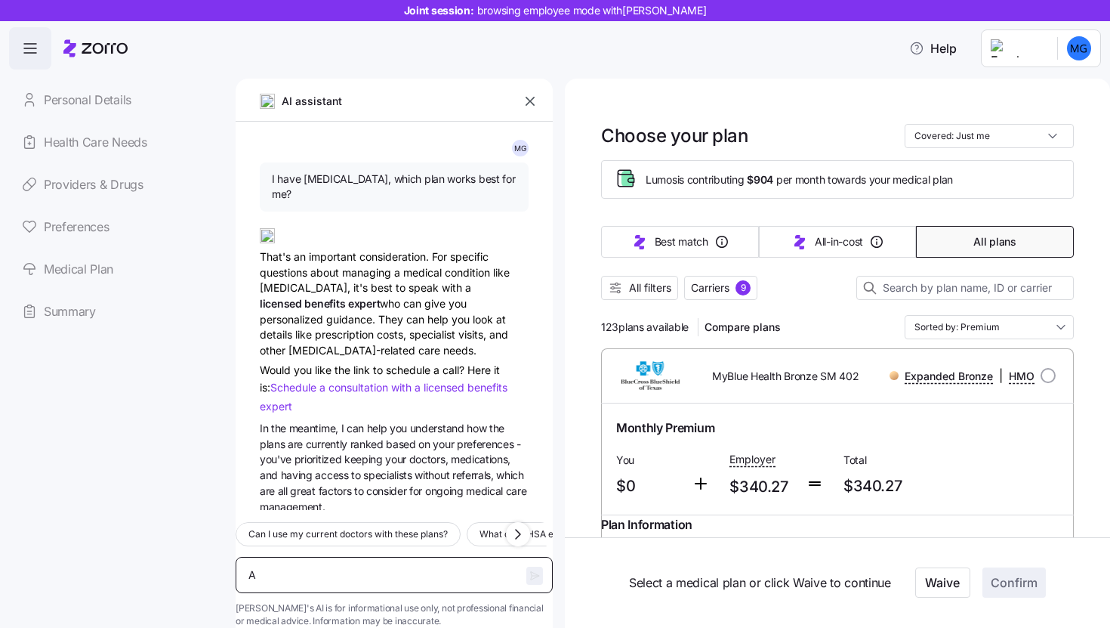
type textarea "Ar"
type textarea "x"
type textarea "Are"
type textarea "x"
type textarea "Are"
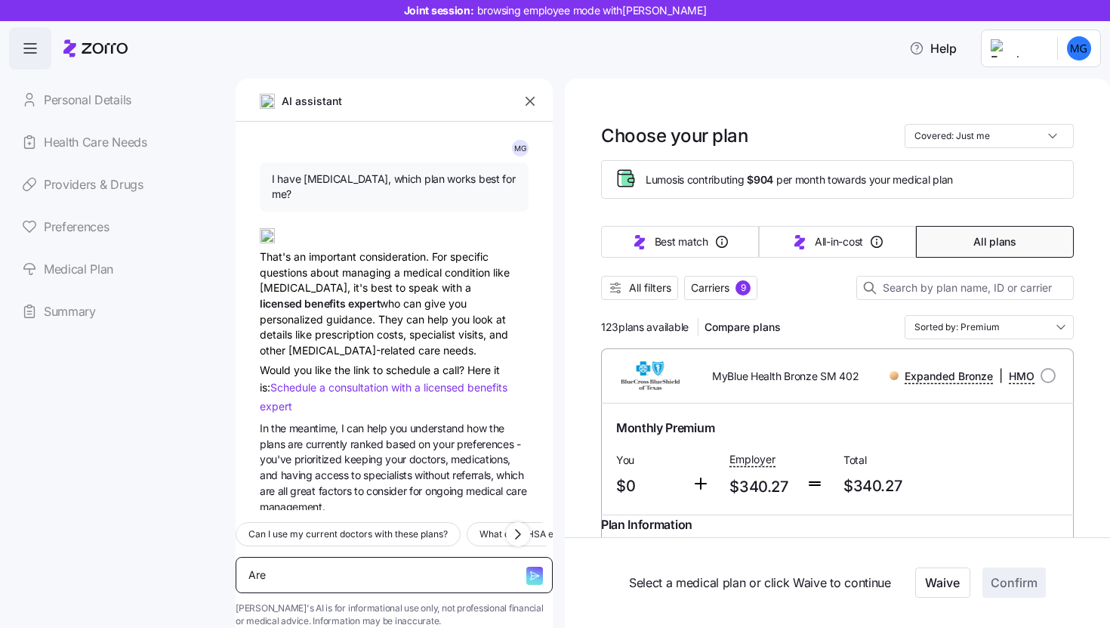
type textarea "x"
type textarea "Are a"
type textarea "x"
type textarea "Are an"
type textarea "x"
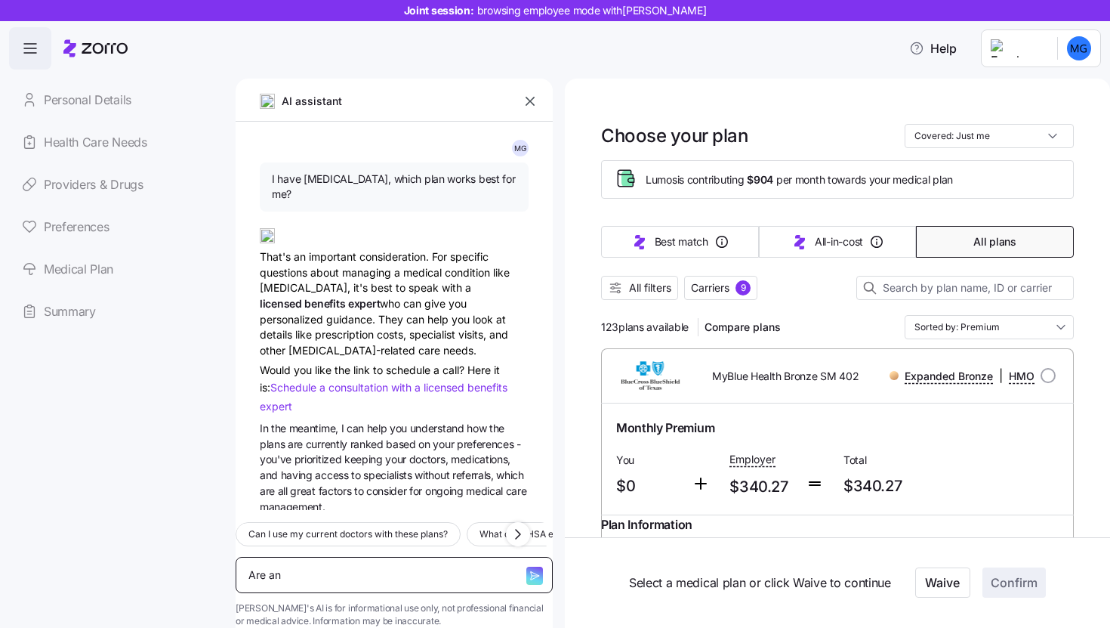
type textarea "Are any"
type textarea "x"
type textarea "Are any"
type textarea "x"
type textarea "Are any o"
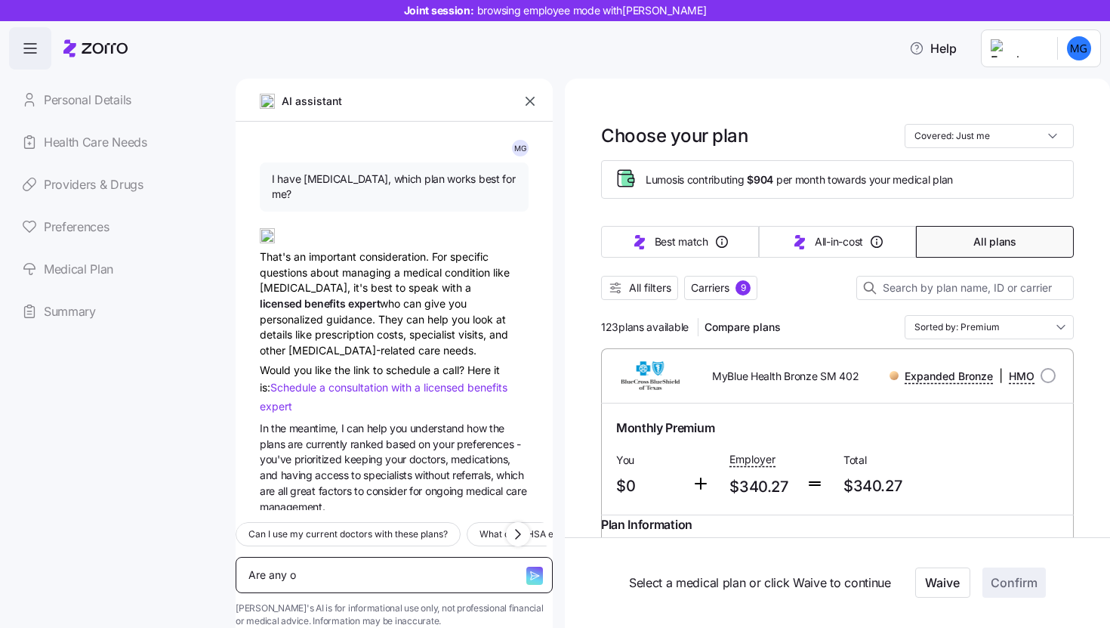
type textarea "x"
type textarea "Are any of"
type textarea "x"
type textarea "Are any of"
type textarea "x"
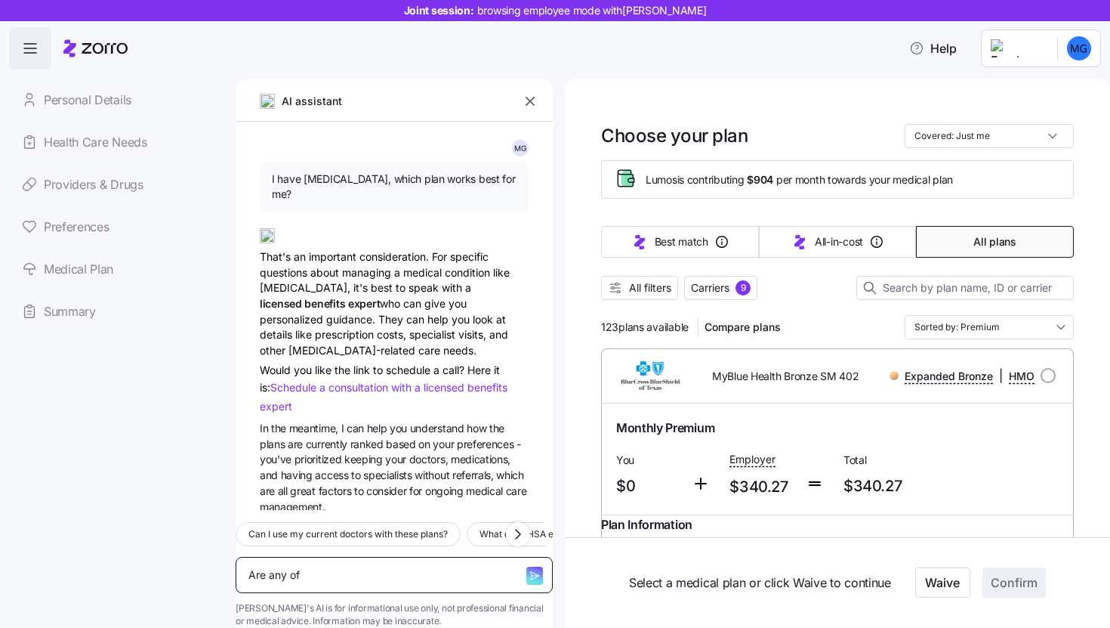
type textarea "Are any of t"
type textarea "x"
type textarea "Are any of th"
type textarea "x"
type textarea "Are any of the"
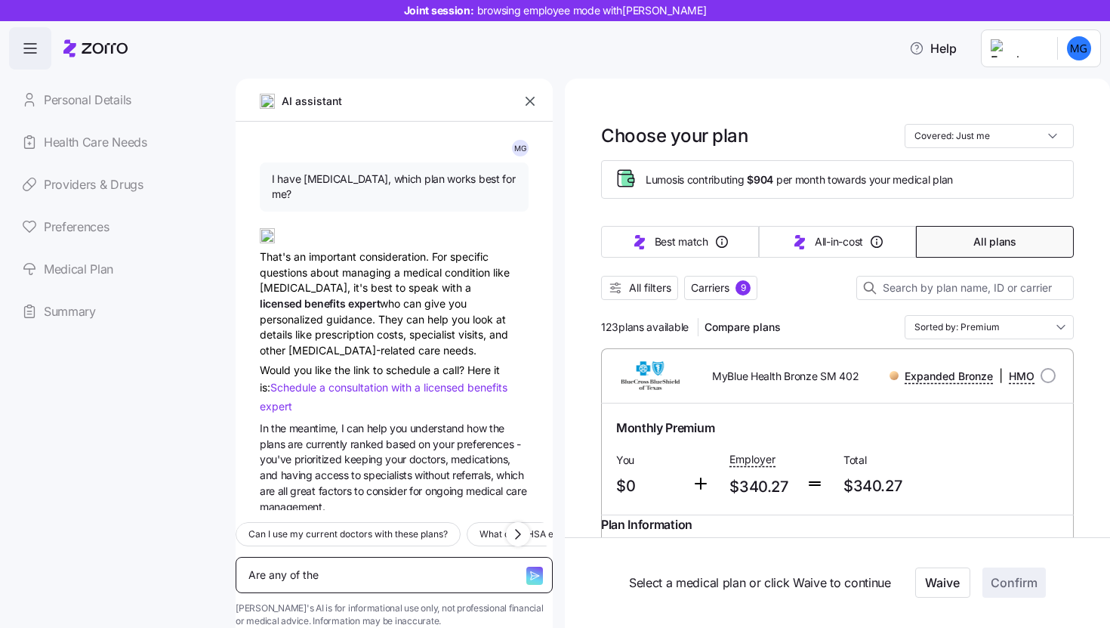
type textarea "x"
type textarea "Are any of thes"
type textarea "x"
type textarea "Are any of these"
type textarea "x"
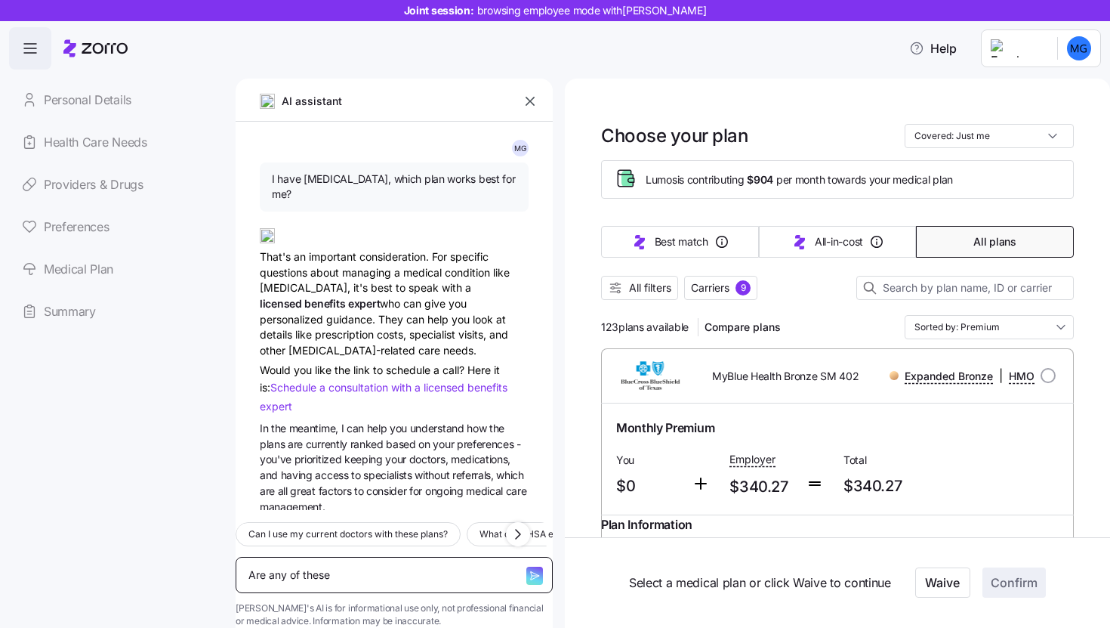
type textarea "Are any of these"
type textarea "x"
type textarea "Are any of these p"
type textarea "x"
type textarea "Are any of these pl"
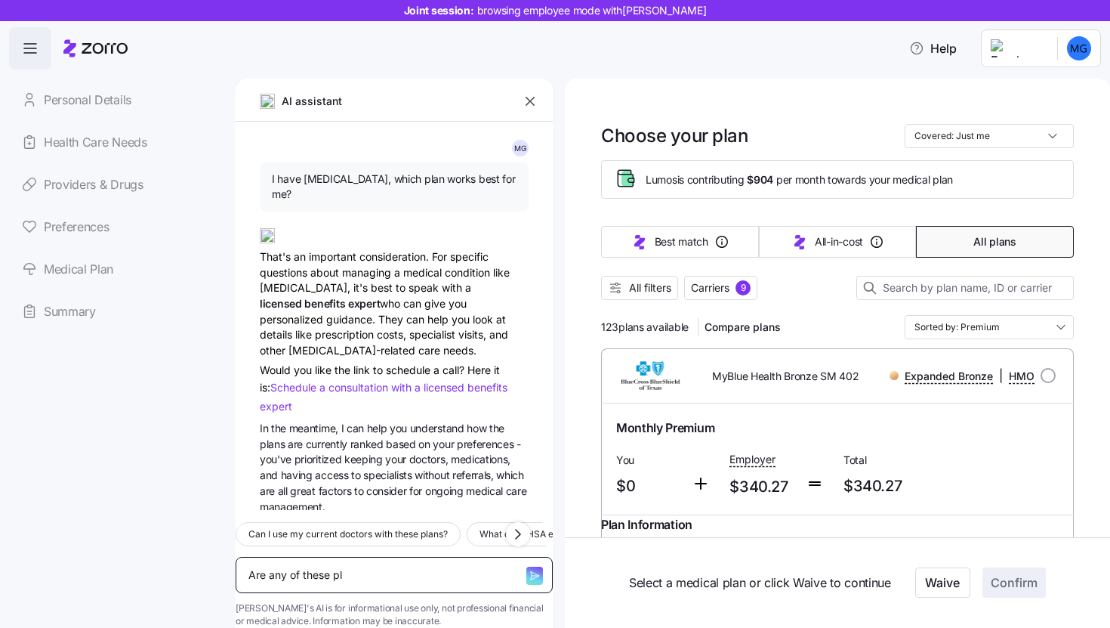
type textarea "x"
type textarea "Are any of these pla"
type textarea "x"
type textarea "Are any of these plan"
type textarea "x"
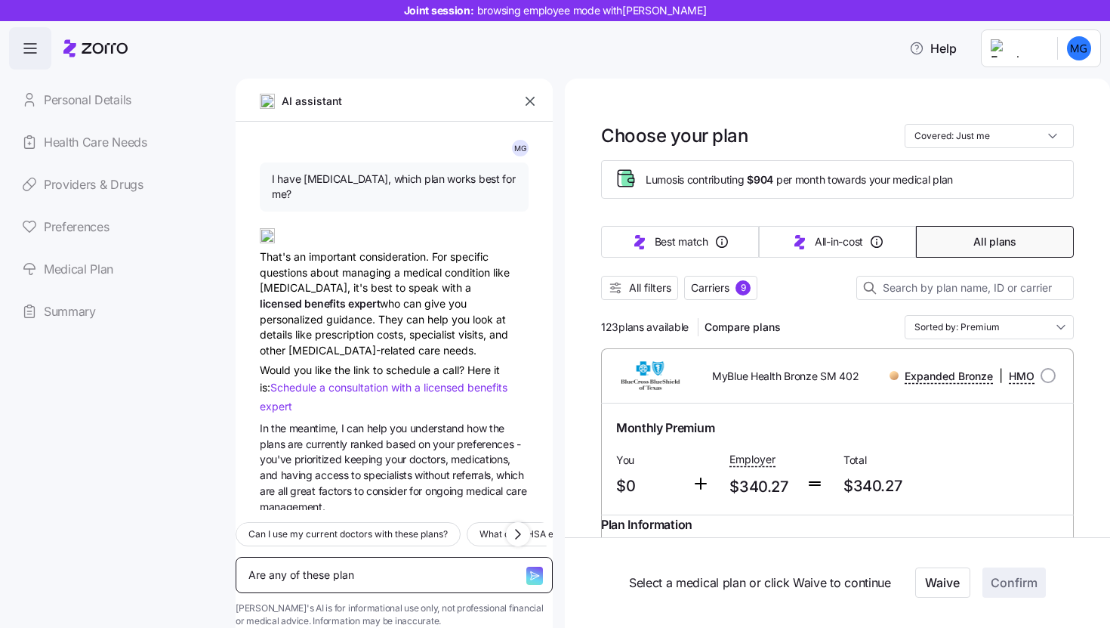
type textarea "Are any of these plans"
type textarea "x"
type textarea "Are any of these plans"
type textarea "x"
type textarea "Are any of these plans a"
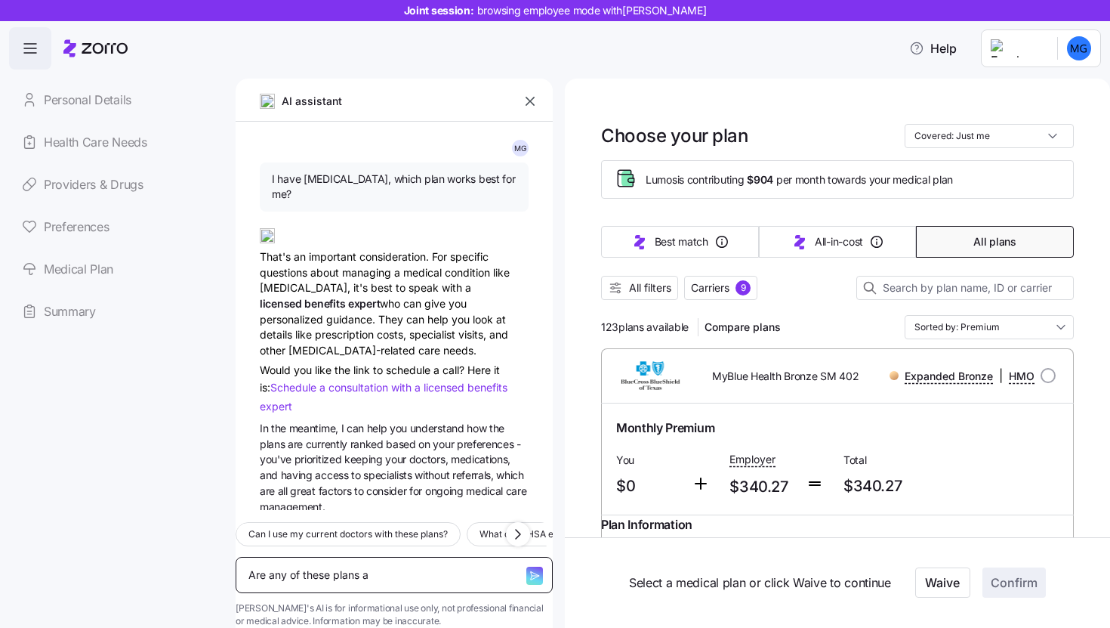
type textarea "x"
type textarea "Are any of these plans ac"
type textarea "x"
type textarea "Are any of these plans acc"
type textarea "x"
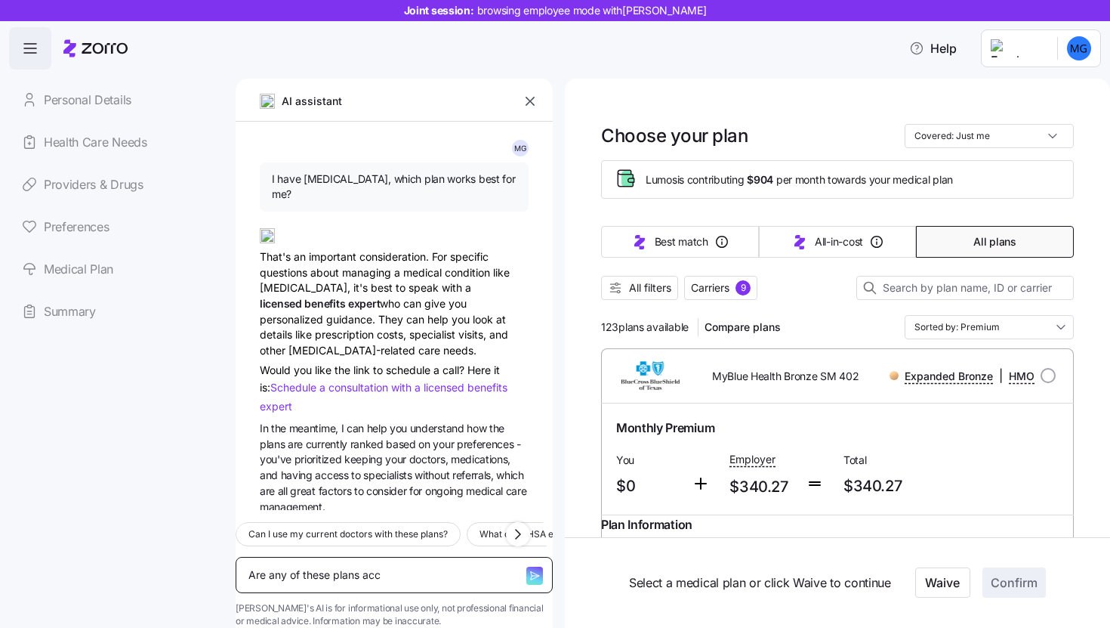
type textarea "Are any of these plans acce"
type textarea "x"
type textarea "Are any of these plans accep"
type textarea "x"
type textarea "Are any of these plans accept"
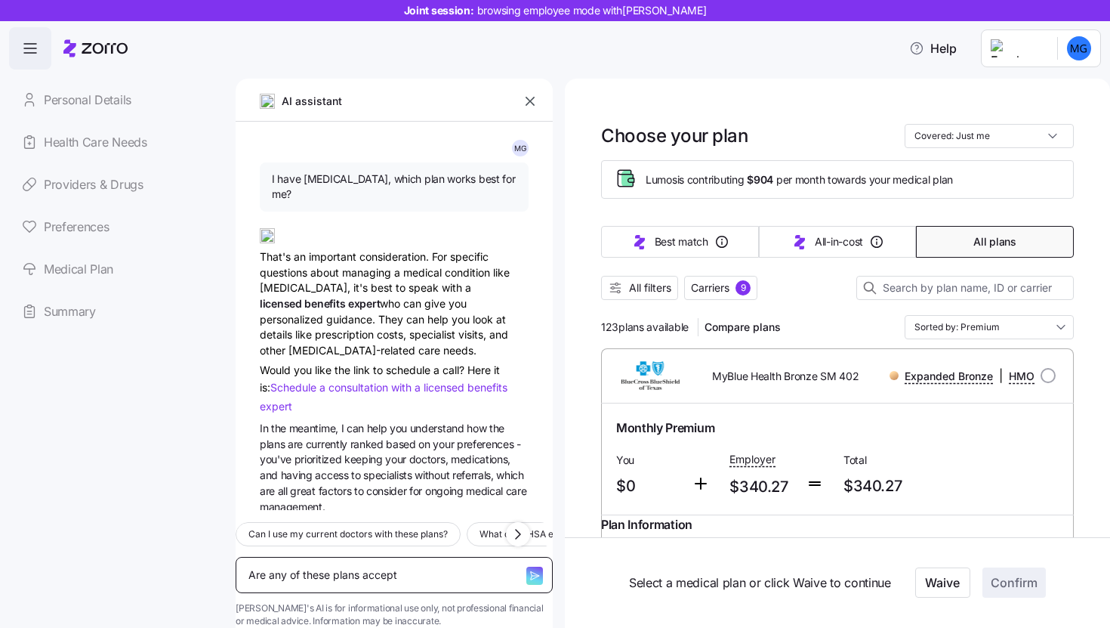
type textarea "x"
type textarea "Are any of these plans accepte"
type textarea "x"
type textarea "Are any of these plans accepted"
type textarea "x"
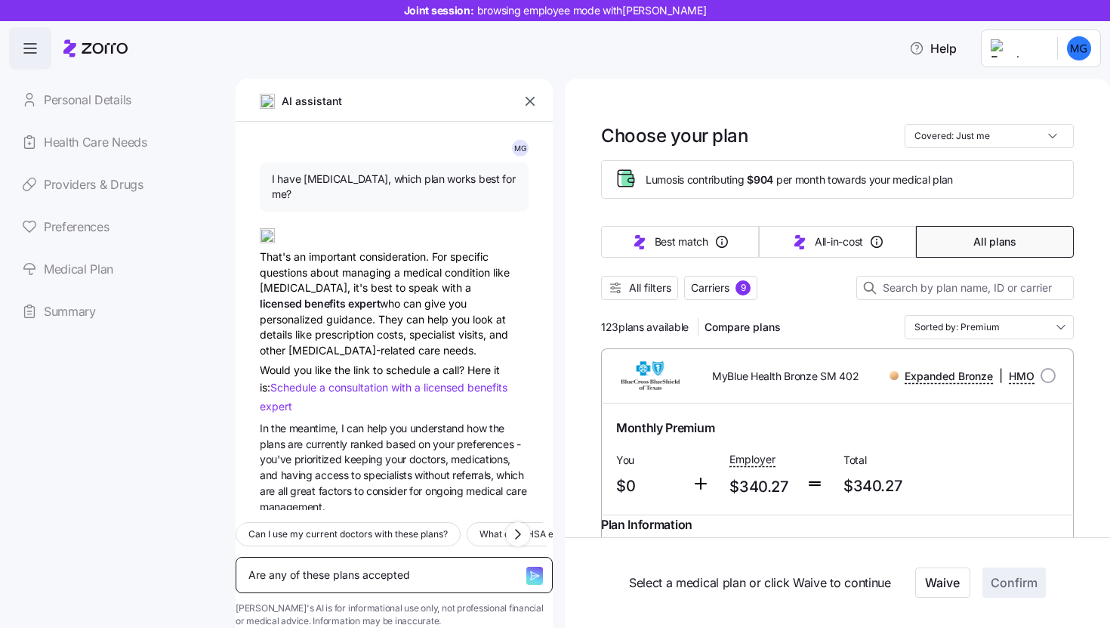
type textarea "Are any of these plans accepted"
type textarea "x"
type textarea "Are any of these plans accepted b"
type textarea "x"
type textarea "Are any of these plans accepted by"
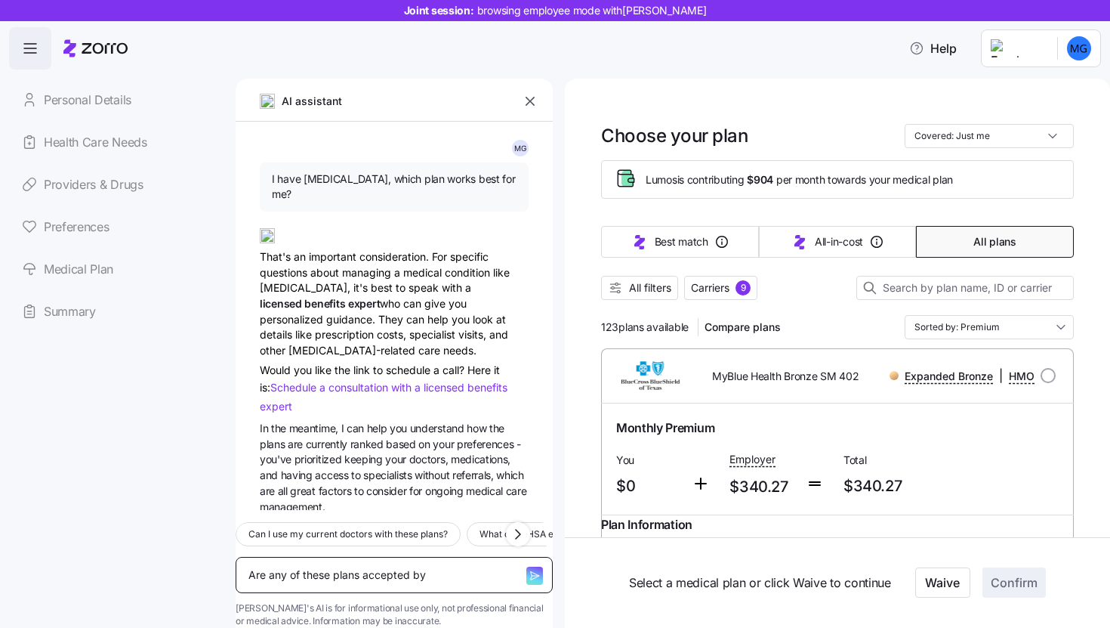
type textarea "x"
type textarea "Are any of these plans accepted by"
type textarea "x"
type textarea "Are any of these plans accepted by b"
type textarea "x"
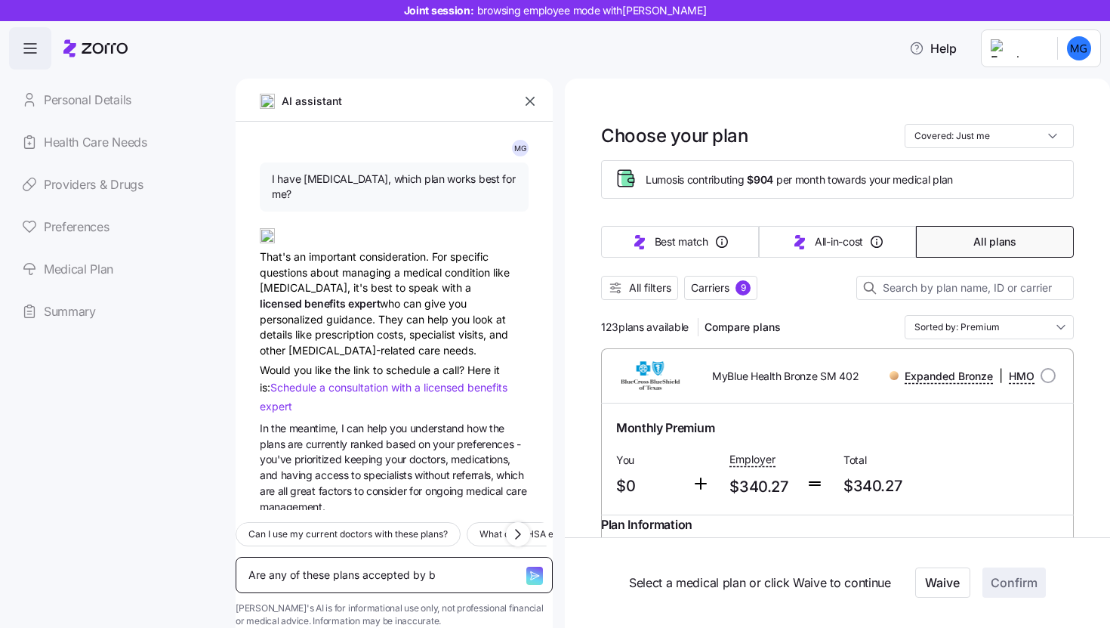
type textarea "Are any of these plans accepted by ba"
type textarea "x"
type textarea "Are any of these plans accepted by bay"
type textarea "x"
type textarea "Are any of these plans accepted by [PERSON_NAME]"
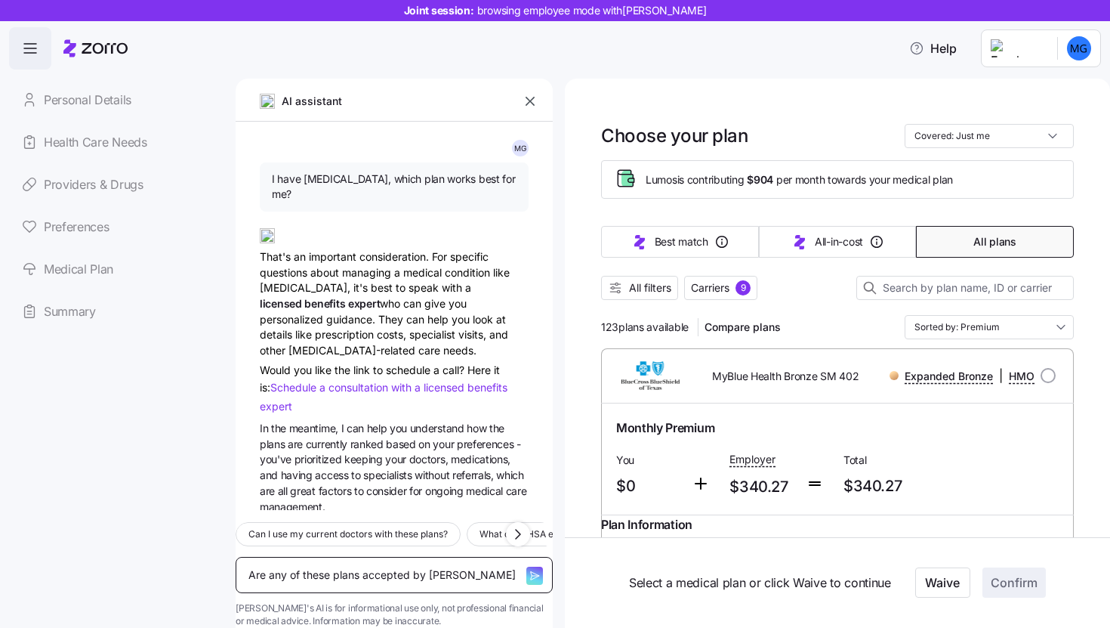
type textarea "x"
type textarea "Are any of these plans accepted by [PERSON_NAME]"
type textarea "x"
type textarea "Are any of these plans accepted by [PERSON_NAME]"
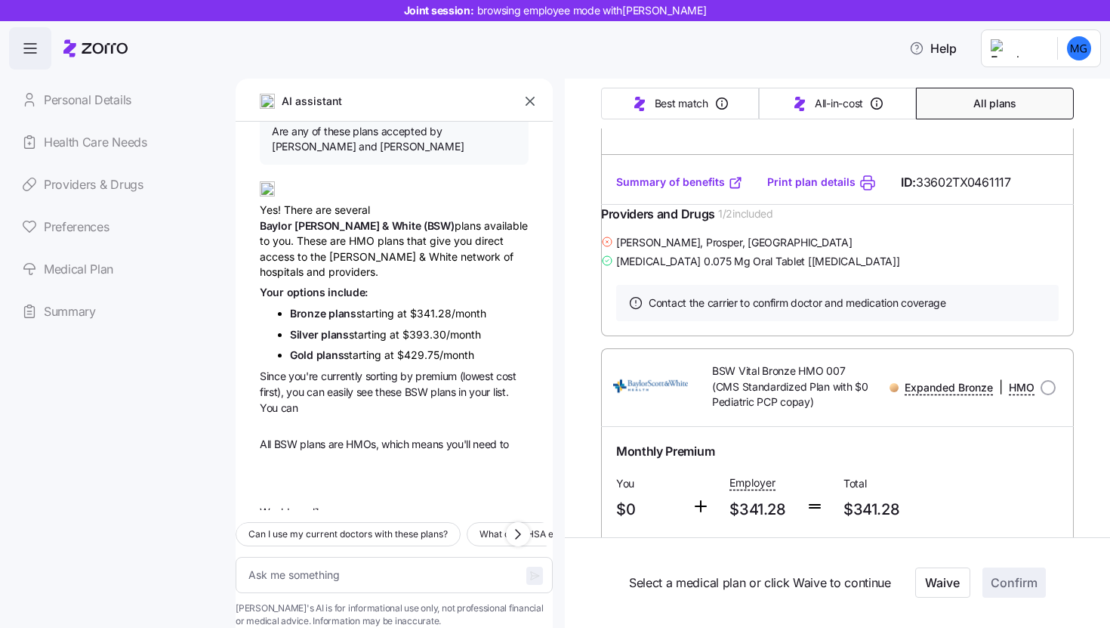
scroll to position [1286, 0]
